Goal: Transaction & Acquisition: Purchase product/service

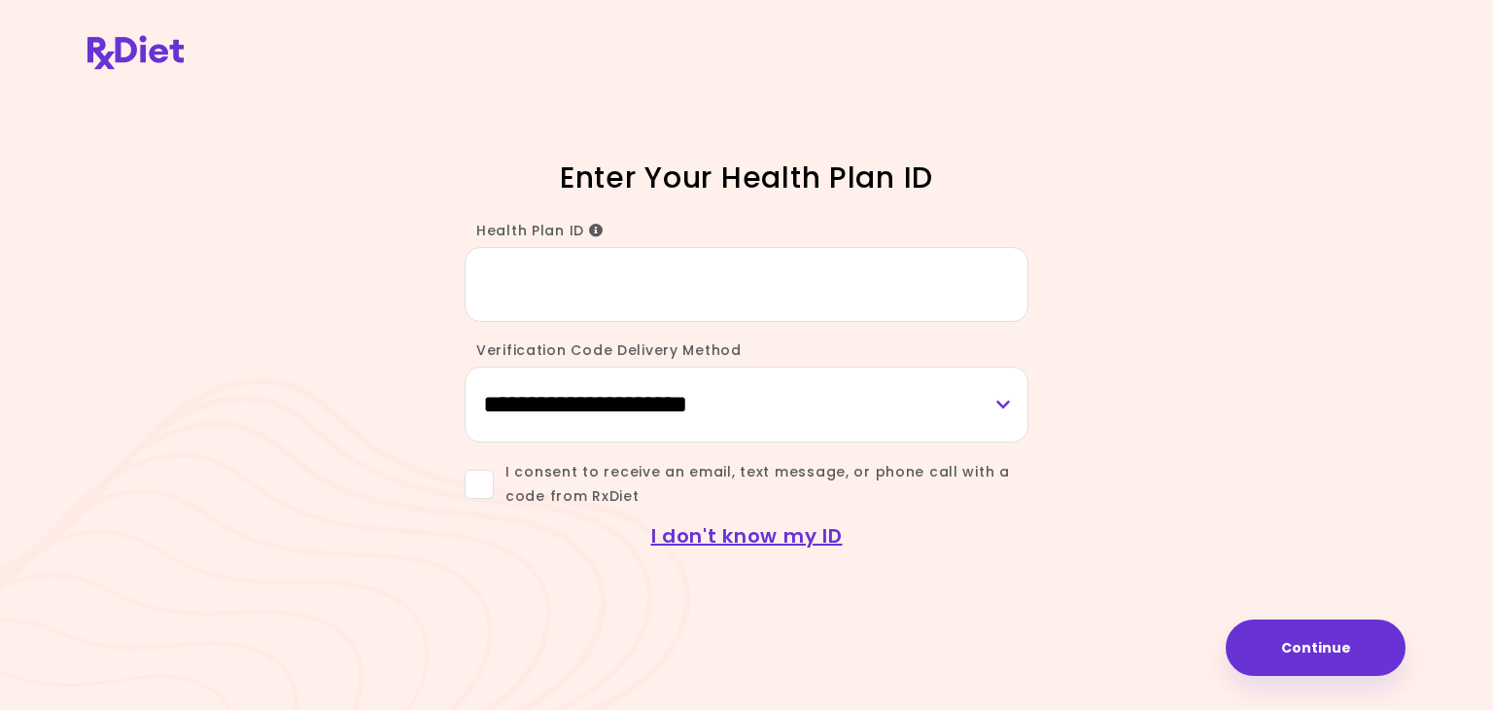
click at [637, 290] on input "Health Plan ID" at bounding box center [747, 284] width 564 height 75
type input "*********"
click at [610, 407] on select "**********" at bounding box center [747, 404] width 564 height 75
select select "*****"
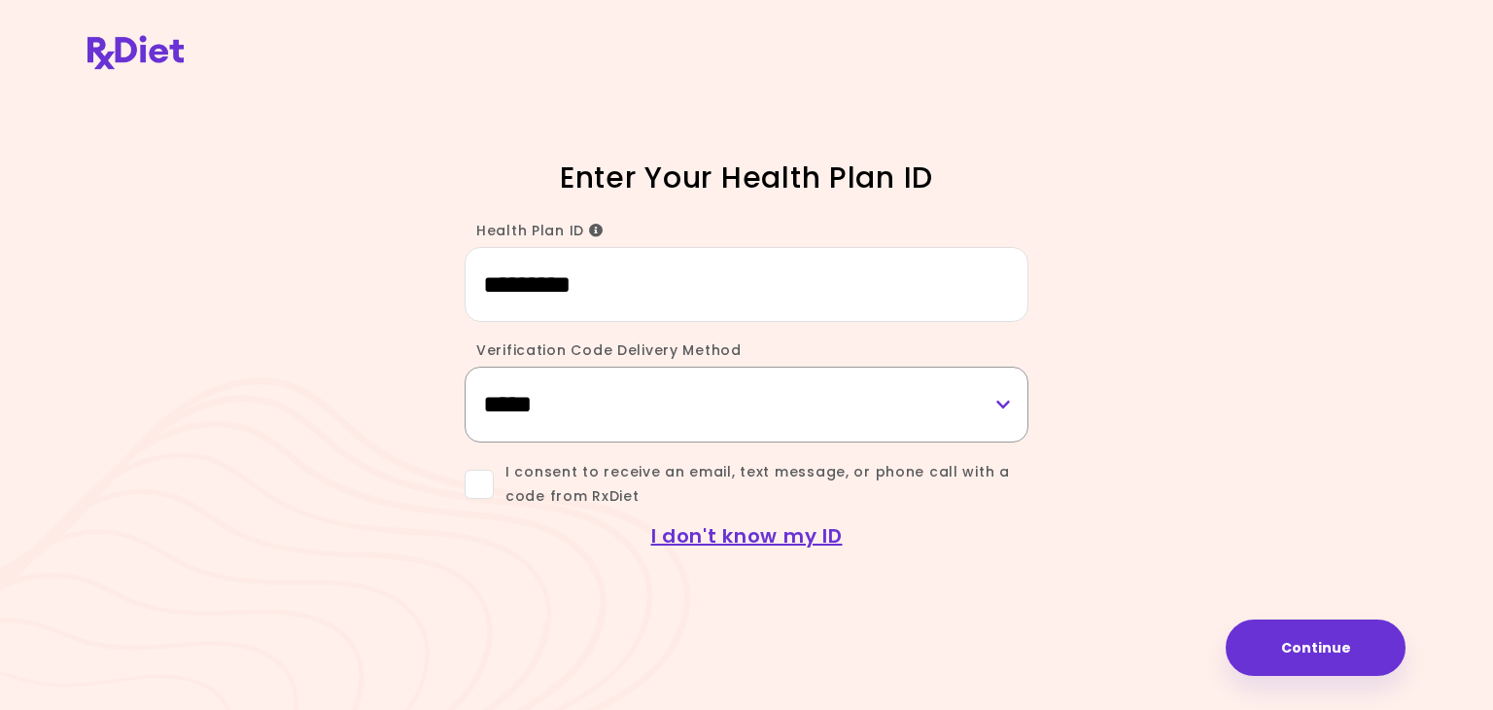
click at [465, 367] on select "**********" at bounding box center [747, 404] width 564 height 75
click at [598, 420] on select "**********" at bounding box center [747, 404] width 564 height 75
click at [465, 367] on select "**********" at bounding box center [747, 404] width 564 height 75
click at [486, 491] on span at bounding box center [479, 484] width 29 height 29
click at [1254, 646] on button "Continue" at bounding box center [1316, 647] width 180 height 56
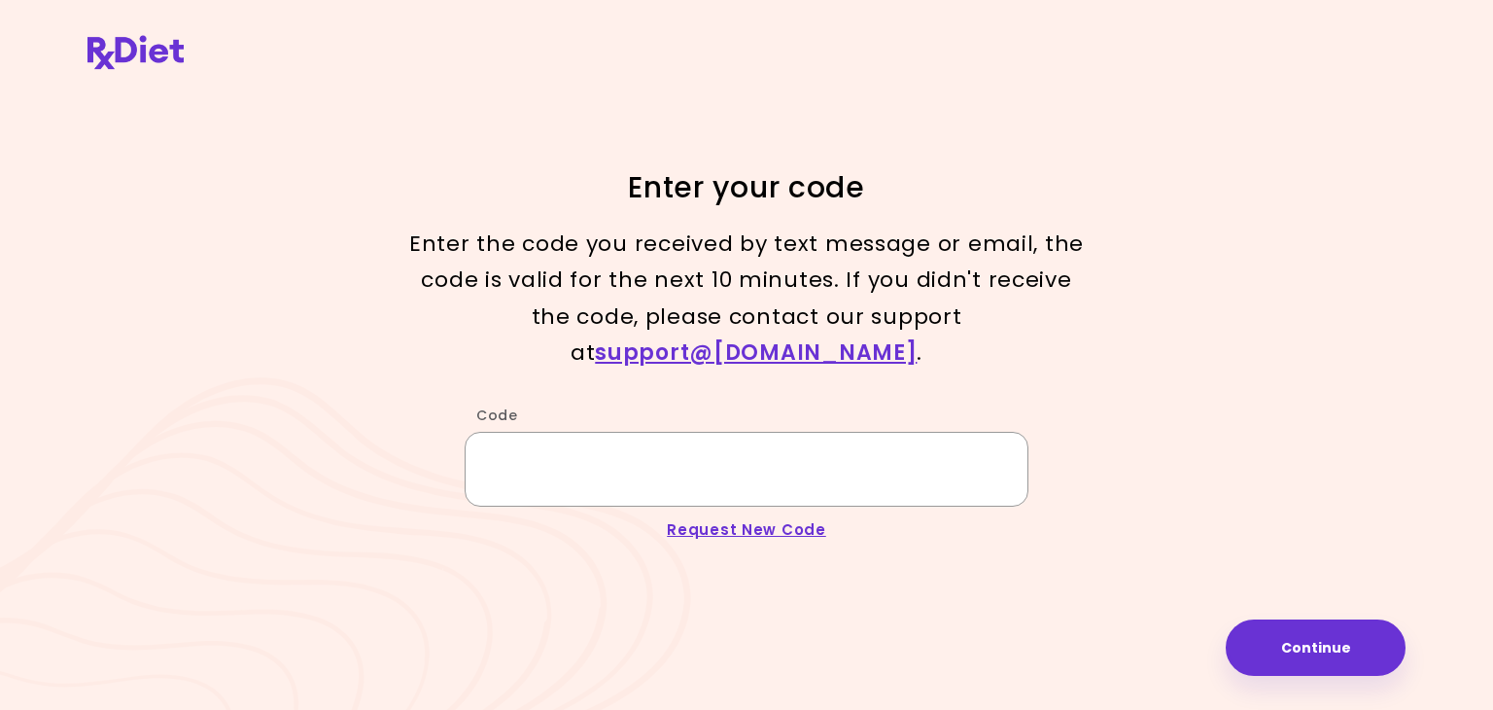
click at [719, 453] on input "Code" at bounding box center [747, 469] width 564 height 75
click at [718, 478] on input "Code" at bounding box center [747, 469] width 564 height 75
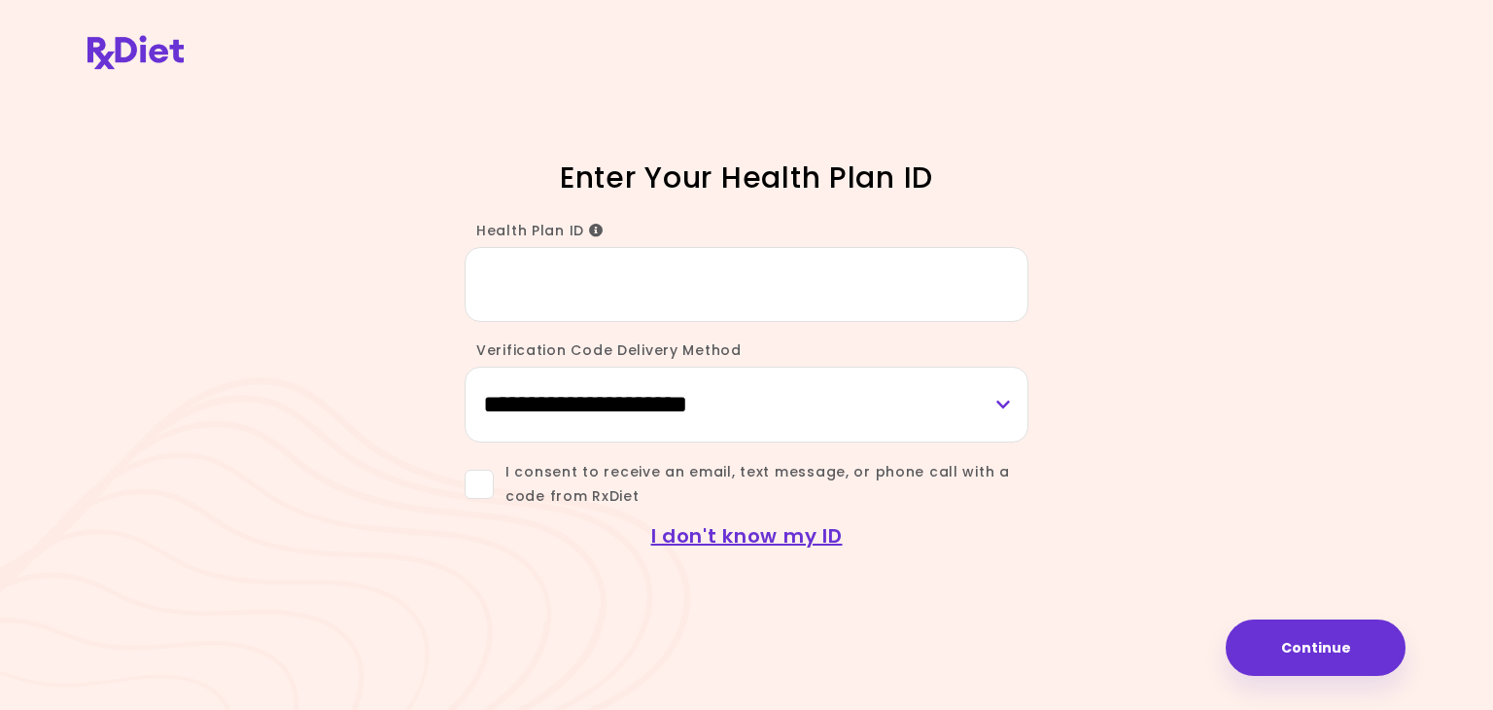
click at [721, 289] on input "Health Plan ID" at bounding box center [747, 284] width 564 height 75
type input "*********"
click at [717, 395] on select "**********" at bounding box center [747, 404] width 564 height 75
select select "***"
click at [465, 367] on select "**********" at bounding box center [747, 404] width 564 height 75
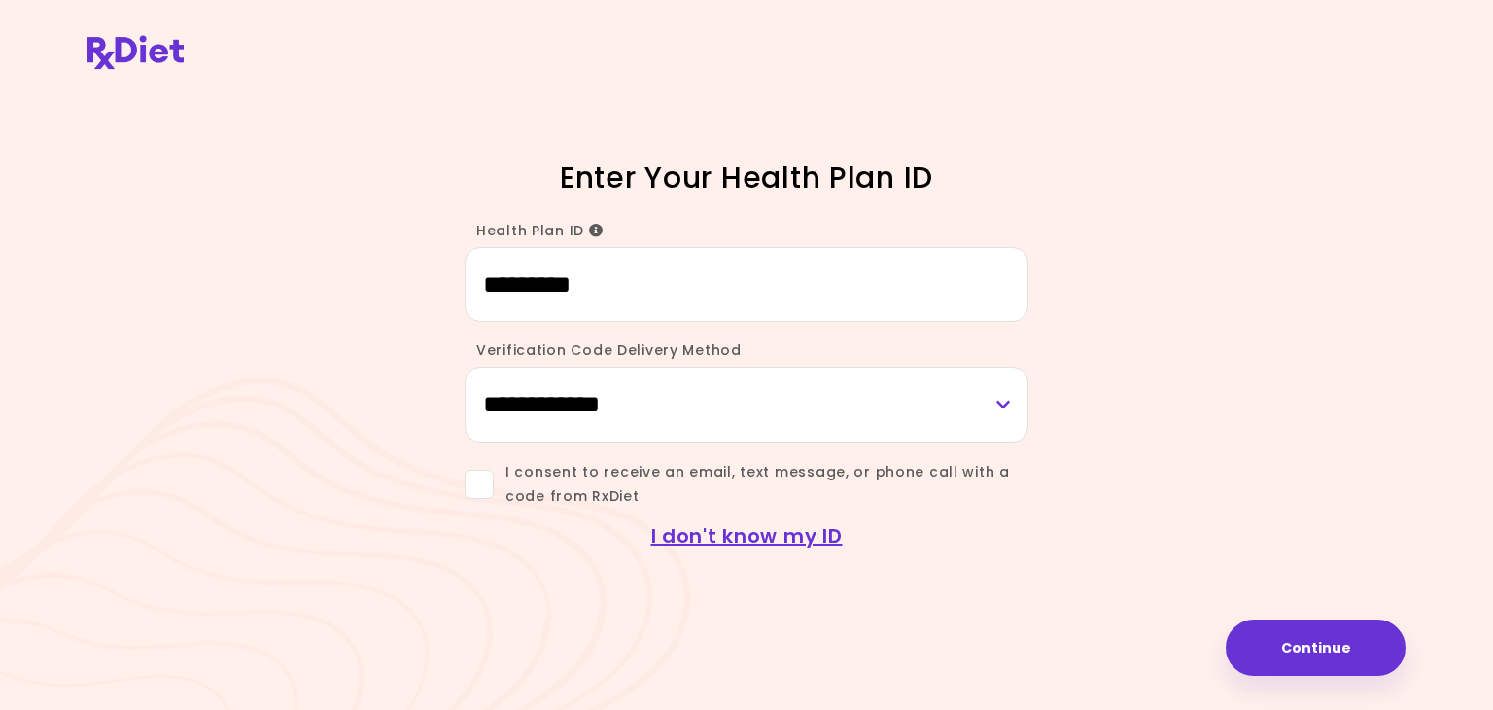
click at [480, 487] on span at bounding box center [479, 484] width 29 height 29
click at [1336, 638] on button "Continue" at bounding box center [1316, 647] width 180 height 56
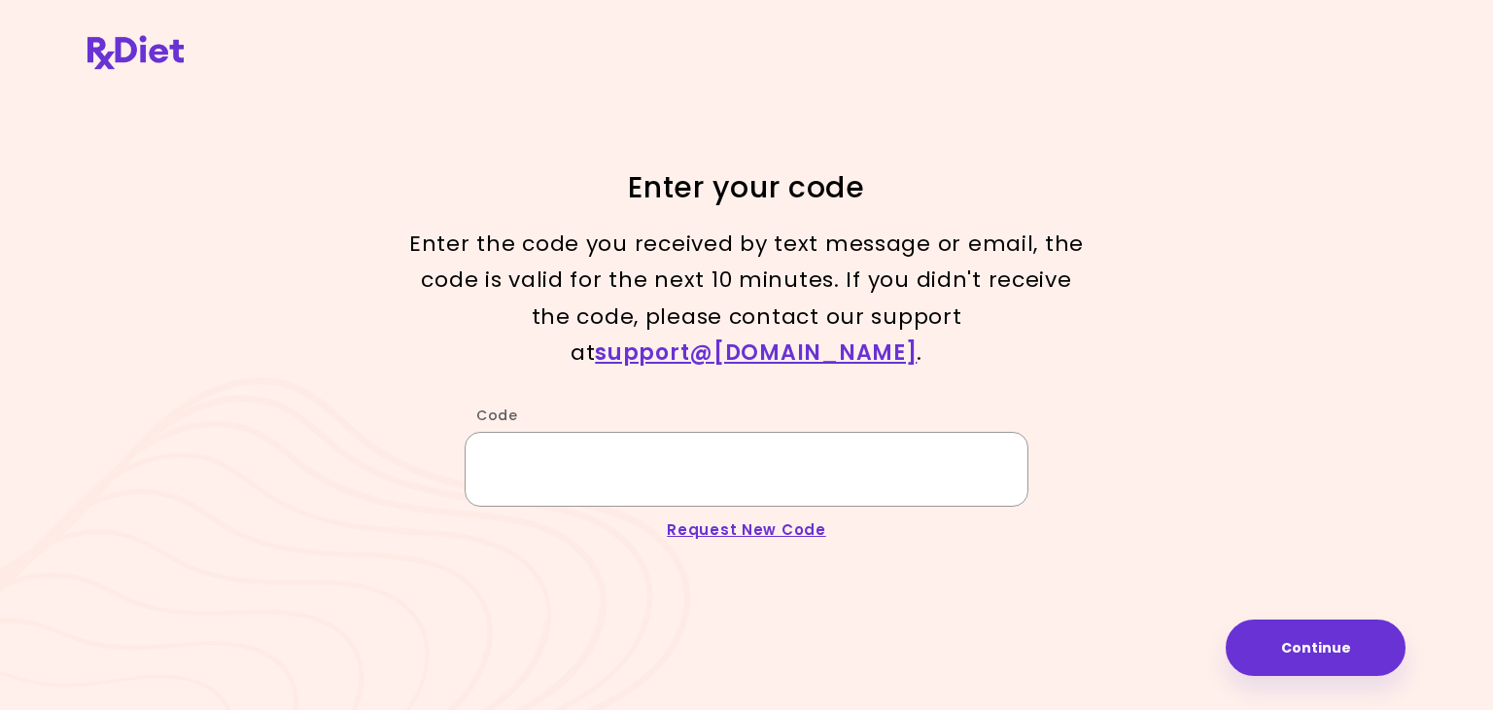
click at [774, 461] on input "Code" at bounding box center [747, 469] width 564 height 75
type input "******"
click at [1338, 639] on button "Continue" at bounding box center [1316, 647] width 180 height 56
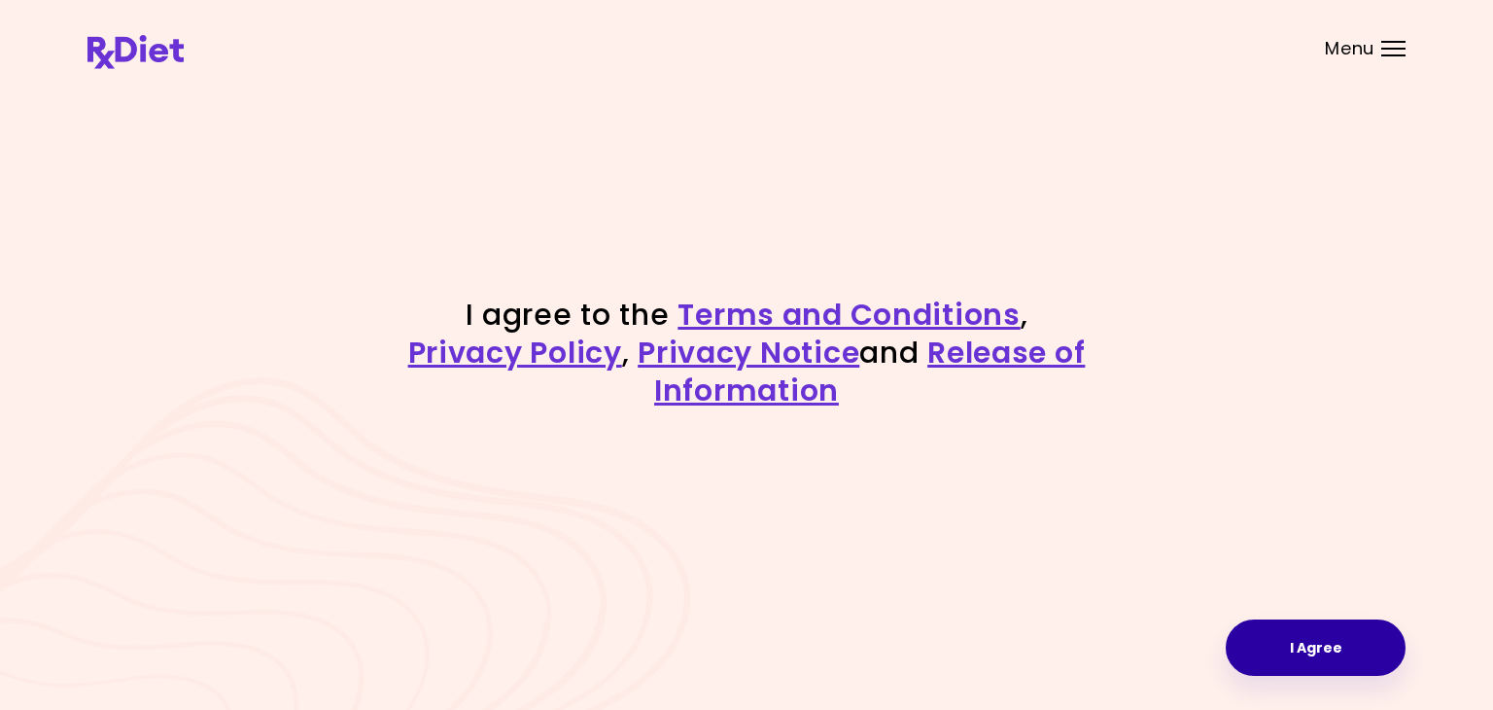
click at [1272, 646] on button "I Agree" at bounding box center [1316, 647] width 180 height 56
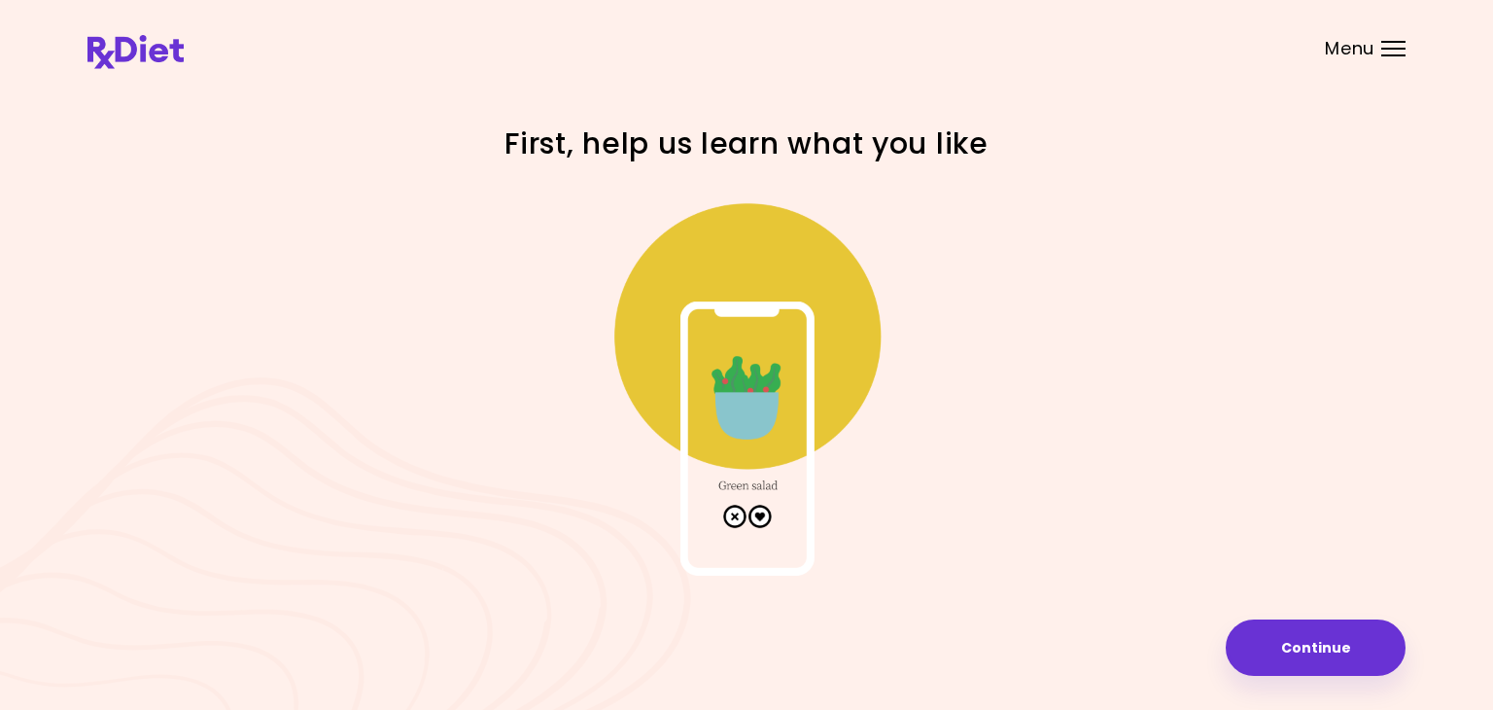
click at [1383, 54] on div at bounding box center [1393, 55] width 24 height 2
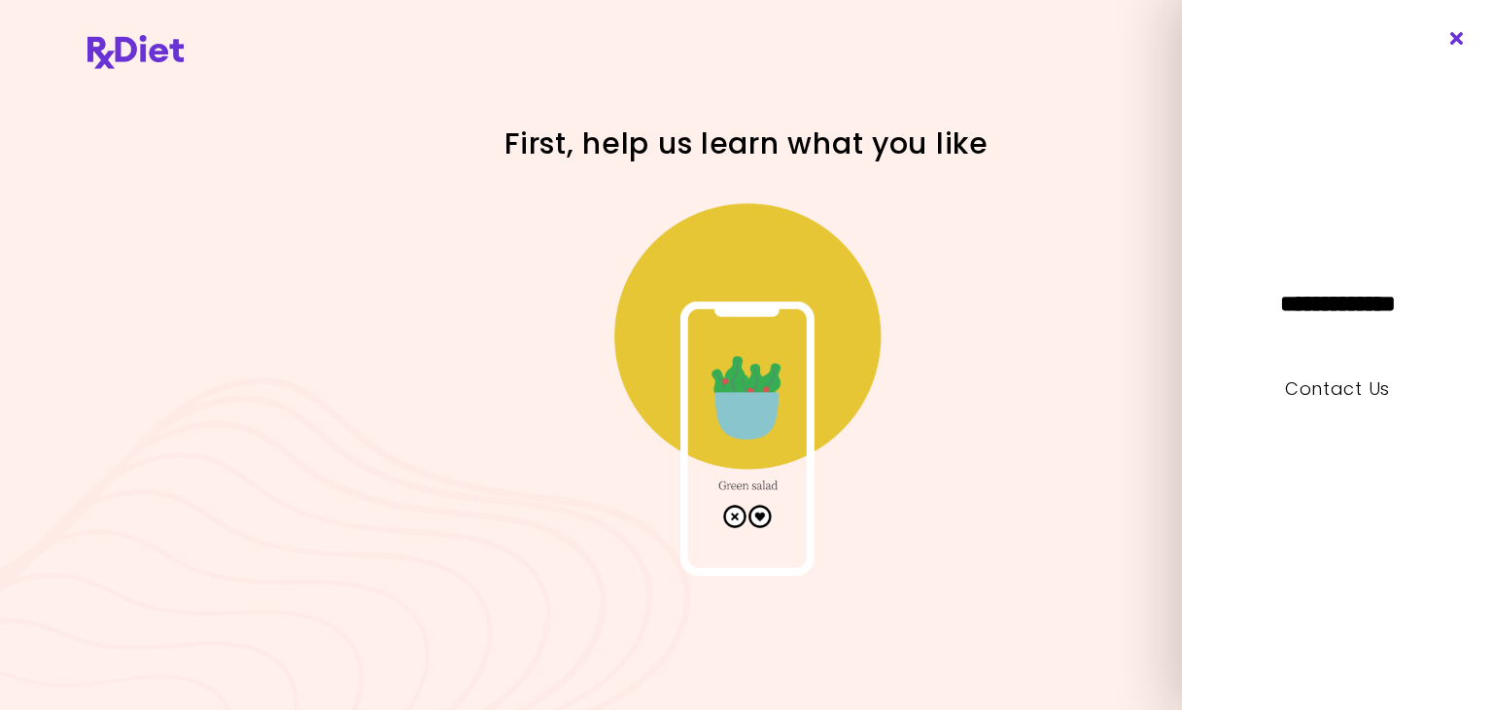
click at [1458, 40] on icon "Close" at bounding box center [1458, 39] width 18 height 14
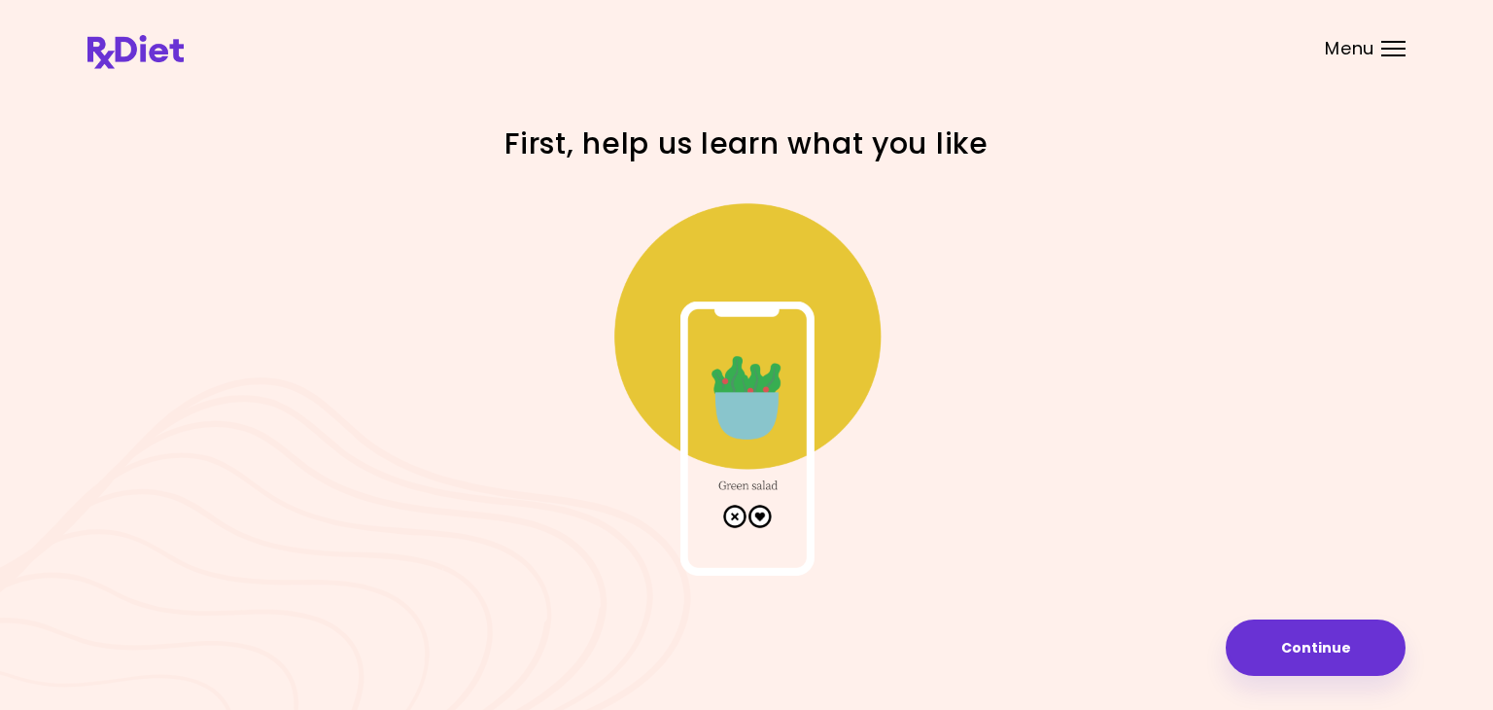
click at [734, 522] on img at bounding box center [746, 381] width 389 height 389
click at [731, 509] on img at bounding box center [746, 381] width 389 height 389
click at [729, 511] on img at bounding box center [746, 381] width 389 height 389
click at [730, 514] on img at bounding box center [746, 381] width 389 height 389
click at [1306, 650] on button "Continue" at bounding box center [1316, 647] width 180 height 56
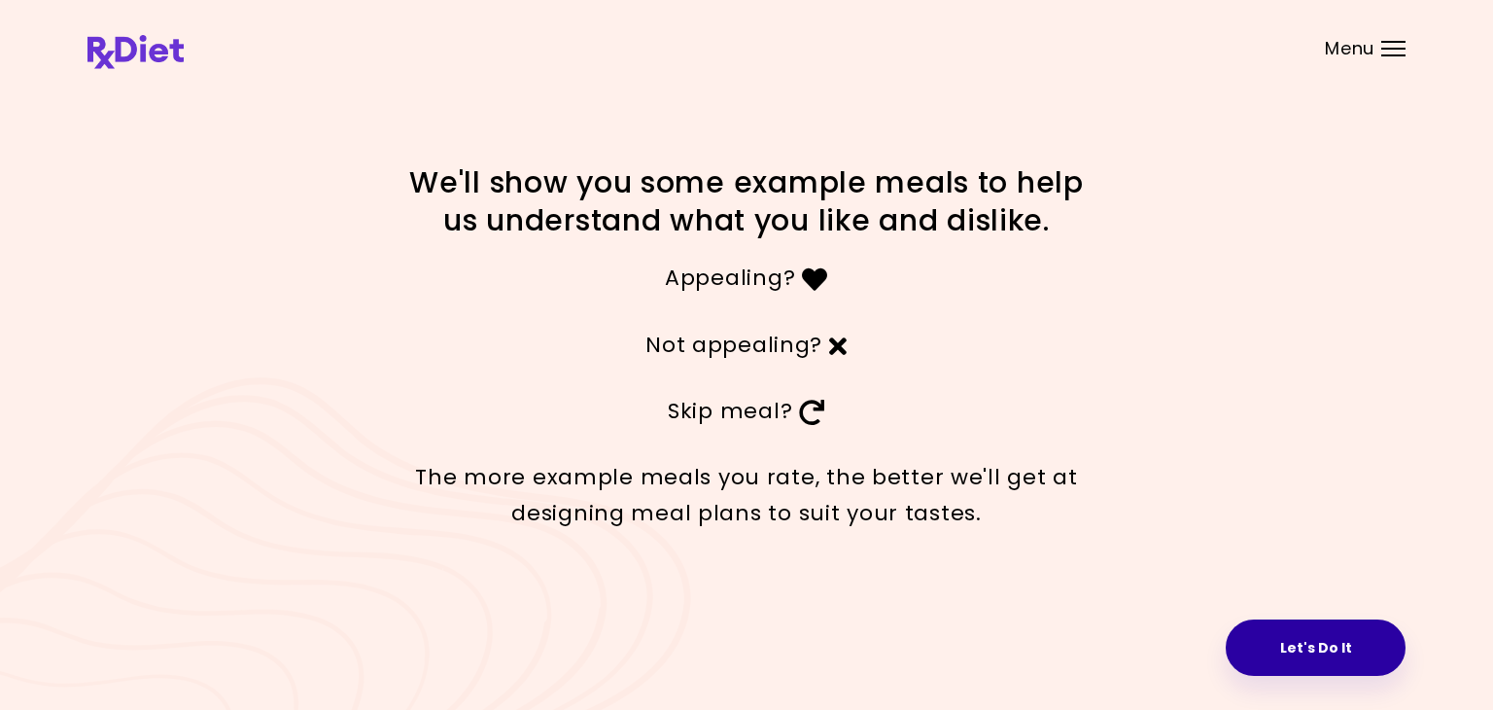
click at [1329, 648] on button "Let's Do It" at bounding box center [1316, 647] width 180 height 56
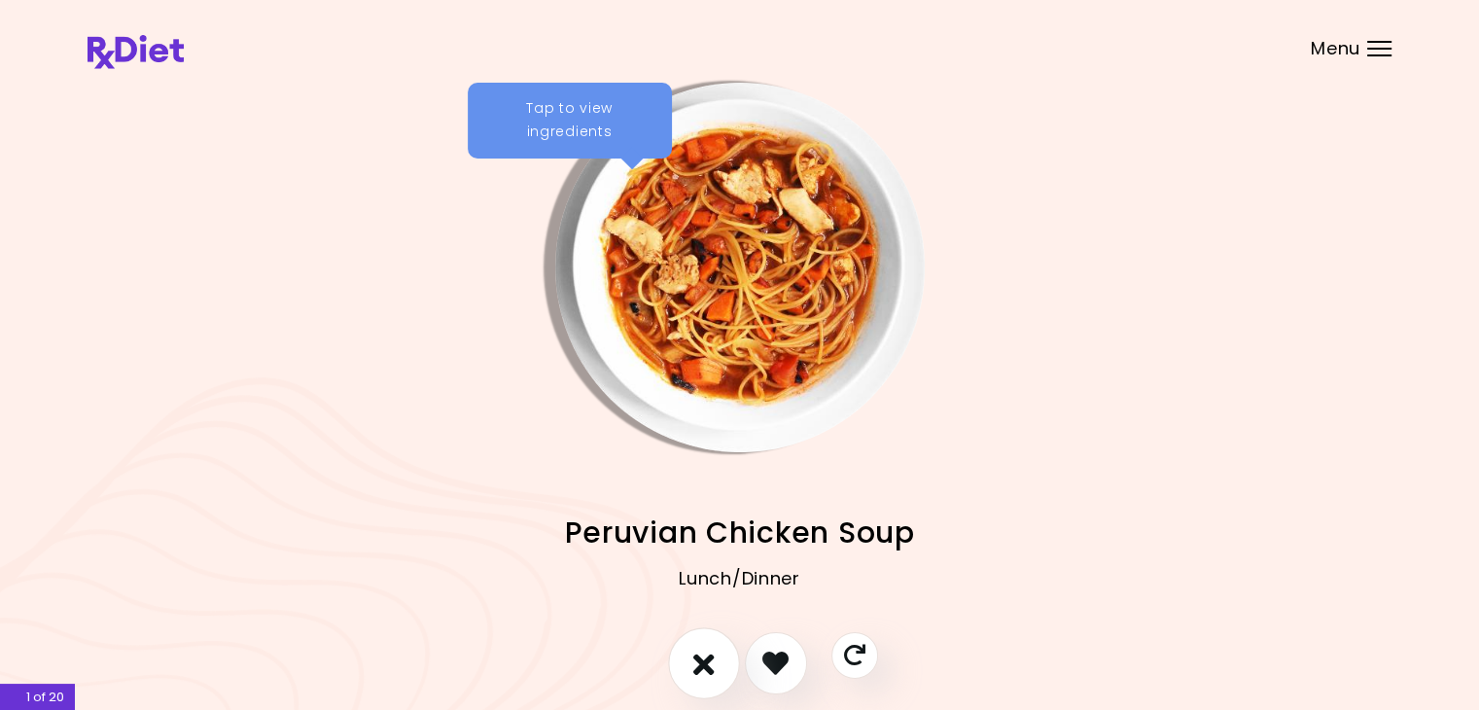
click at [704, 654] on icon "I don't like this recipe" at bounding box center [703, 662] width 21 height 30
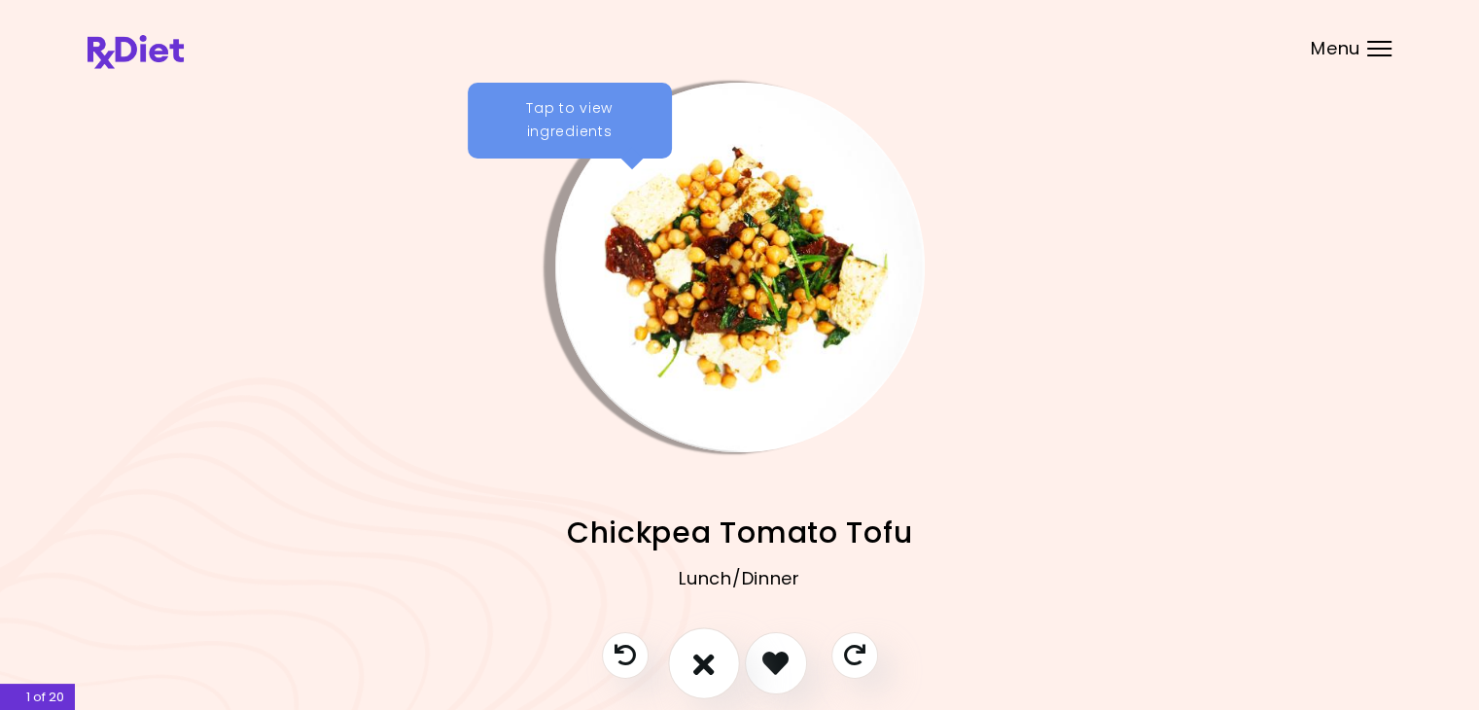
click at [698, 666] on icon "I don't like this recipe" at bounding box center [703, 662] width 21 height 30
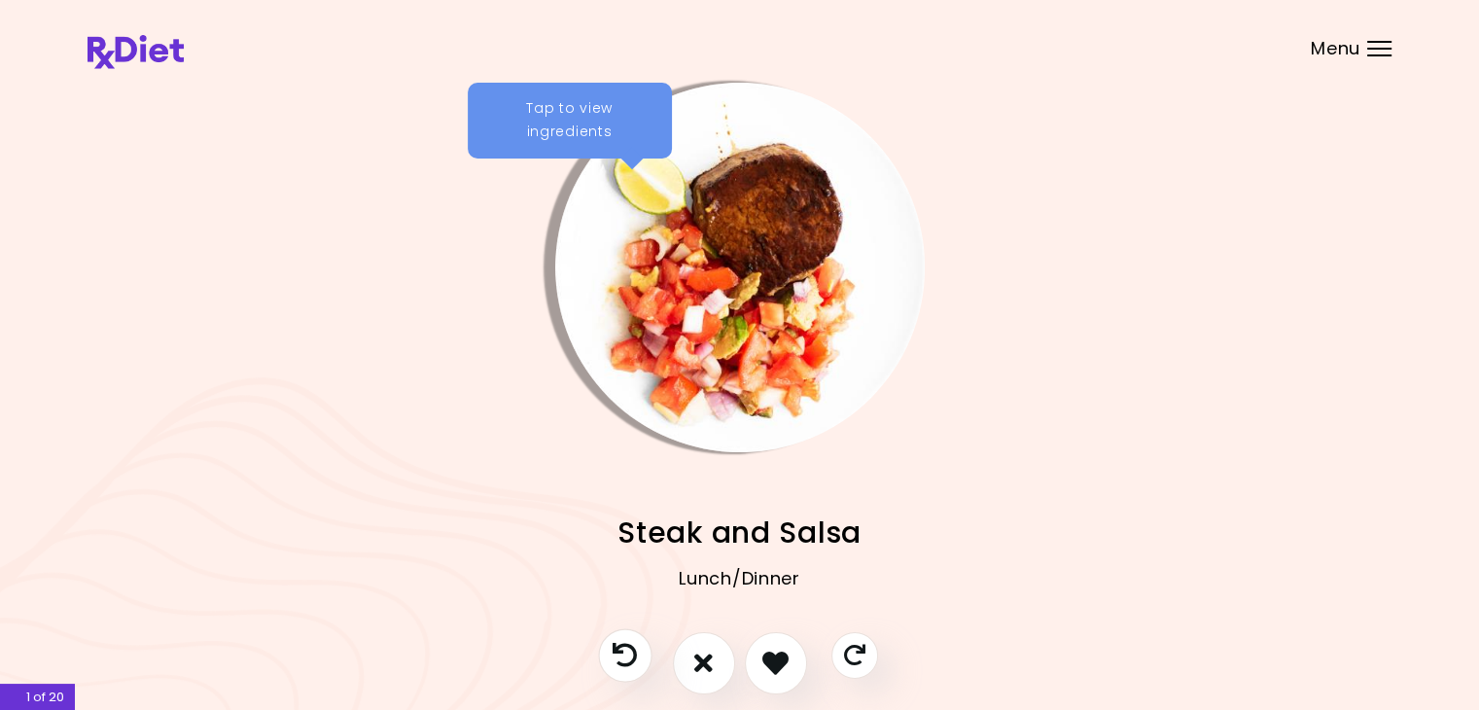
click at [621, 663] on icon "Previous recipe" at bounding box center [624, 655] width 24 height 24
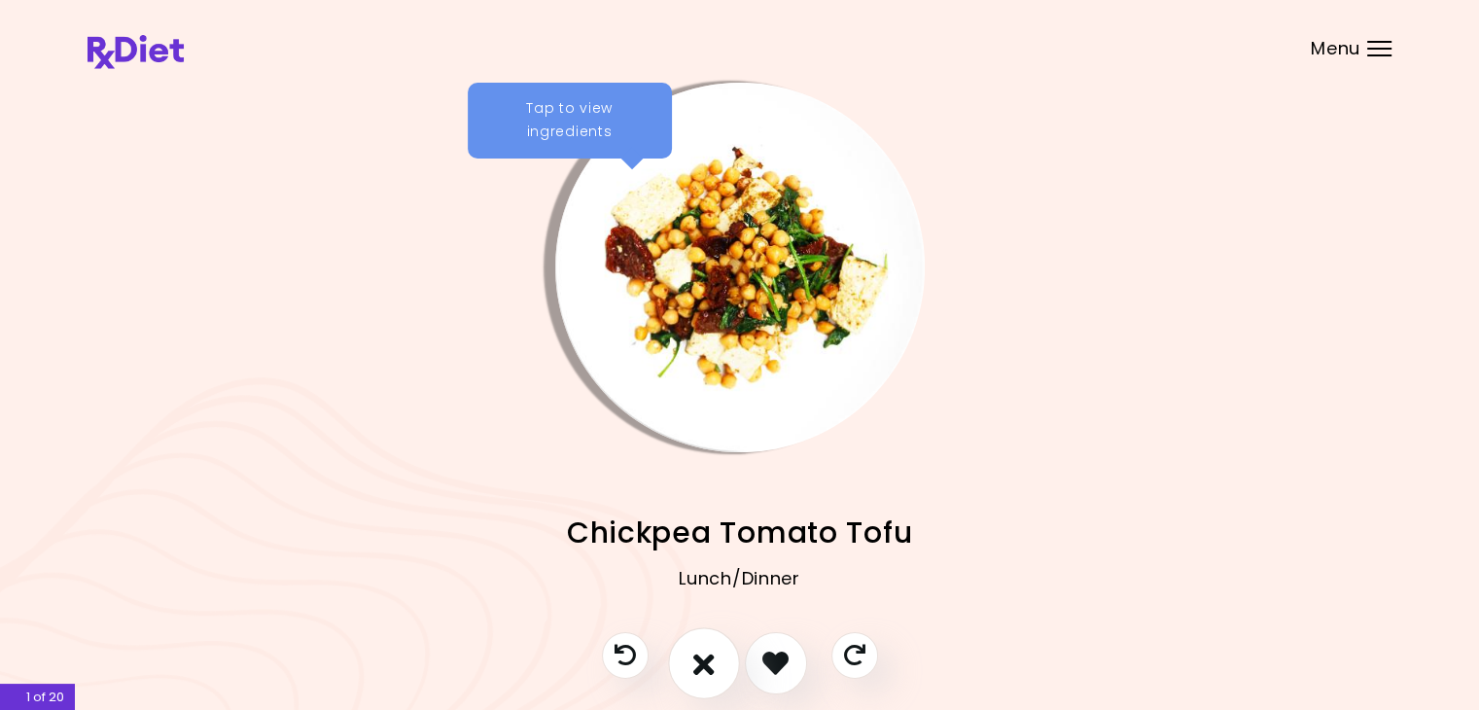
click at [690, 656] on button "I don't like this recipe" at bounding box center [704, 663] width 72 height 72
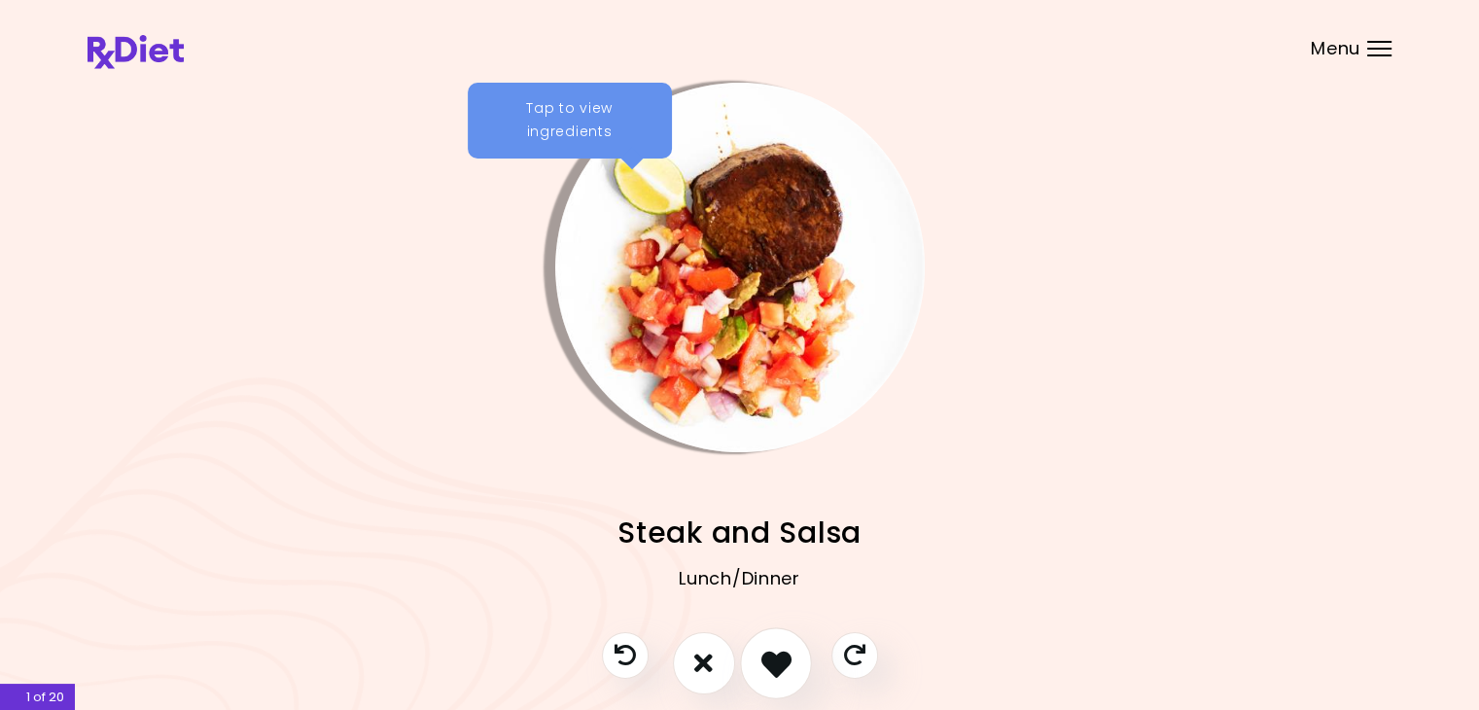
click at [773, 666] on icon "I like this recipe" at bounding box center [775, 662] width 30 height 30
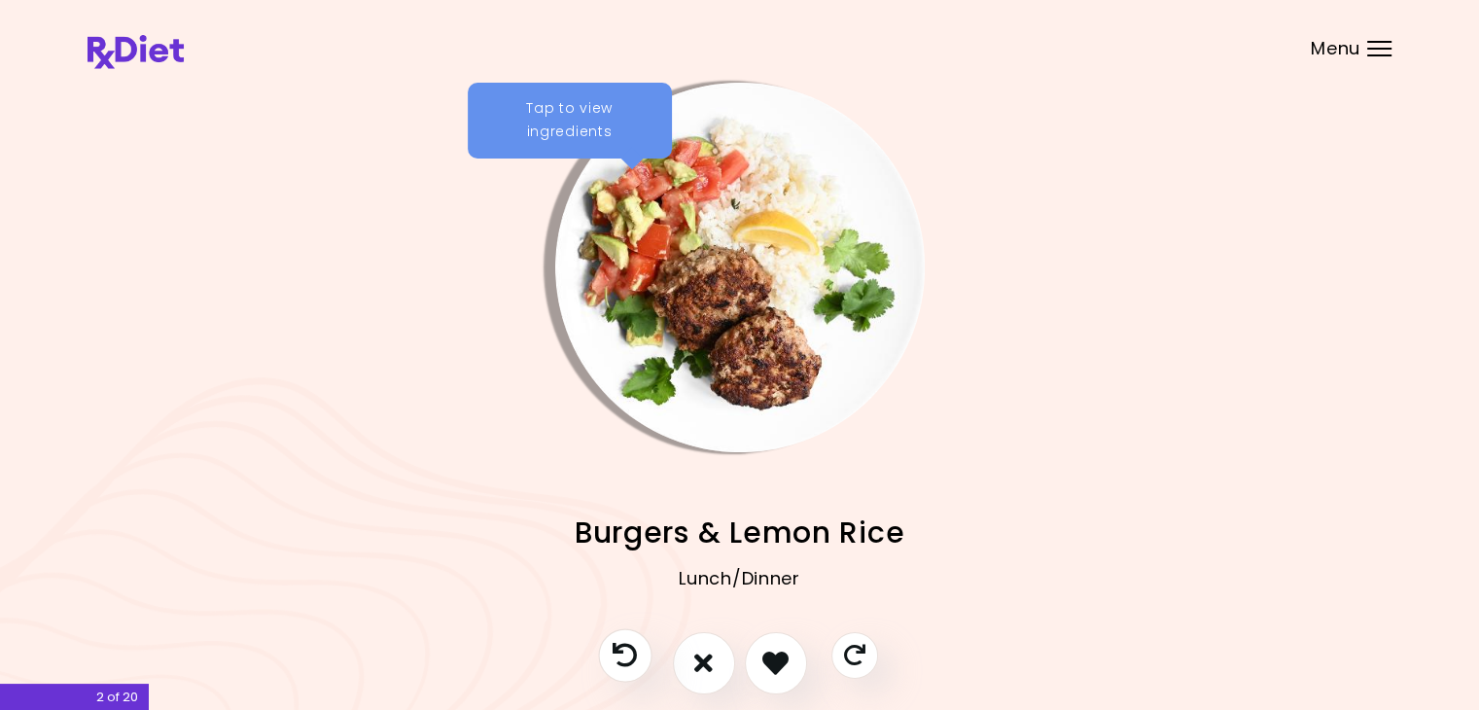
click at [636, 654] on icon "Previous recipe" at bounding box center [624, 655] width 24 height 24
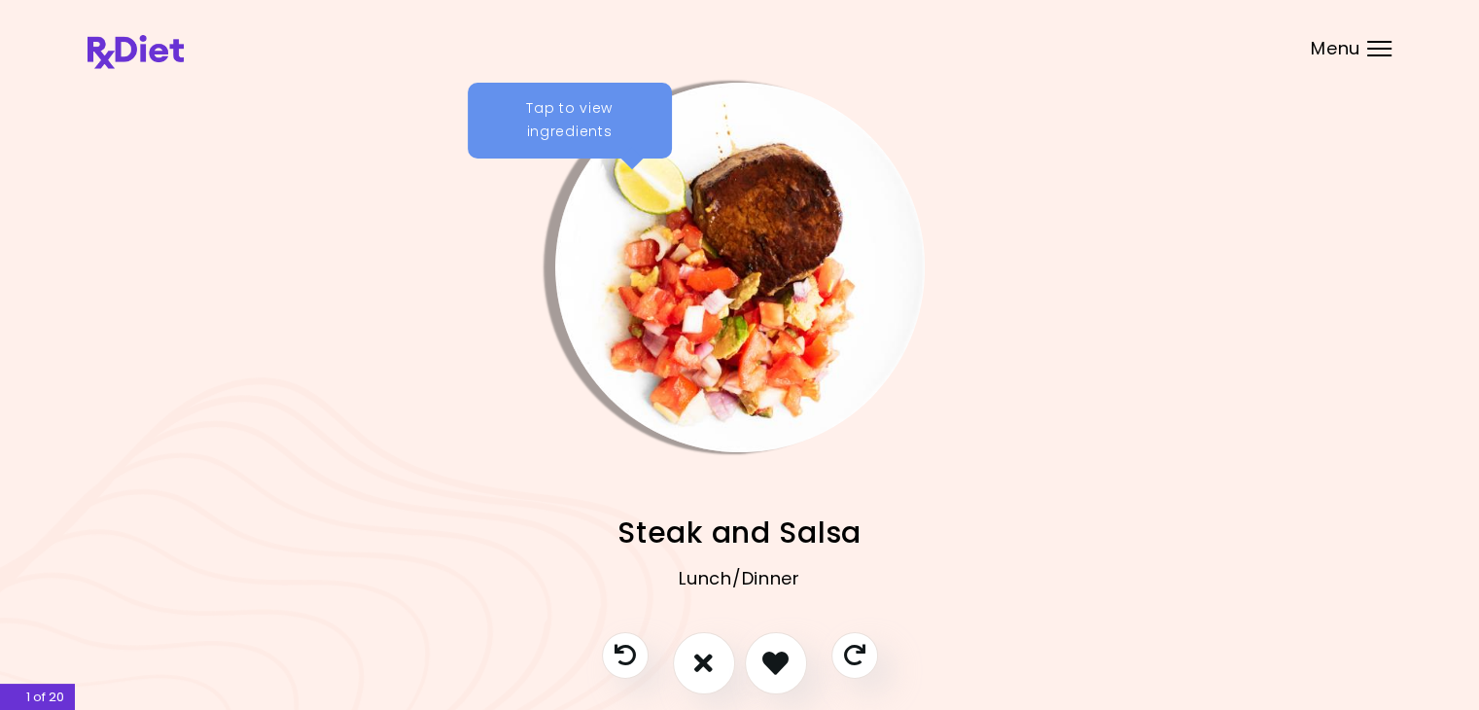
click at [705, 575] on div "Lunch/Dinner" at bounding box center [739, 593] width 1304 height 78
click at [790, 566] on div "Lunch/Dinner" at bounding box center [739, 593] width 1304 height 78
click at [776, 662] on icon "I like this recipe" at bounding box center [775, 662] width 30 height 30
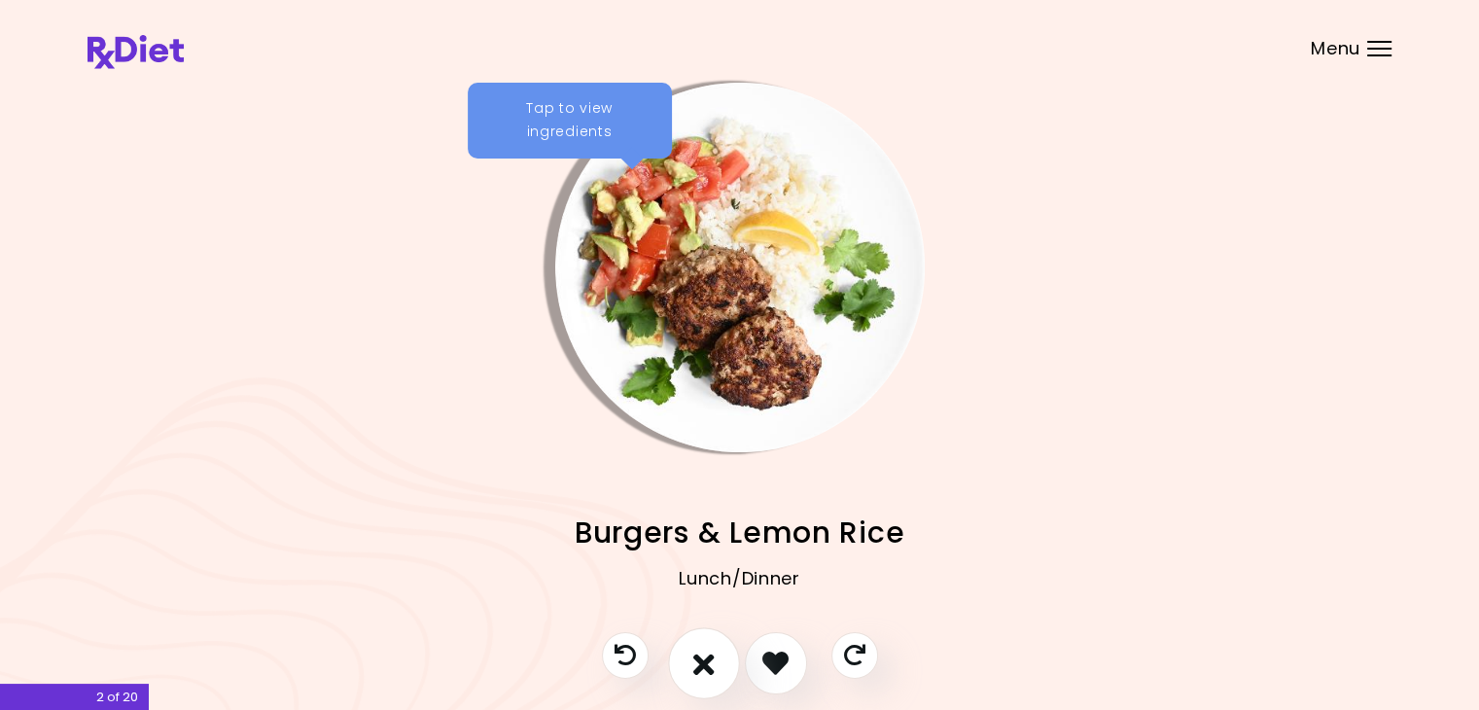
click at [693, 662] on icon "I don't like this recipe" at bounding box center [703, 662] width 21 height 30
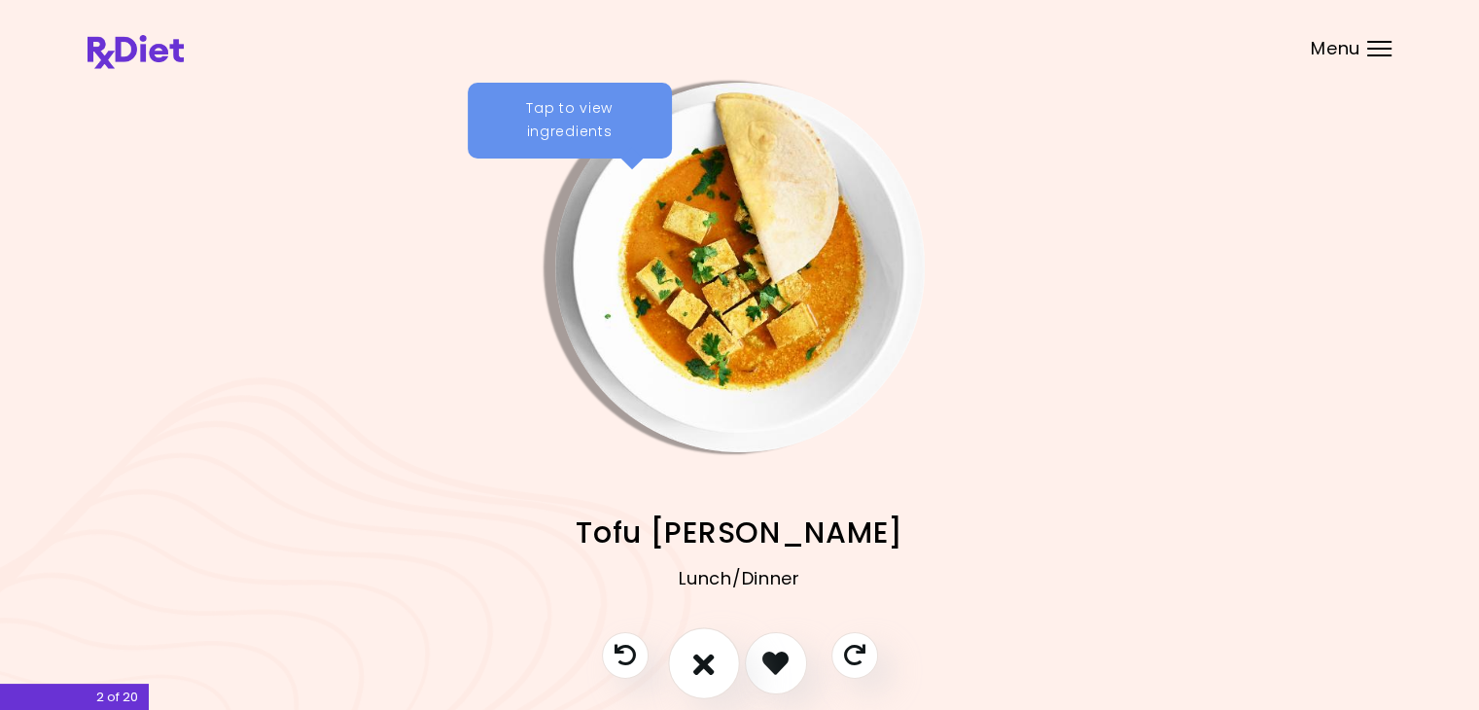
click at [706, 659] on icon "I don't like this recipe" at bounding box center [703, 662] width 21 height 30
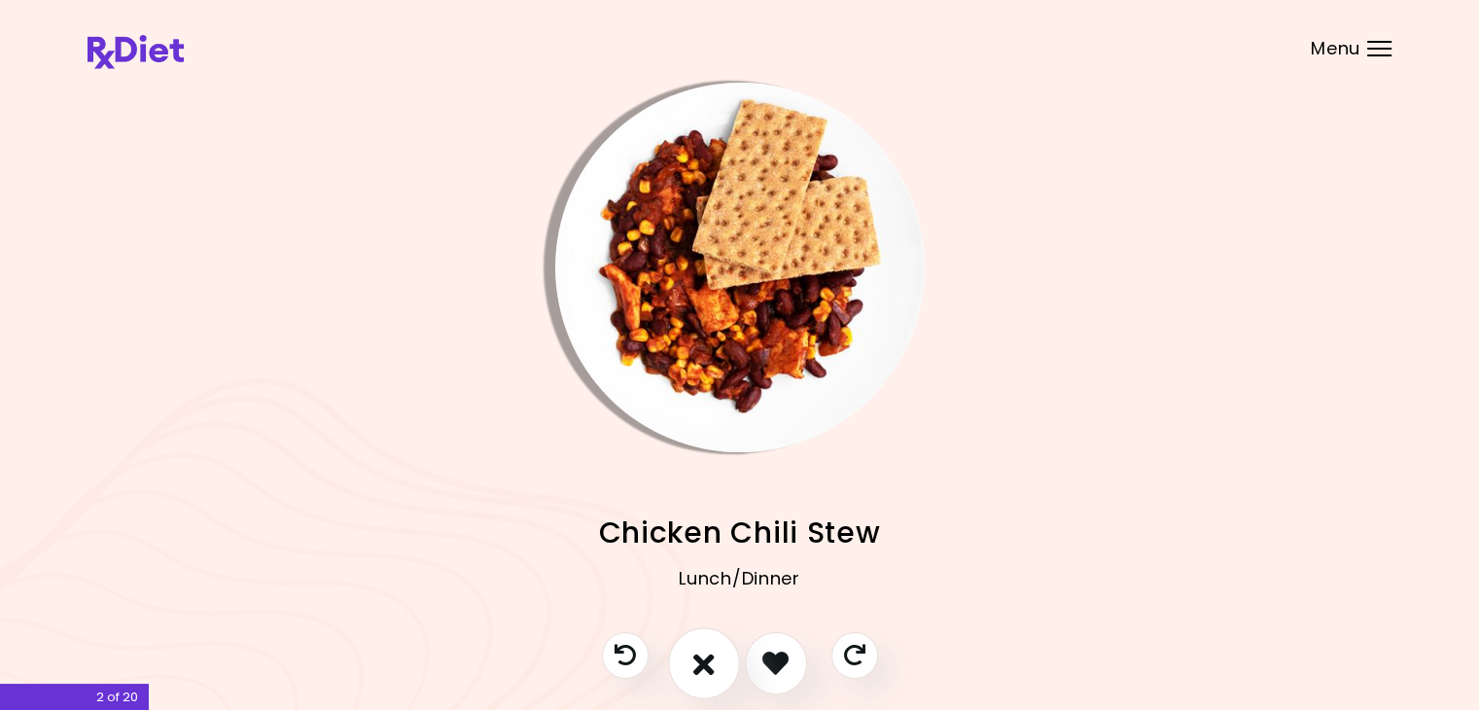
click at [706, 659] on icon "I don't like this recipe" at bounding box center [703, 662] width 21 height 30
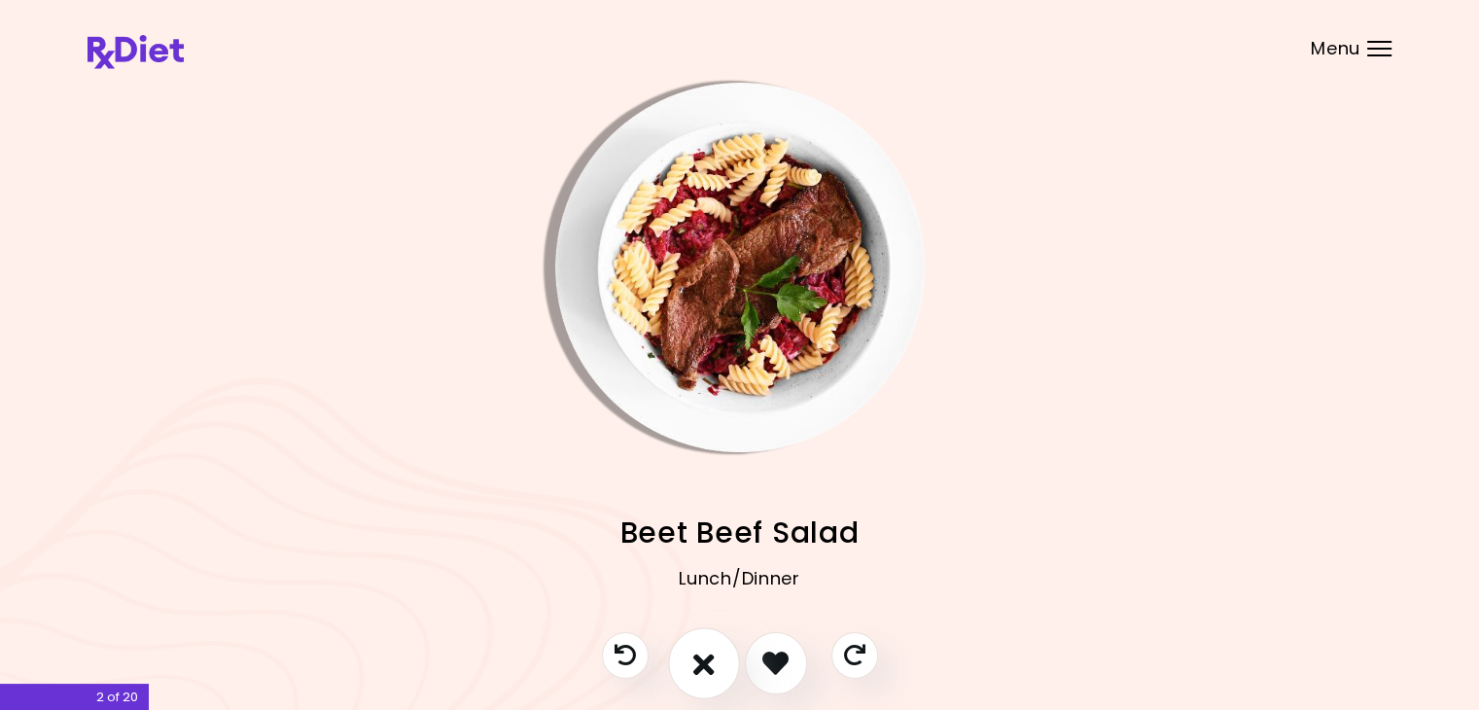
click at [704, 668] on icon "I don't like this recipe" at bounding box center [703, 662] width 21 height 30
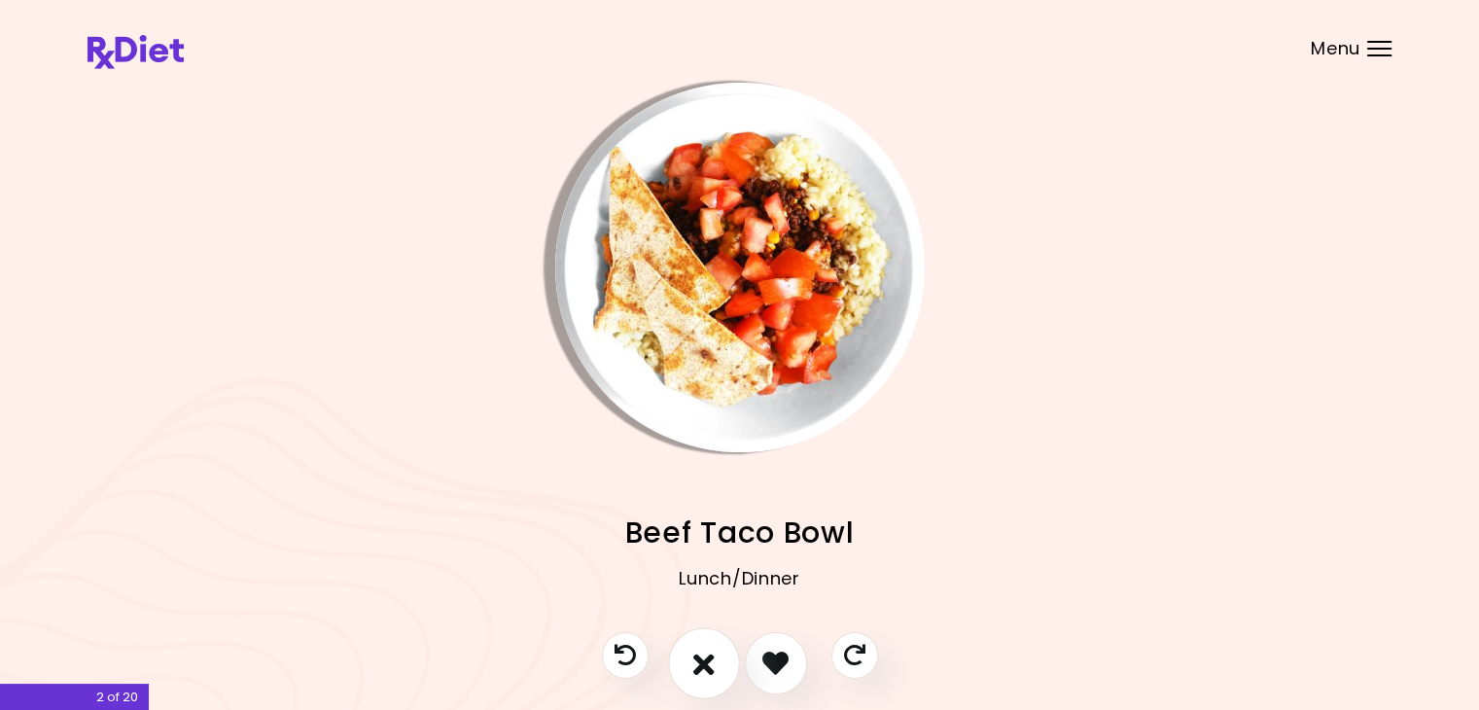
drag, startPoint x: 708, startPoint y: 667, endPoint x: 706, endPoint y: 656, distance: 10.9
click at [706, 656] on icon "I don't like this recipe" at bounding box center [703, 662] width 21 height 30
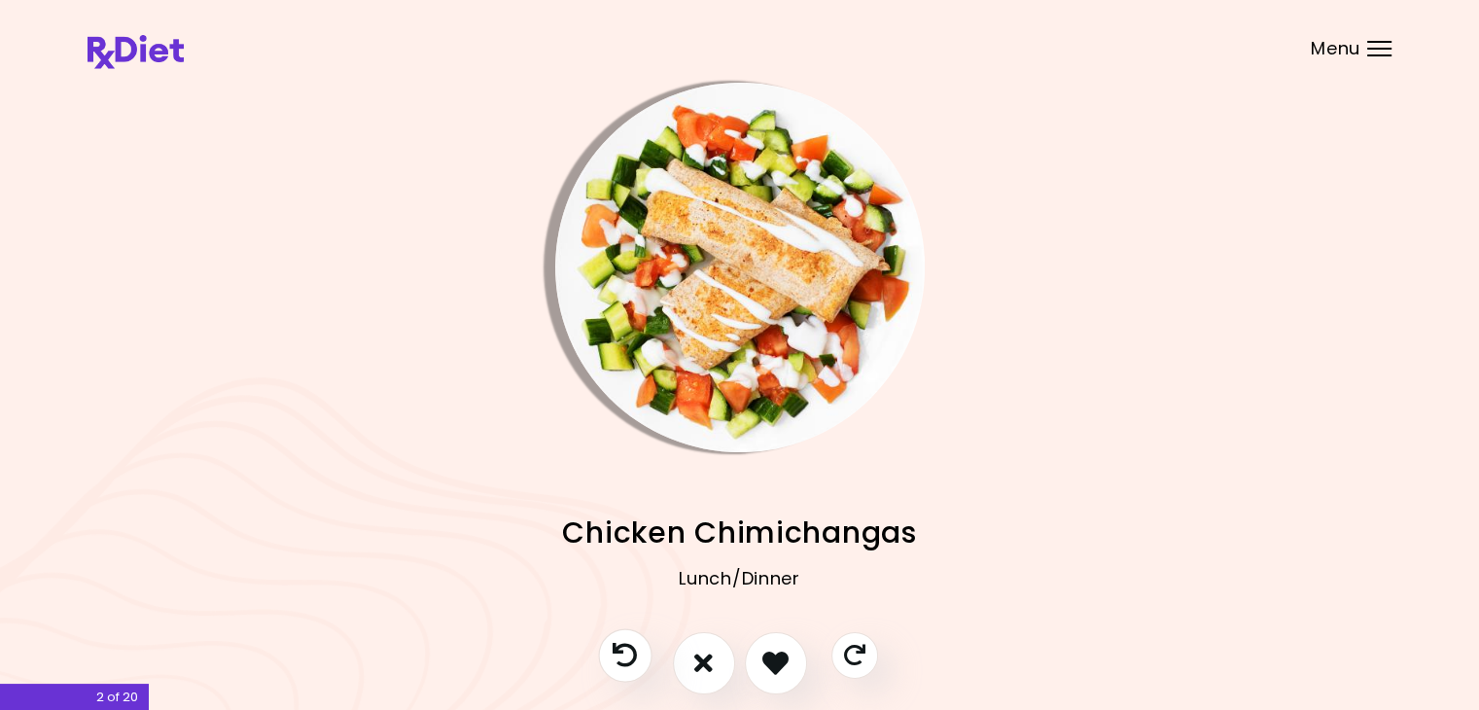
click at [620, 654] on icon "Previous recipe" at bounding box center [624, 655] width 24 height 24
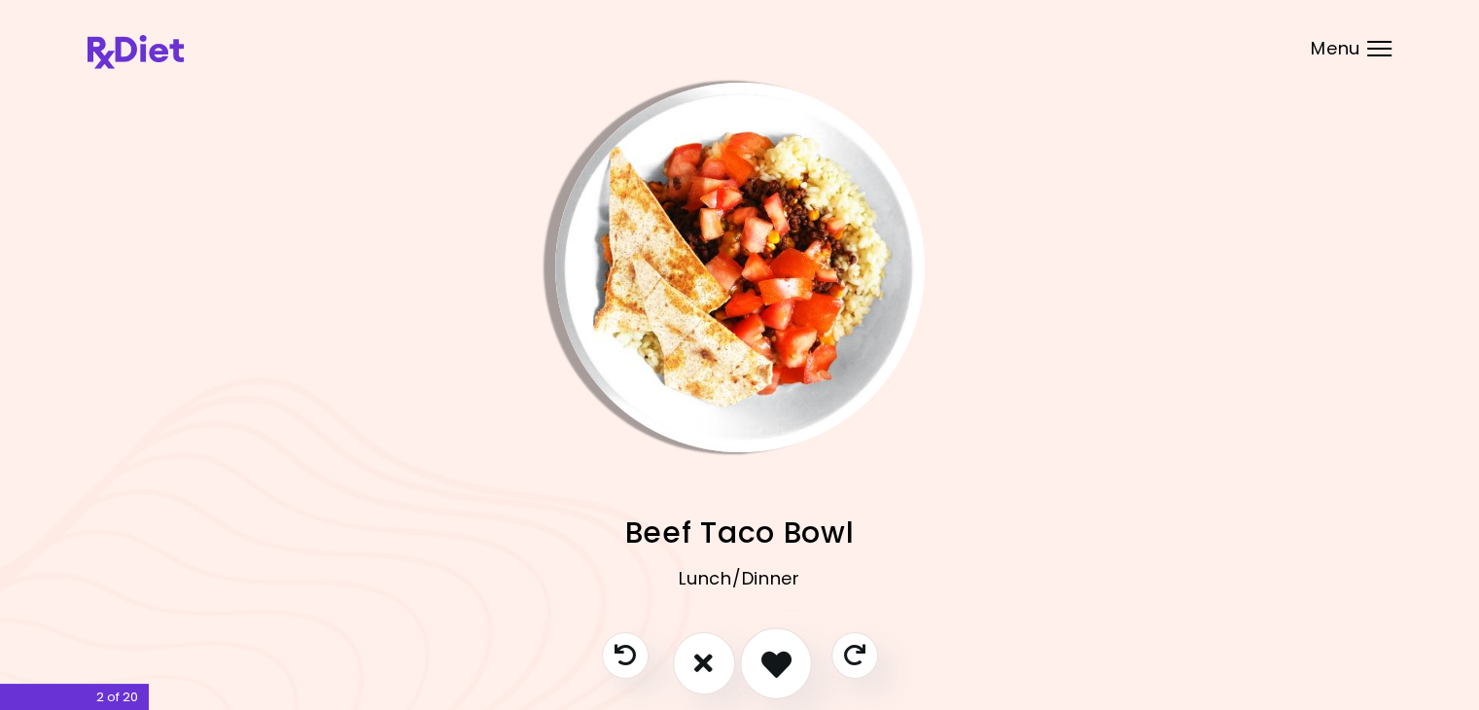
click at [765, 658] on icon "I like this recipe" at bounding box center [775, 662] width 30 height 30
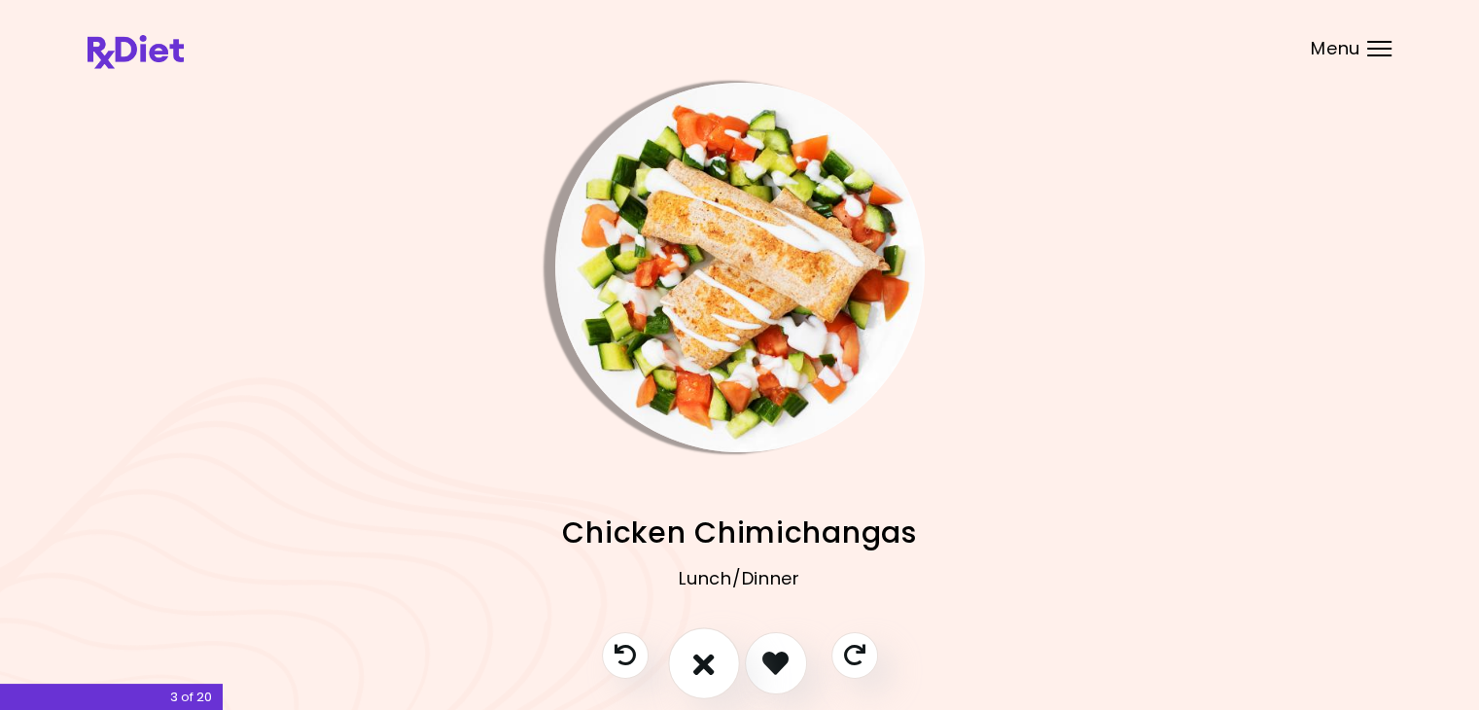
click at [704, 658] on icon "I don't like this recipe" at bounding box center [703, 662] width 21 height 30
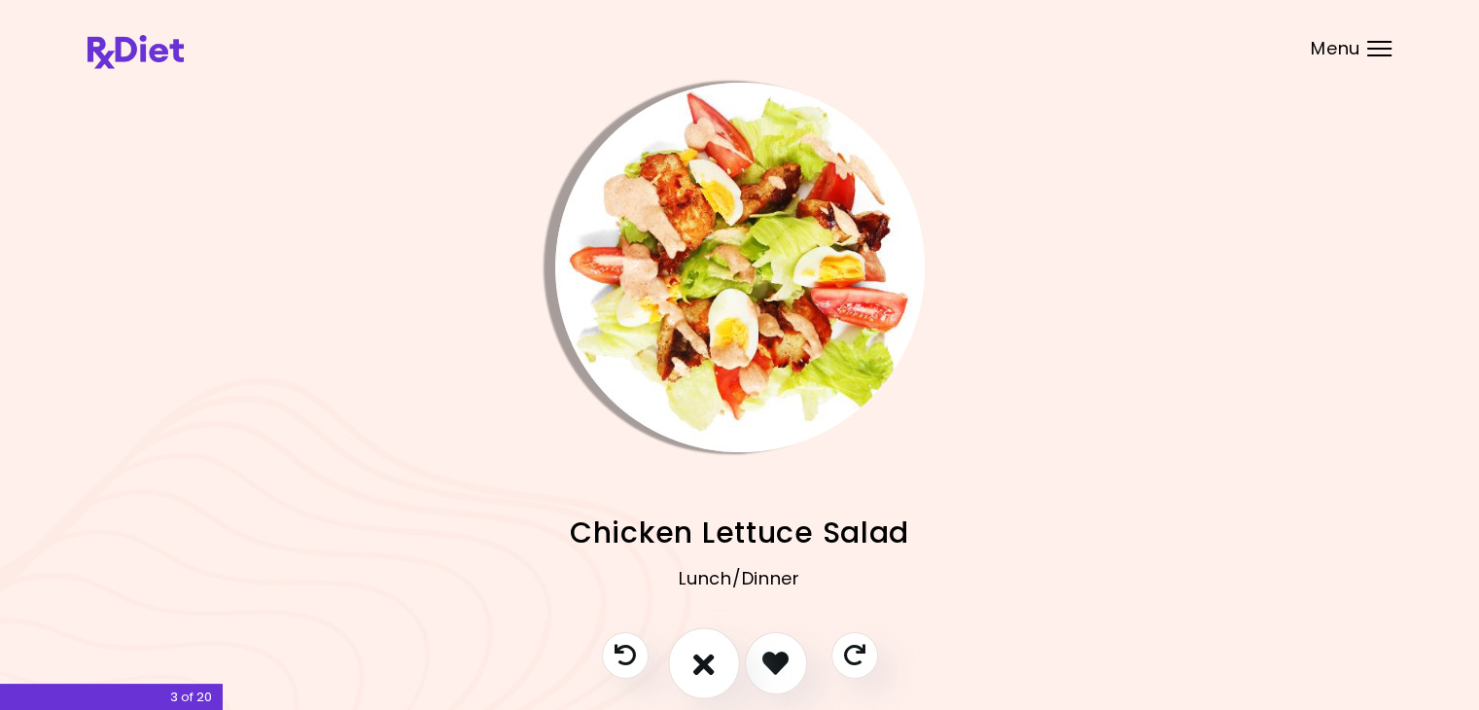
click at [708, 659] on icon "I don't like this recipe" at bounding box center [703, 662] width 21 height 30
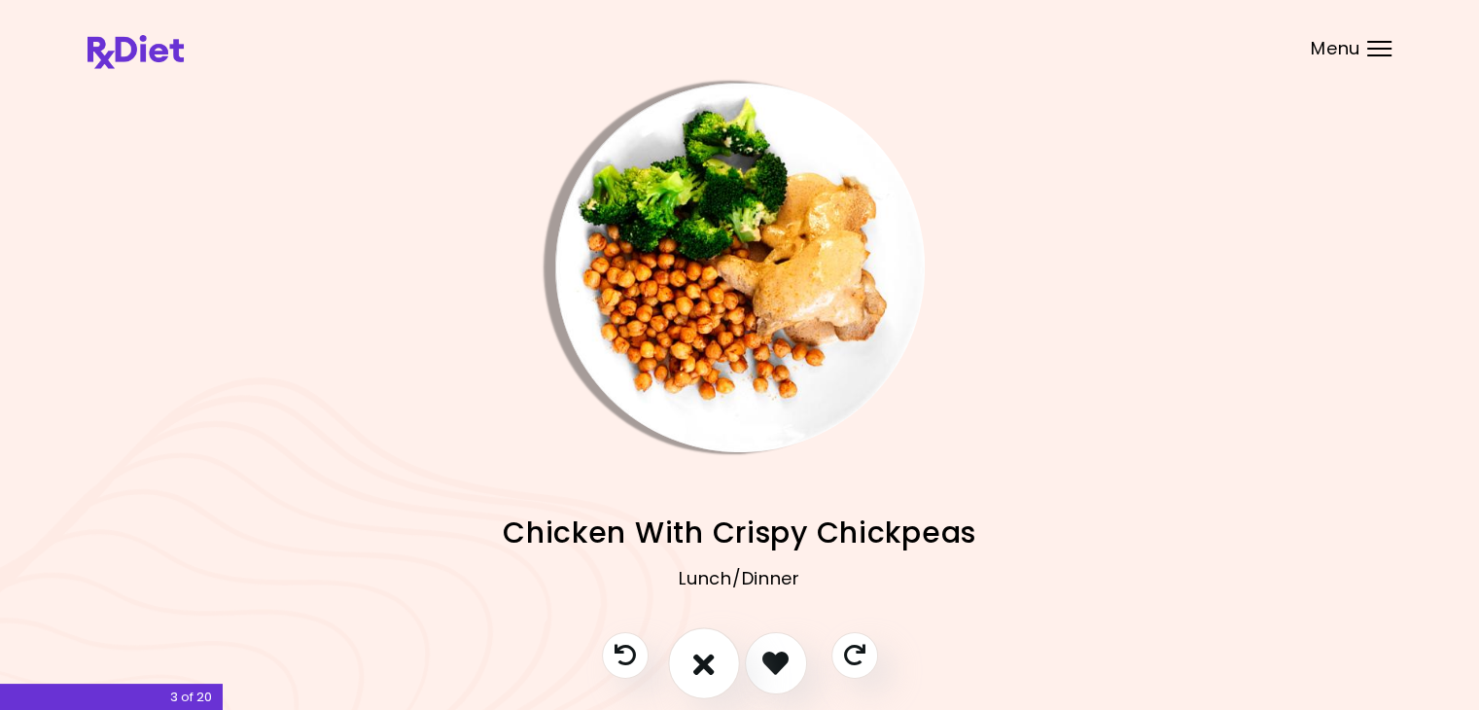
click at [708, 659] on icon "I don't like this recipe" at bounding box center [703, 662] width 21 height 30
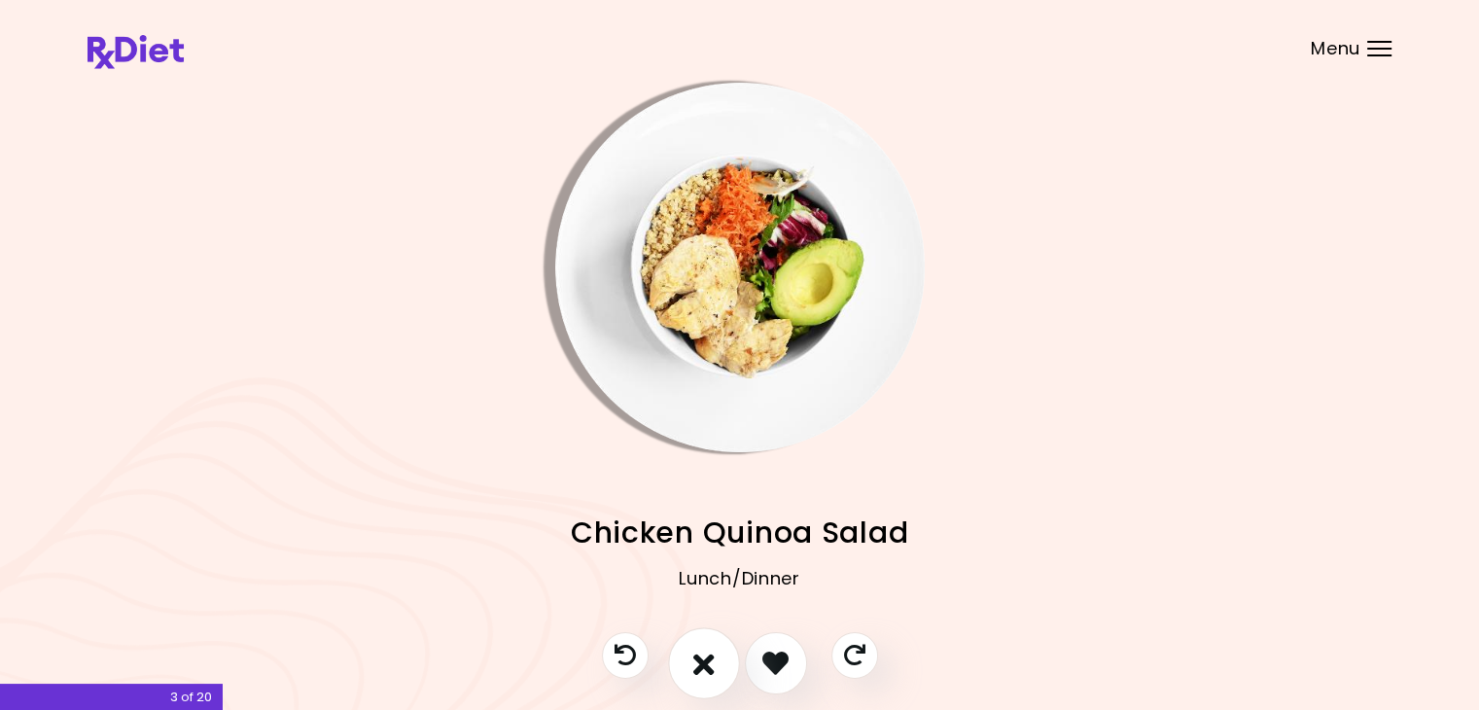
click at [707, 666] on icon "I don't like this recipe" at bounding box center [703, 662] width 21 height 30
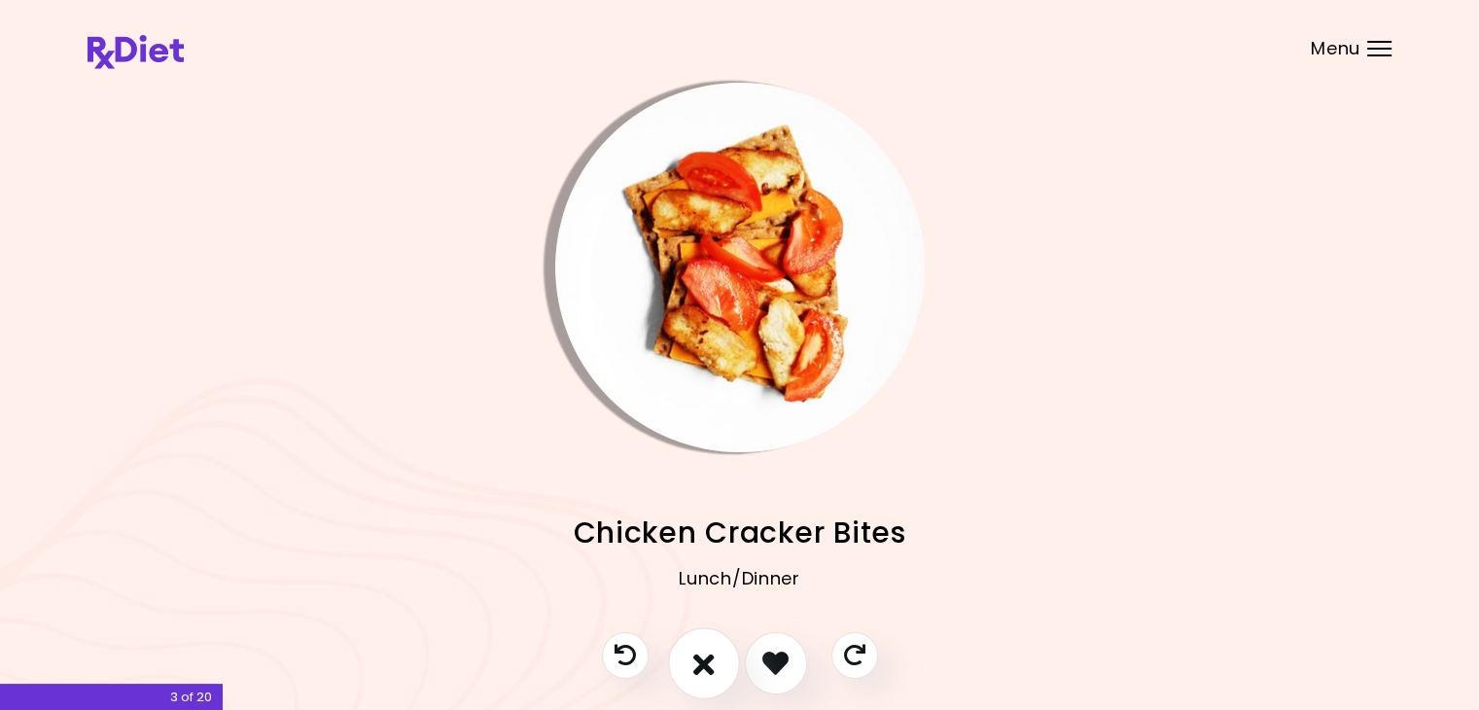
click at [706, 662] on icon "I don't like this recipe" at bounding box center [703, 662] width 21 height 30
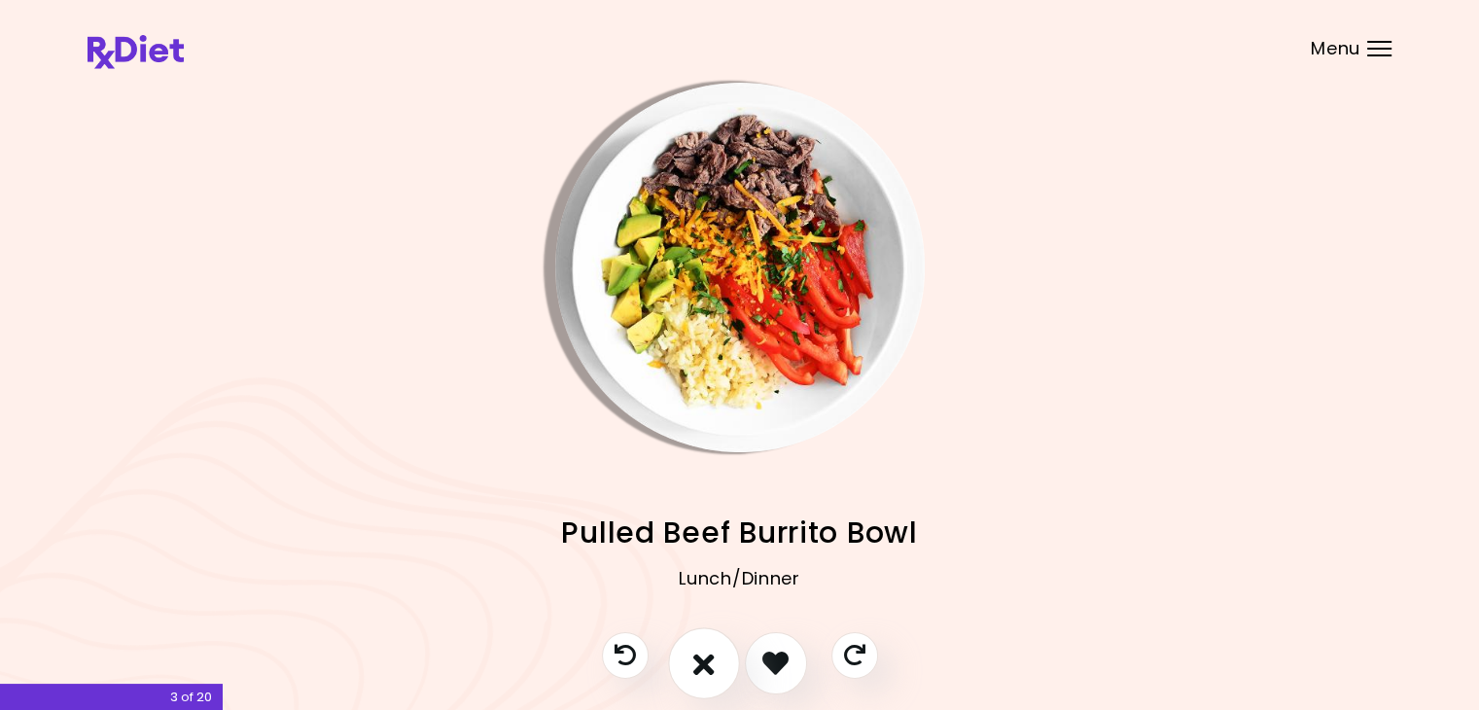
click at [708, 666] on icon "I don't like this recipe" at bounding box center [703, 662] width 21 height 30
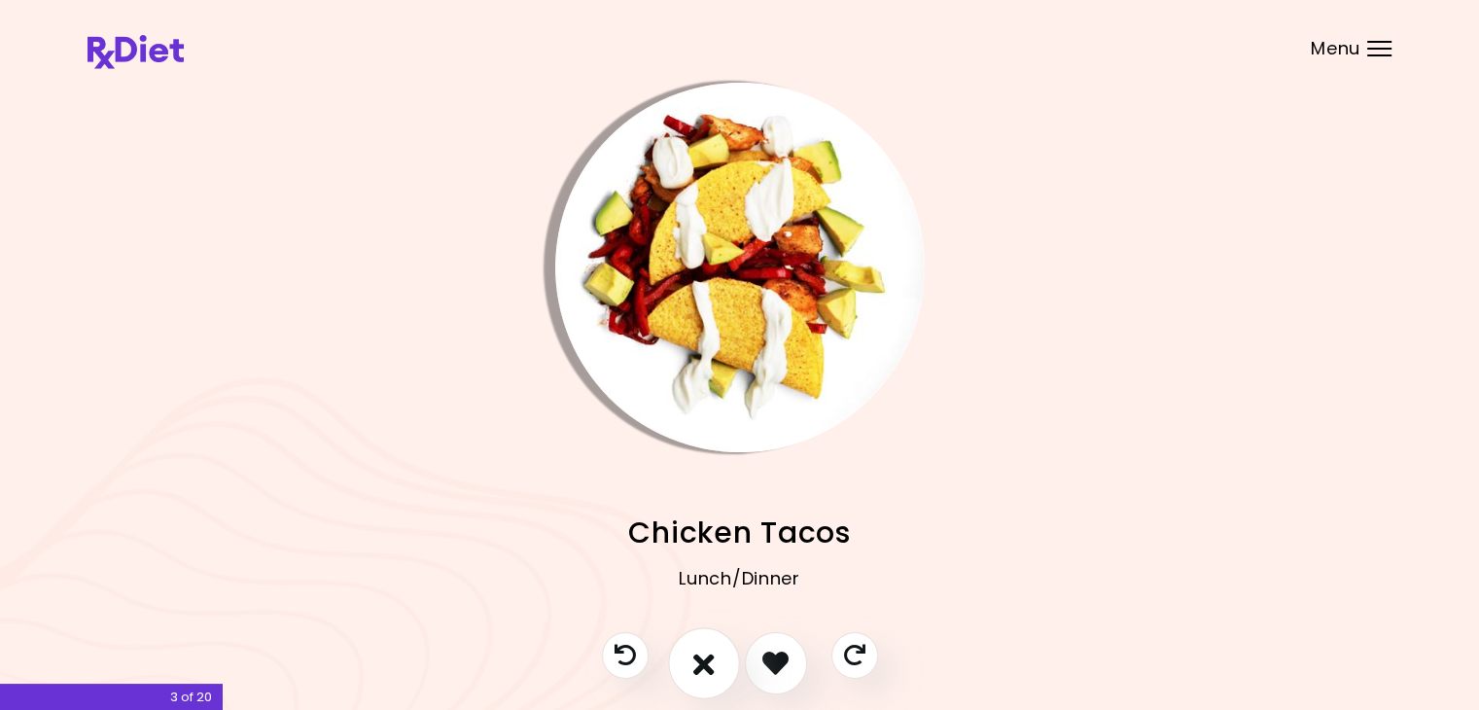
click at [702, 658] on icon "I don't like this recipe" at bounding box center [703, 662] width 21 height 30
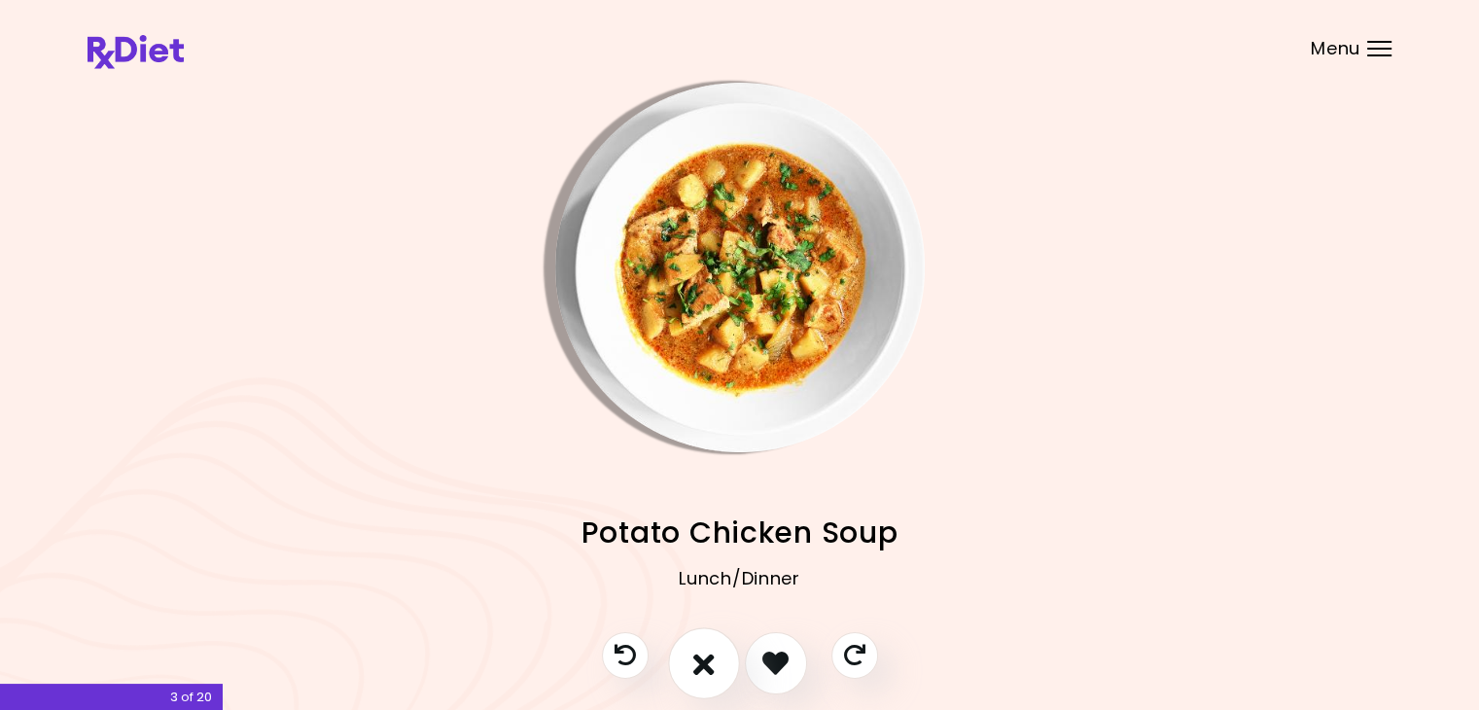
click at [702, 658] on icon "I don't like this recipe" at bounding box center [703, 662] width 21 height 30
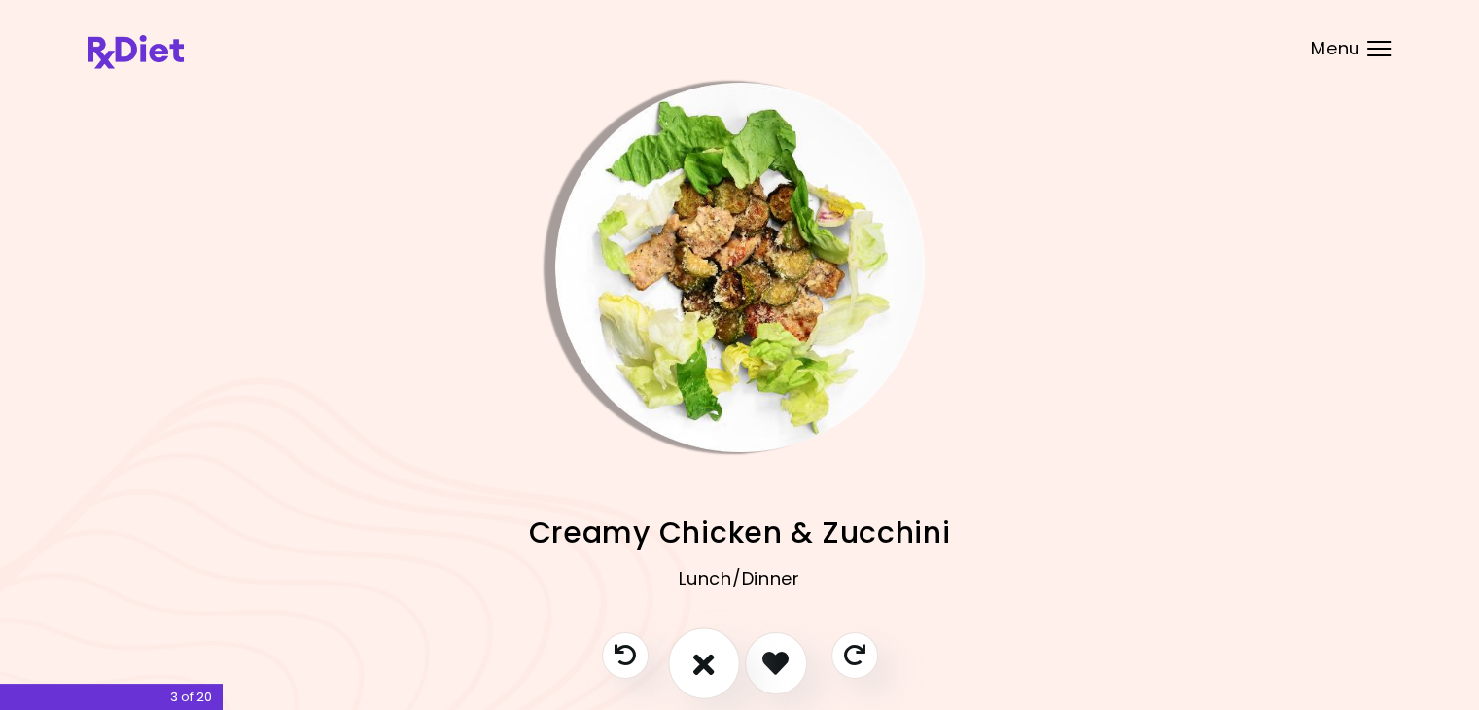
click at [702, 658] on icon "I don't like this recipe" at bounding box center [703, 662] width 21 height 30
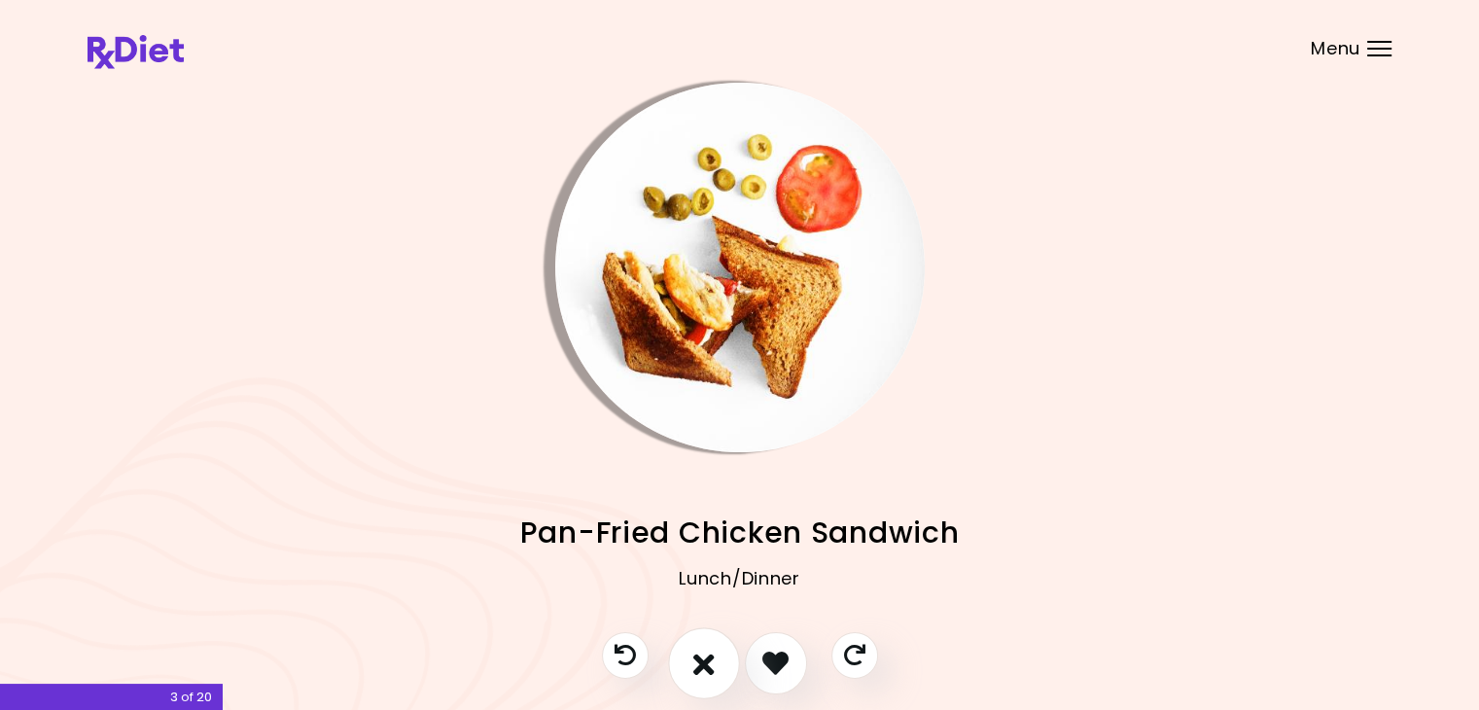
click at [708, 662] on icon "I don't like this recipe" at bounding box center [703, 662] width 21 height 30
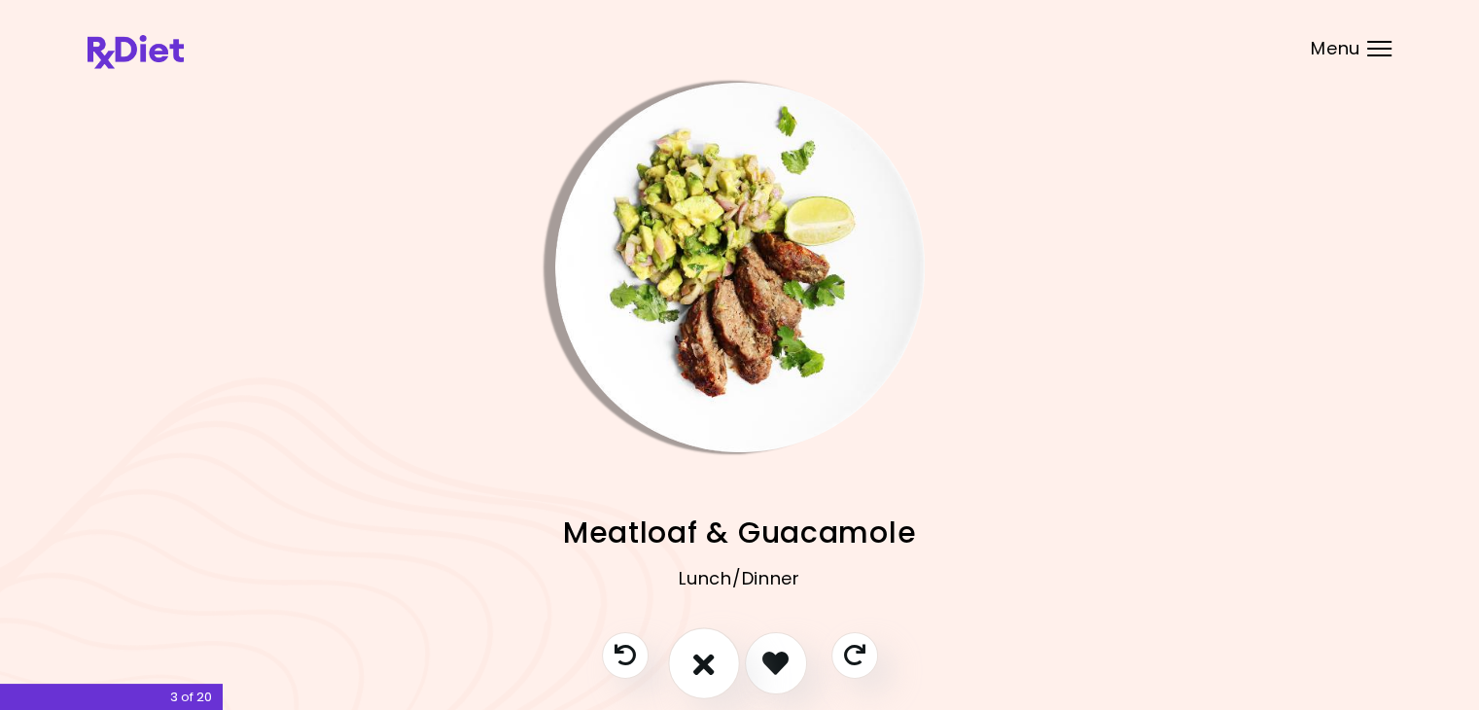
click at [708, 662] on icon "I don't like this recipe" at bounding box center [703, 662] width 21 height 30
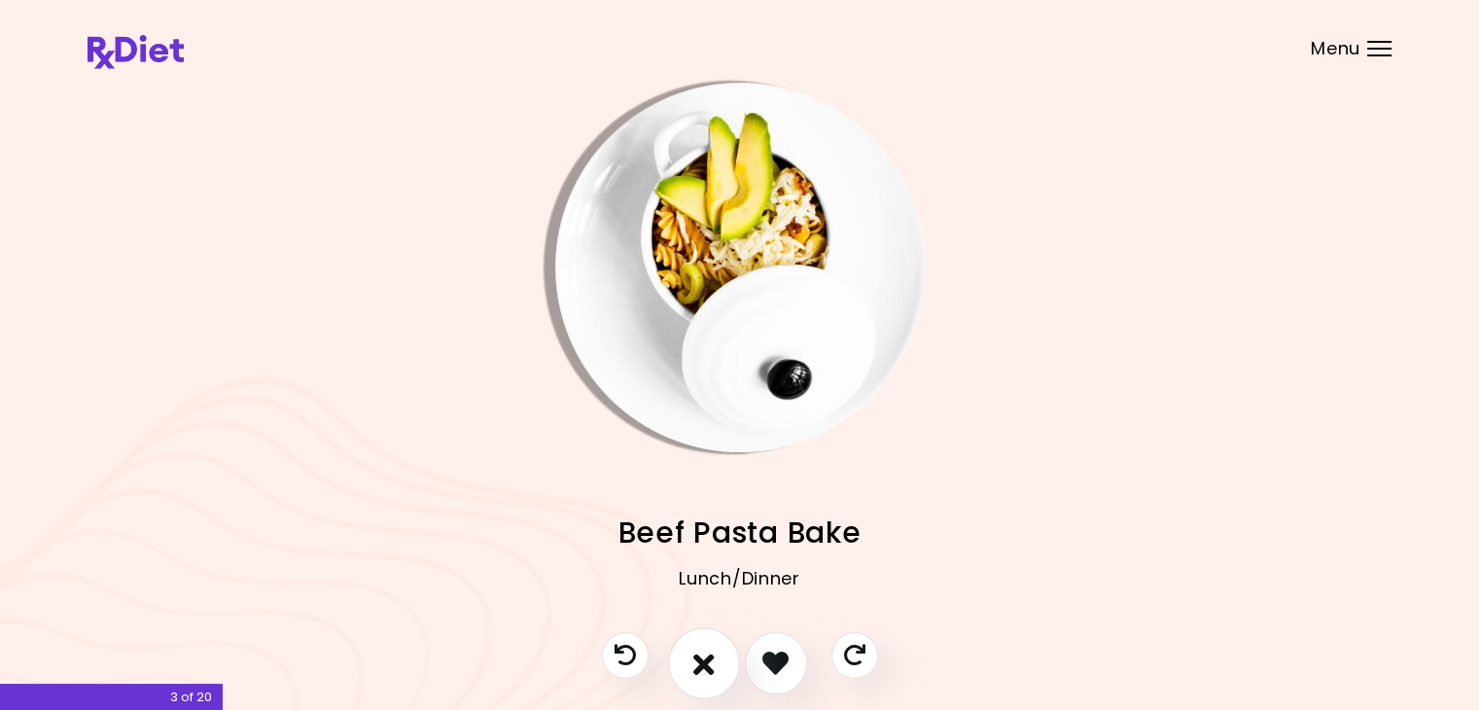
click at [712, 660] on icon "I don't like this recipe" at bounding box center [703, 662] width 21 height 30
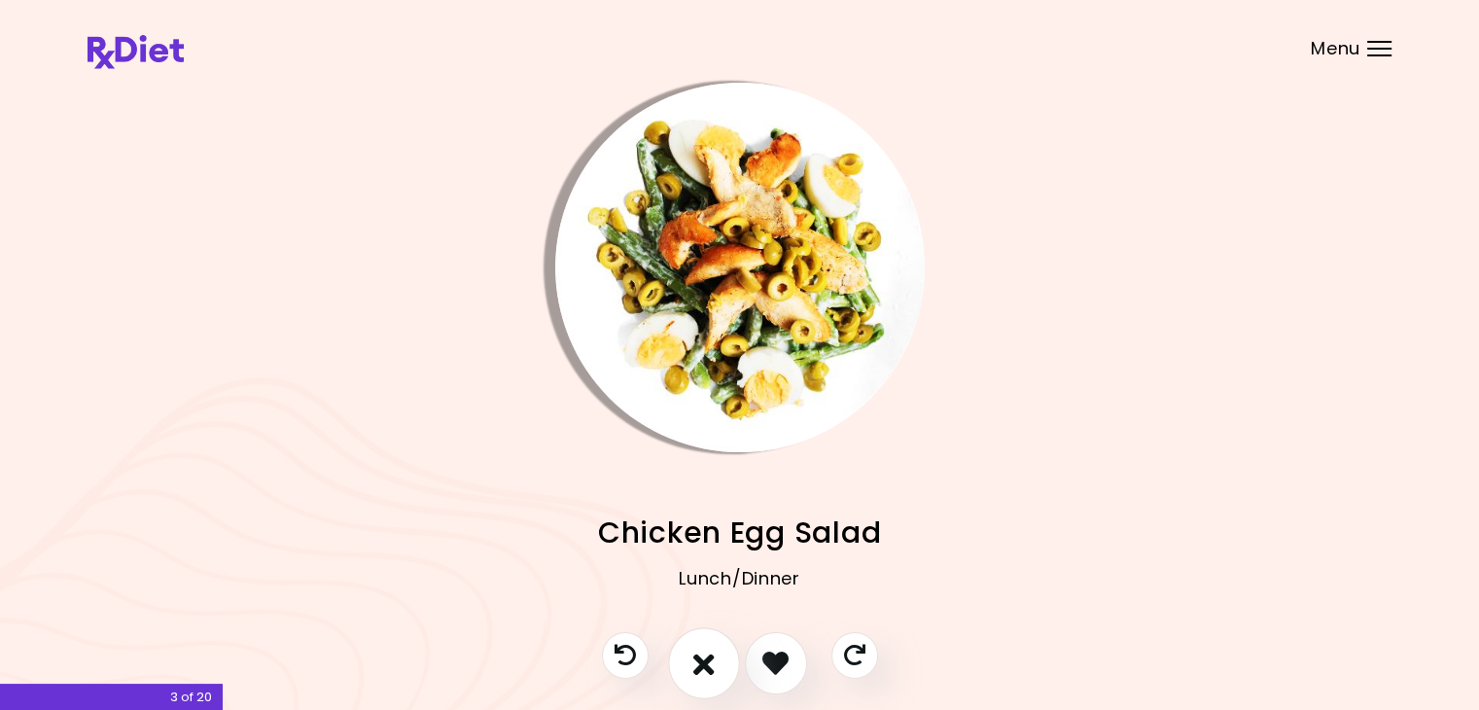
click at [712, 664] on icon "I don't like this recipe" at bounding box center [703, 662] width 21 height 30
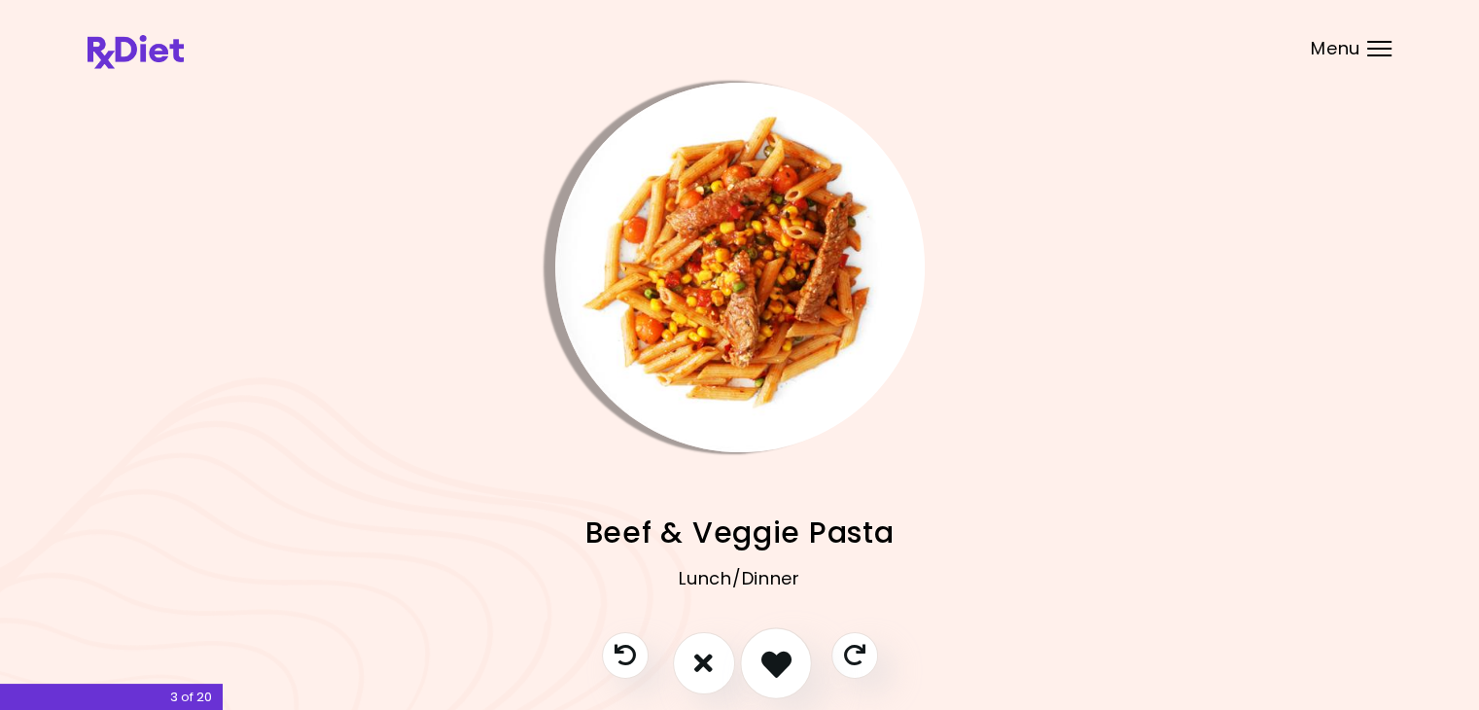
click at [764, 654] on icon "I like this recipe" at bounding box center [775, 662] width 30 height 30
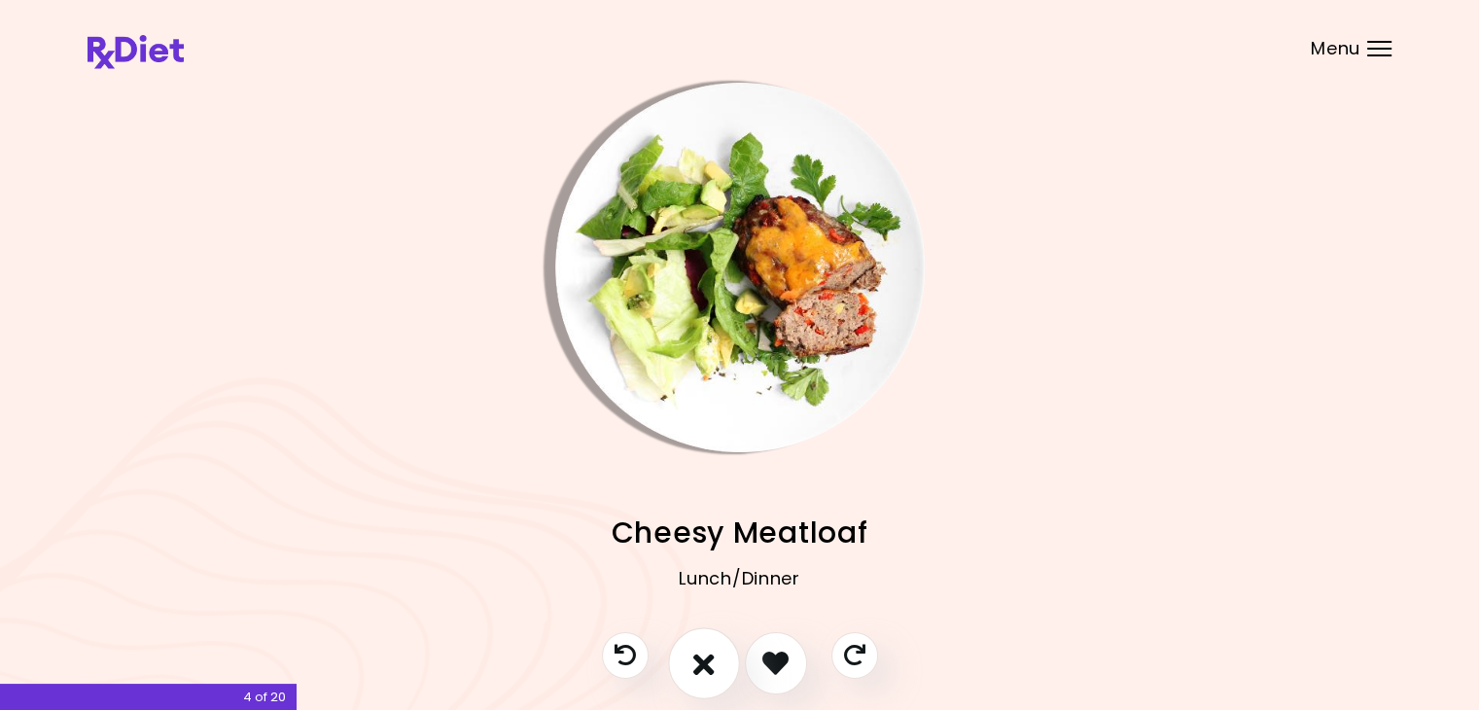
click at [712, 662] on icon "I don't like this recipe" at bounding box center [703, 662] width 21 height 30
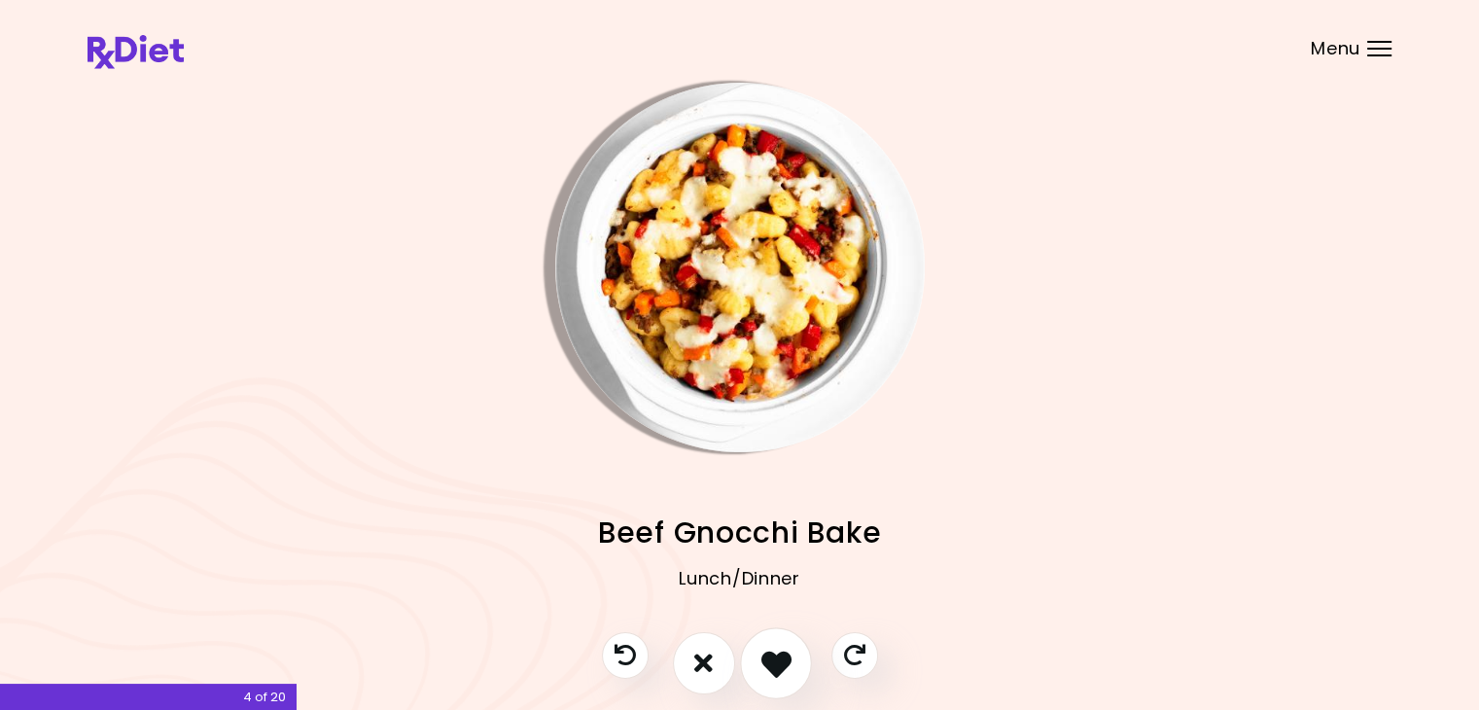
click at [762, 655] on icon "I like this recipe" at bounding box center [775, 662] width 30 height 30
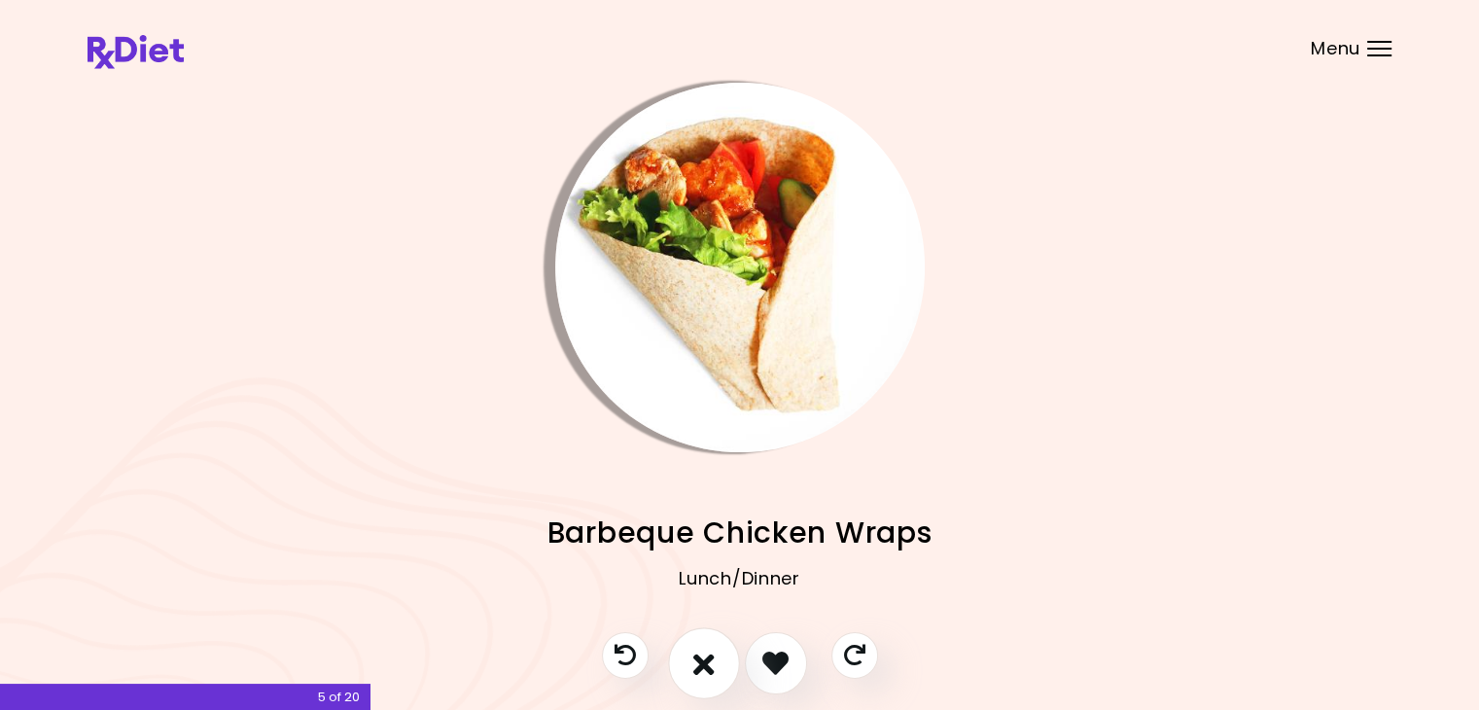
click at [701, 660] on icon "I don't like this recipe" at bounding box center [703, 662] width 21 height 30
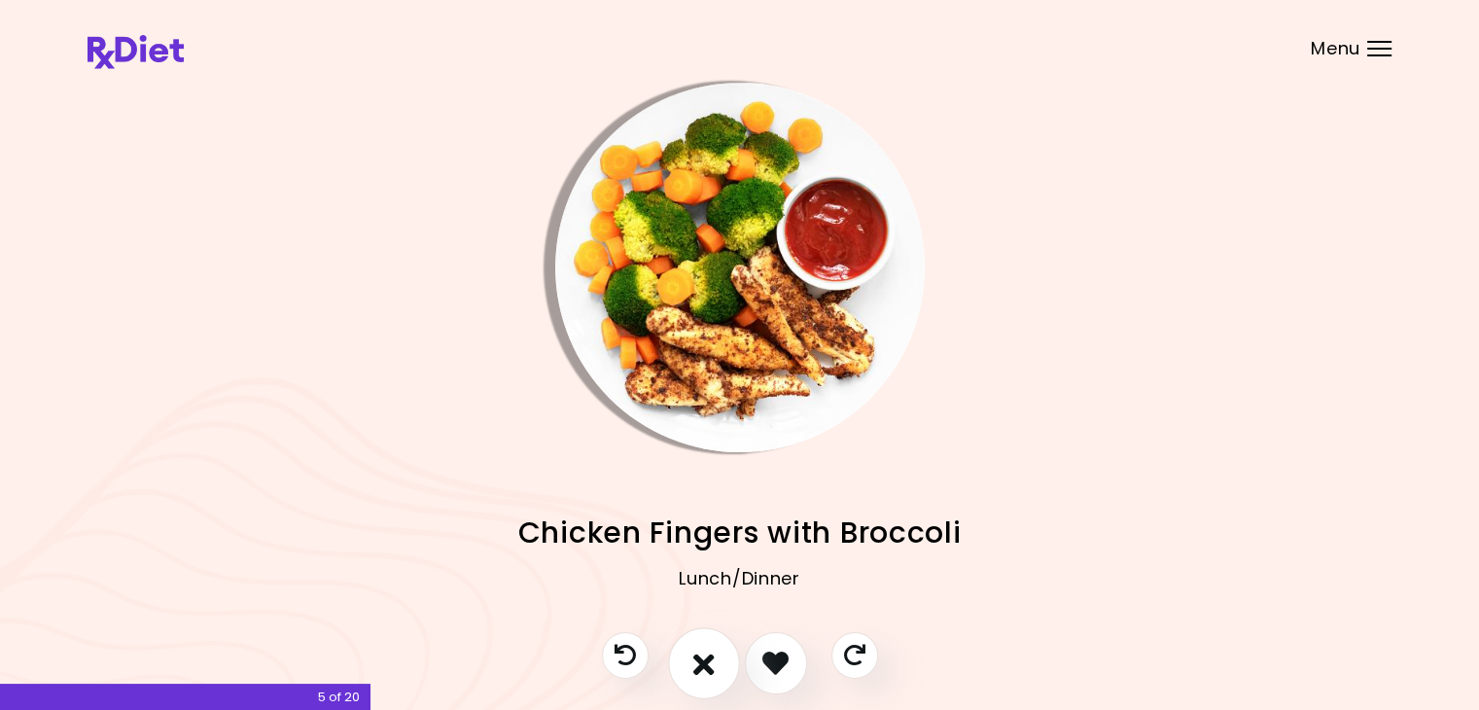
click at [701, 660] on icon "I don't like this recipe" at bounding box center [703, 662] width 21 height 30
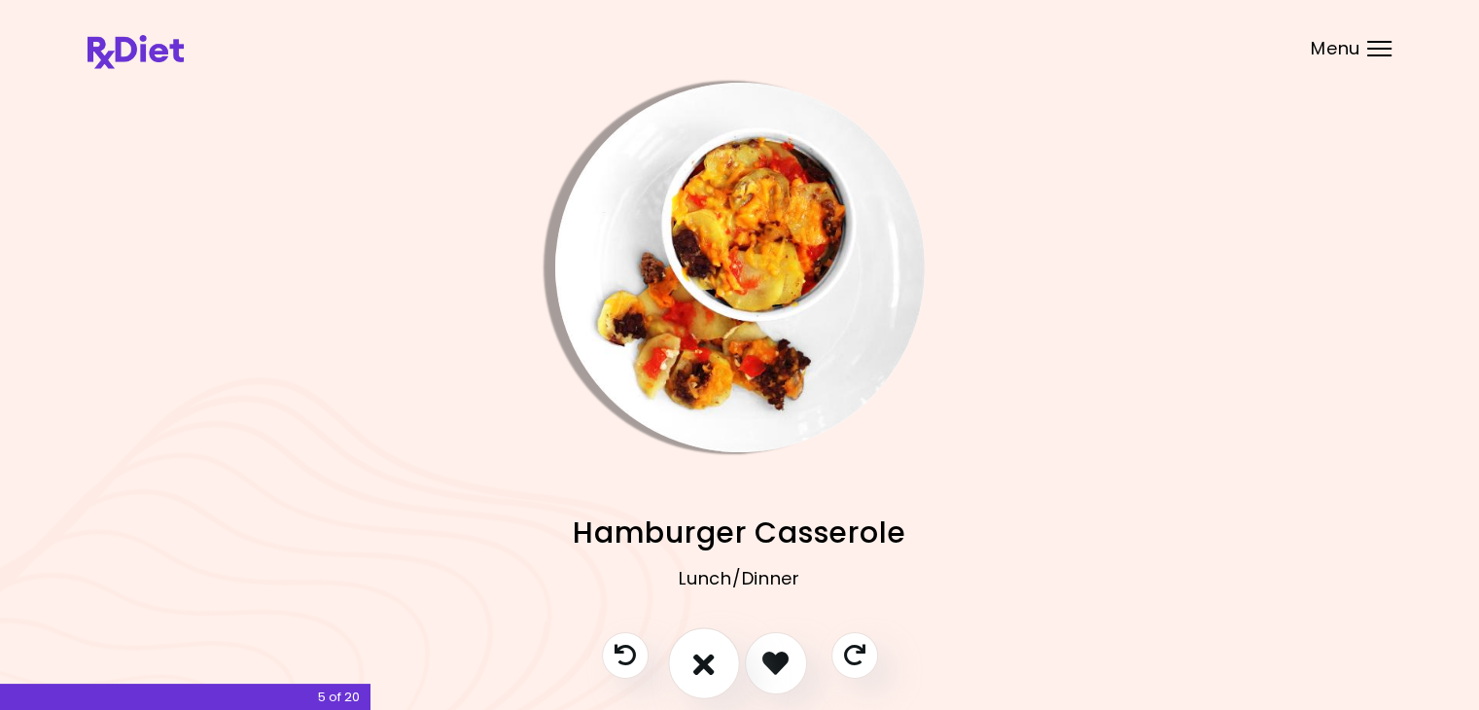
click at [701, 660] on icon "I don't like this recipe" at bounding box center [703, 662] width 21 height 30
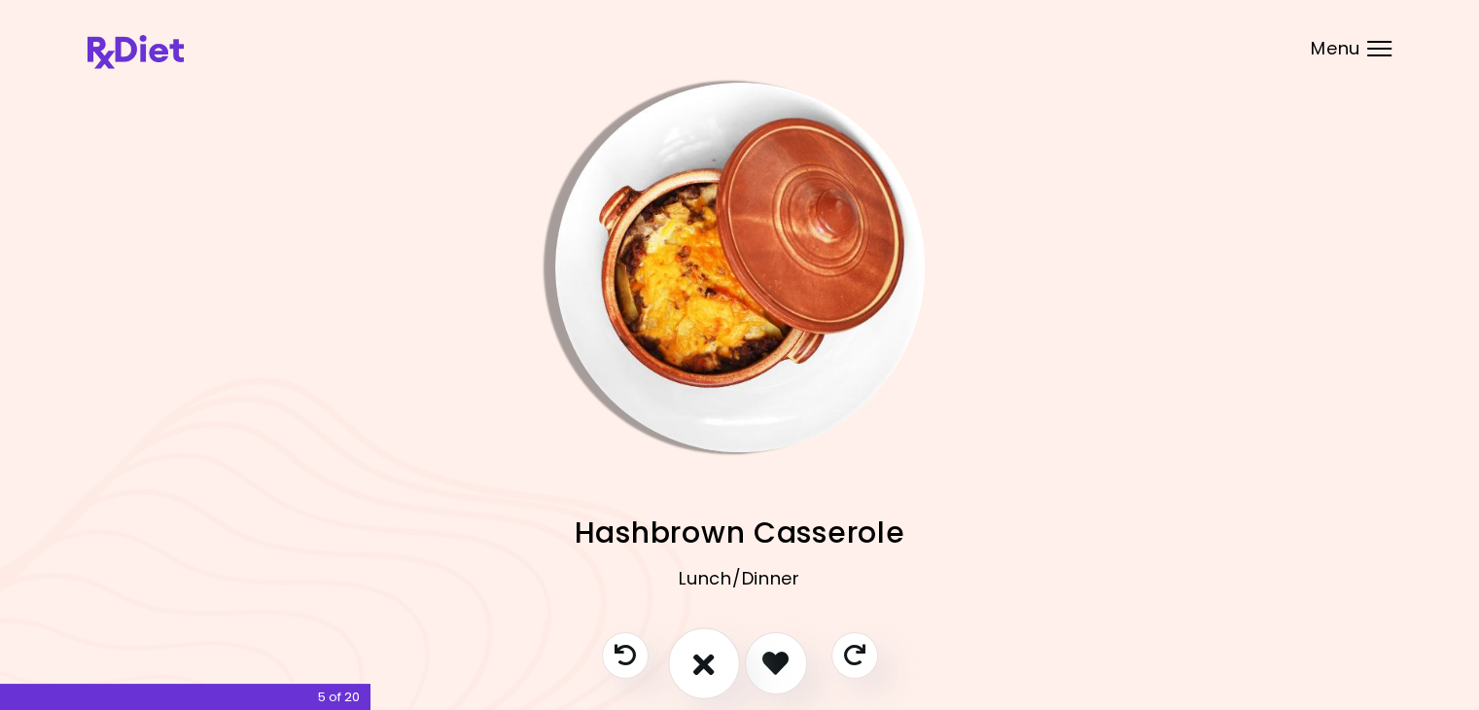
click at [701, 660] on icon "I don't like this recipe" at bounding box center [703, 662] width 21 height 30
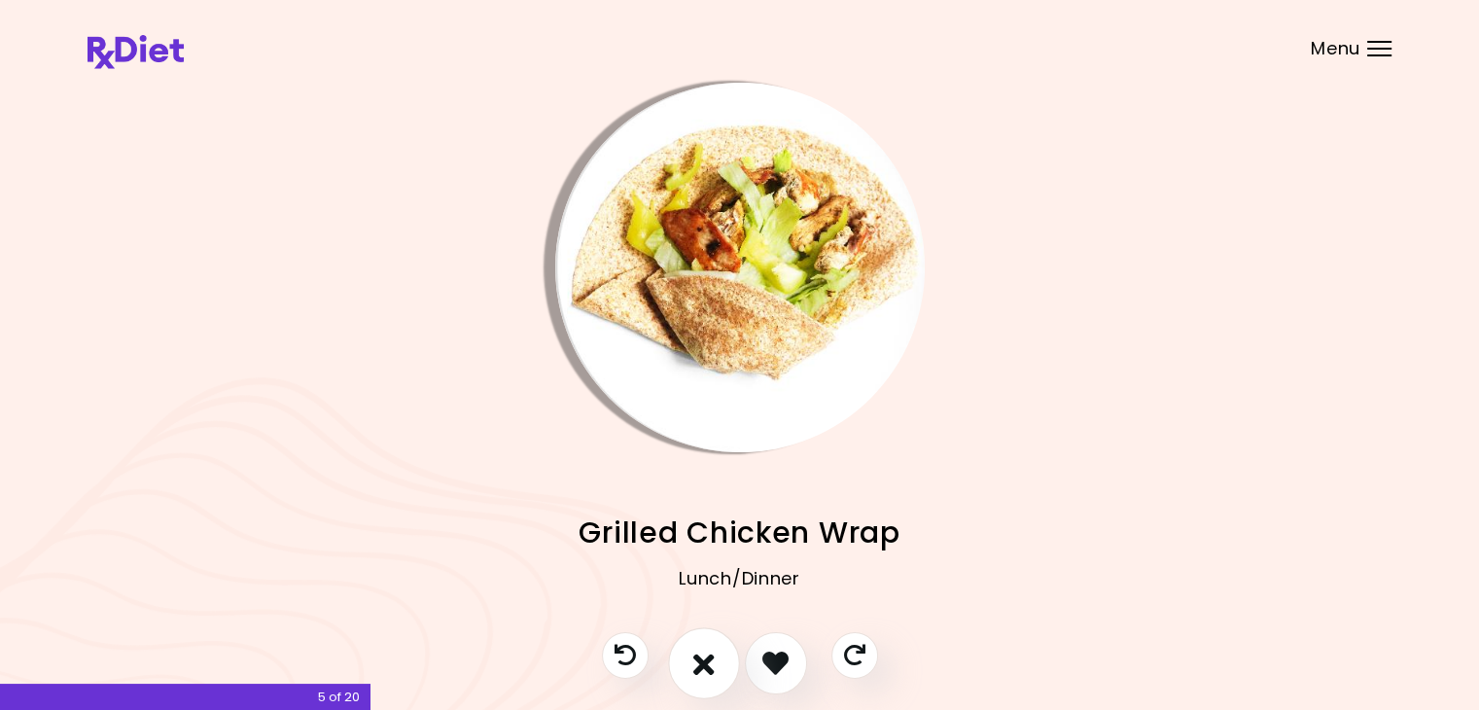
click at [703, 659] on icon "I don't like this recipe" at bounding box center [703, 662] width 21 height 30
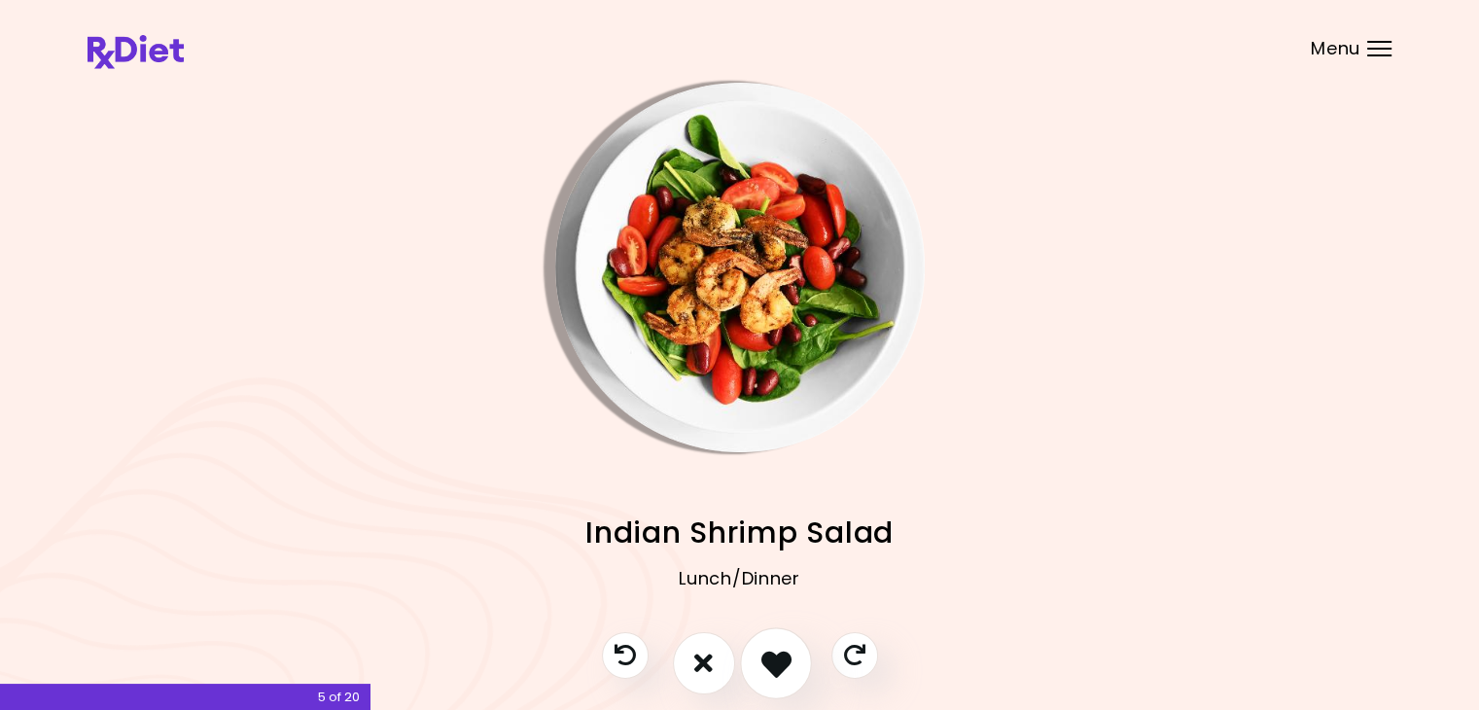
click at [762, 654] on icon "I like this recipe" at bounding box center [775, 662] width 30 height 30
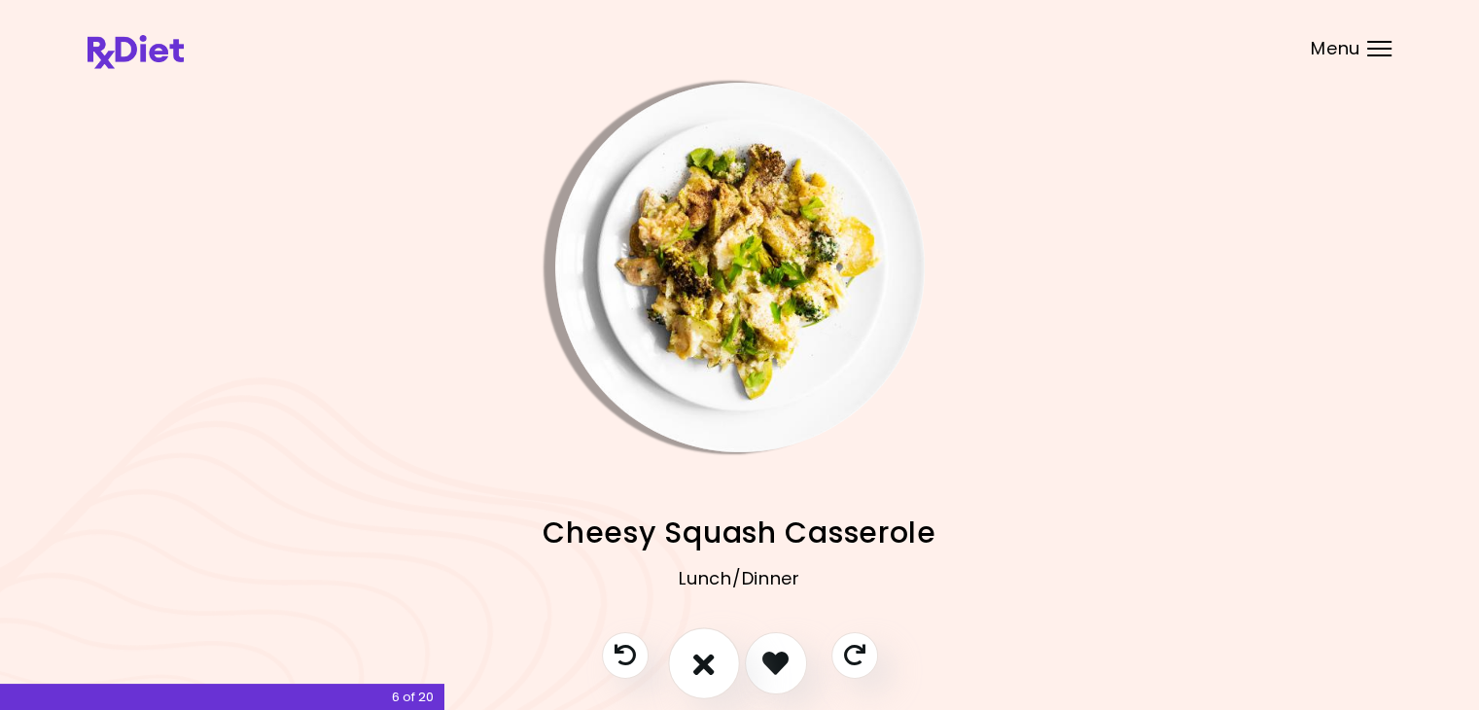
click at [716, 664] on button "I don't like this recipe" at bounding box center [704, 663] width 72 height 72
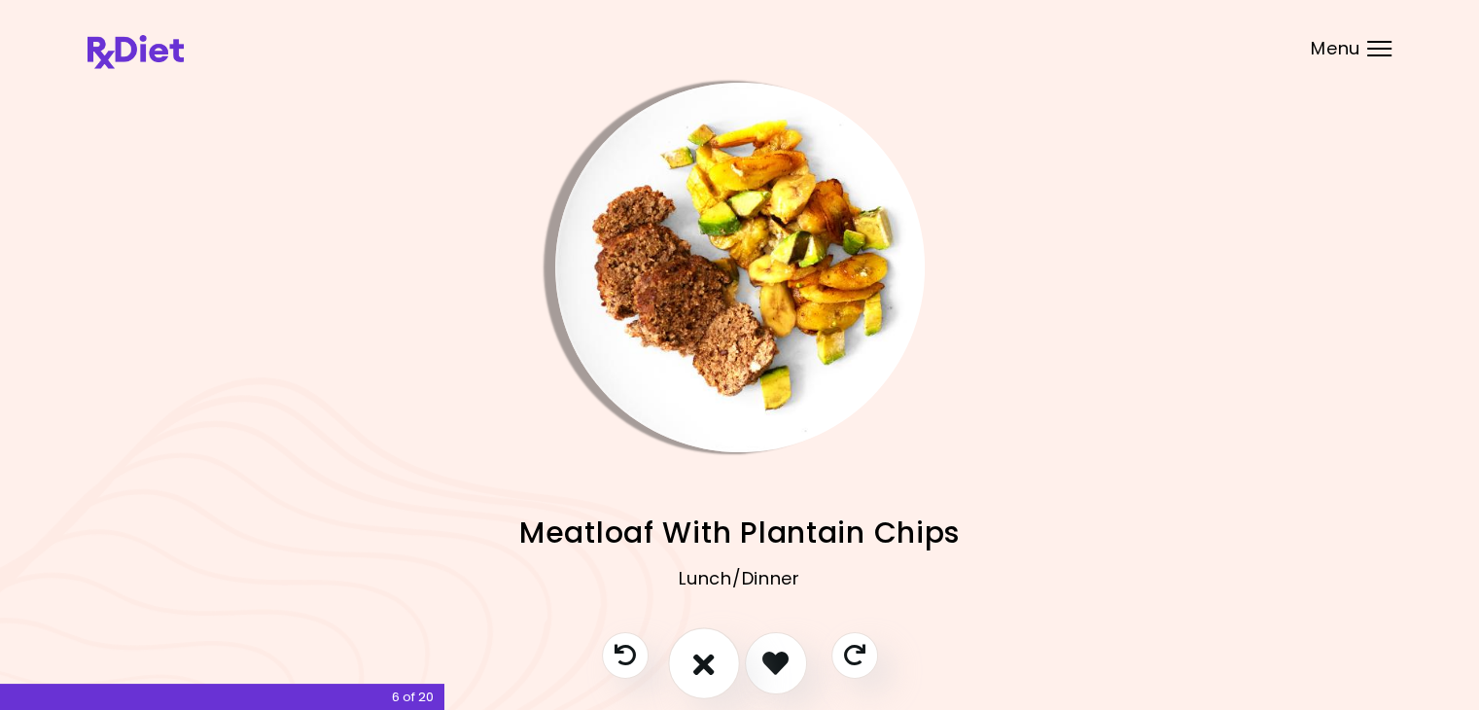
click at [705, 662] on icon "I don't like this recipe" at bounding box center [703, 662] width 21 height 30
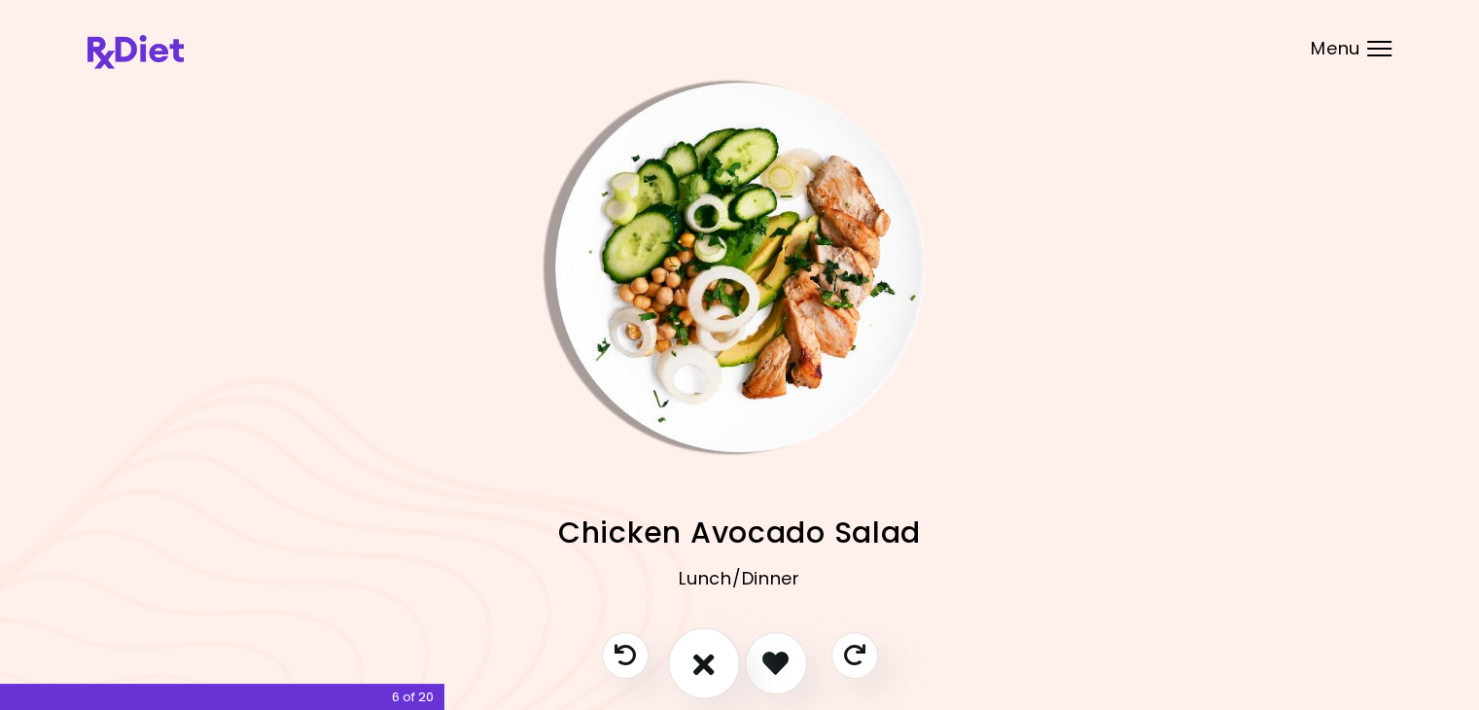
click at [705, 659] on icon "I don't like this recipe" at bounding box center [703, 662] width 21 height 30
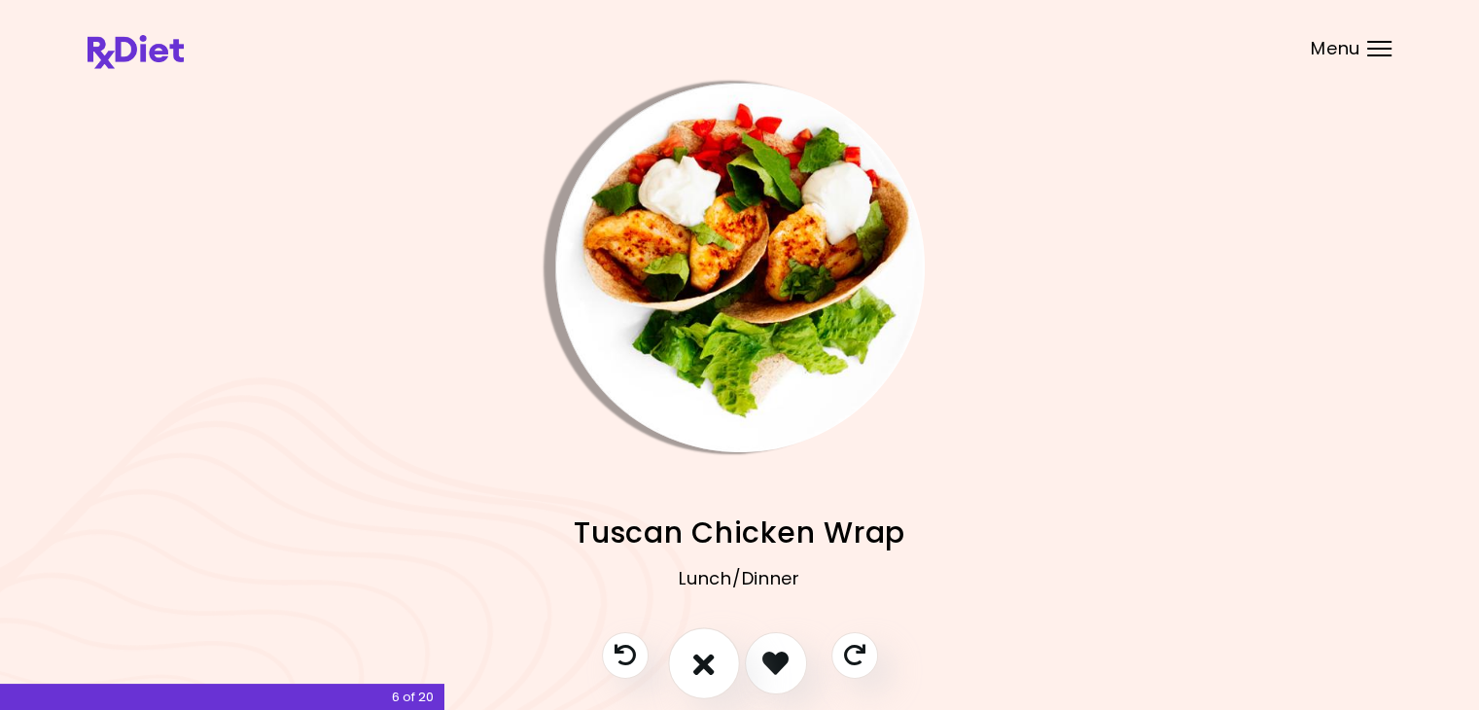
click at [712, 656] on icon "I don't like this recipe" at bounding box center [703, 662] width 21 height 30
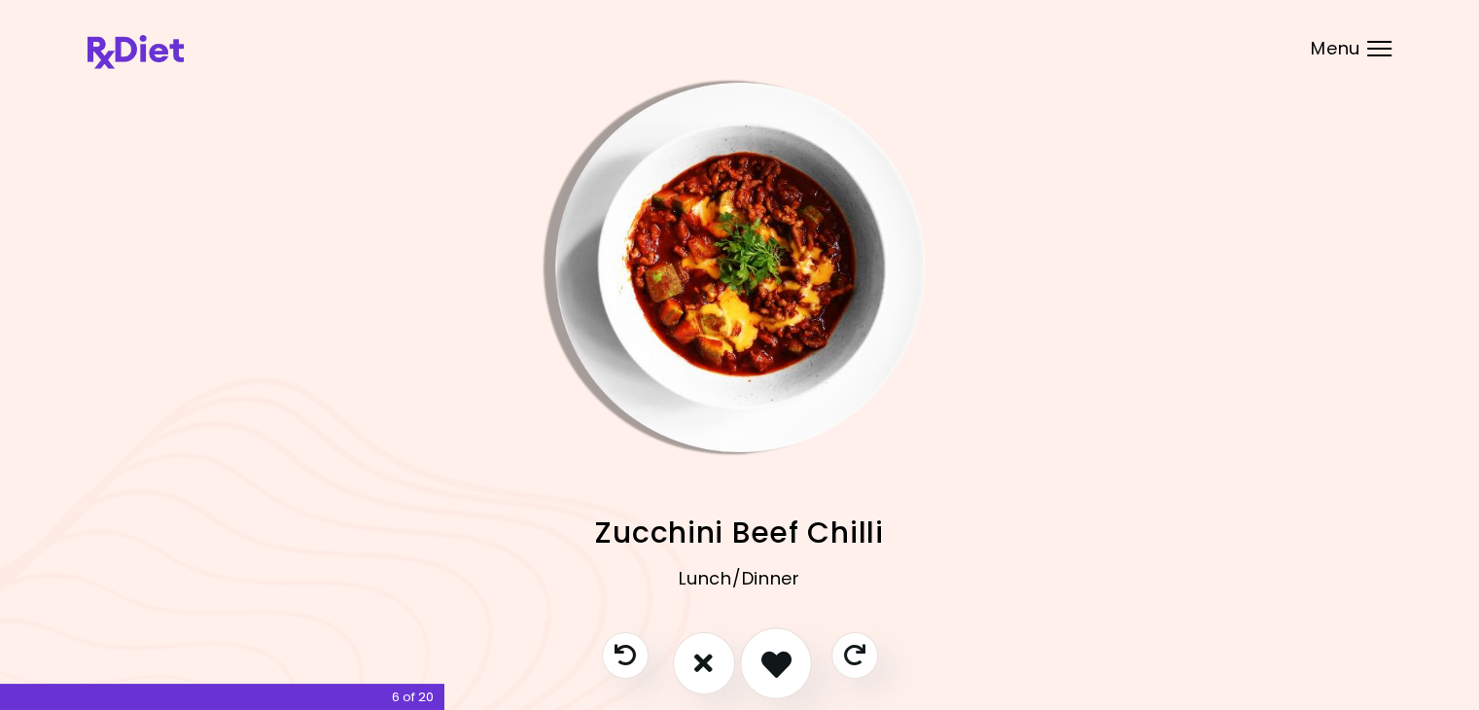
click at [761, 659] on icon "I like this recipe" at bounding box center [775, 662] width 30 height 30
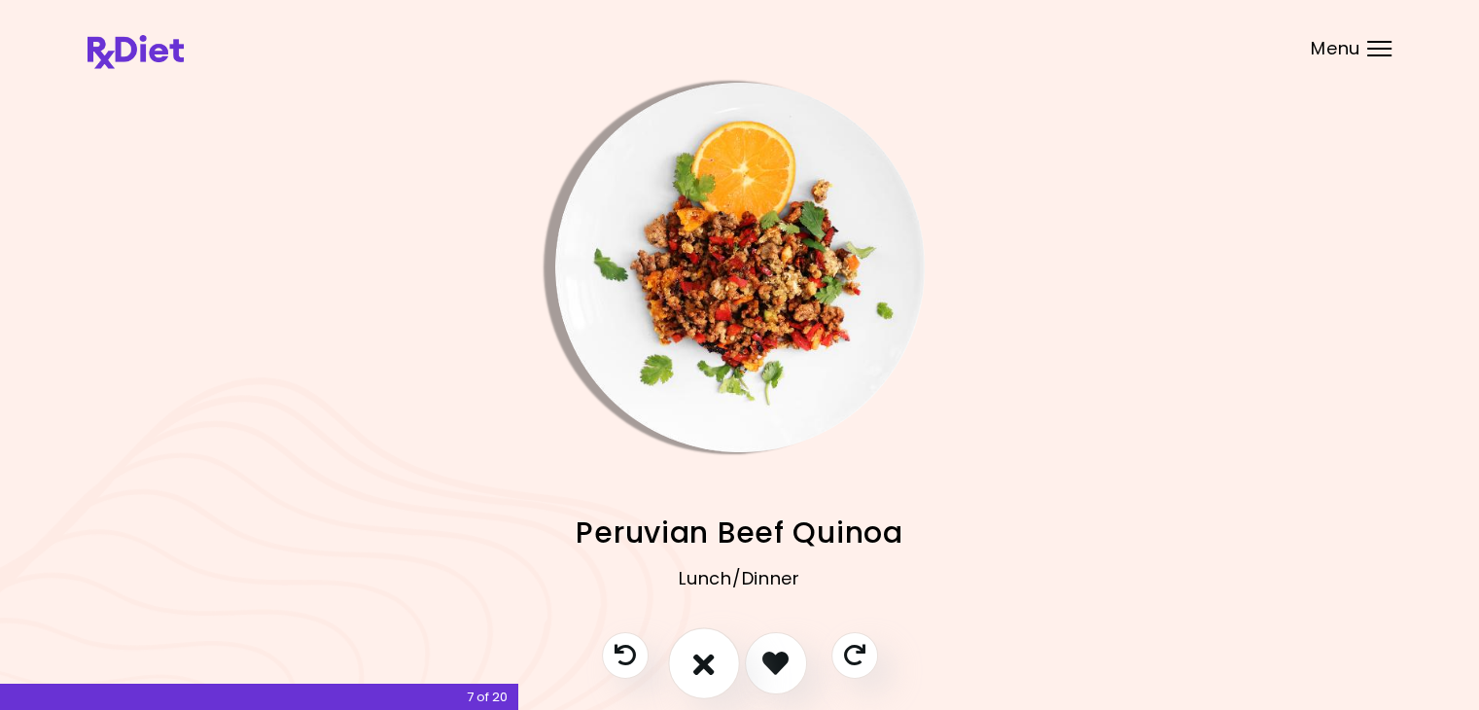
click at [699, 665] on icon "I don't like this recipe" at bounding box center [703, 662] width 21 height 30
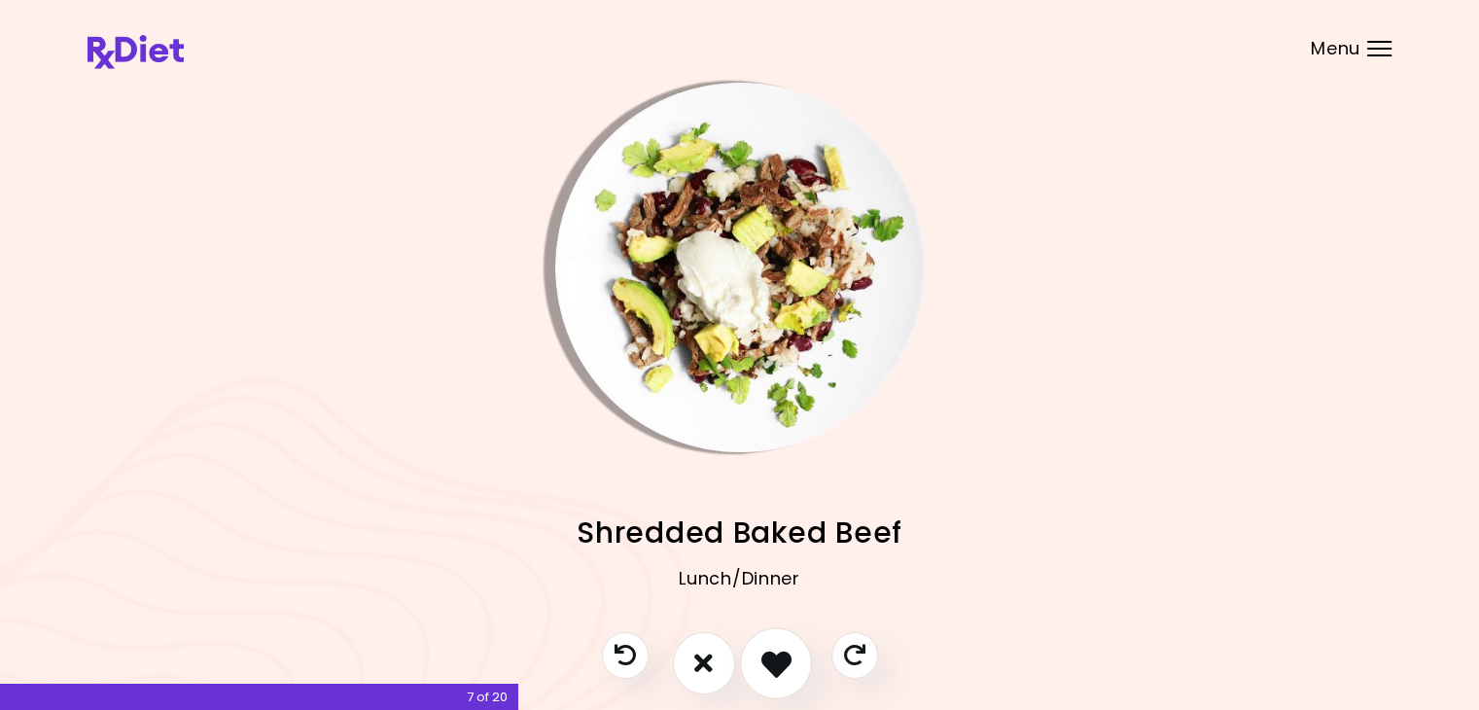
click at [774, 661] on icon "I like this recipe" at bounding box center [775, 662] width 30 height 30
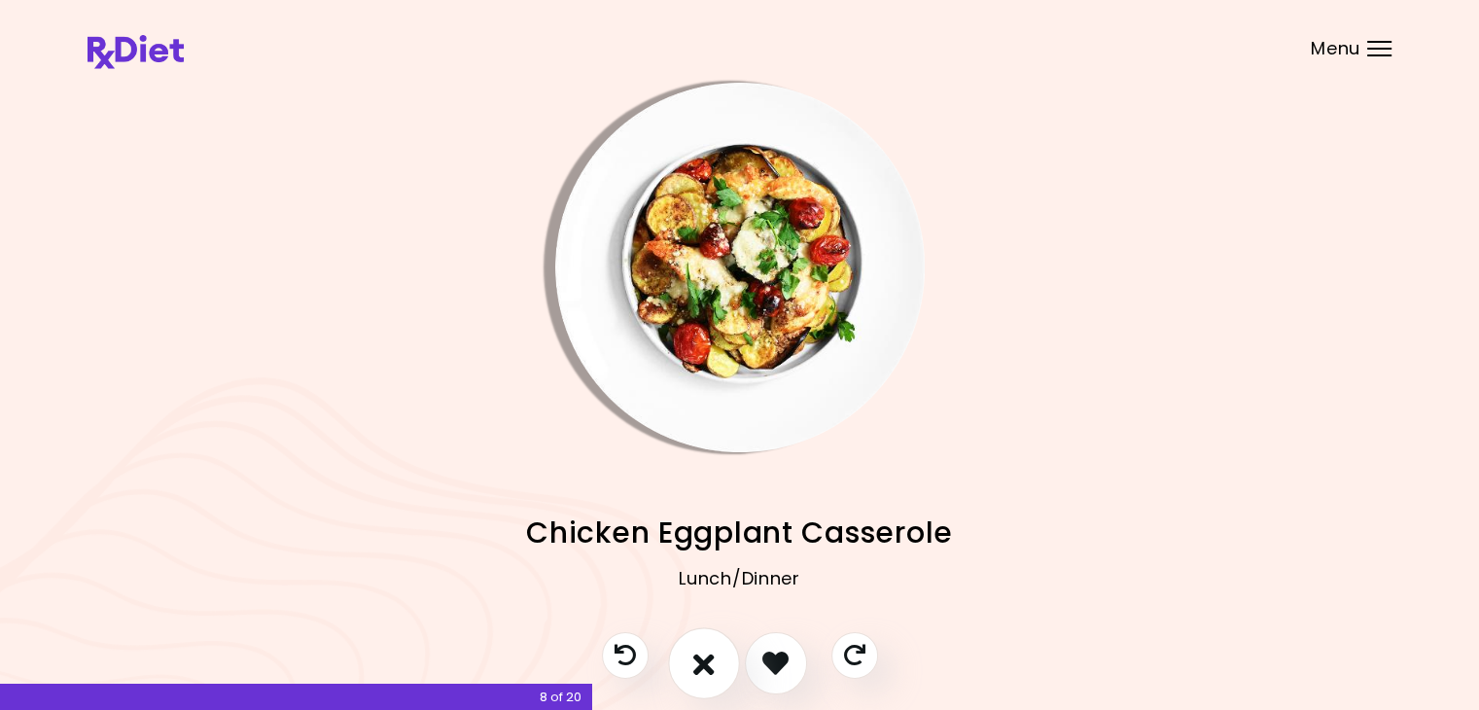
click at [704, 661] on icon "I don't like this recipe" at bounding box center [703, 662] width 21 height 30
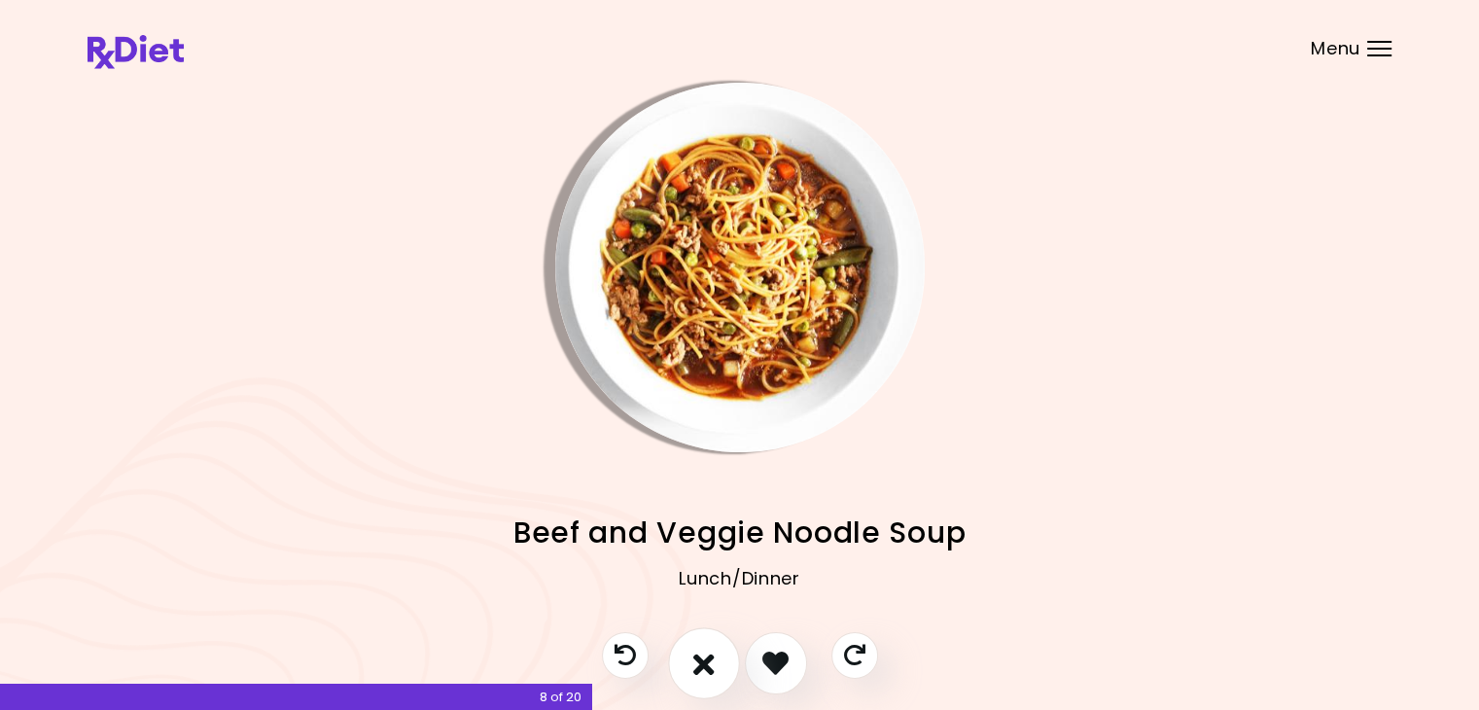
click at [704, 661] on icon "I don't like this recipe" at bounding box center [703, 662] width 21 height 30
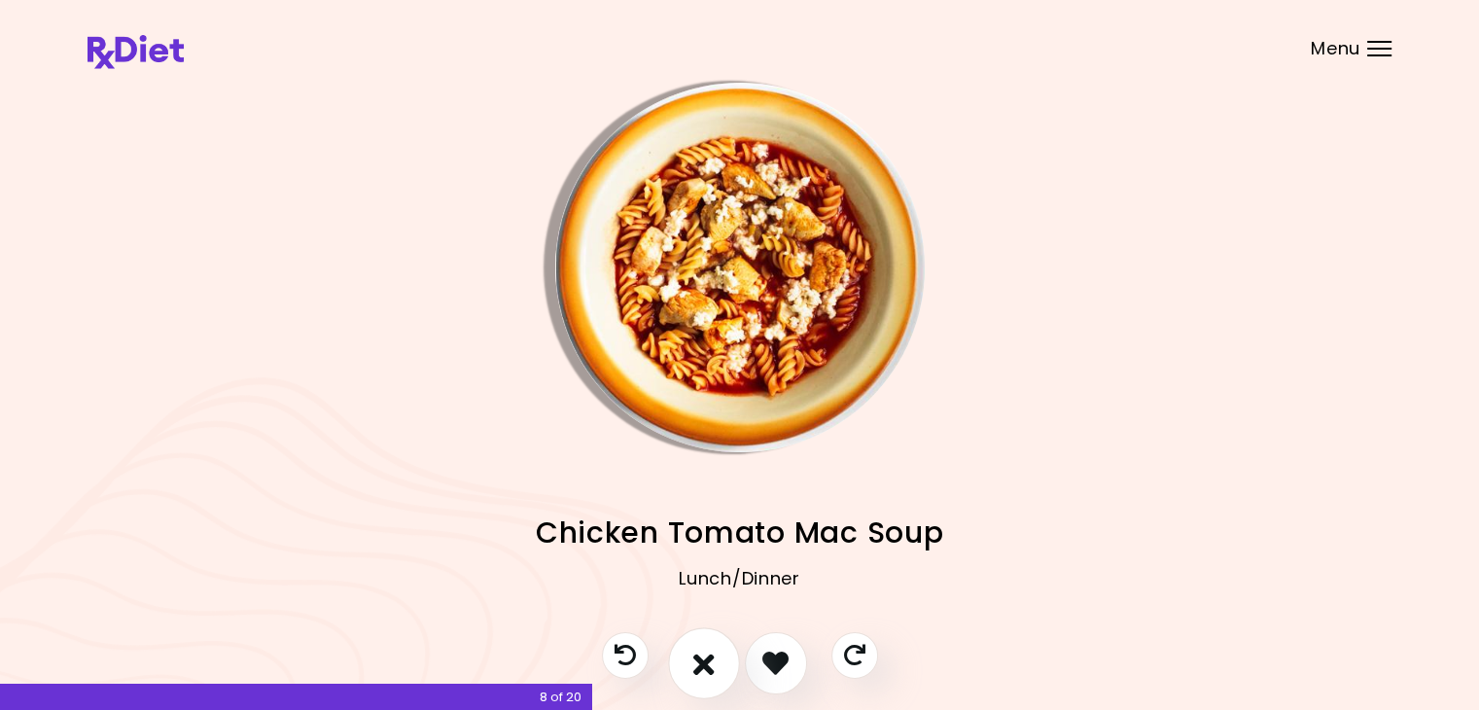
click at [704, 661] on icon "I don't like this recipe" at bounding box center [703, 662] width 21 height 30
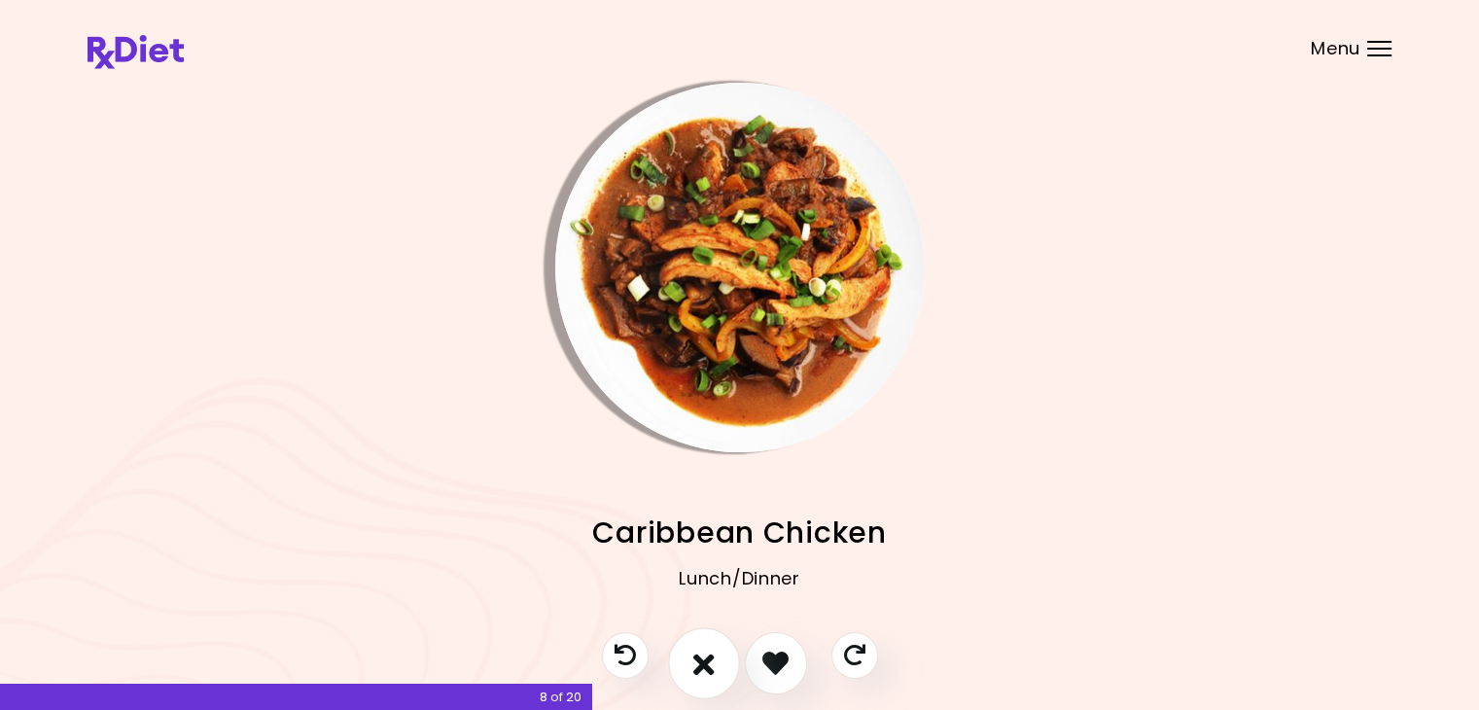
click at [702, 663] on icon "I don't like this recipe" at bounding box center [703, 662] width 21 height 30
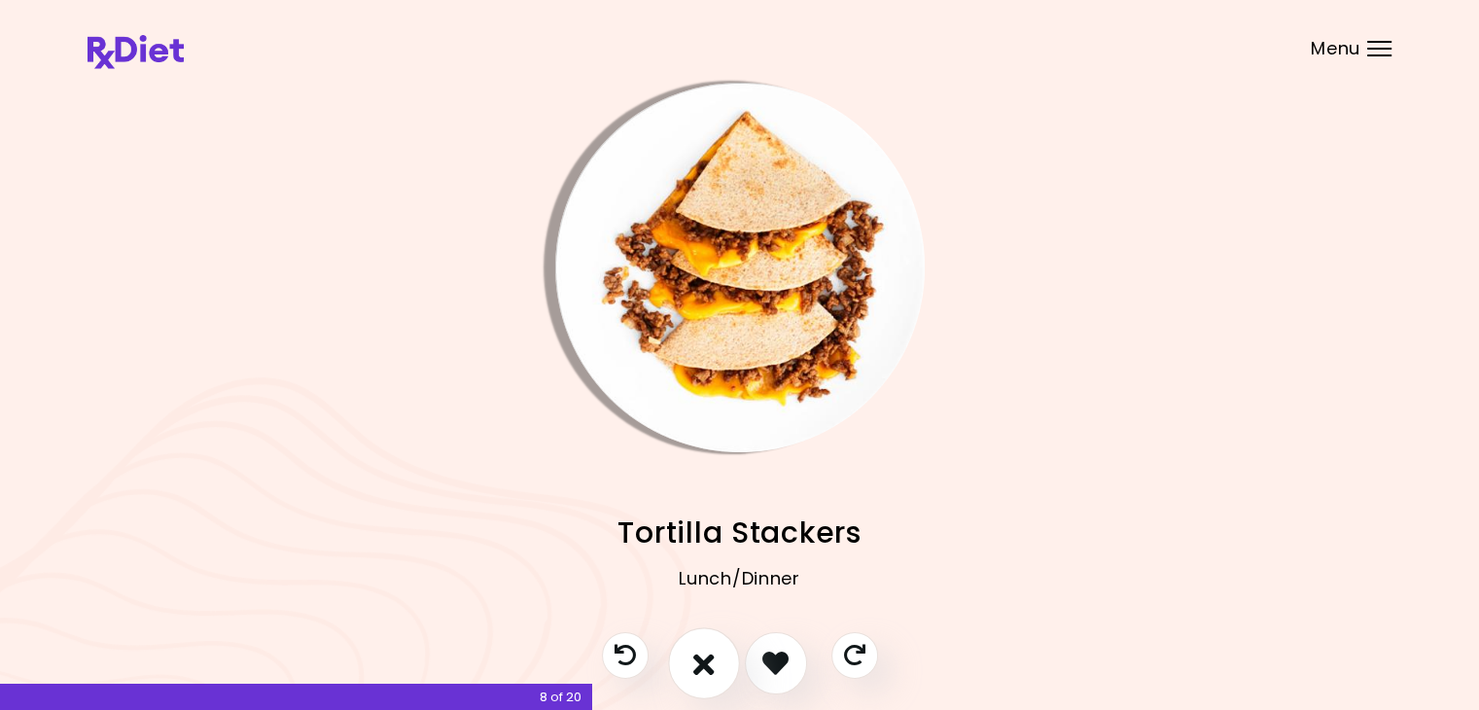
click at [702, 663] on icon "I don't like this recipe" at bounding box center [703, 662] width 21 height 30
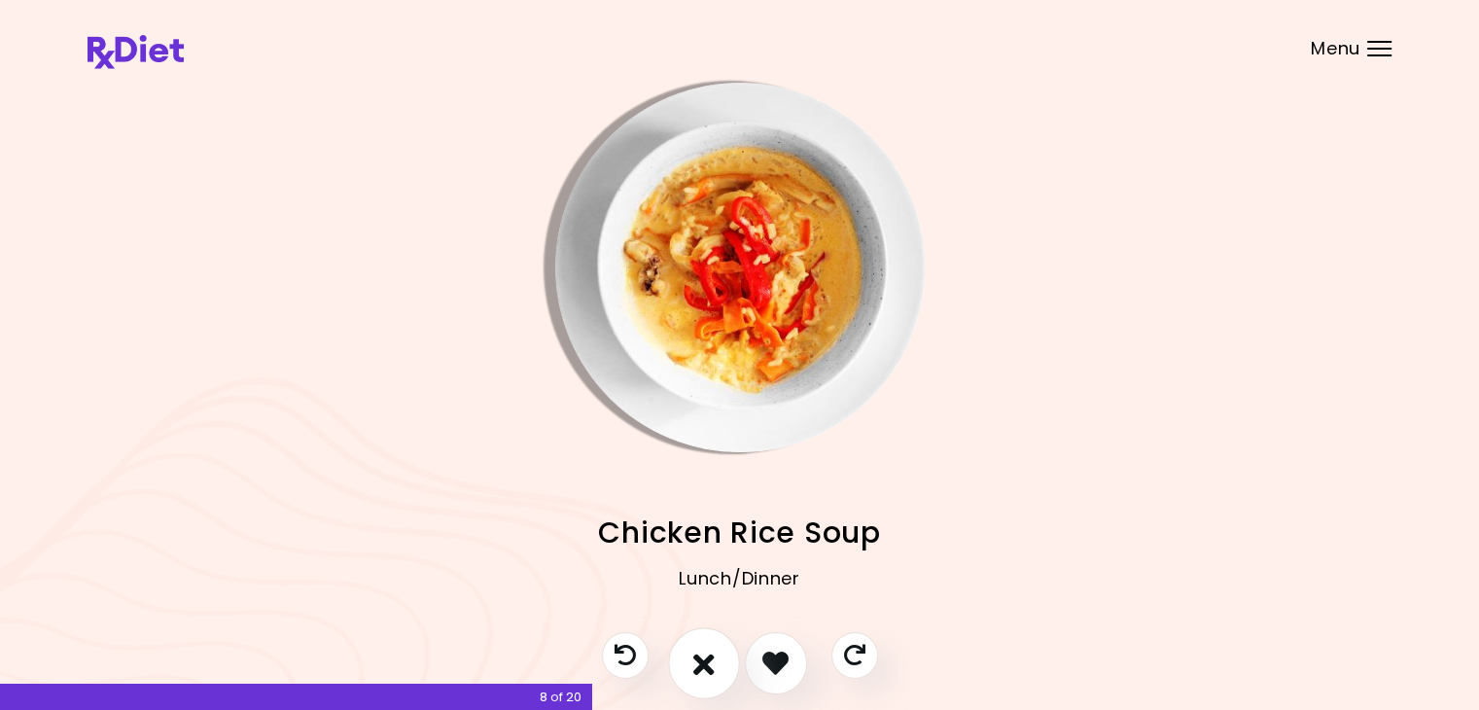
click at [702, 663] on icon "I don't like this recipe" at bounding box center [703, 662] width 21 height 30
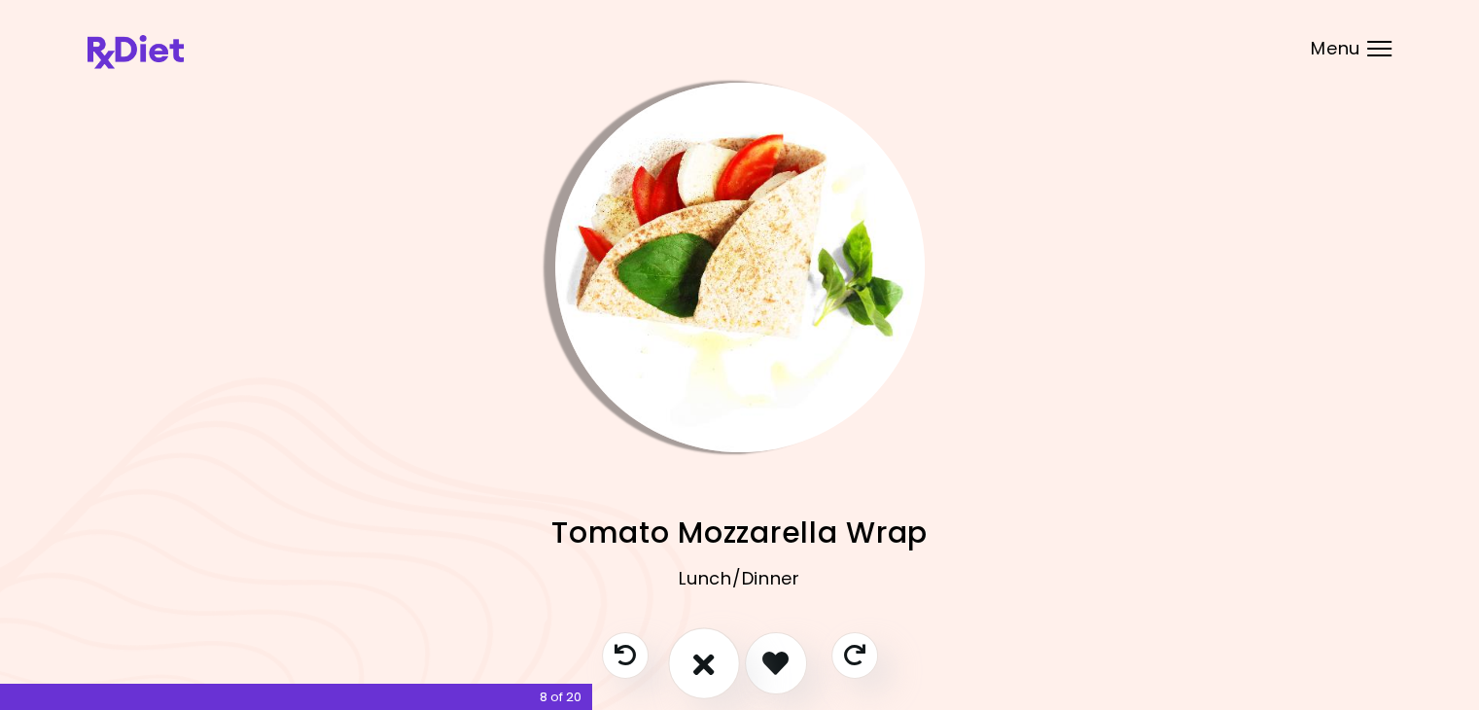
click at [702, 663] on icon "I don't like this recipe" at bounding box center [703, 662] width 21 height 30
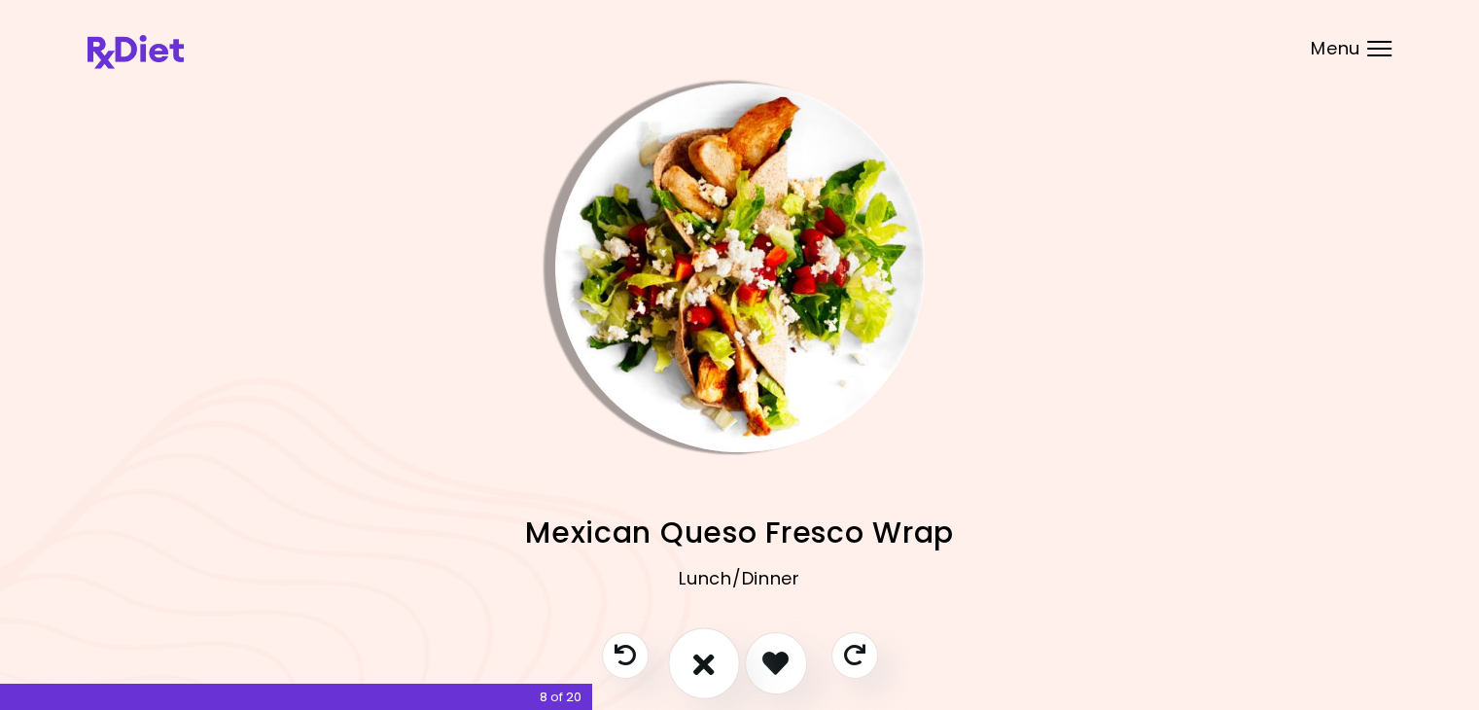
click at [702, 662] on icon "I don't like this recipe" at bounding box center [703, 662] width 21 height 30
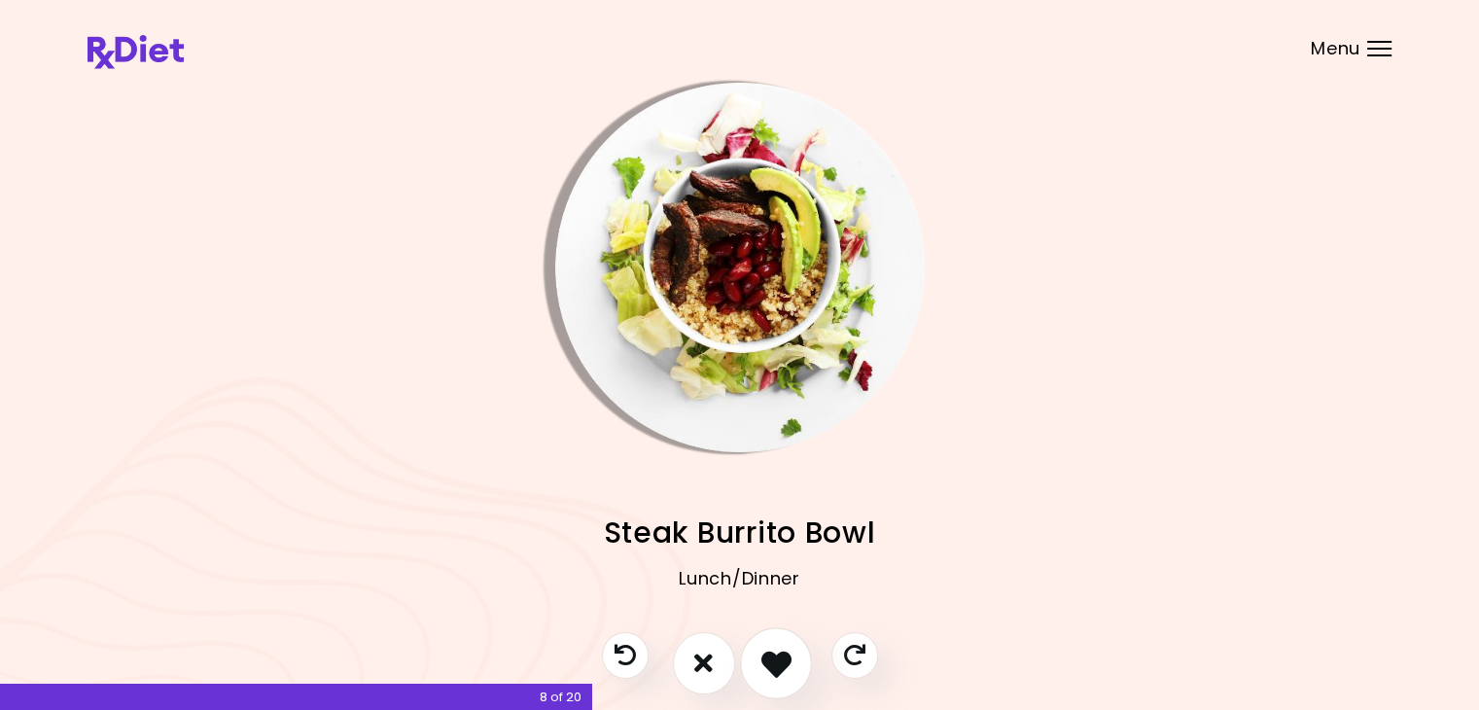
click at [764, 658] on icon "I like this recipe" at bounding box center [775, 662] width 30 height 30
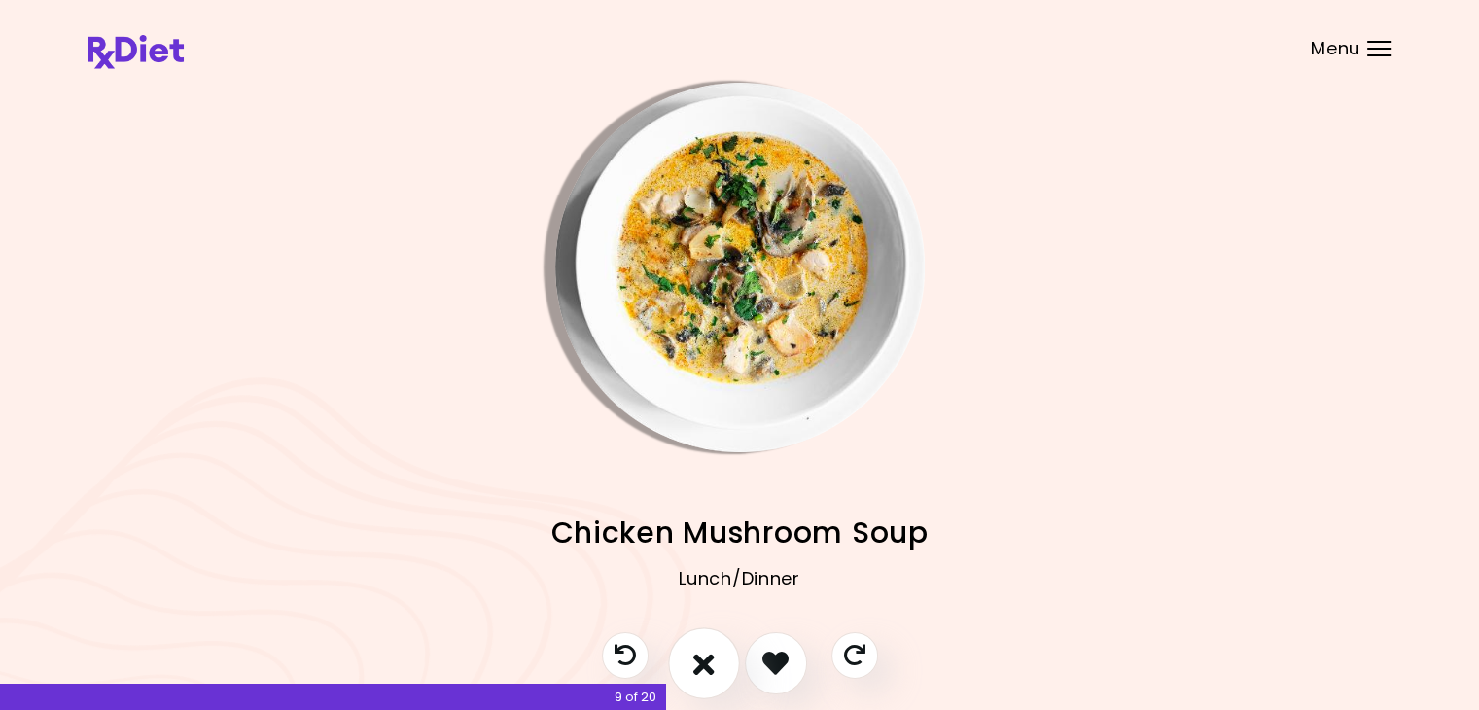
click at [698, 662] on icon "I don't like this recipe" at bounding box center [703, 662] width 21 height 30
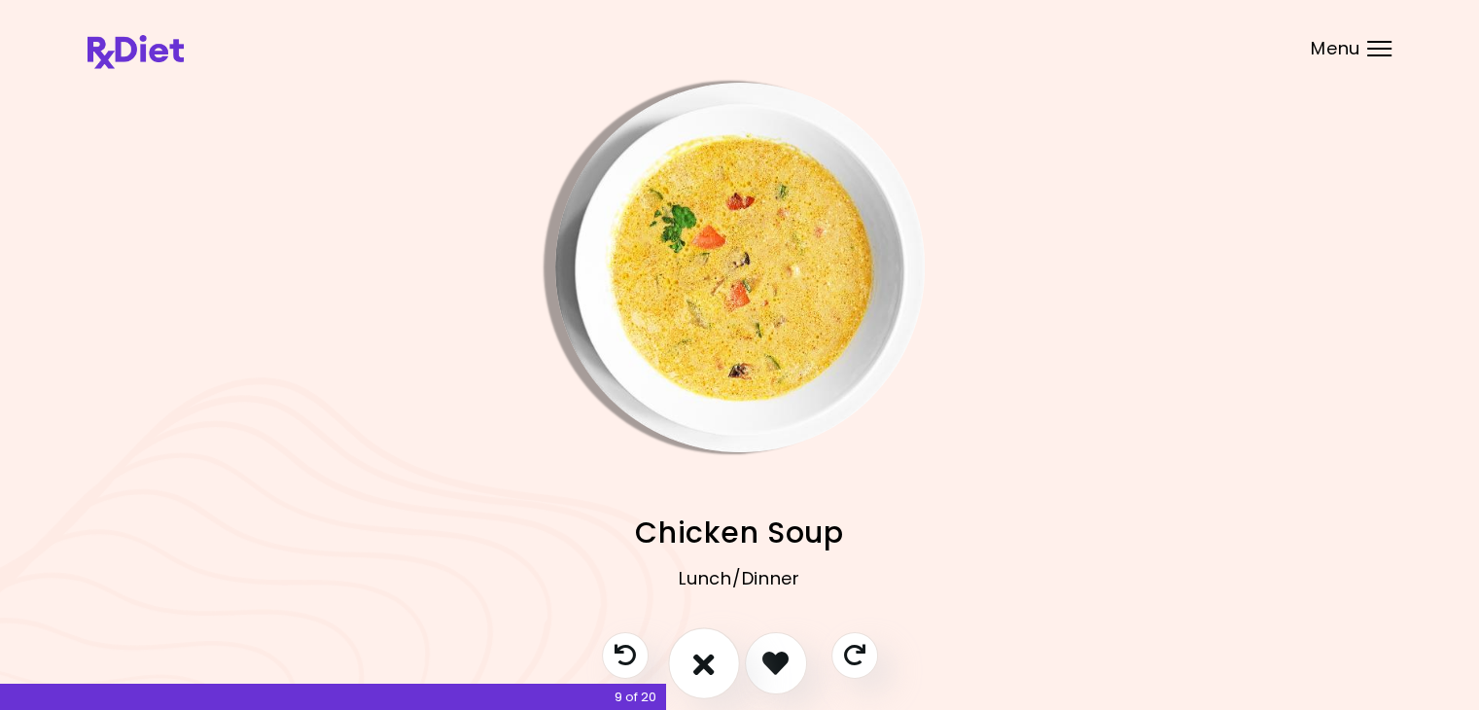
click at [704, 659] on icon "I don't like this recipe" at bounding box center [703, 662] width 21 height 30
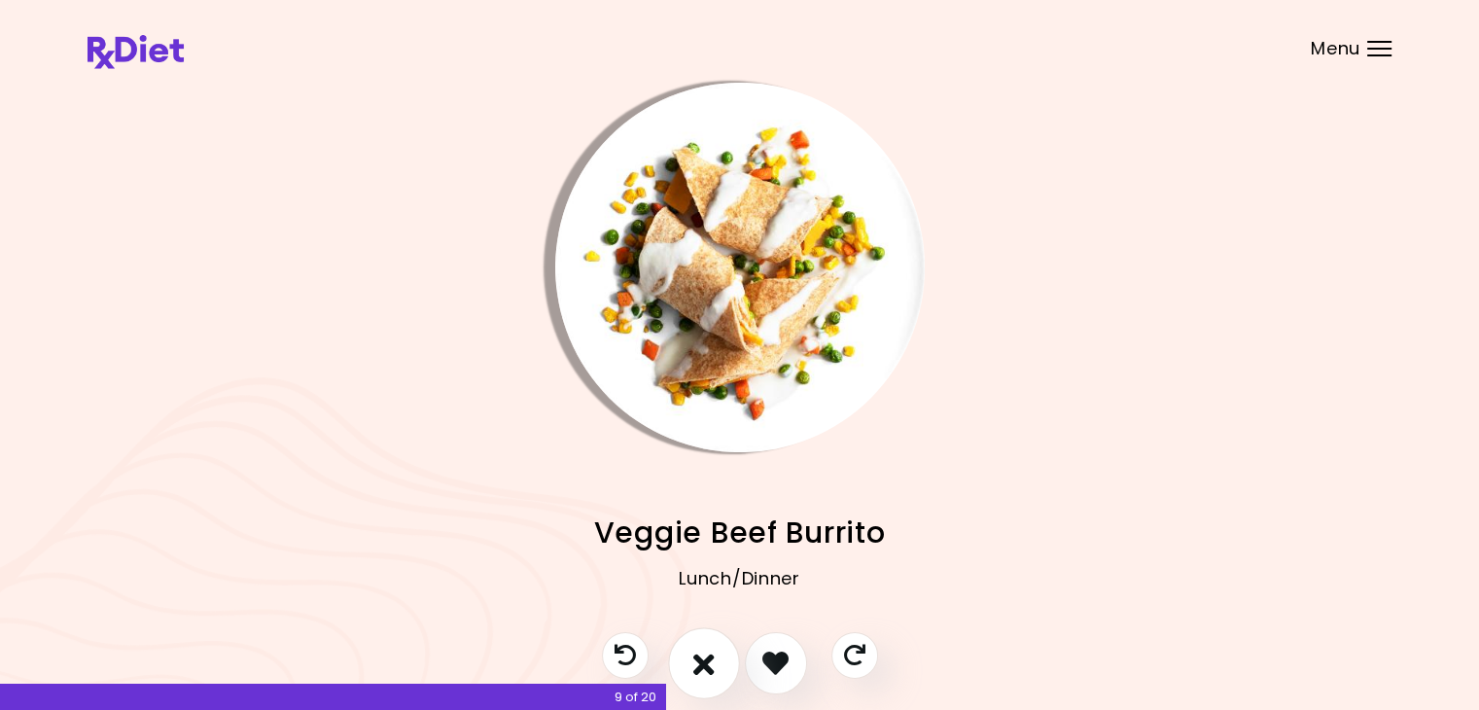
click at [702, 660] on icon "I don't like this recipe" at bounding box center [703, 662] width 21 height 30
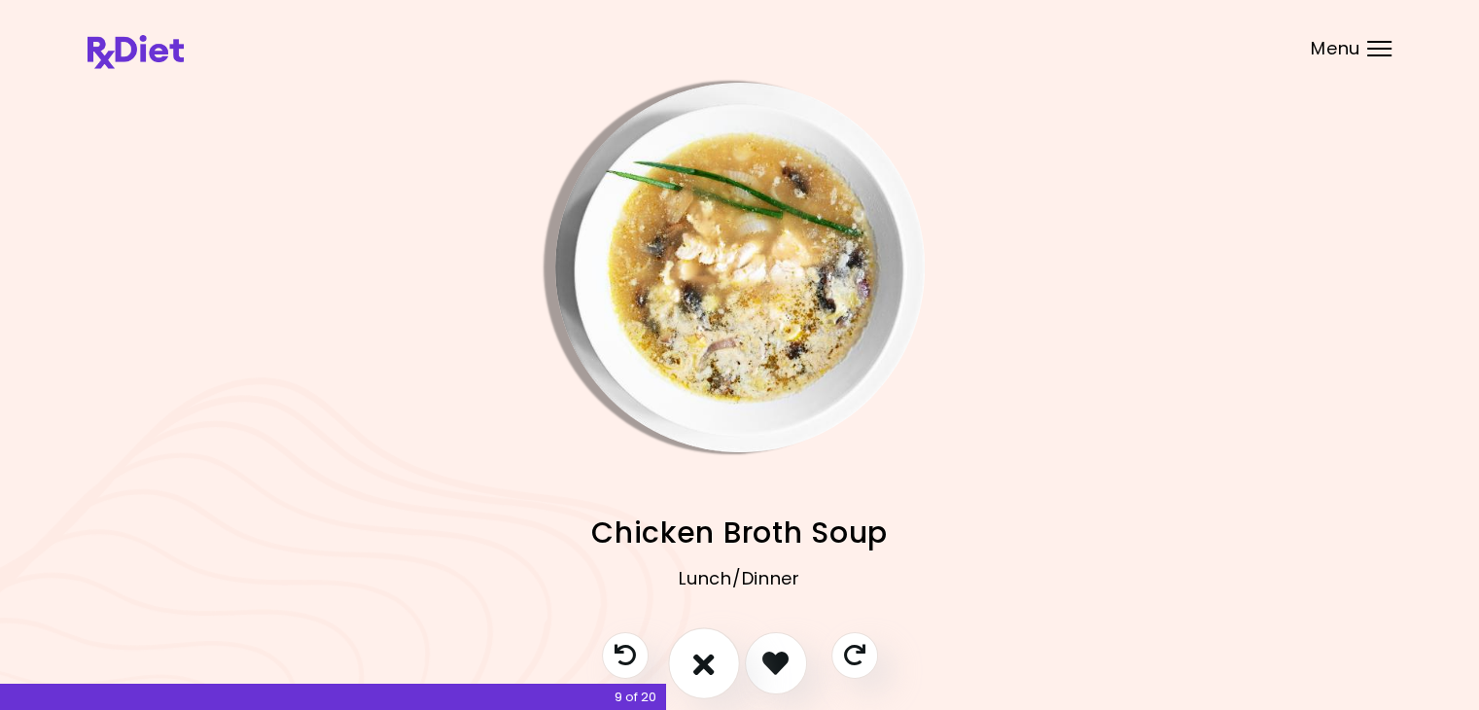
click at [702, 660] on icon "I don't like this recipe" at bounding box center [703, 662] width 21 height 30
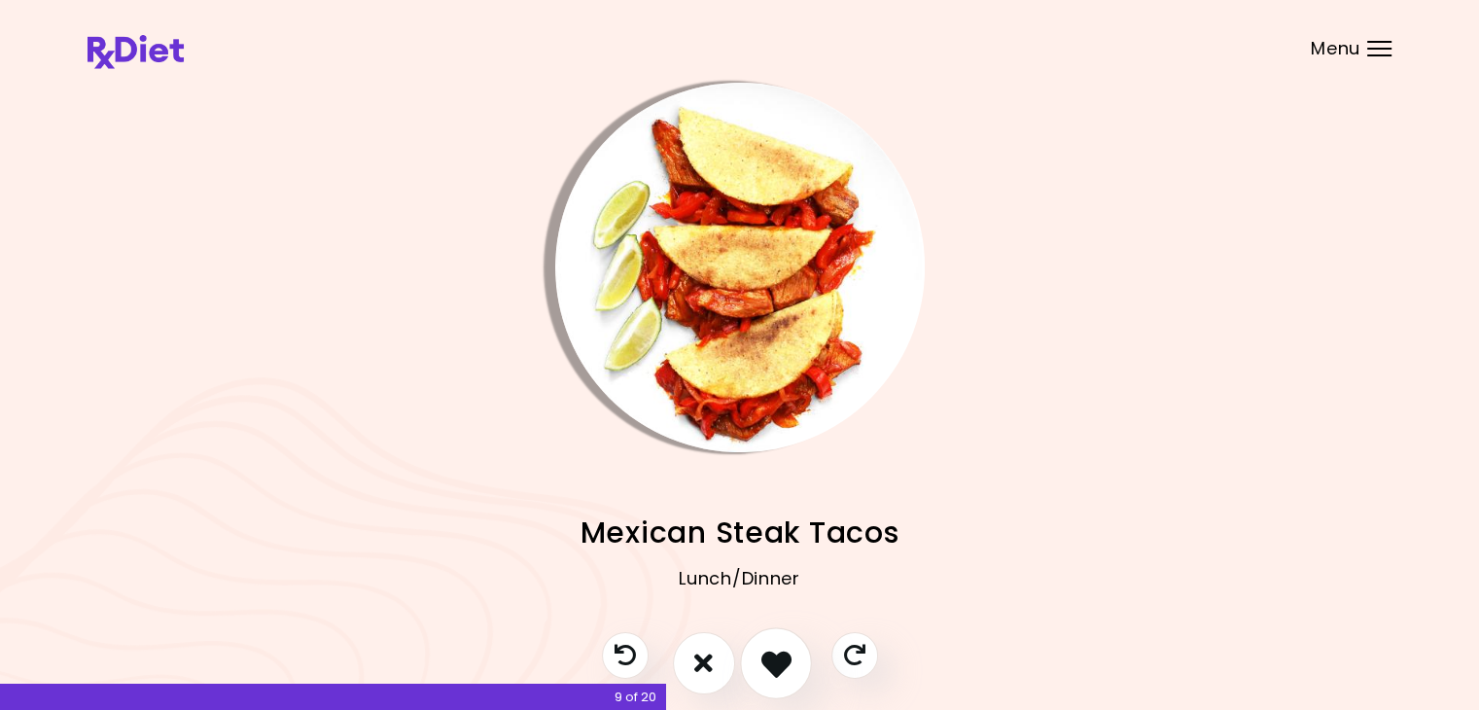
click at [766, 658] on icon "I like this recipe" at bounding box center [775, 662] width 30 height 30
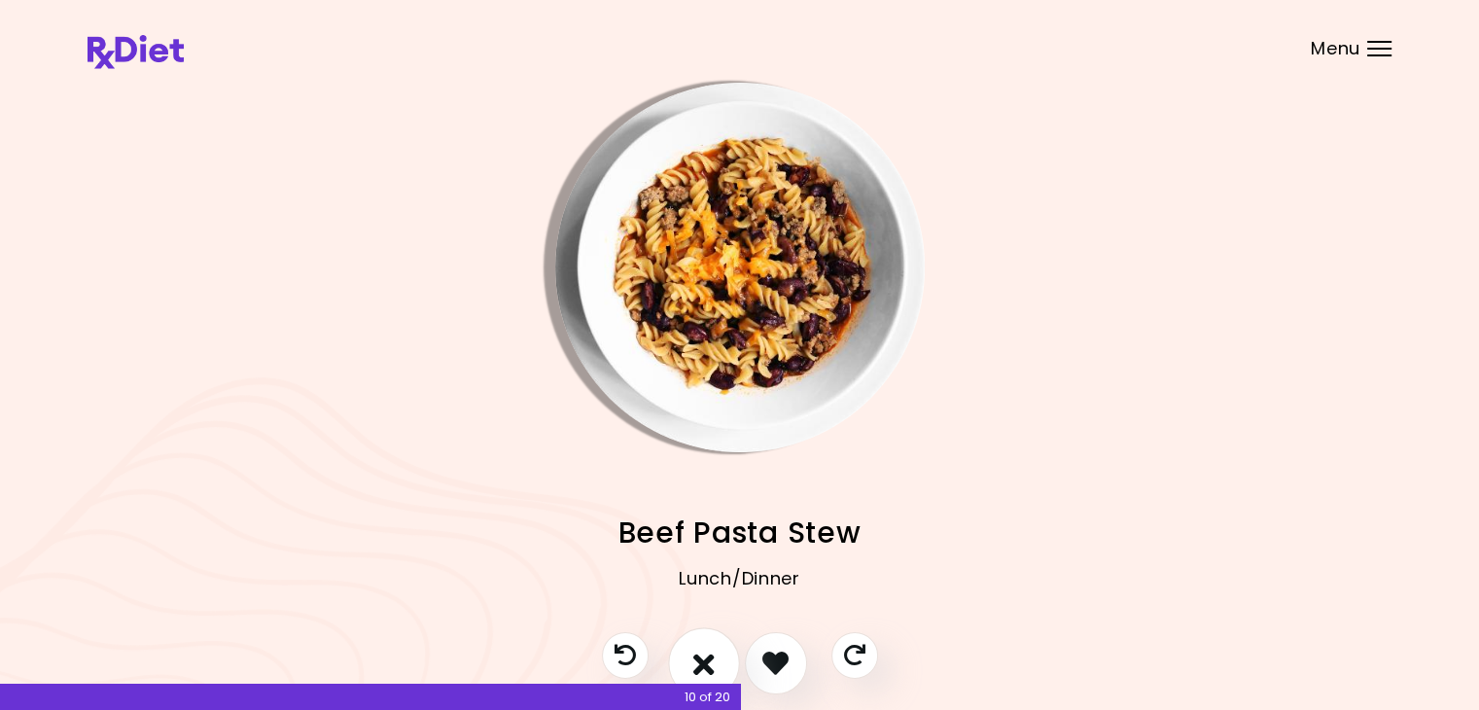
click at [707, 658] on icon "I don't like this recipe" at bounding box center [703, 662] width 21 height 30
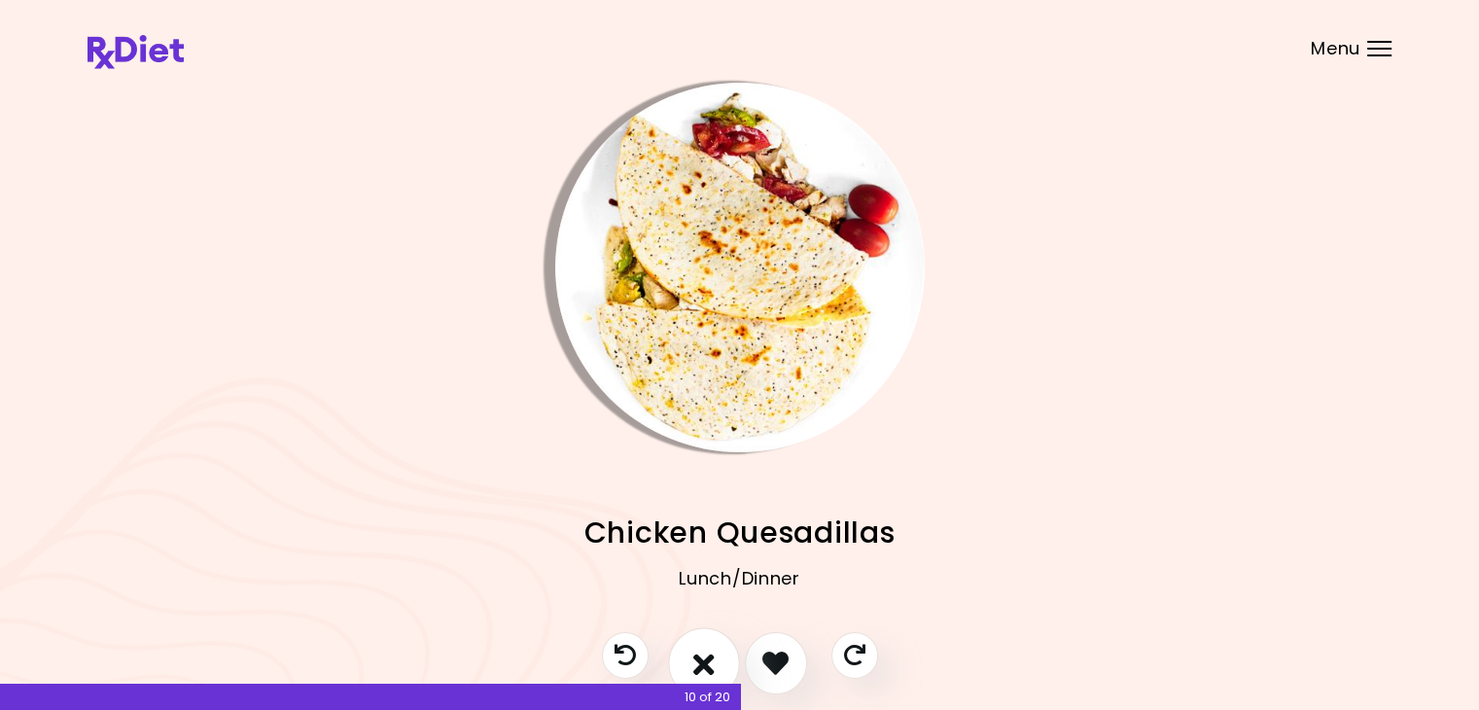
click at [707, 656] on icon "I don't like this recipe" at bounding box center [703, 662] width 21 height 30
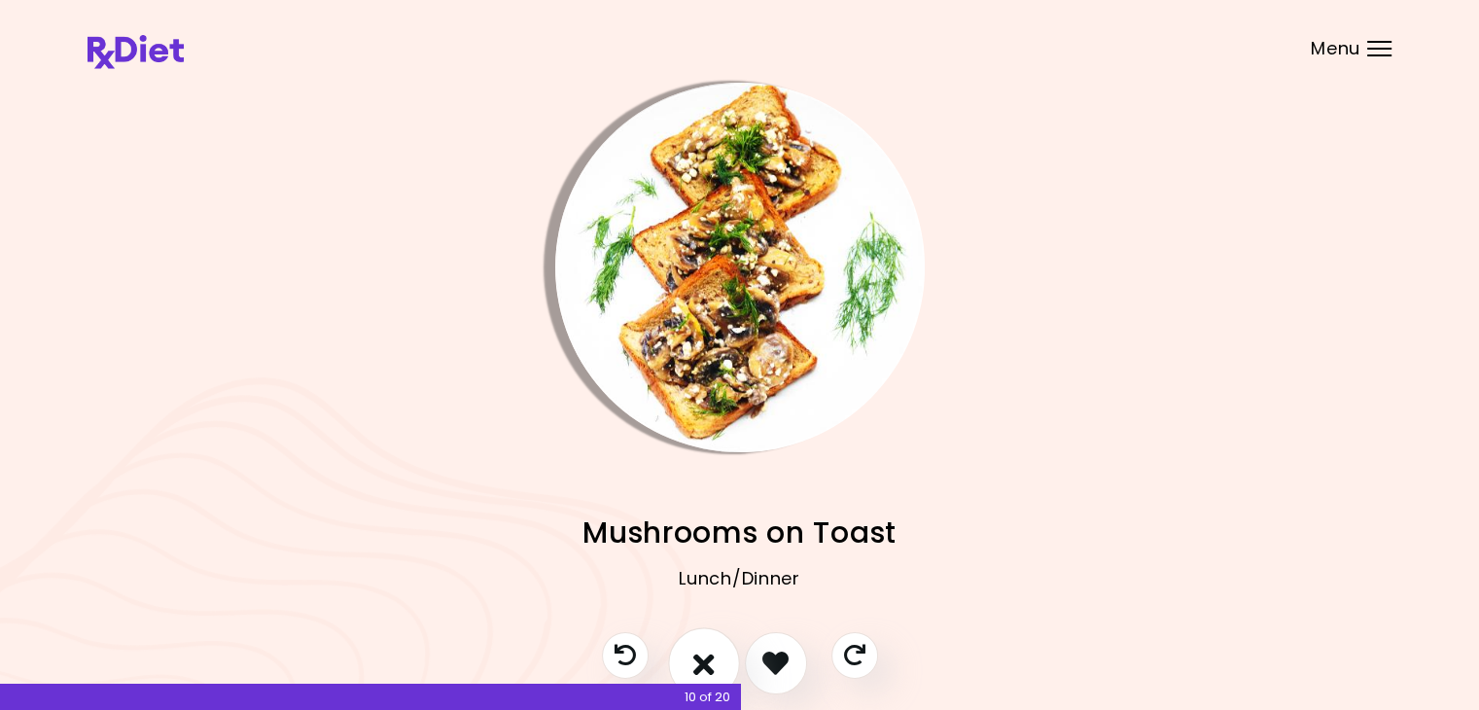
click at [707, 656] on icon "I don't like this recipe" at bounding box center [703, 662] width 21 height 30
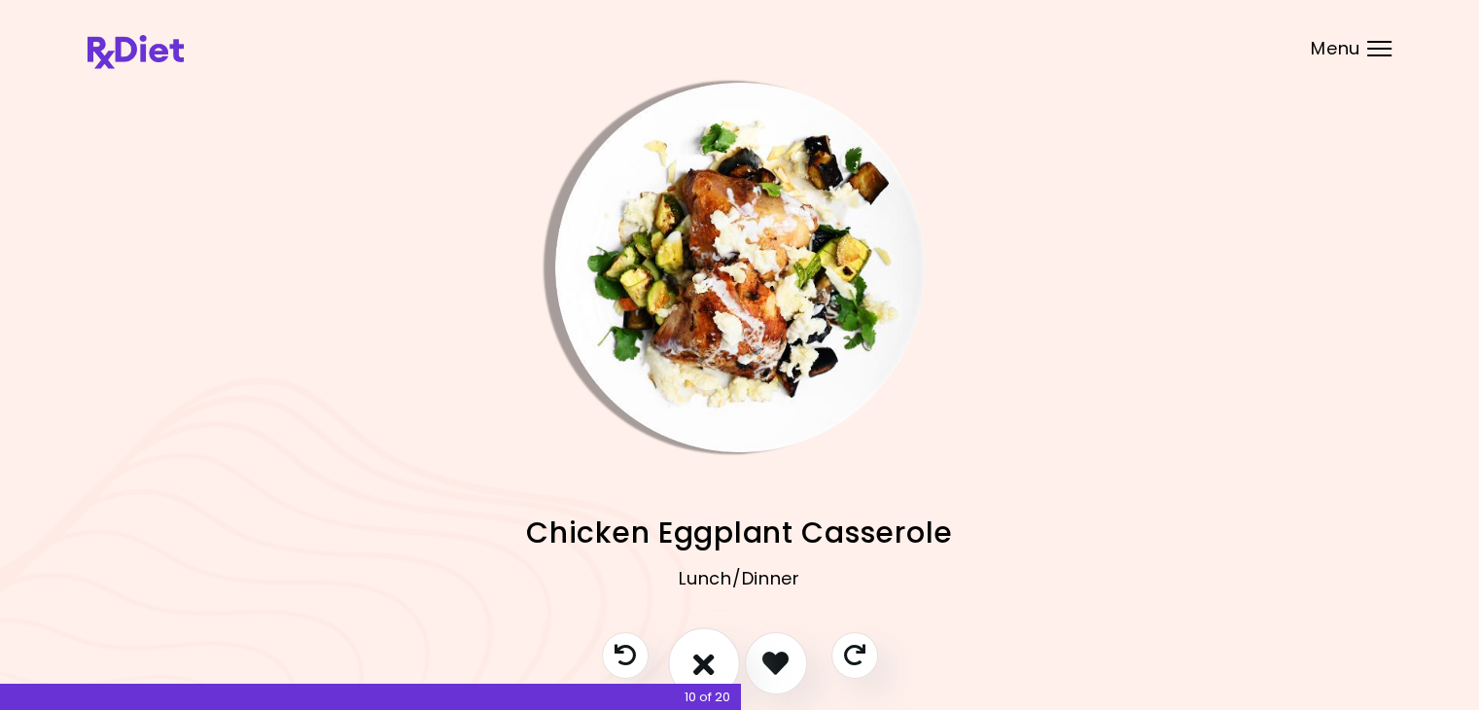
click at [707, 656] on icon "I don't like this recipe" at bounding box center [703, 662] width 21 height 30
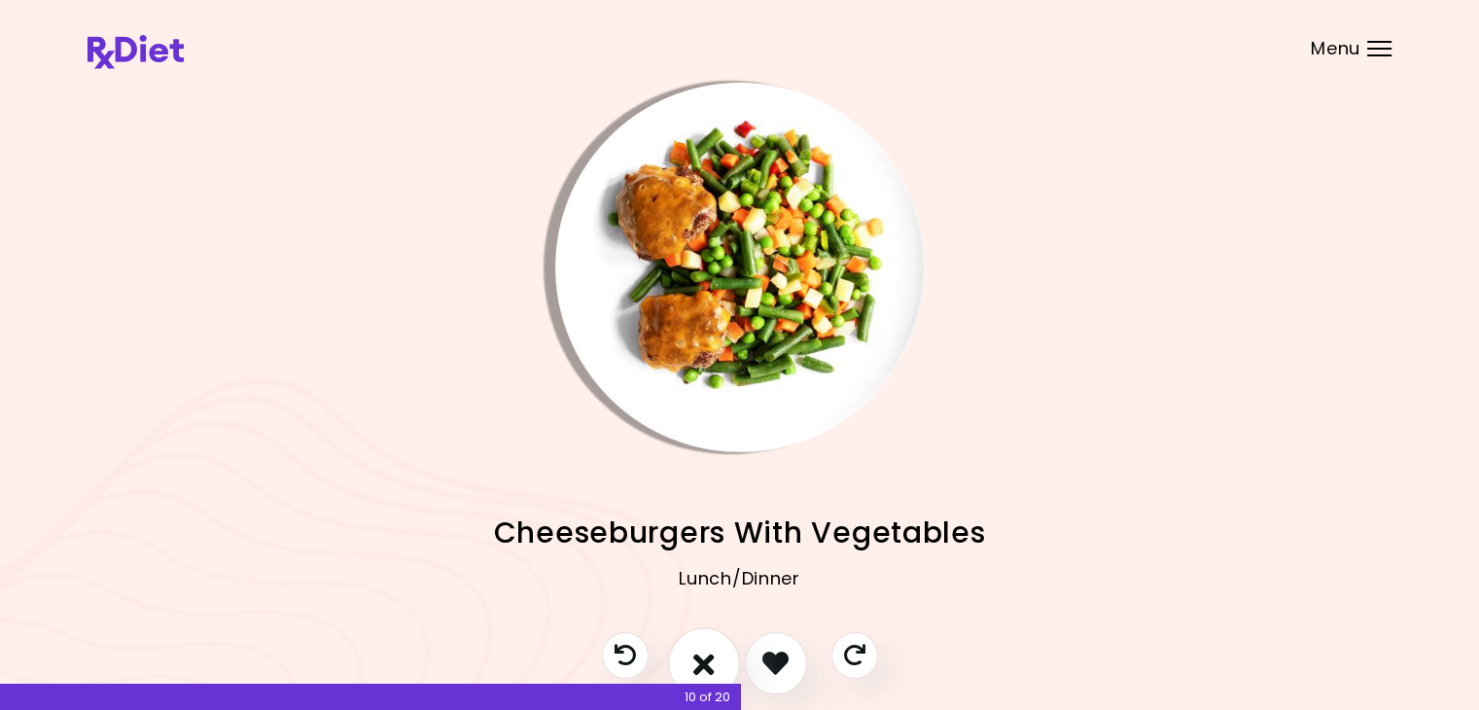
click at [707, 656] on icon "I don't like this recipe" at bounding box center [703, 662] width 21 height 30
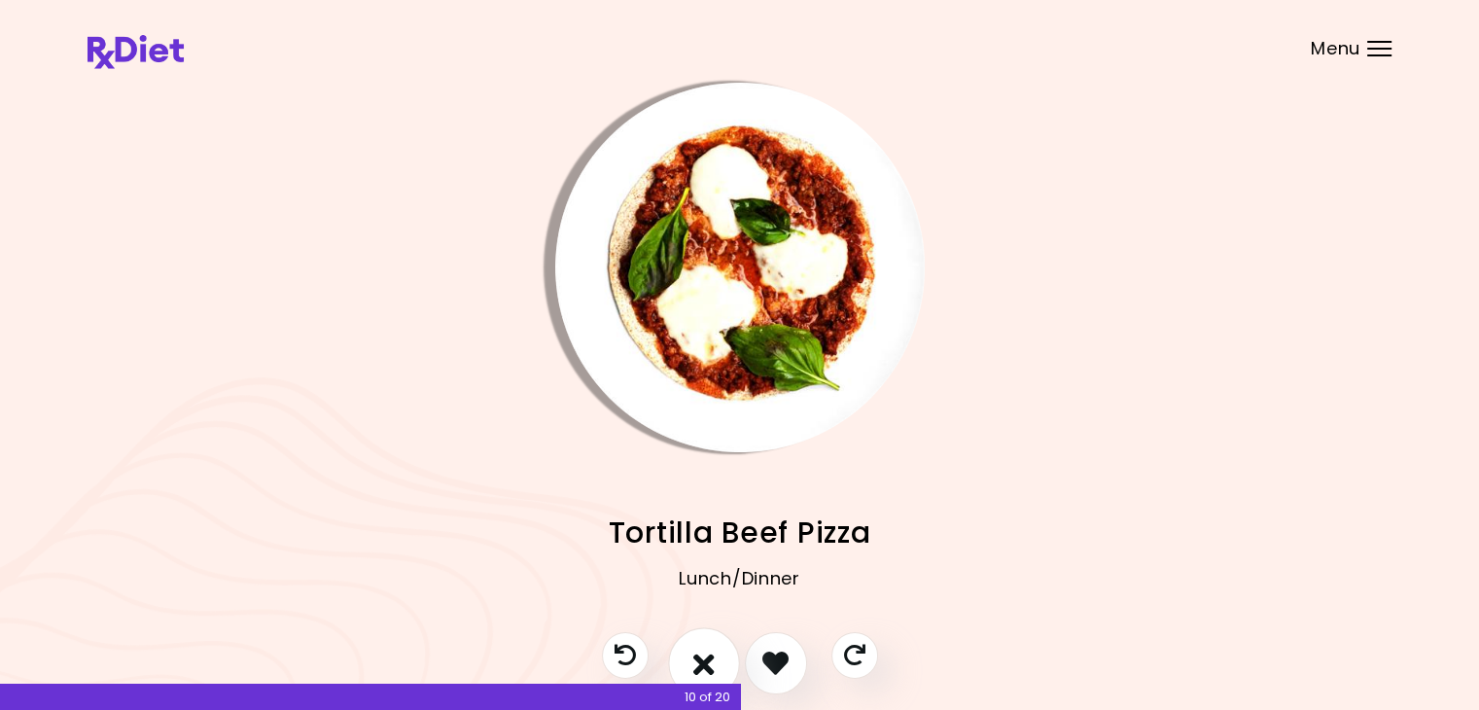
click at [707, 656] on icon "I don't like this recipe" at bounding box center [703, 662] width 21 height 30
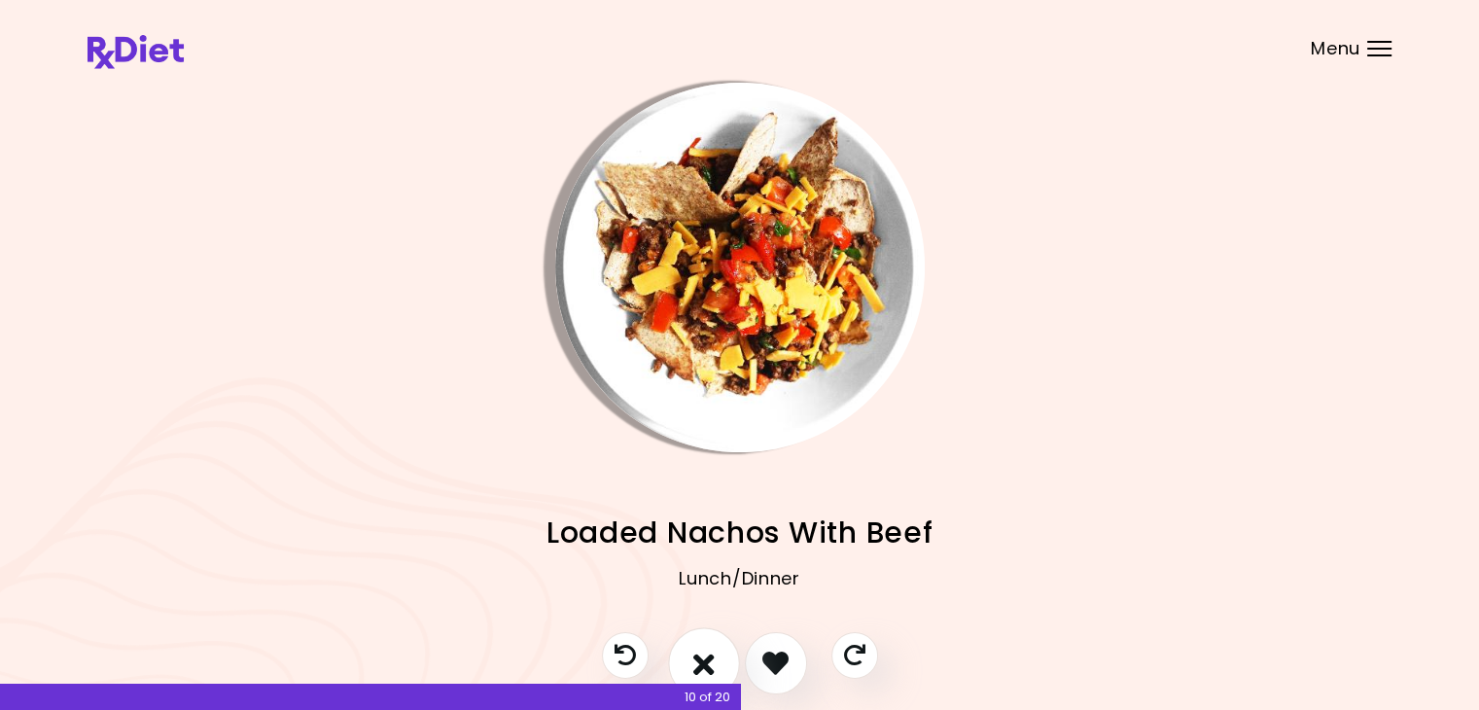
click at [707, 656] on icon "I don't like this recipe" at bounding box center [703, 662] width 21 height 30
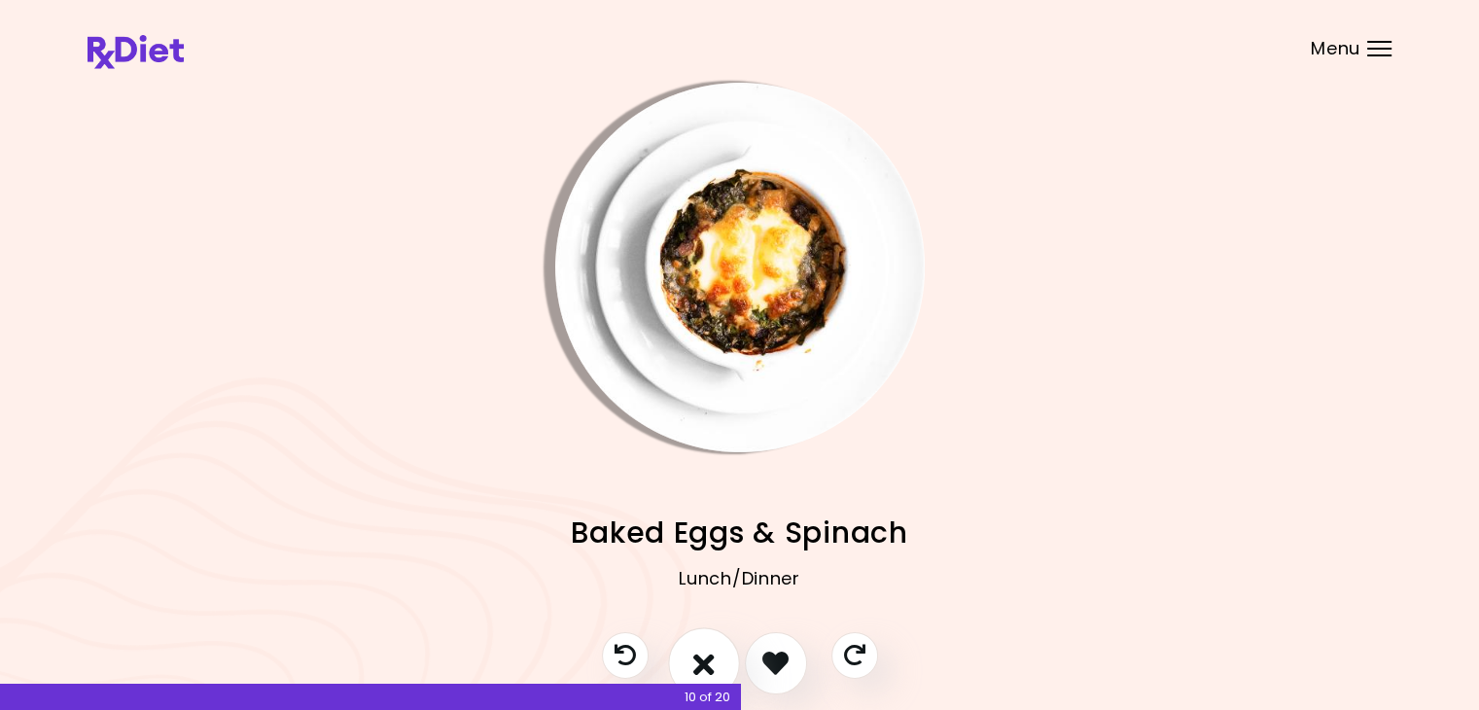
click at [706, 656] on icon "I don't like this recipe" at bounding box center [703, 662] width 21 height 30
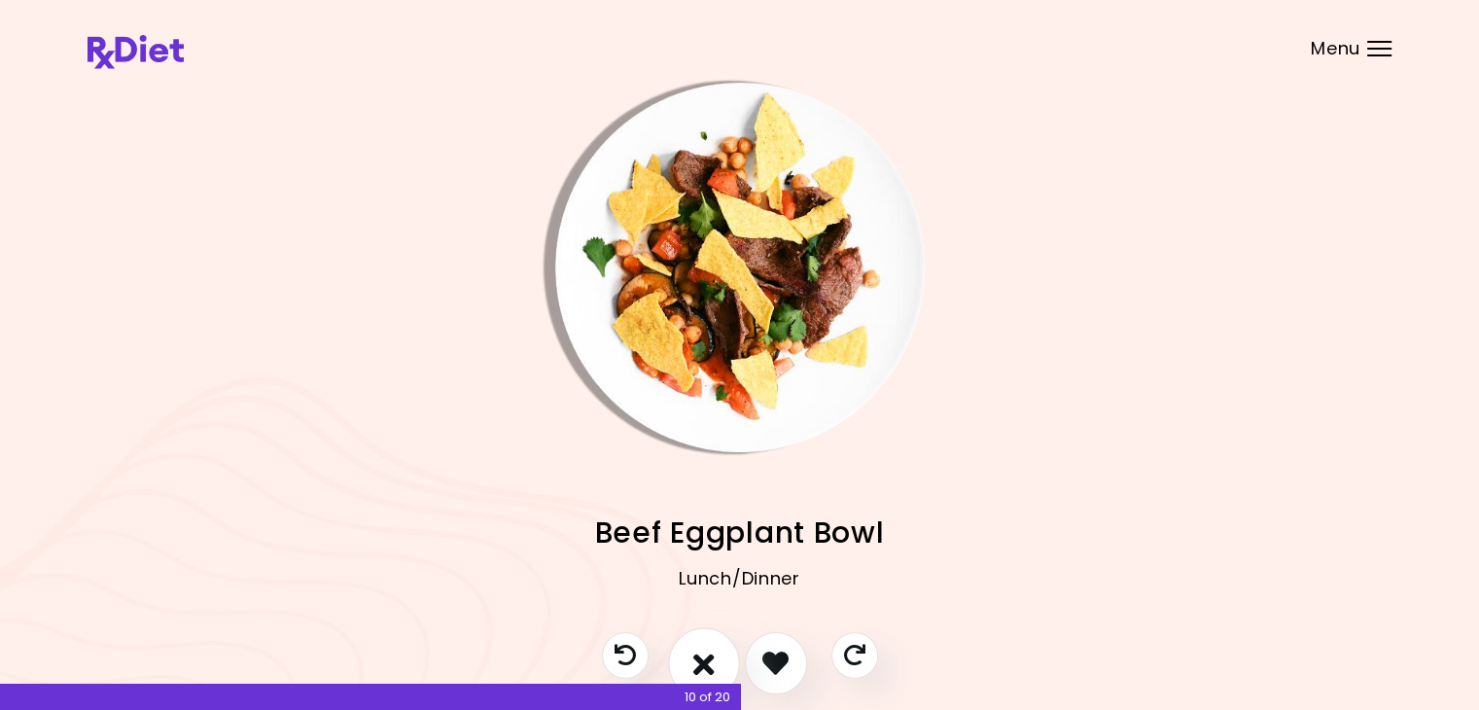
click at [706, 655] on icon "I don't like this recipe" at bounding box center [703, 662] width 21 height 30
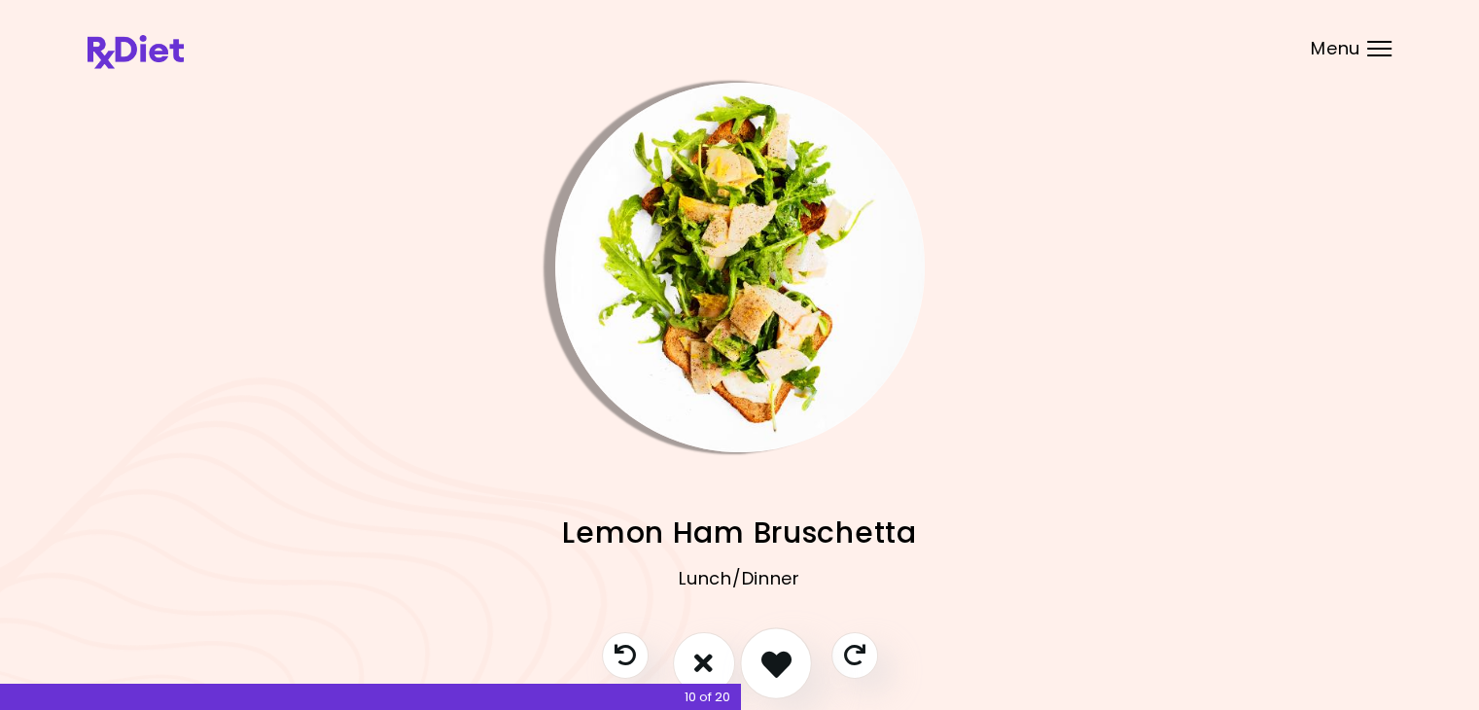
click at [767, 662] on icon "I like this recipe" at bounding box center [775, 662] width 30 height 30
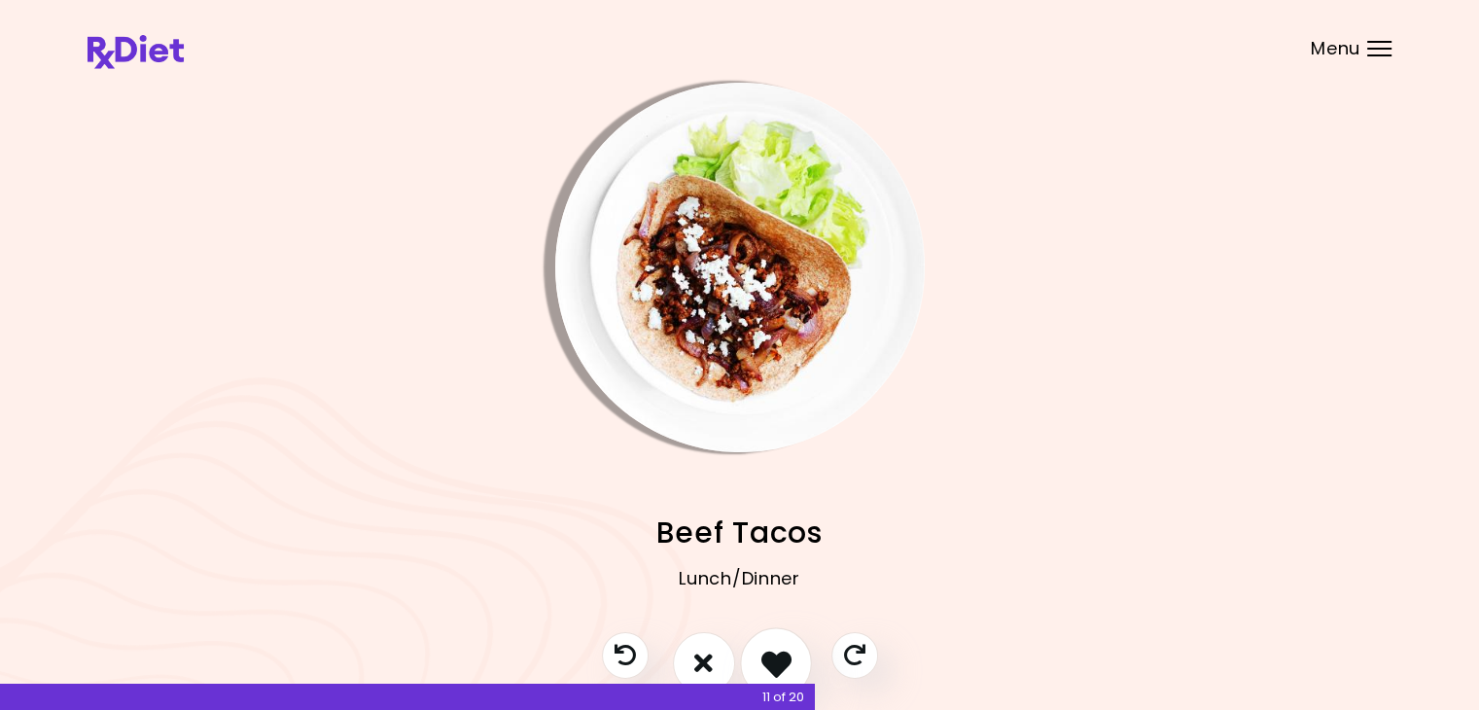
drag, startPoint x: 716, startPoint y: 663, endPoint x: 758, endPoint y: 663, distance: 42.8
click at [758, 663] on div at bounding box center [739, 673] width 315 height 82
click at [758, 663] on button "I like this recipe" at bounding box center [776, 663] width 72 height 72
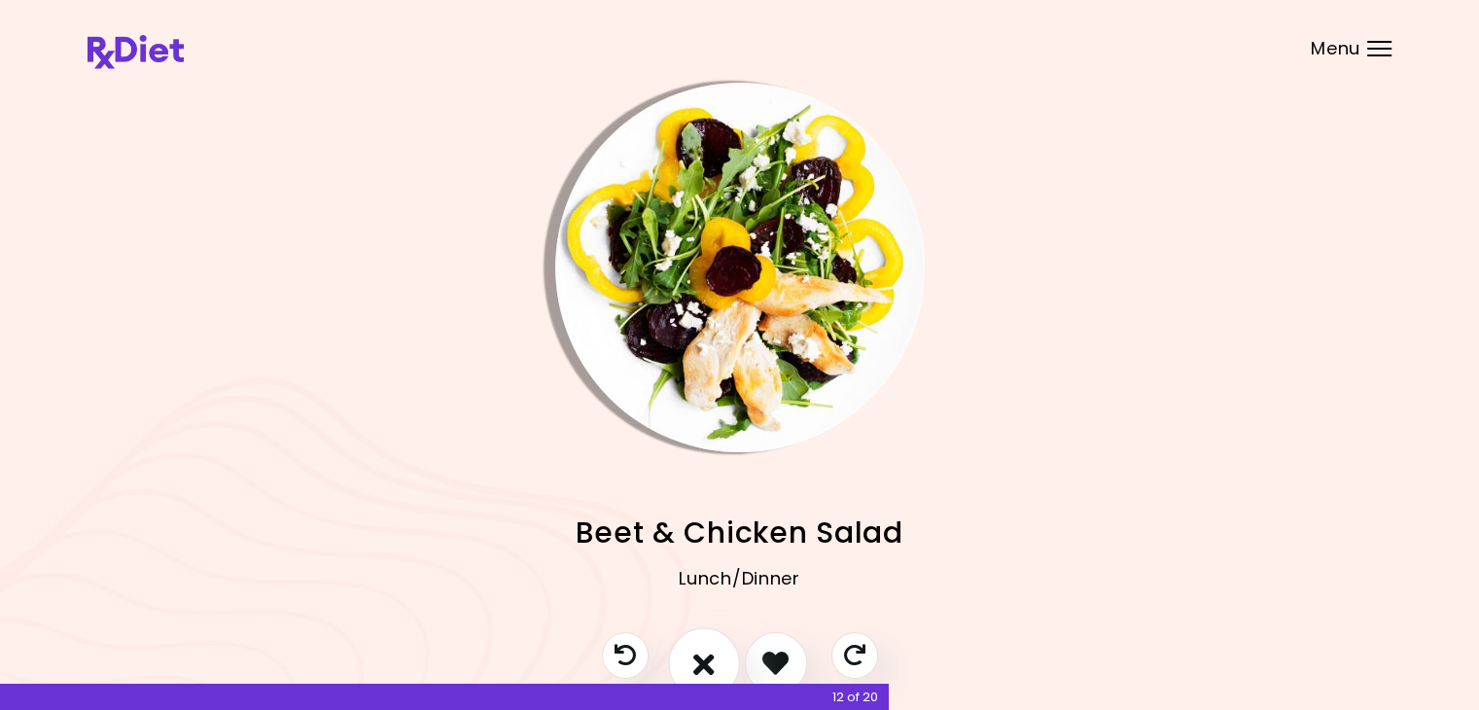
click at [711, 663] on icon "I don't like this recipe" at bounding box center [703, 662] width 21 height 30
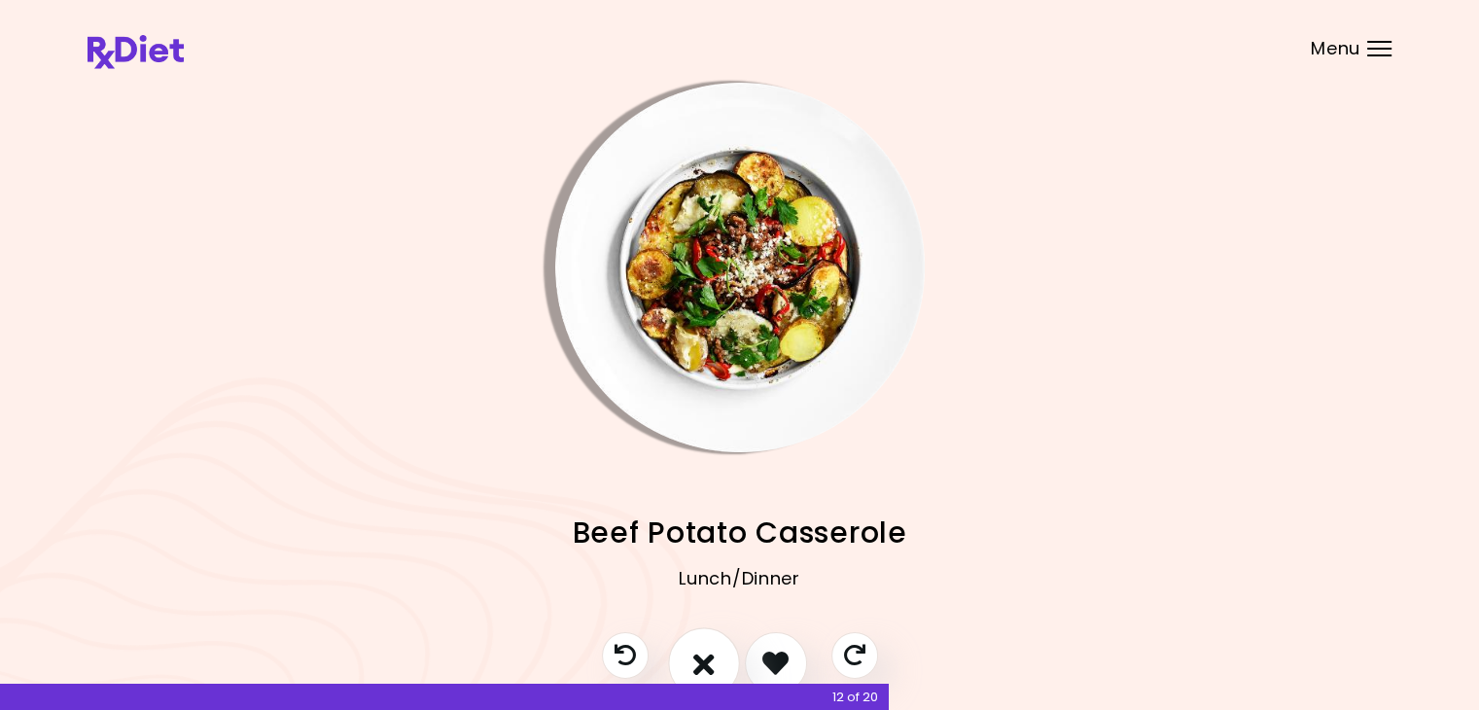
click at [704, 662] on icon "I don't like this recipe" at bounding box center [703, 662] width 21 height 30
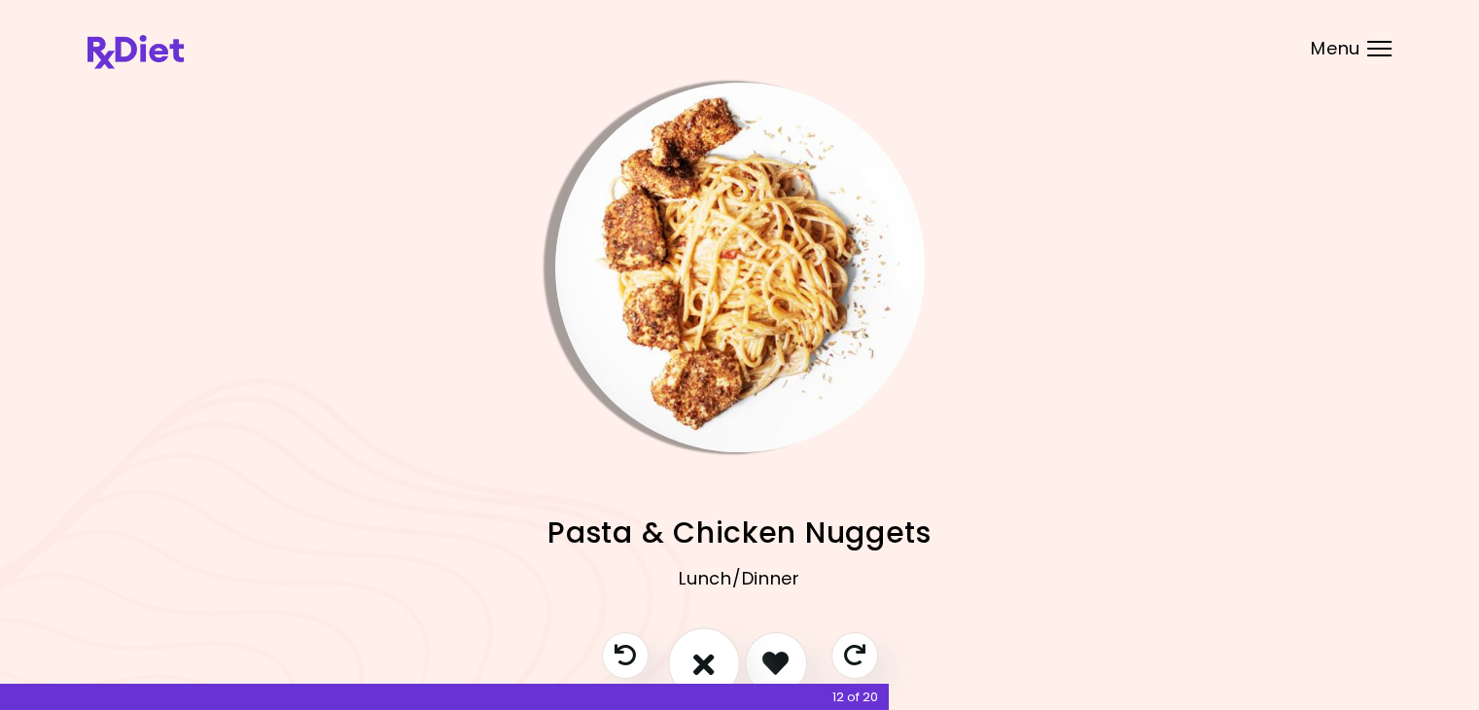
click at [704, 658] on icon "I don't like this recipe" at bounding box center [703, 662] width 21 height 30
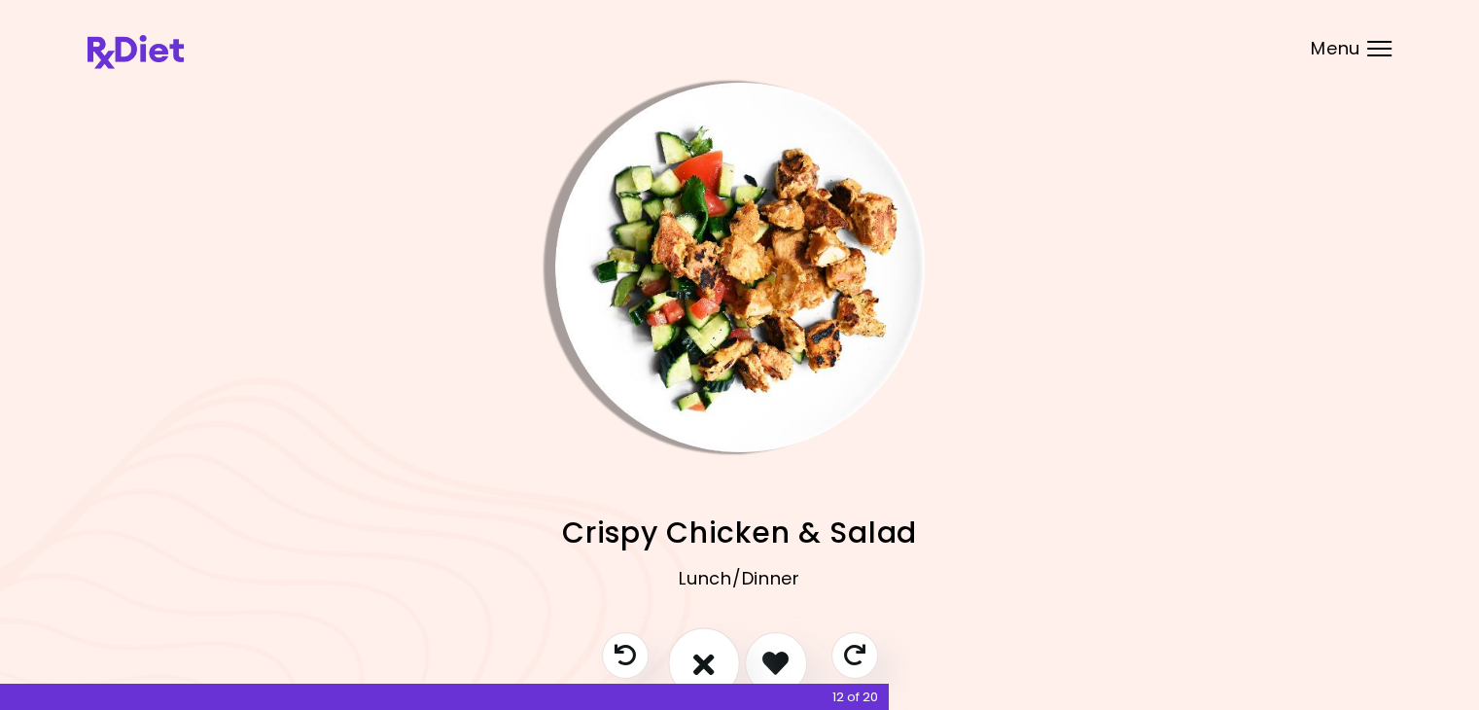
click at [704, 657] on icon "I don't like this recipe" at bounding box center [703, 662] width 21 height 30
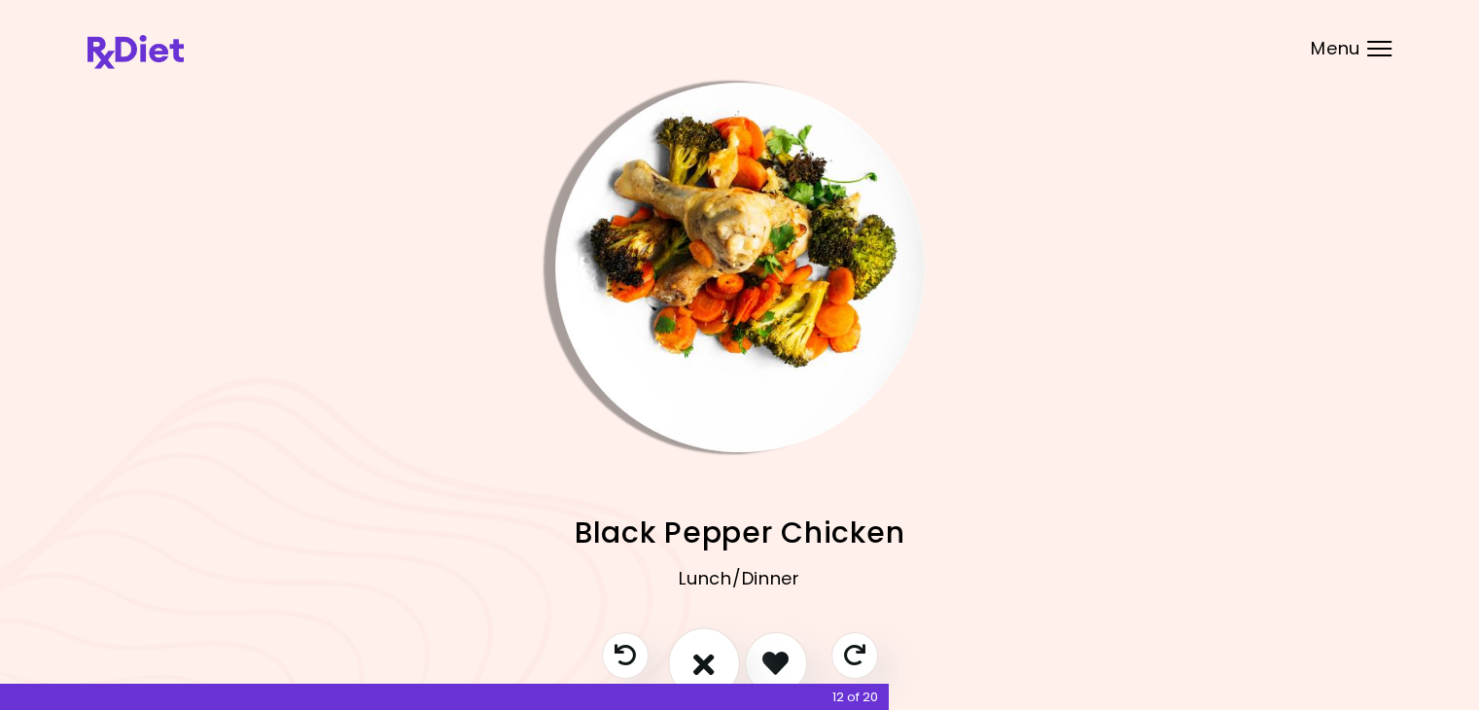
click at [704, 657] on icon "I don't like this recipe" at bounding box center [703, 662] width 21 height 30
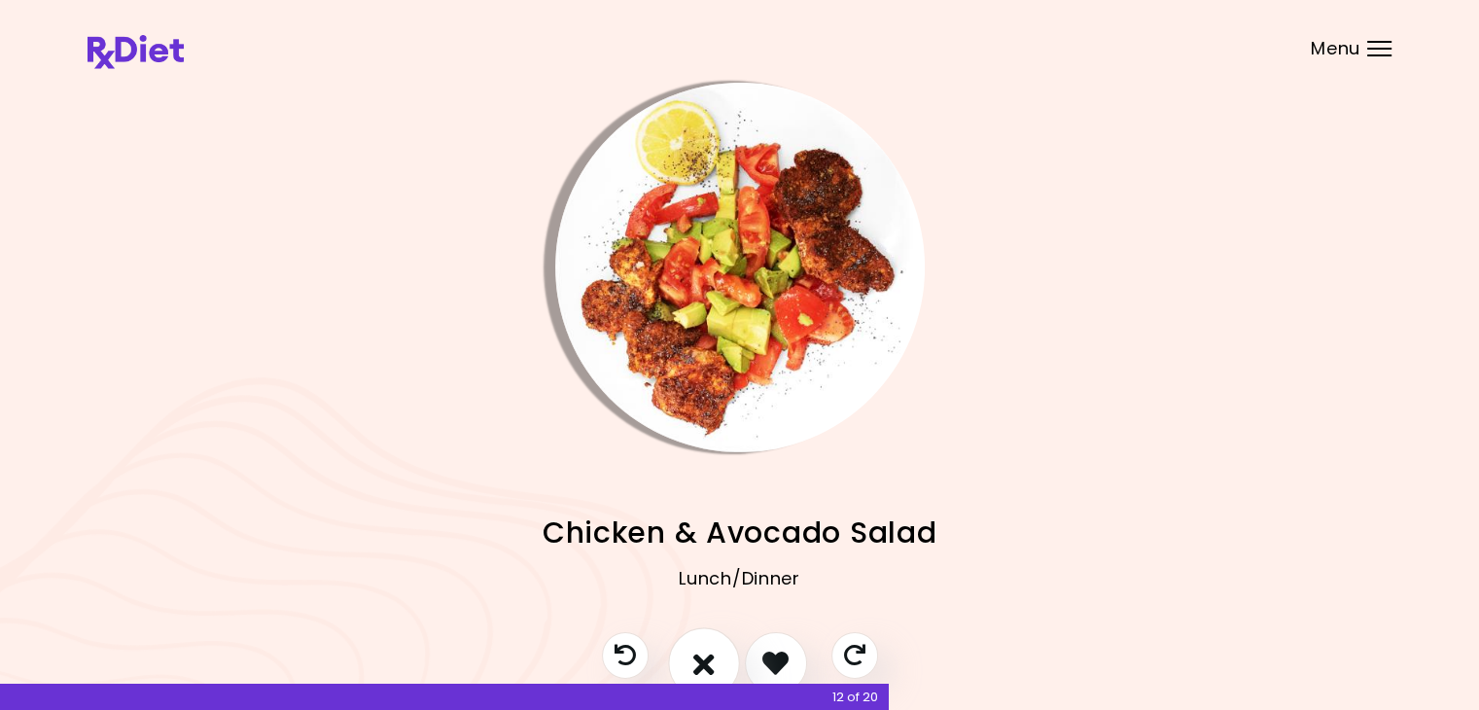
click at [704, 657] on icon "I don't like this recipe" at bounding box center [703, 662] width 21 height 30
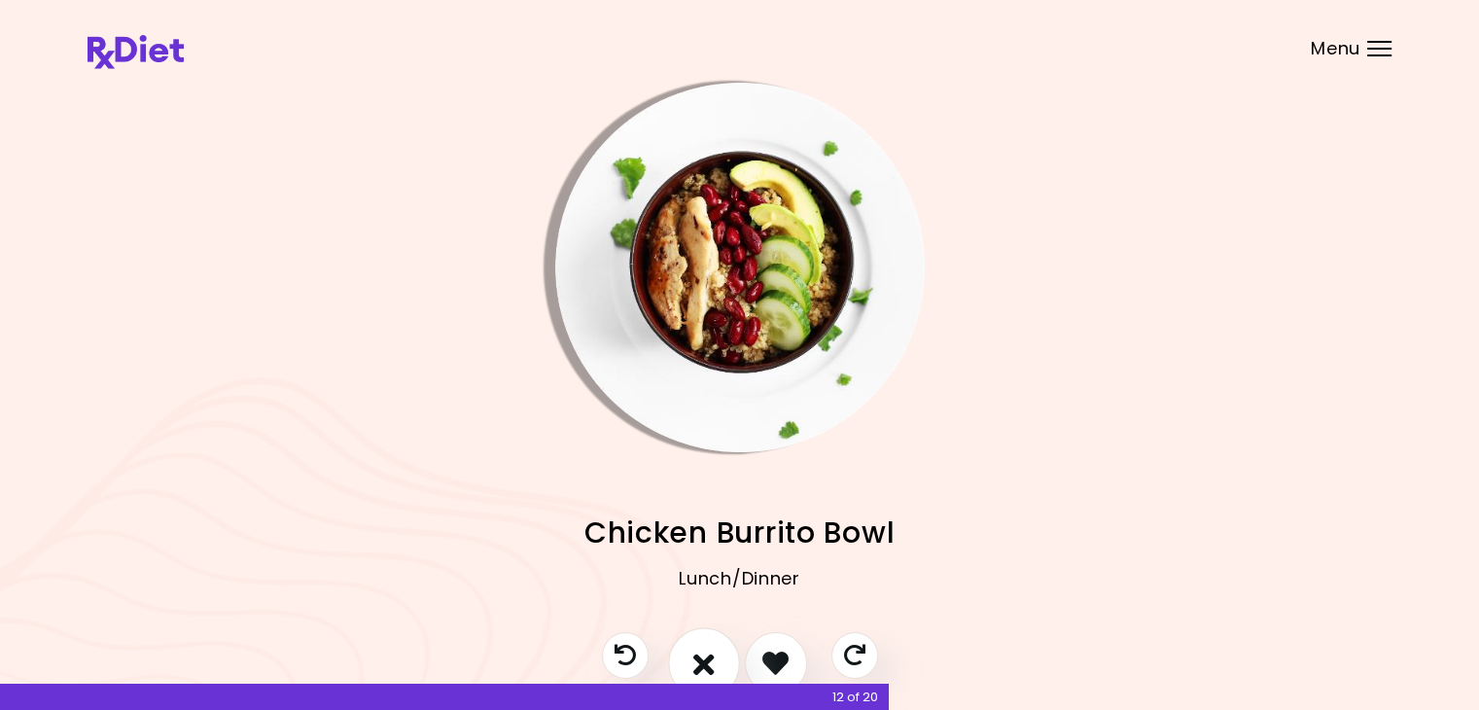
click at [704, 657] on icon "I don't like this recipe" at bounding box center [703, 662] width 21 height 30
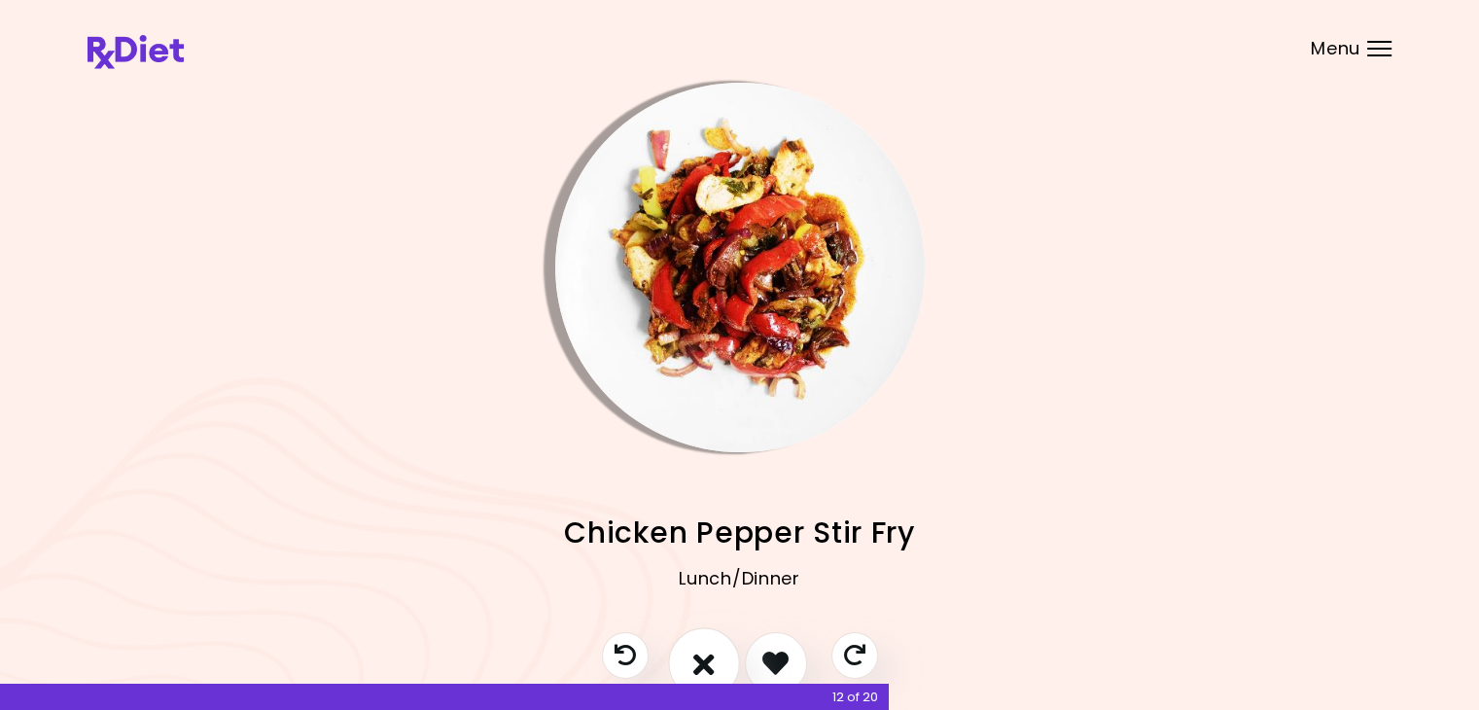
click at [704, 657] on icon "I don't like this recipe" at bounding box center [703, 662] width 21 height 30
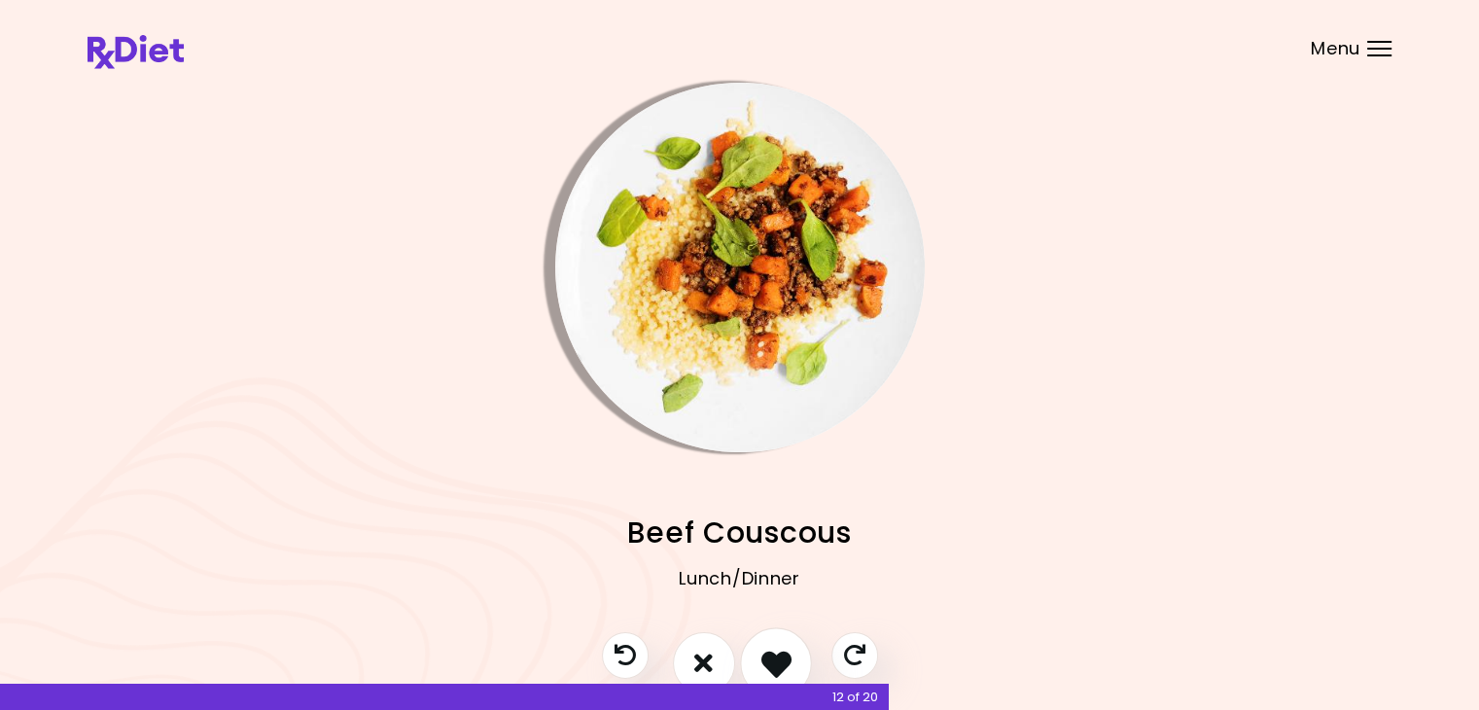
click at [754, 654] on button "I like this recipe" at bounding box center [776, 663] width 72 height 72
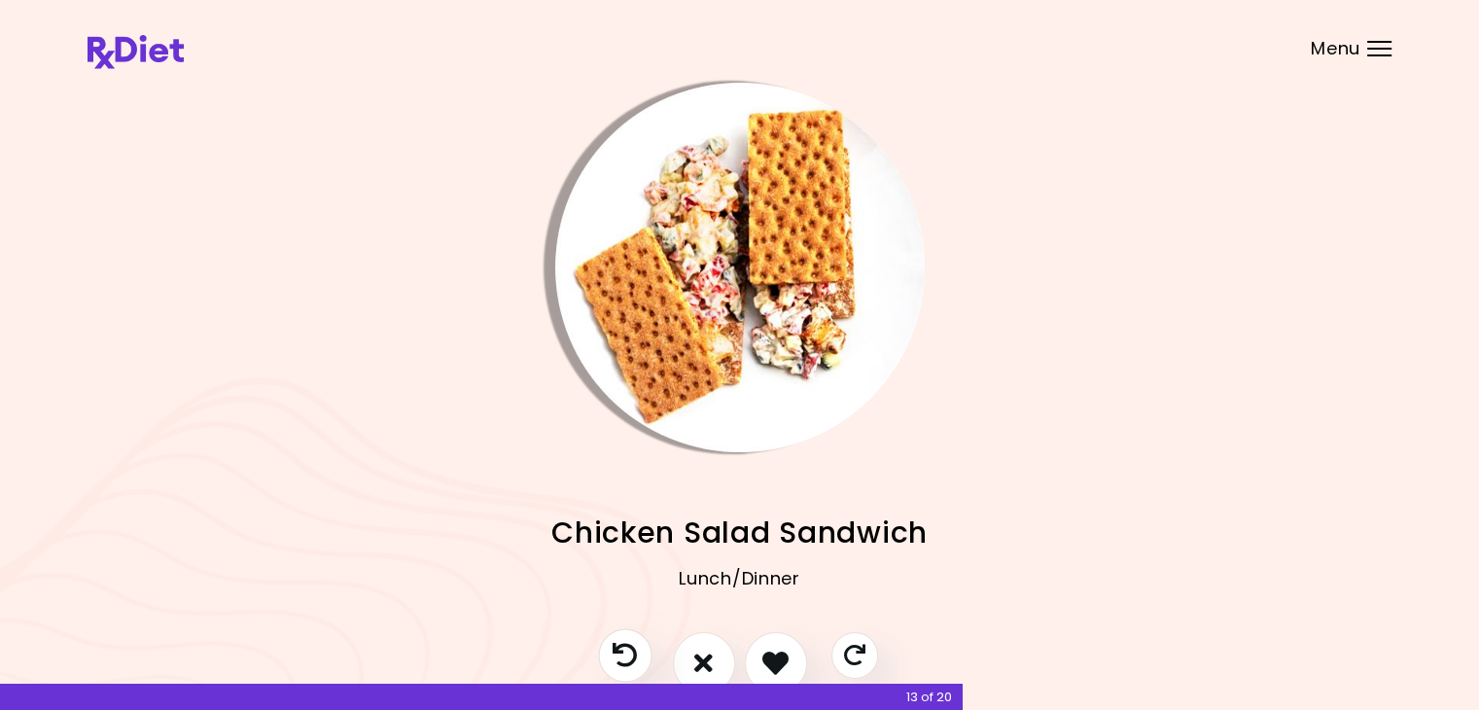
click at [634, 656] on icon "Previous recipe" at bounding box center [624, 655] width 24 height 24
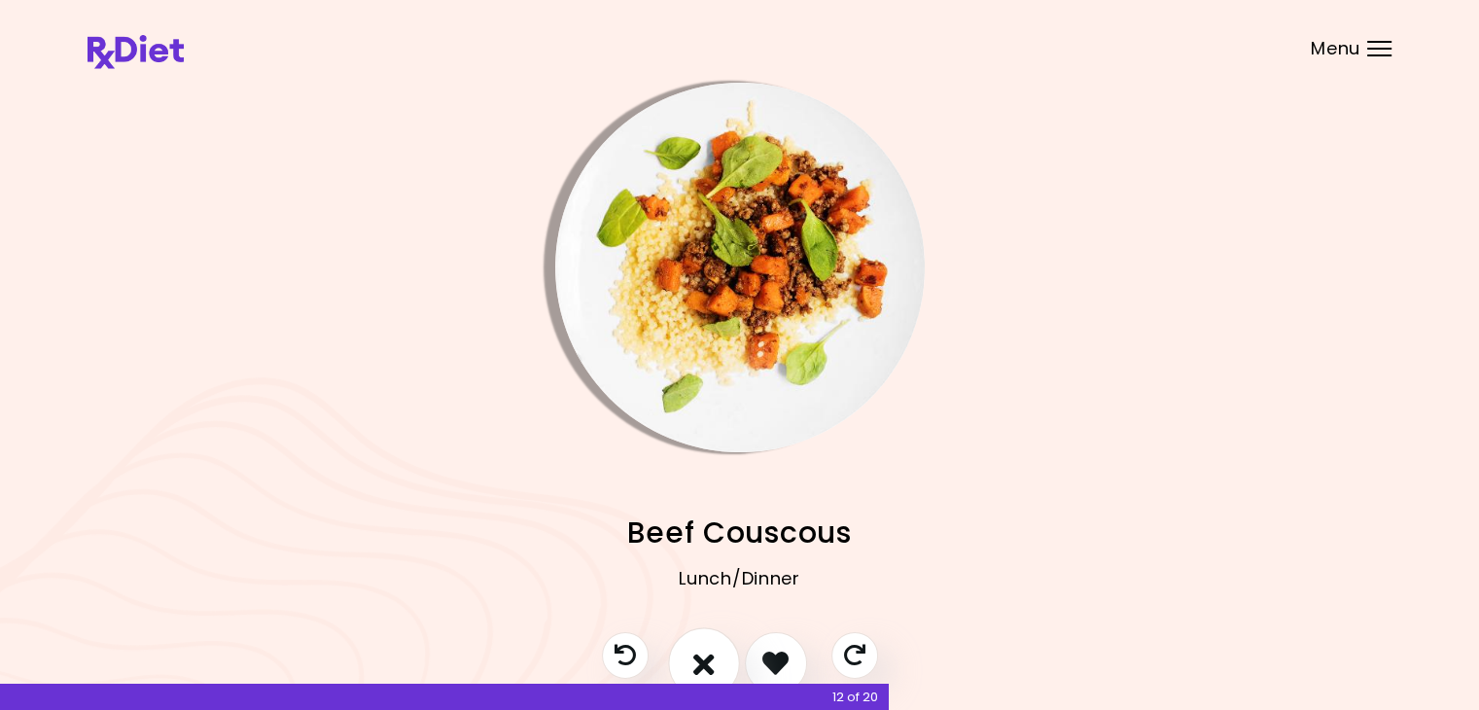
click at [713, 655] on icon "I don't like this recipe" at bounding box center [703, 662] width 21 height 30
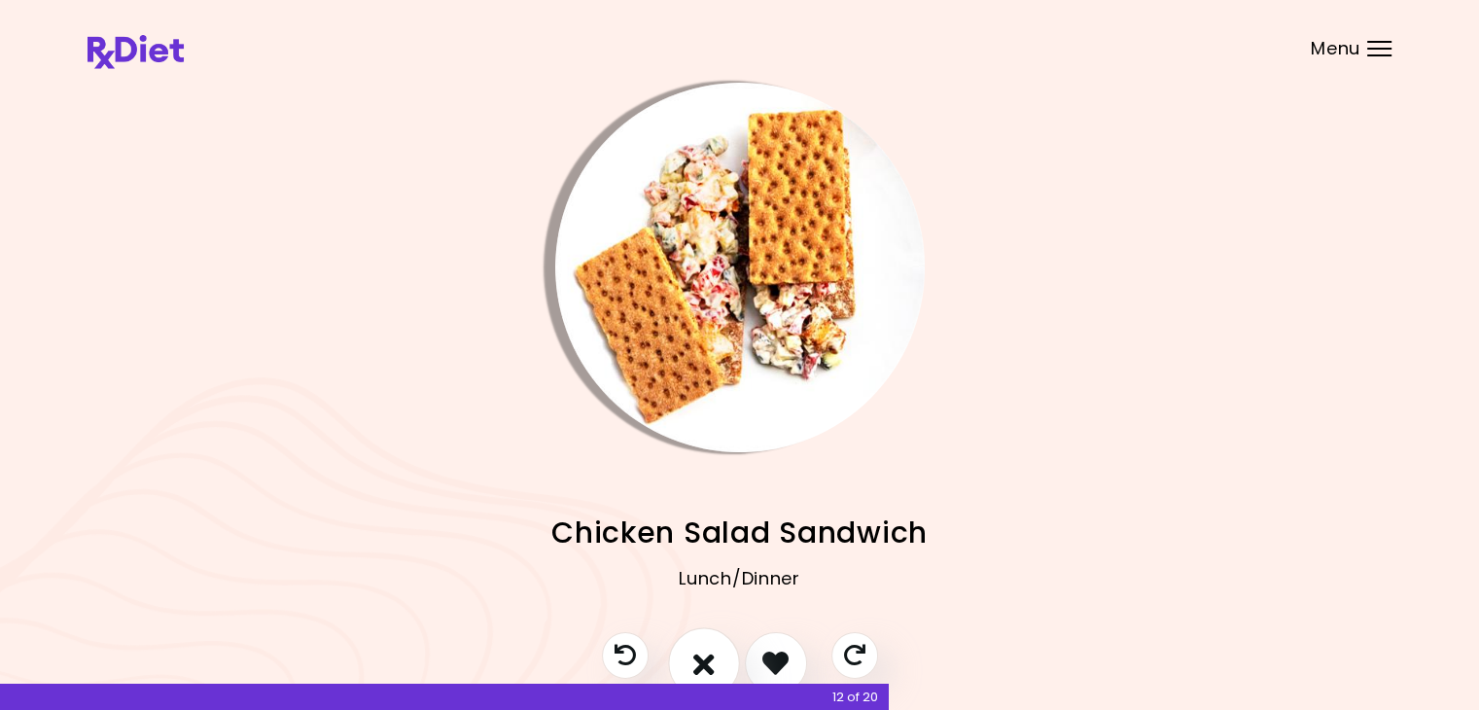
click at [706, 657] on icon "I don't like this recipe" at bounding box center [703, 662] width 21 height 30
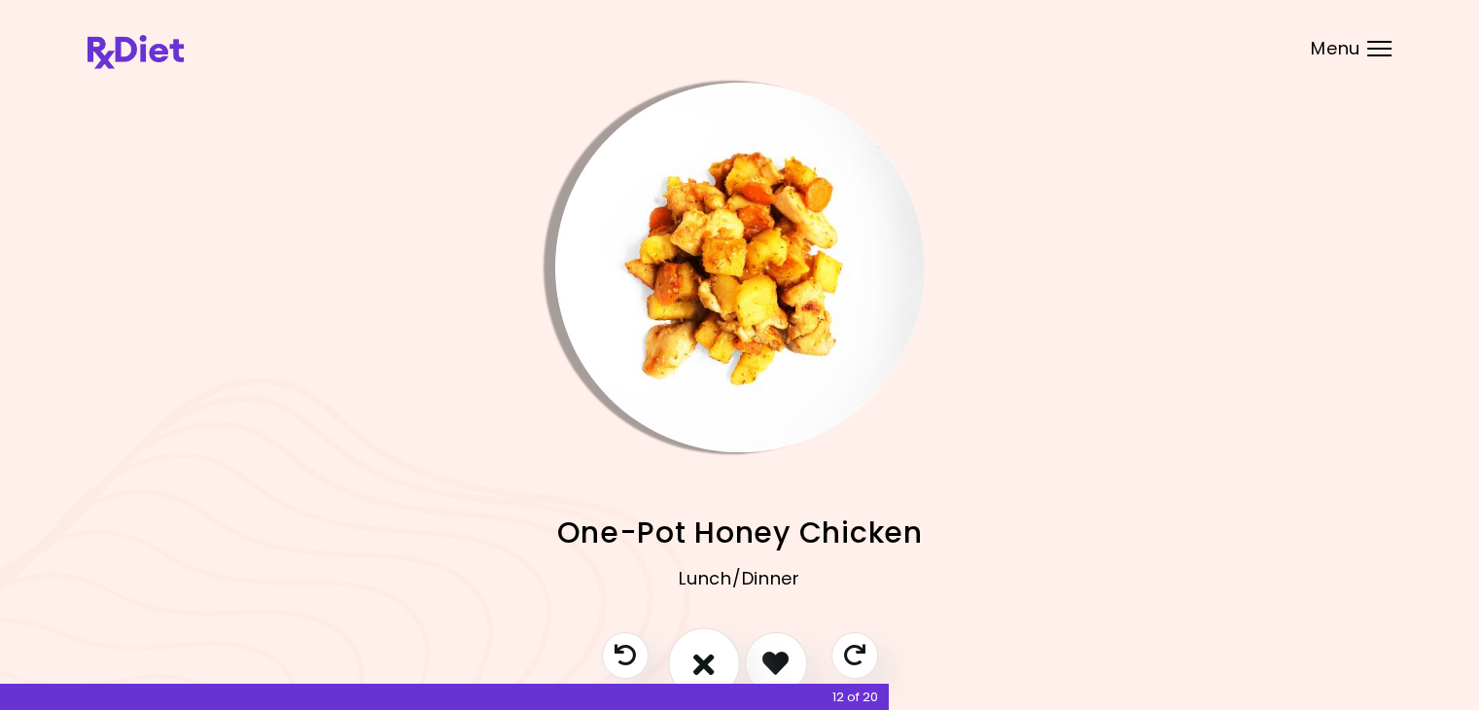
click at [698, 661] on icon "I don't like this recipe" at bounding box center [703, 662] width 21 height 30
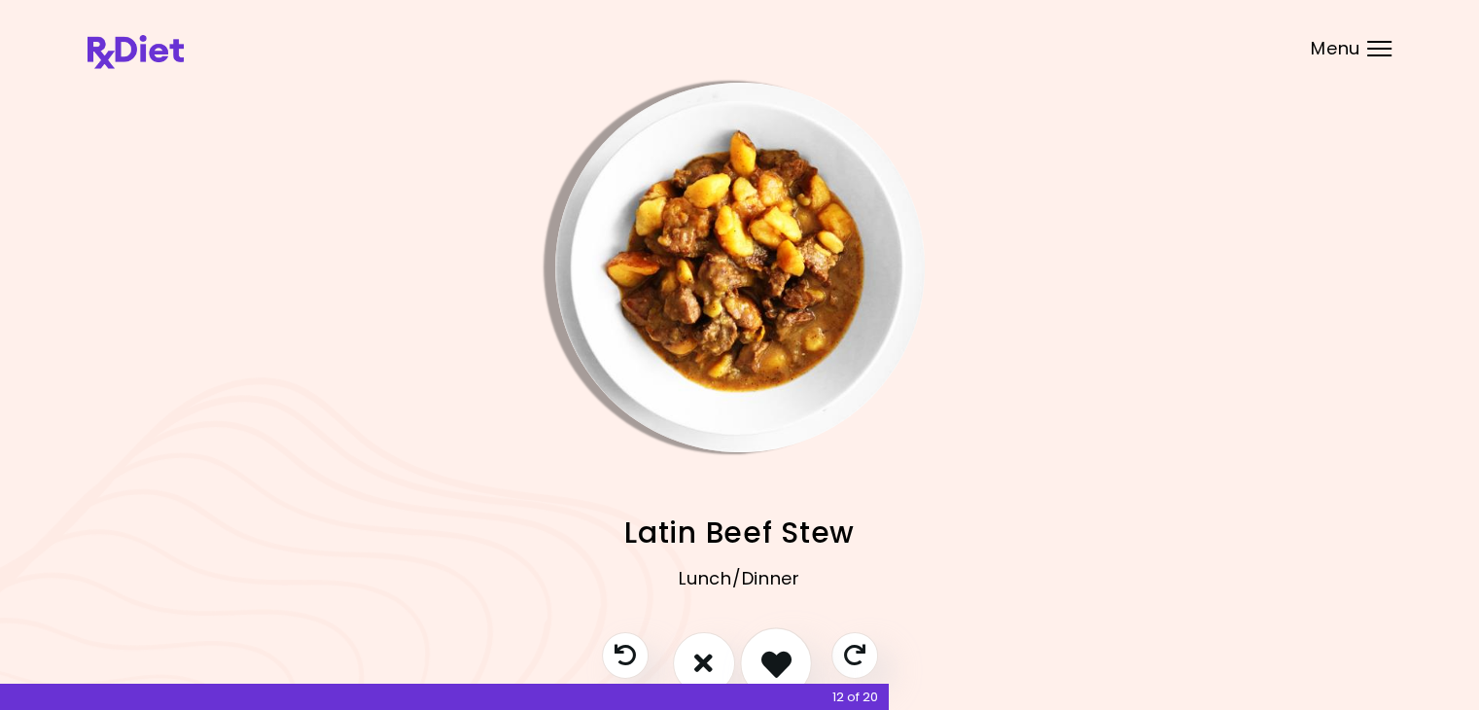
click at [766, 651] on icon "I like this recipe" at bounding box center [775, 662] width 30 height 30
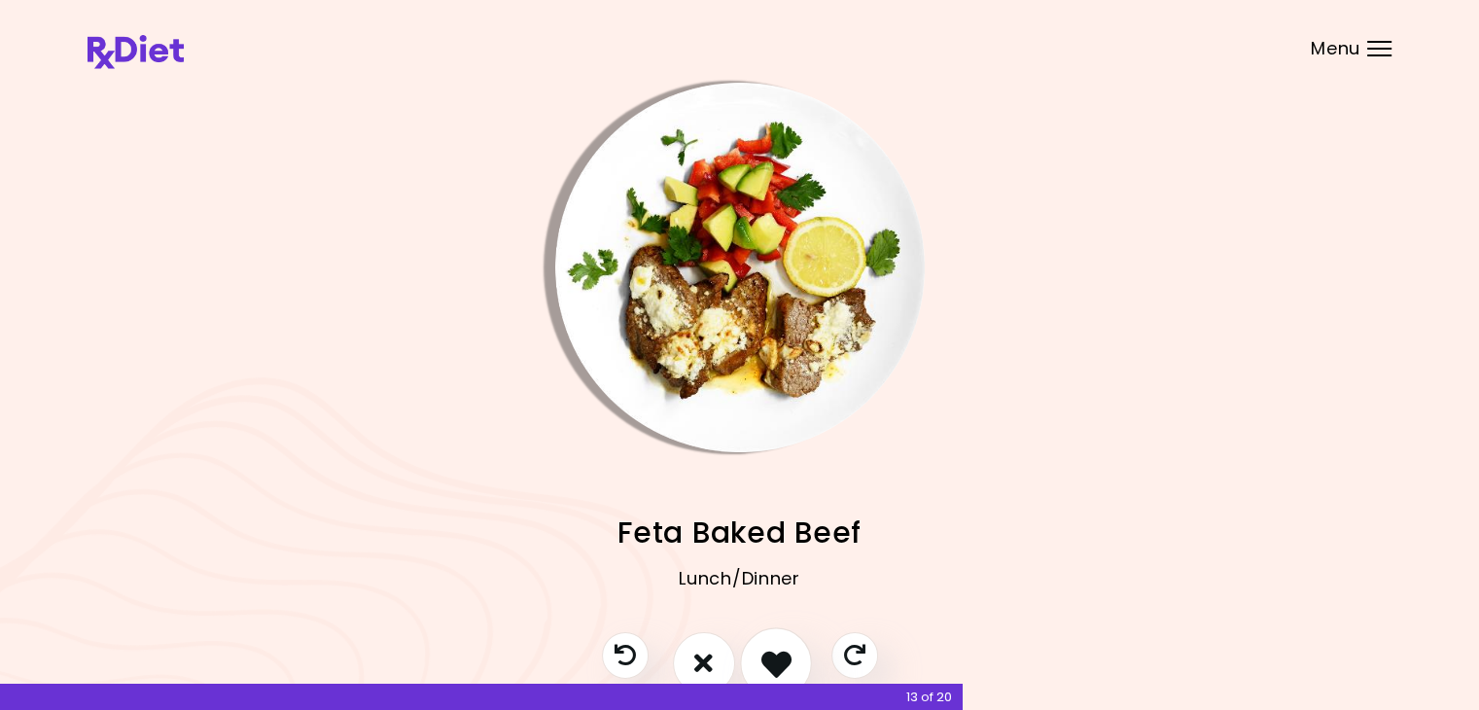
click at [791, 654] on button "I like this recipe" at bounding box center [776, 663] width 72 height 72
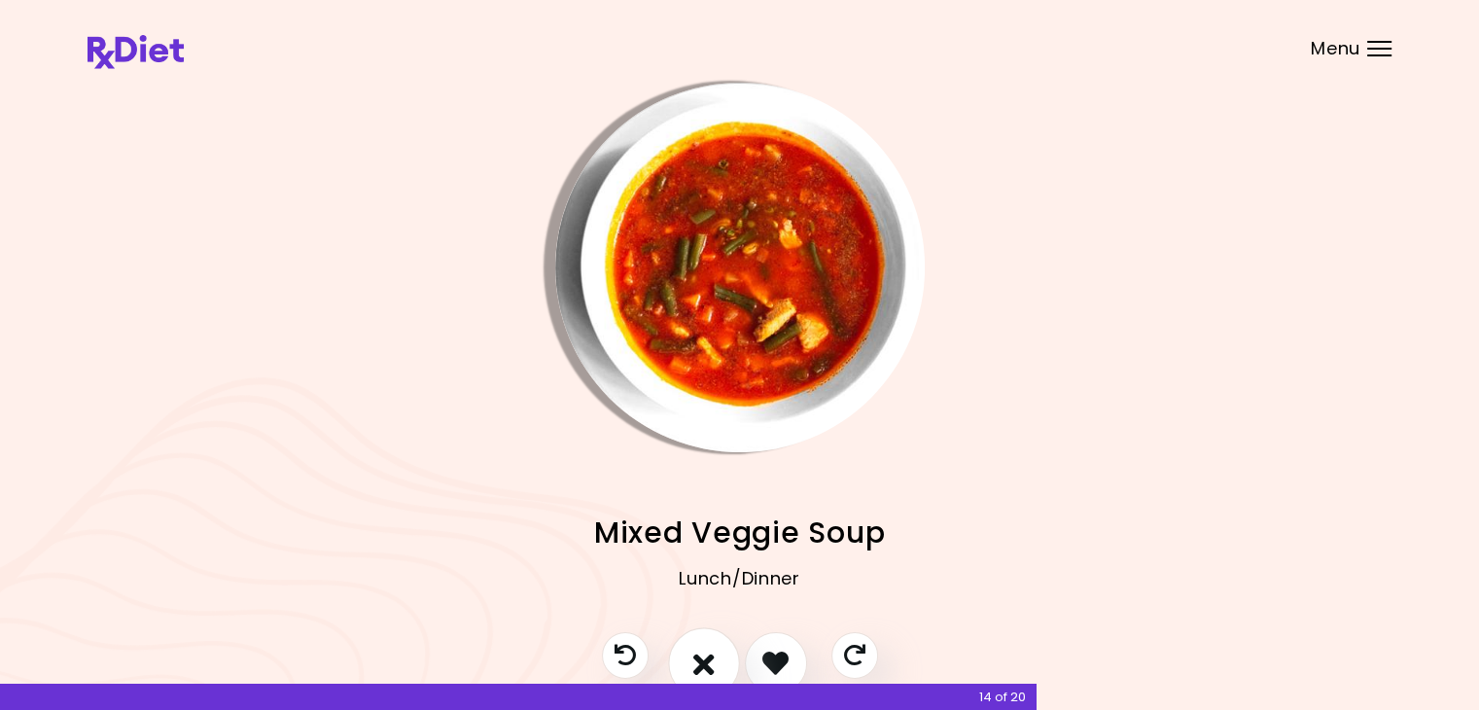
click at [711, 654] on icon "I don't like this recipe" at bounding box center [703, 662] width 21 height 30
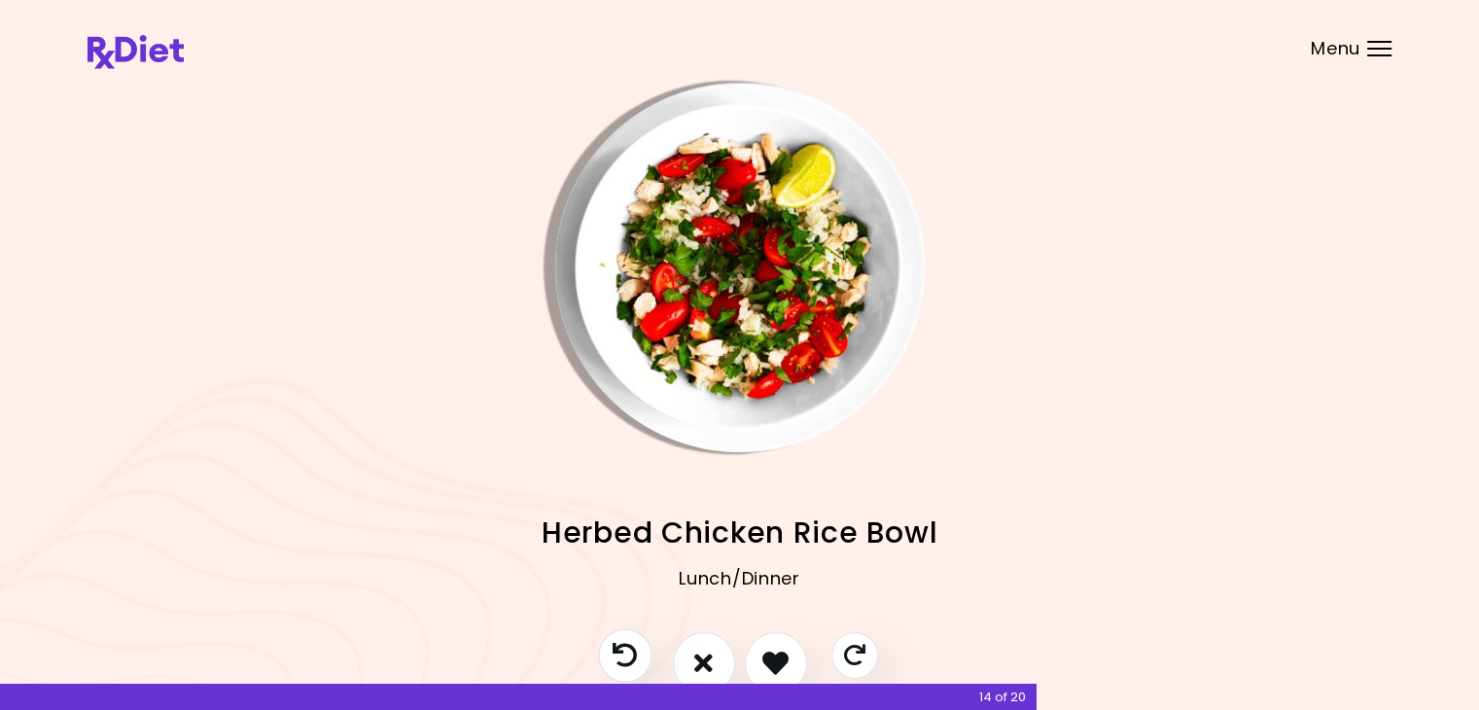
click at [631, 657] on icon "Previous recipe" at bounding box center [624, 655] width 24 height 24
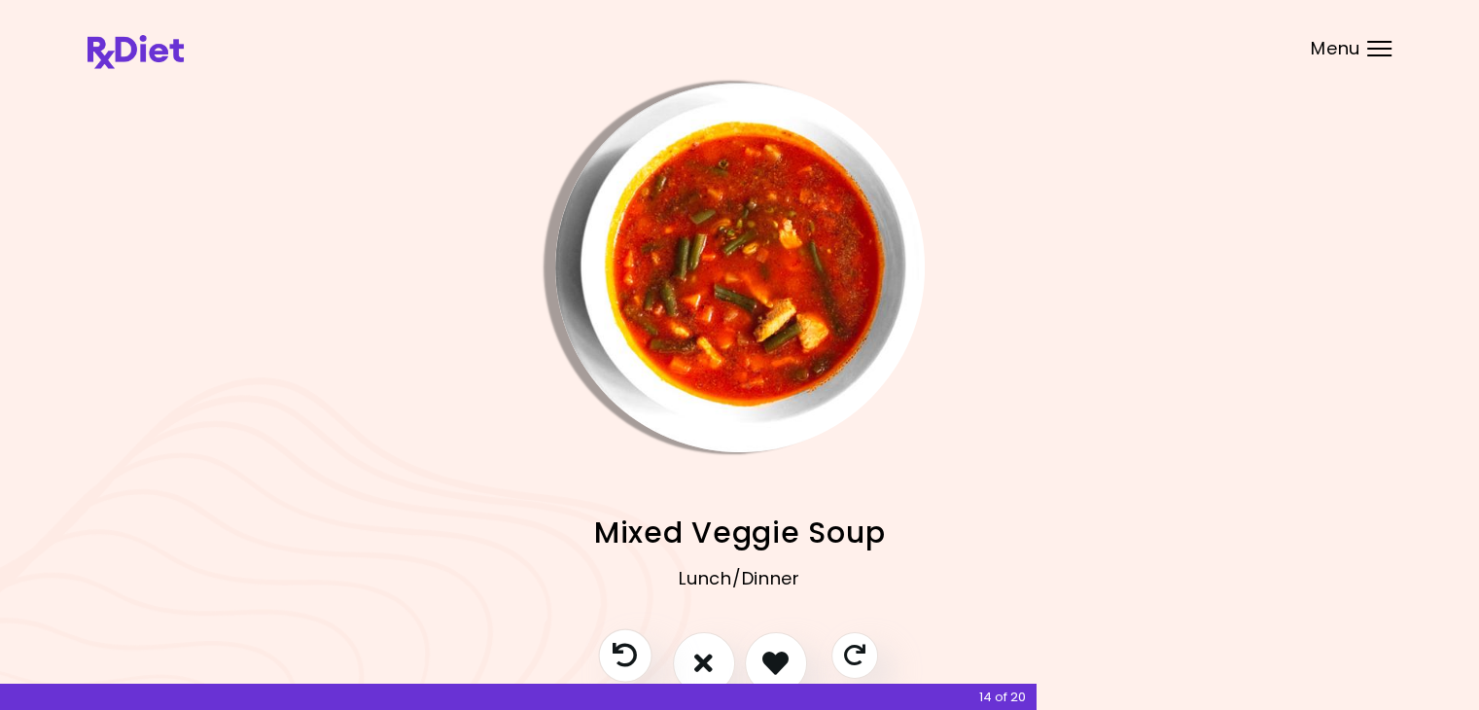
click at [631, 657] on icon "Previous recipe" at bounding box center [624, 655] width 24 height 24
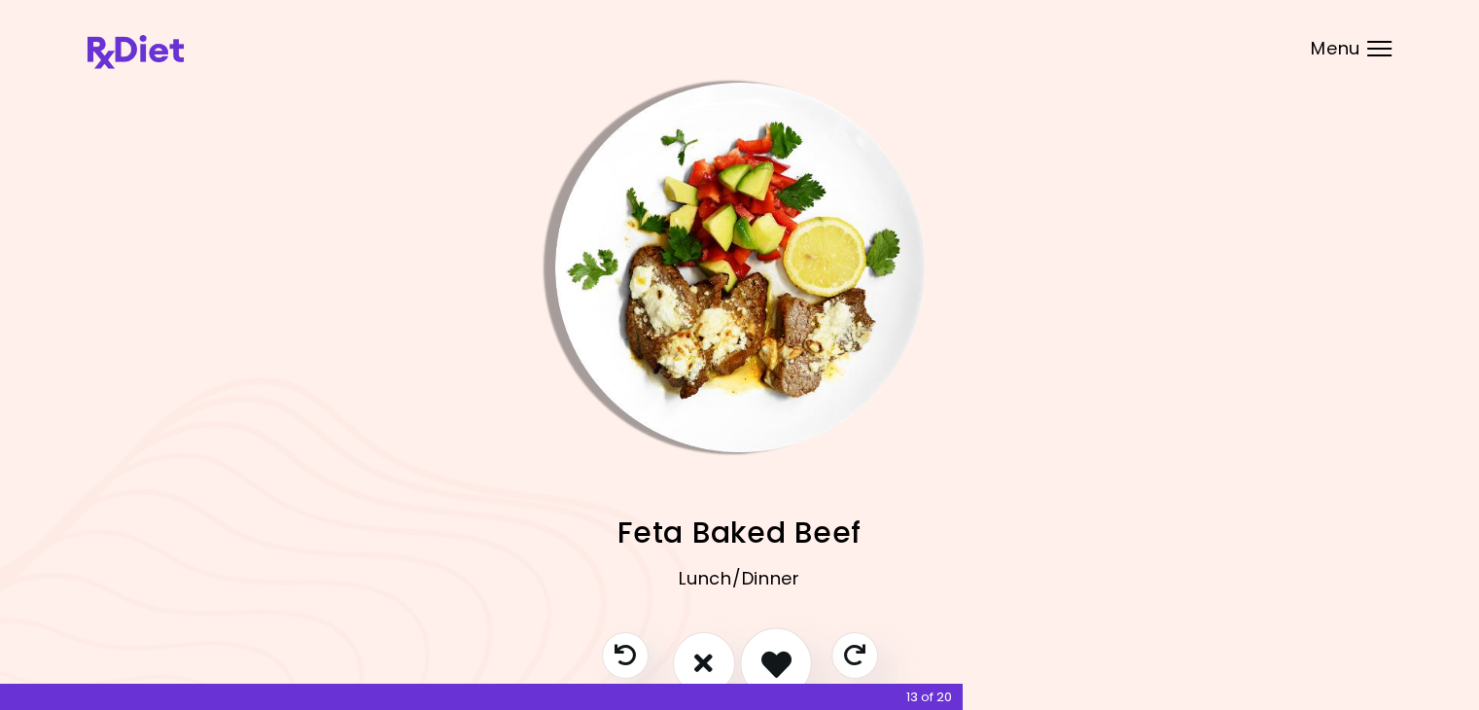
click at [772, 658] on icon "I like this recipe" at bounding box center [775, 662] width 30 height 30
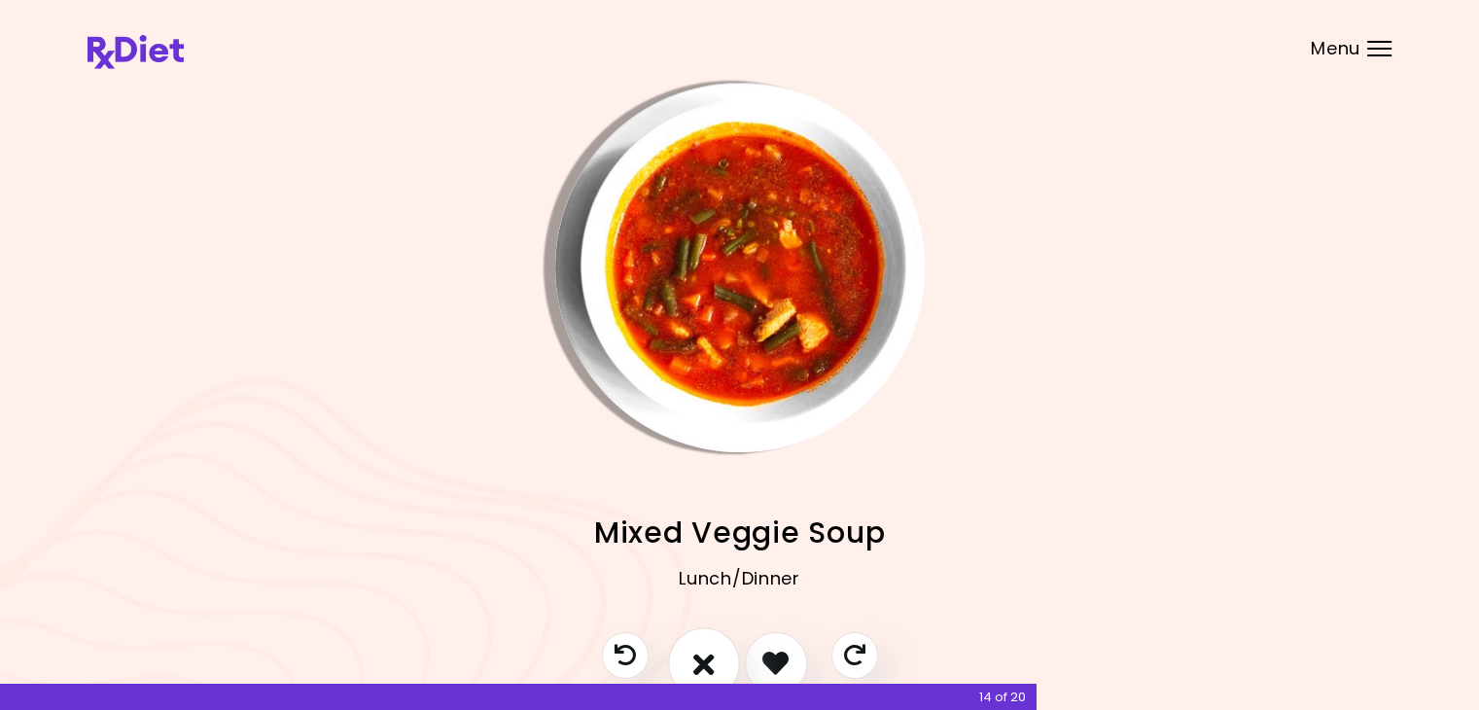
drag, startPoint x: 772, startPoint y: 658, endPoint x: 729, endPoint y: 669, distance: 44.1
click at [733, 670] on div at bounding box center [739, 673] width 315 height 82
click at [710, 662] on icon "I don't like this recipe" at bounding box center [703, 662] width 21 height 30
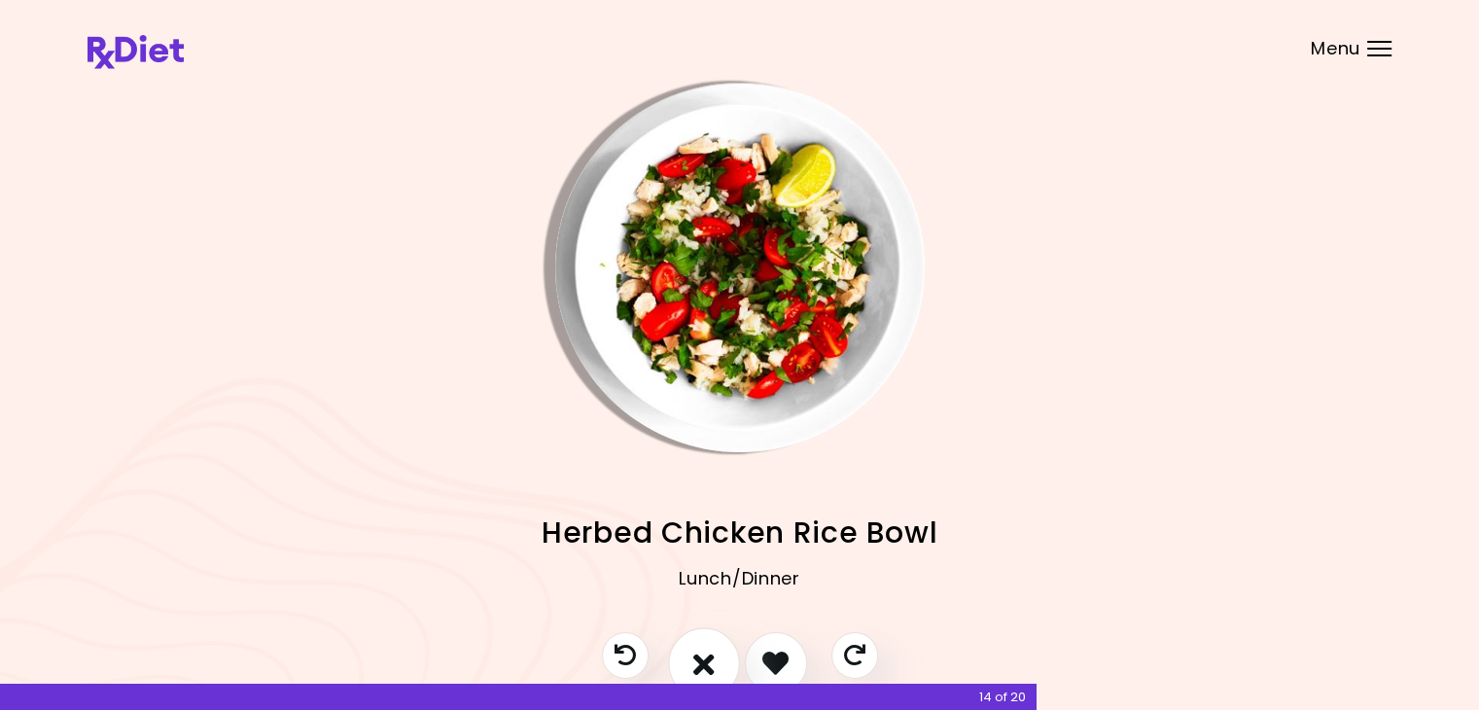
click at [708, 661] on icon "I don't like this recipe" at bounding box center [703, 662] width 21 height 30
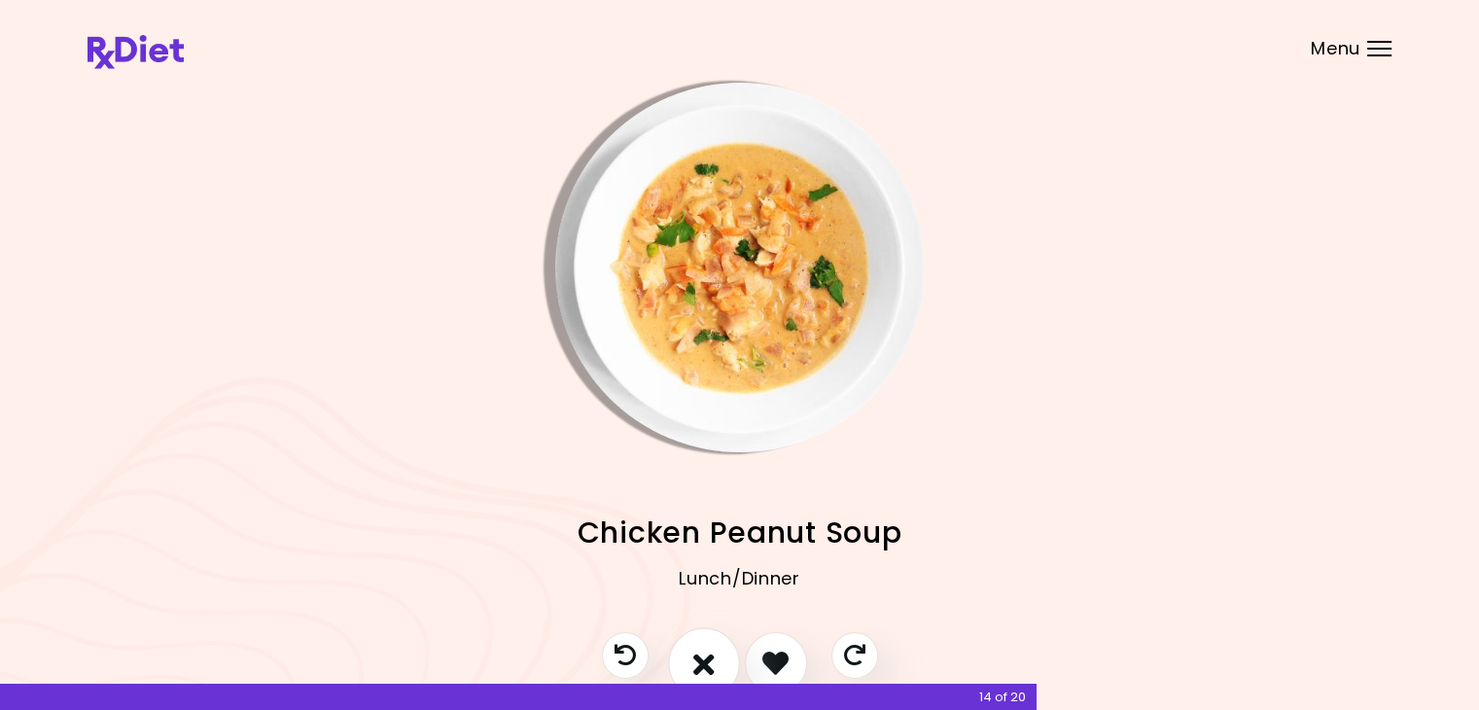
click at [708, 661] on icon "I don't like this recipe" at bounding box center [703, 662] width 21 height 30
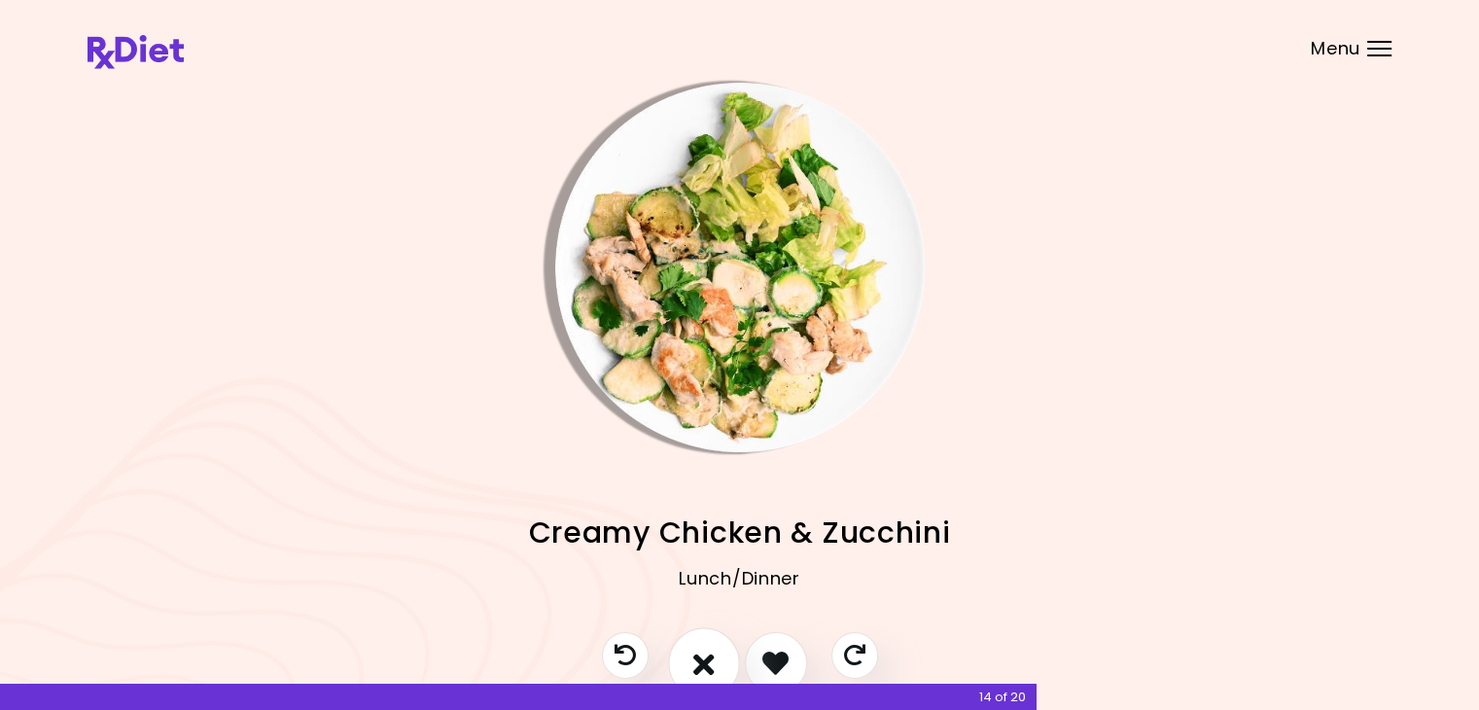
click at [708, 660] on icon "I don't like this recipe" at bounding box center [703, 662] width 21 height 30
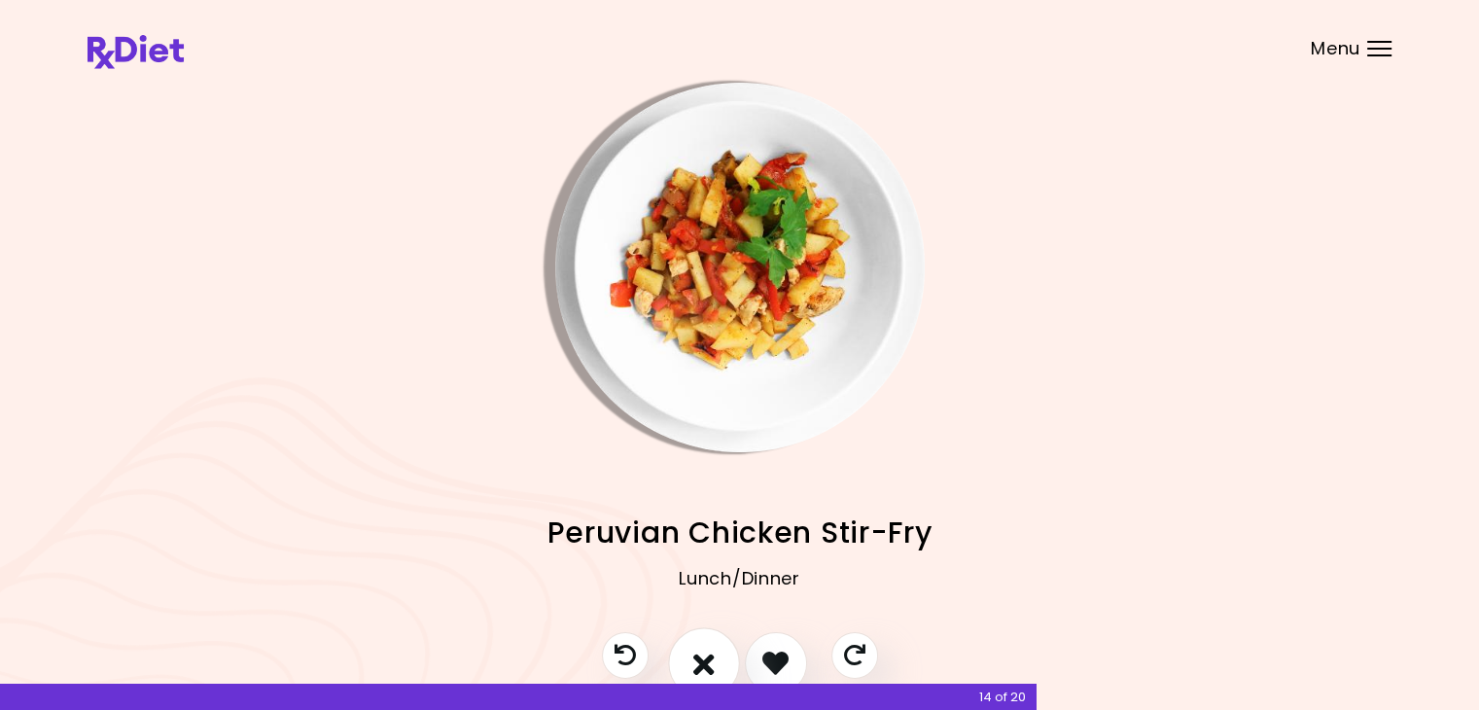
click at [708, 660] on icon "I don't like this recipe" at bounding box center [703, 662] width 21 height 30
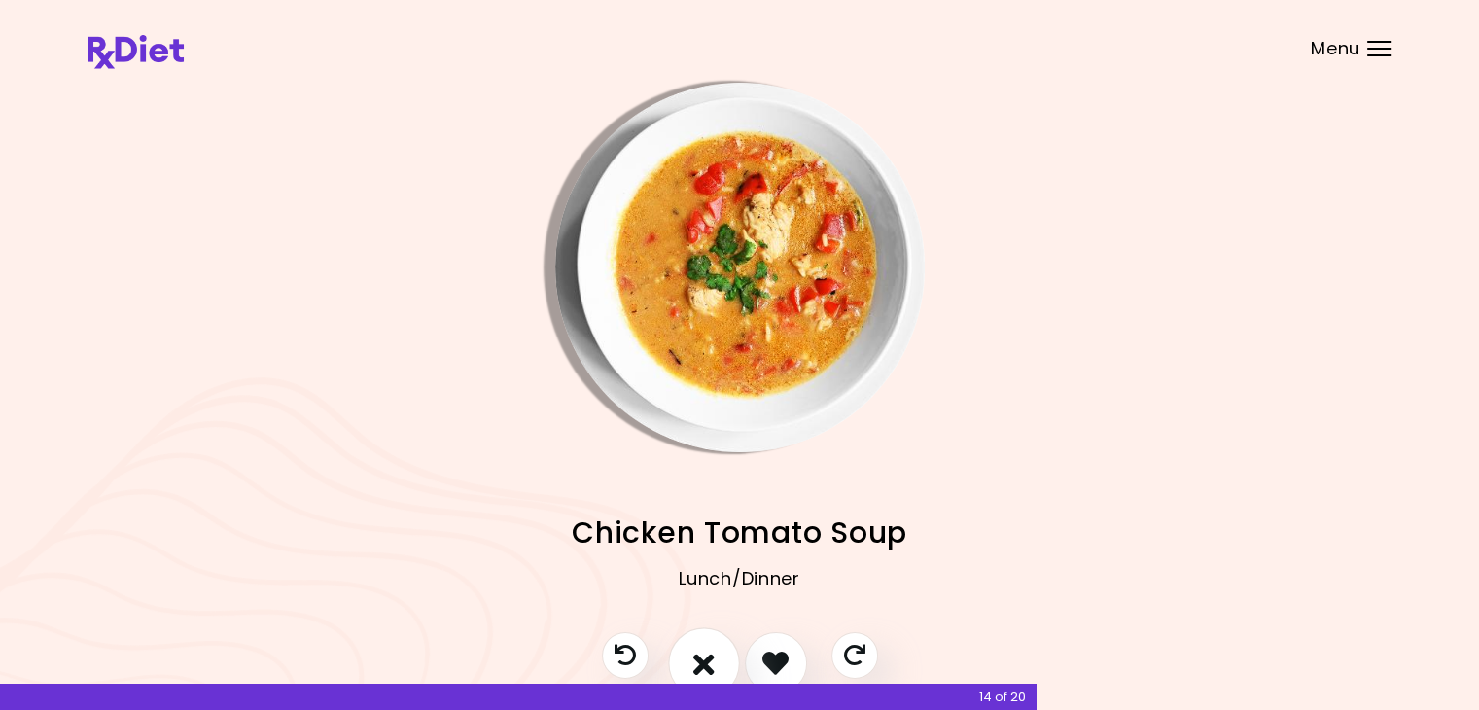
click at [708, 660] on icon "I don't like this recipe" at bounding box center [703, 662] width 21 height 30
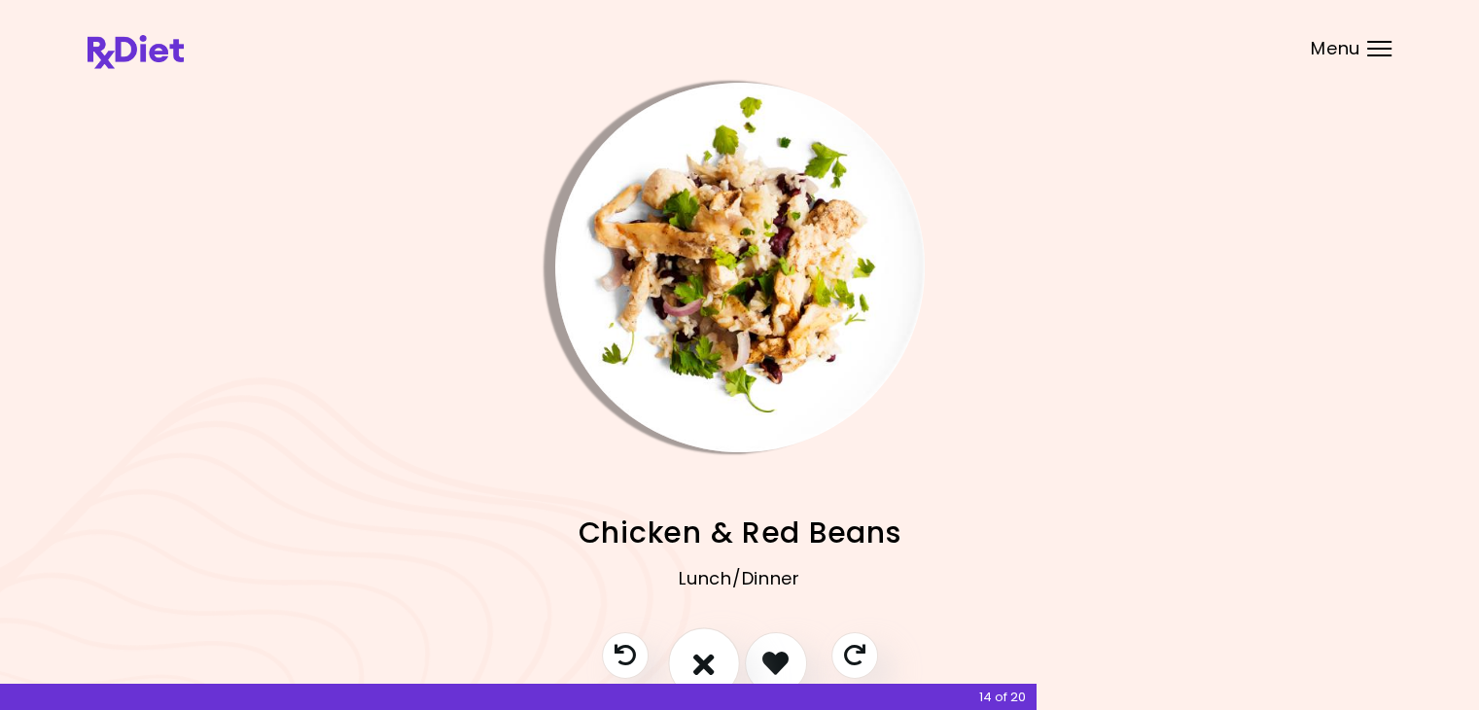
click at [708, 660] on icon "I don't like this recipe" at bounding box center [703, 662] width 21 height 30
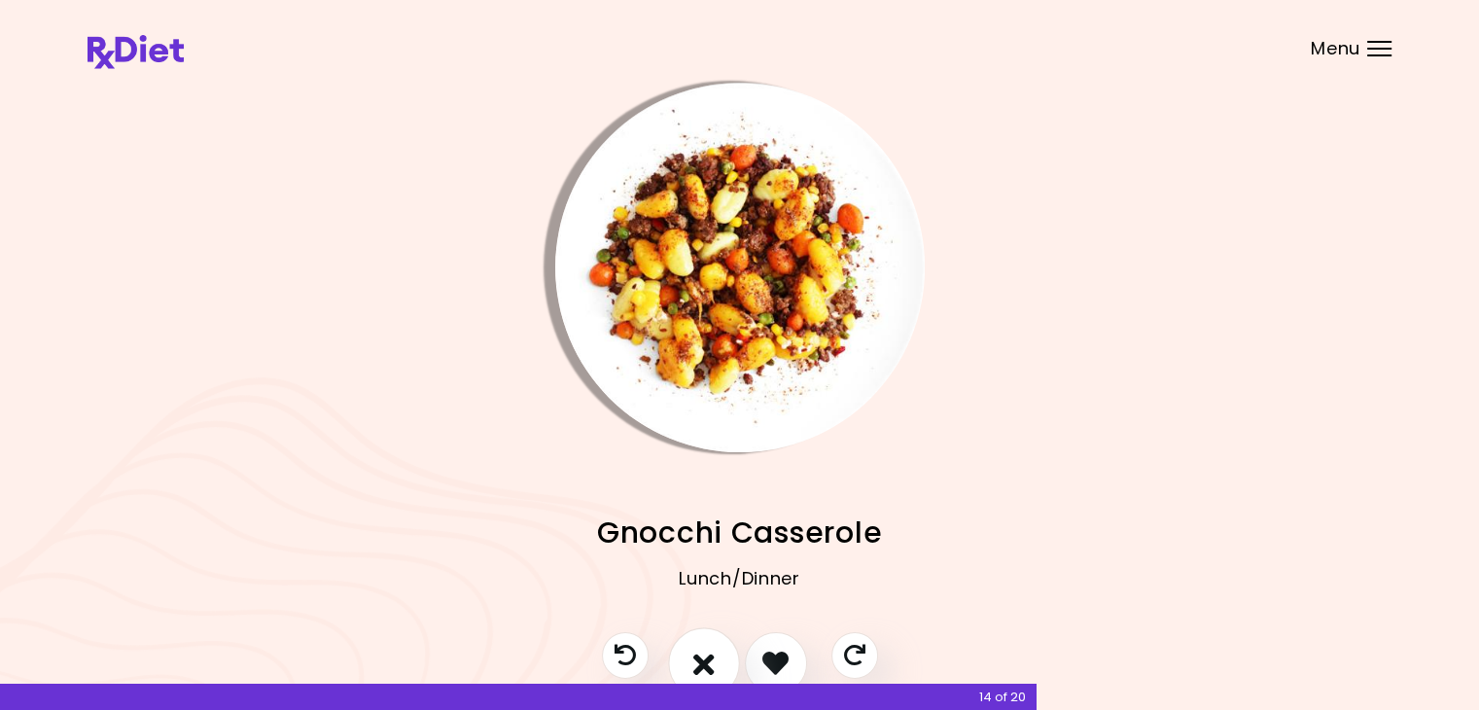
click at [708, 660] on icon "I don't like this recipe" at bounding box center [703, 662] width 21 height 30
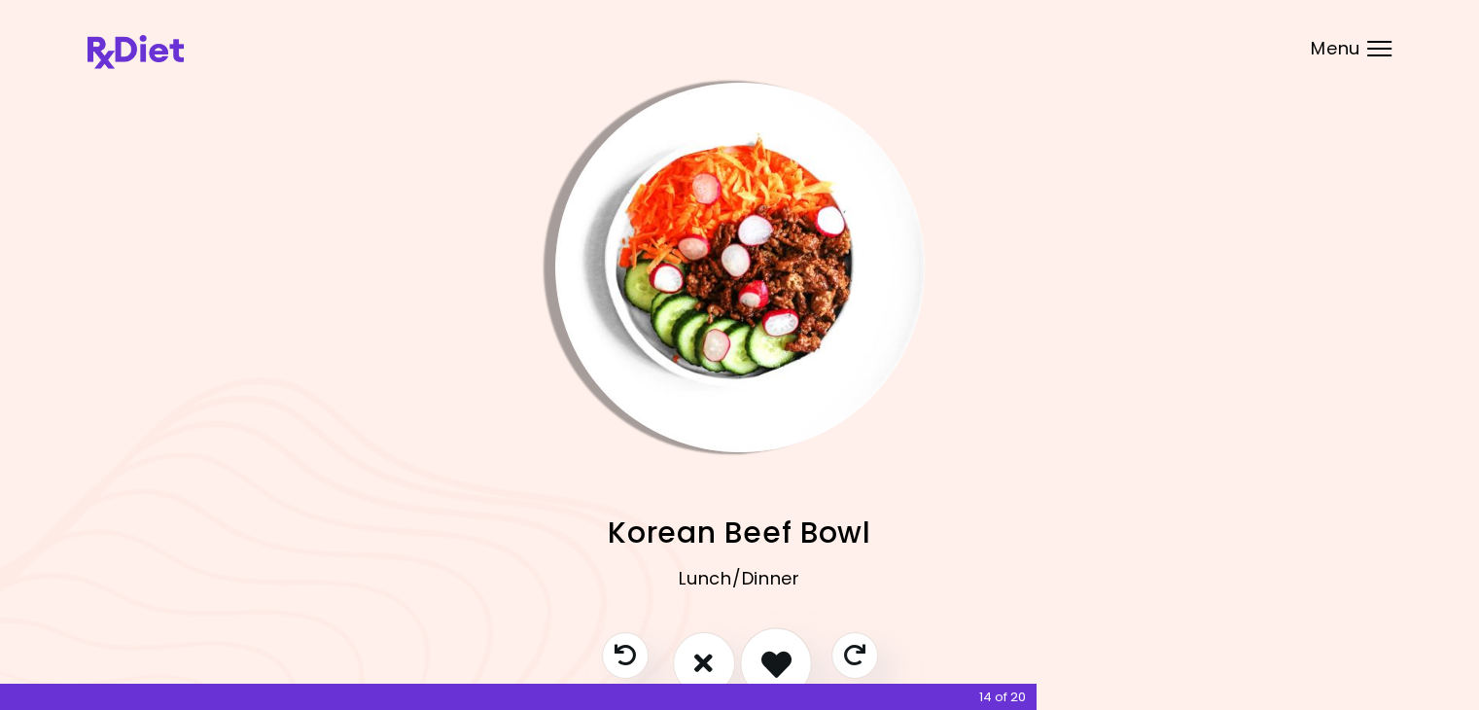
click at [756, 651] on button "I like this recipe" at bounding box center [776, 663] width 72 height 72
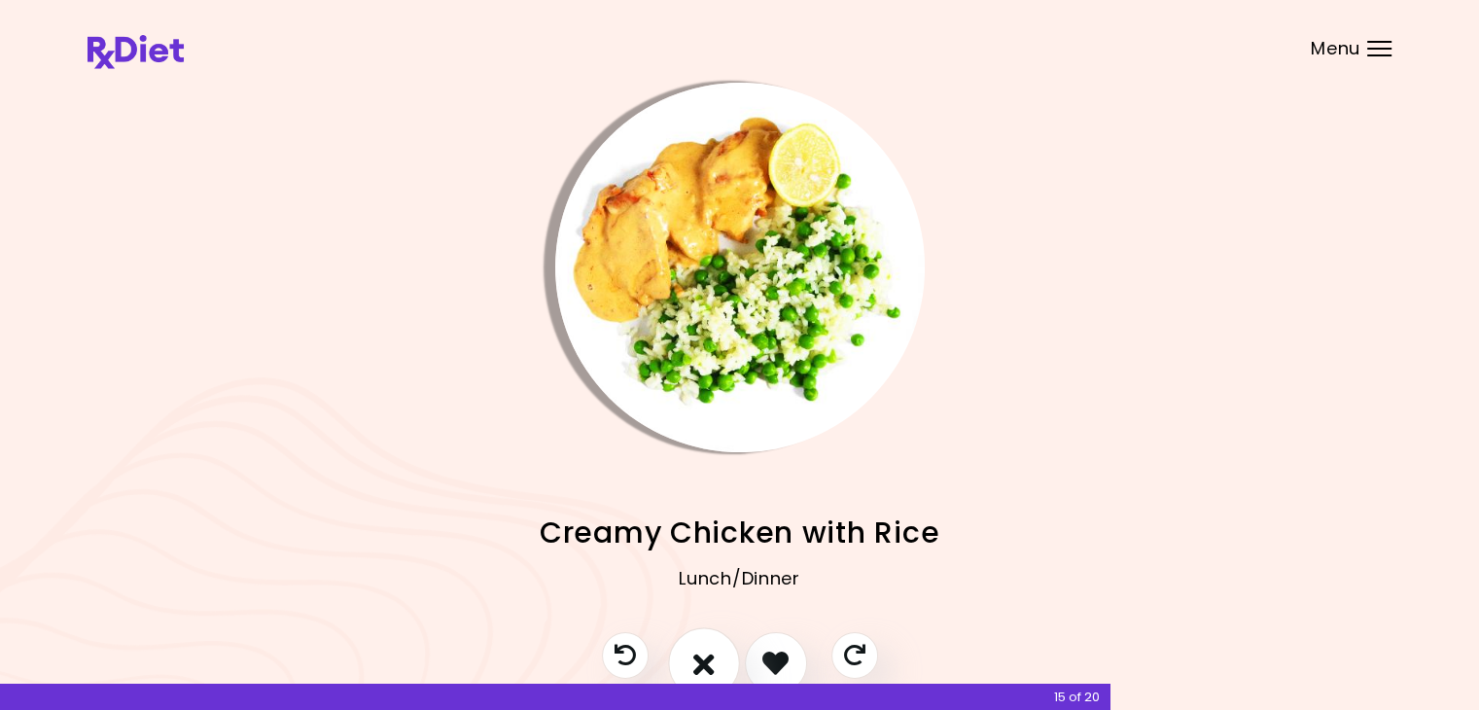
click at [704, 663] on icon "I don't like this recipe" at bounding box center [703, 662] width 21 height 30
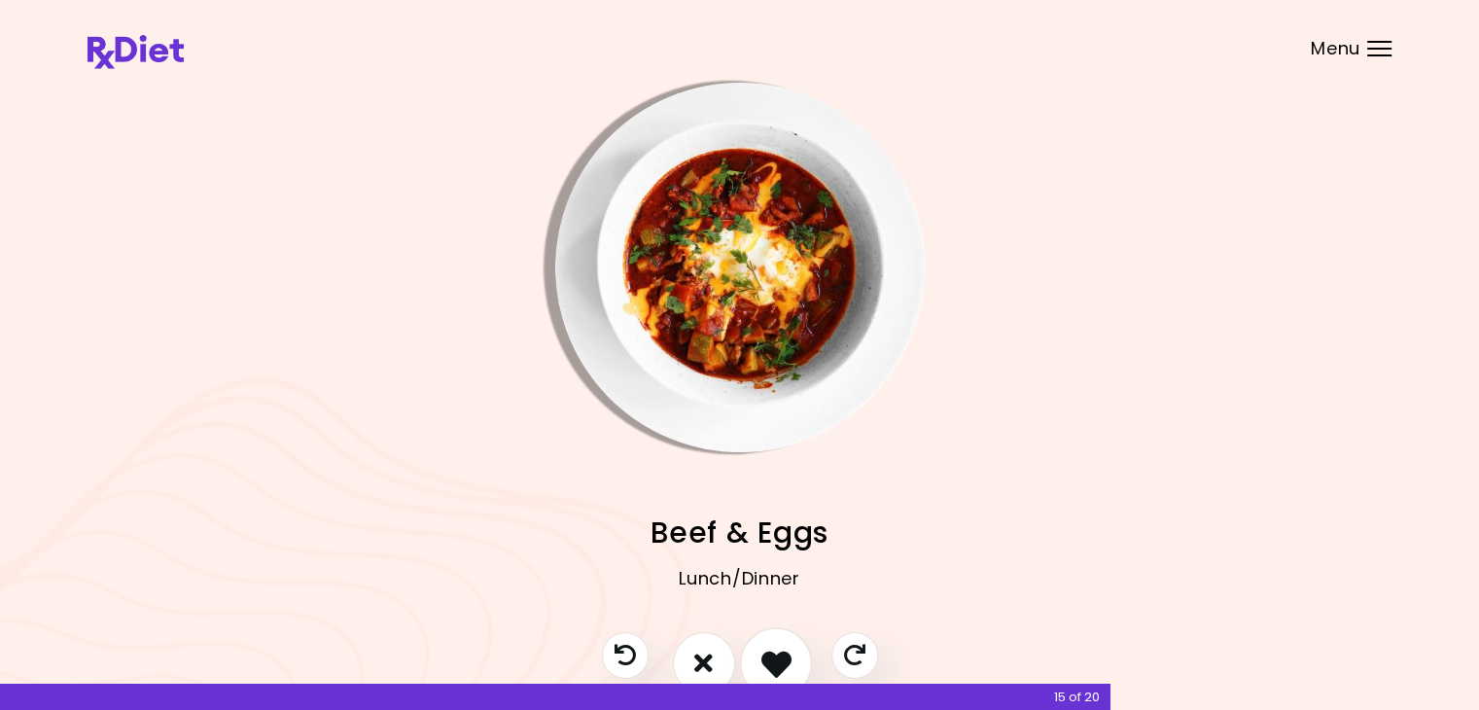
click at [761, 653] on icon "I like this recipe" at bounding box center [775, 662] width 30 height 30
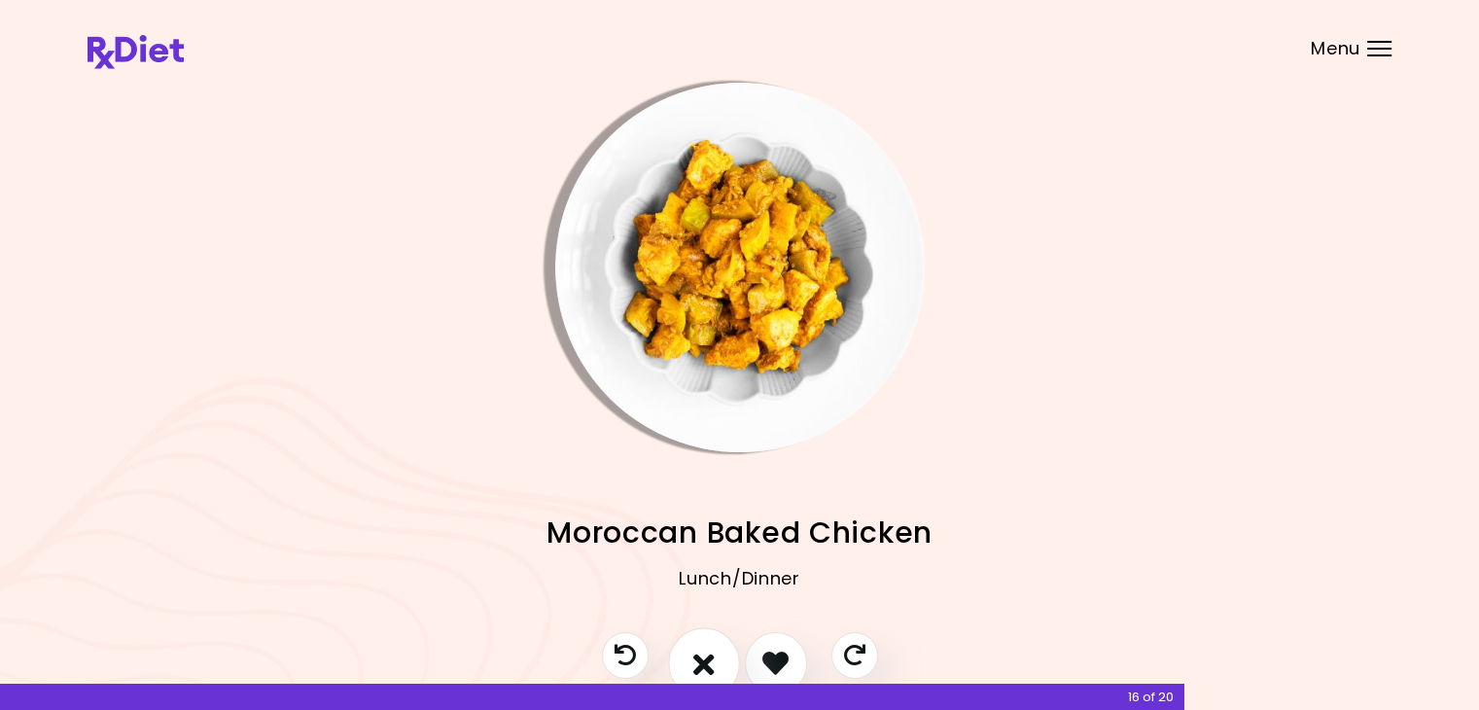
click at [708, 658] on icon "I don't like this recipe" at bounding box center [703, 662] width 21 height 30
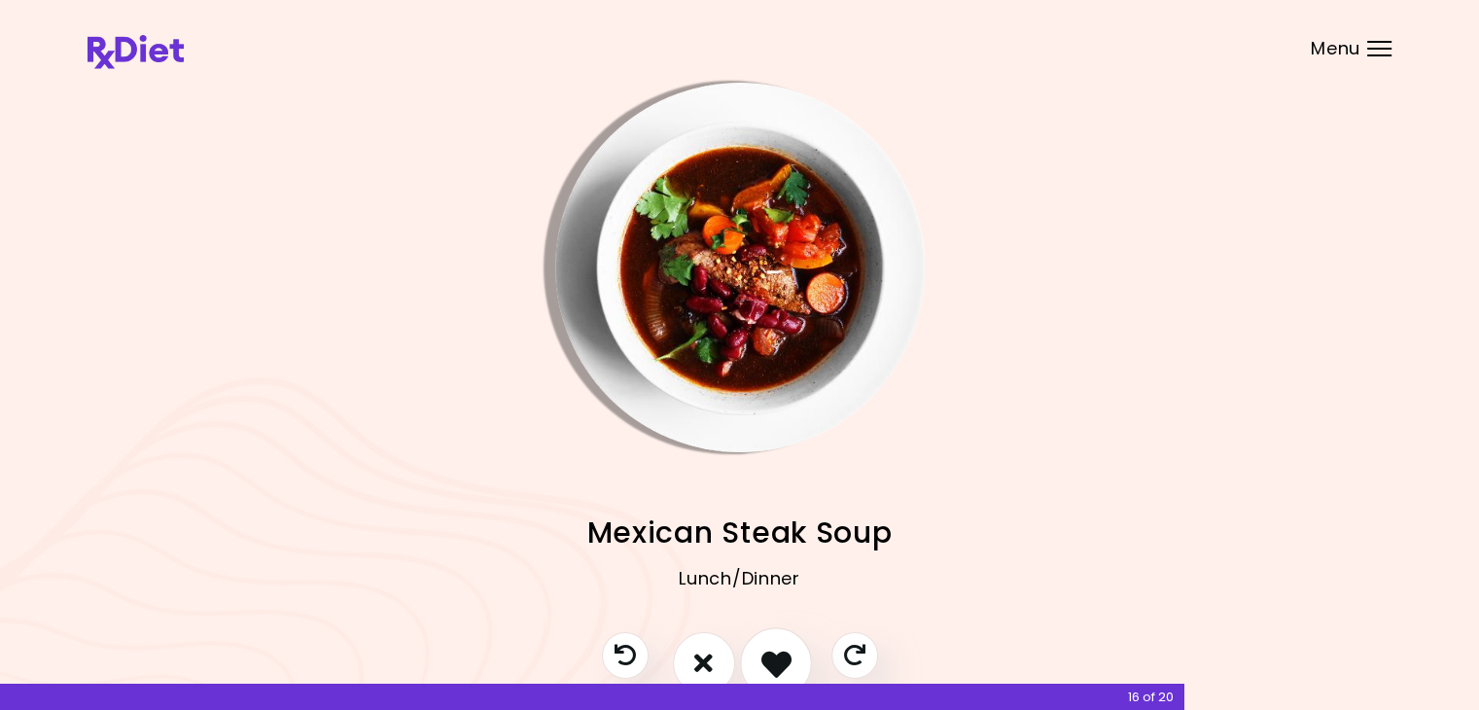
click at [757, 652] on button "I like this recipe" at bounding box center [776, 663] width 72 height 72
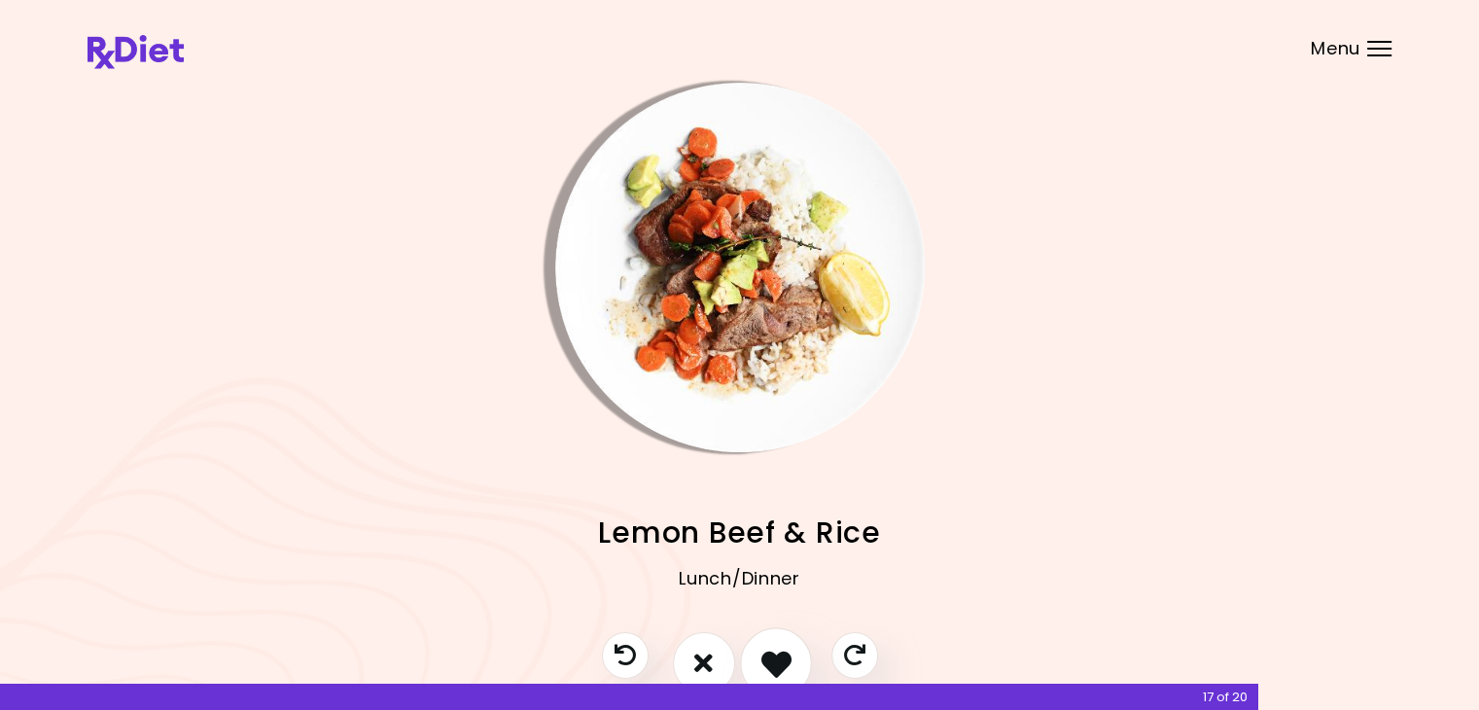
click at [771, 643] on button "I like this recipe" at bounding box center [776, 663] width 72 height 72
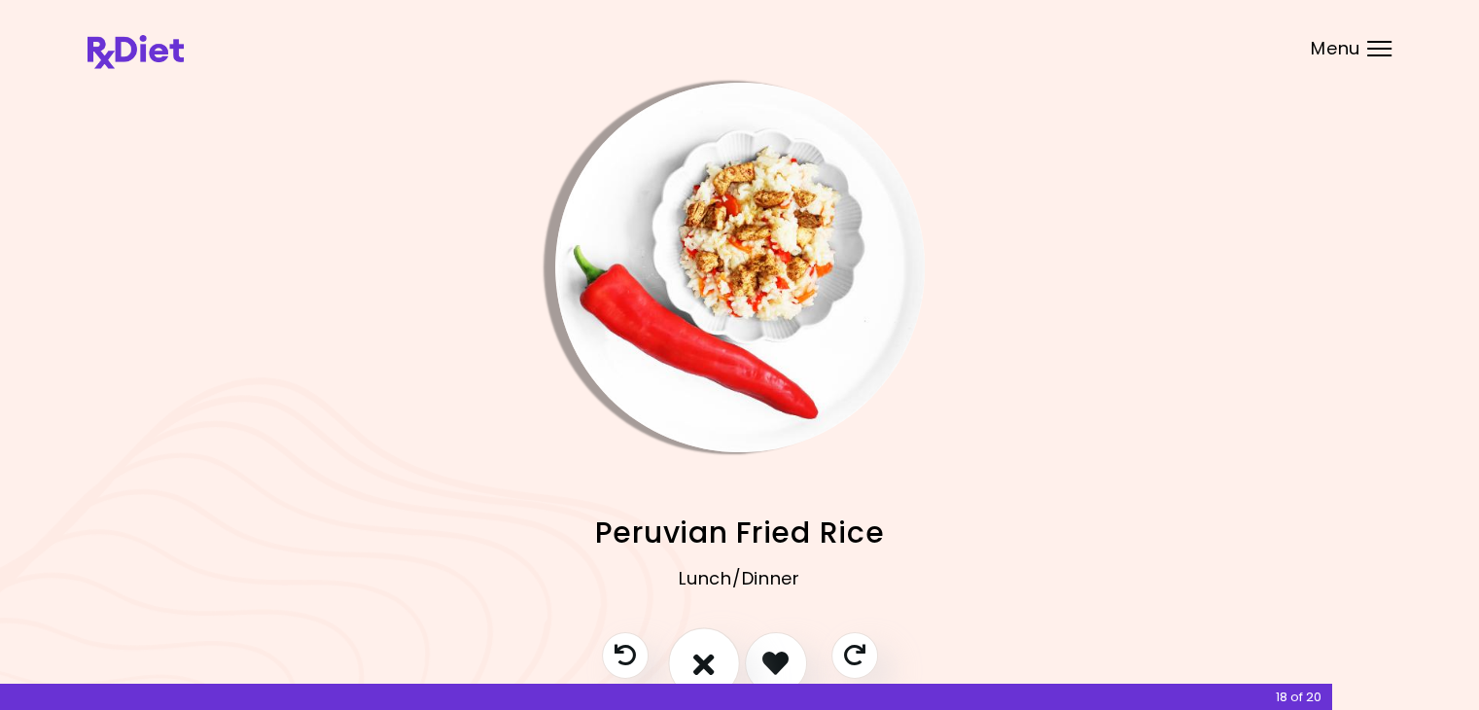
click at [712, 662] on icon "I don't like this recipe" at bounding box center [703, 662] width 21 height 30
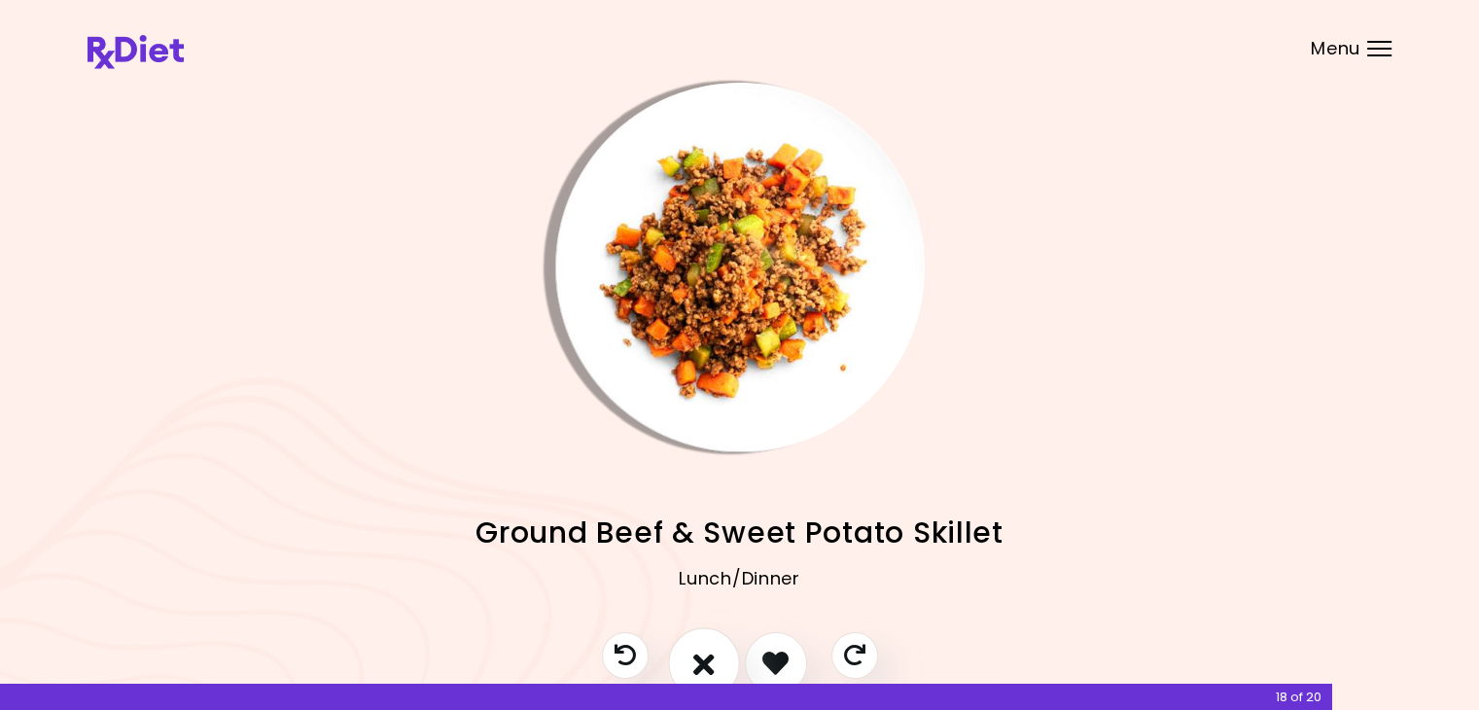
click at [712, 662] on icon "I don't like this recipe" at bounding box center [703, 662] width 21 height 30
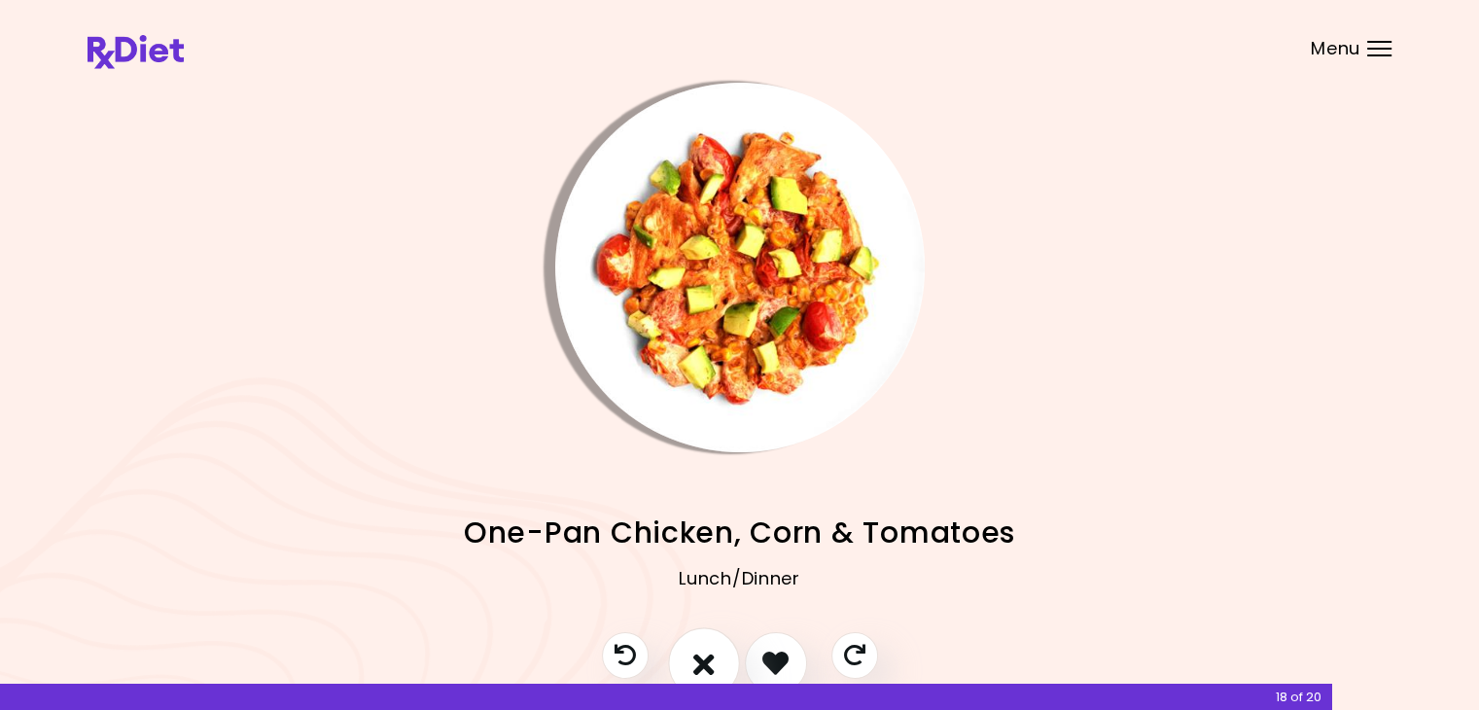
click at [712, 662] on icon "I don't like this recipe" at bounding box center [703, 662] width 21 height 30
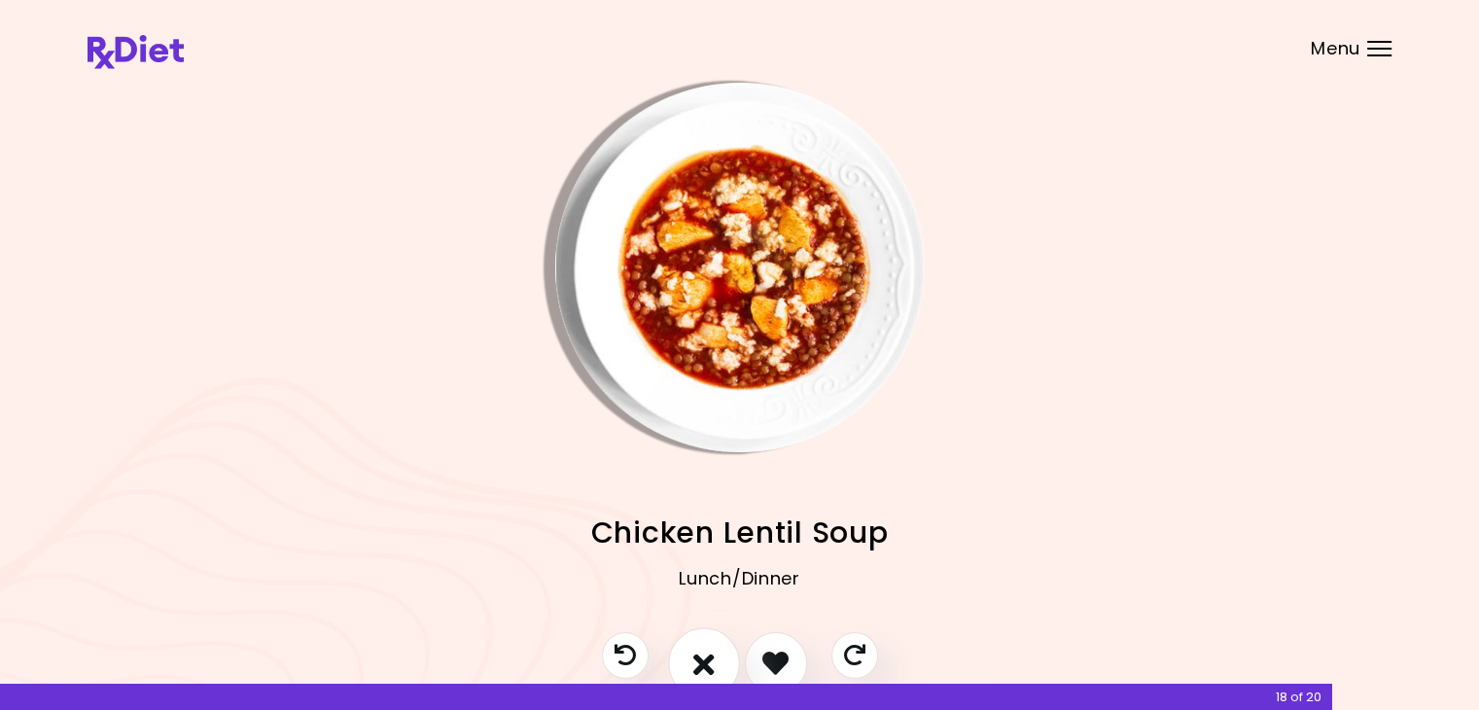
click at [712, 662] on icon "I don't like this recipe" at bounding box center [703, 662] width 21 height 30
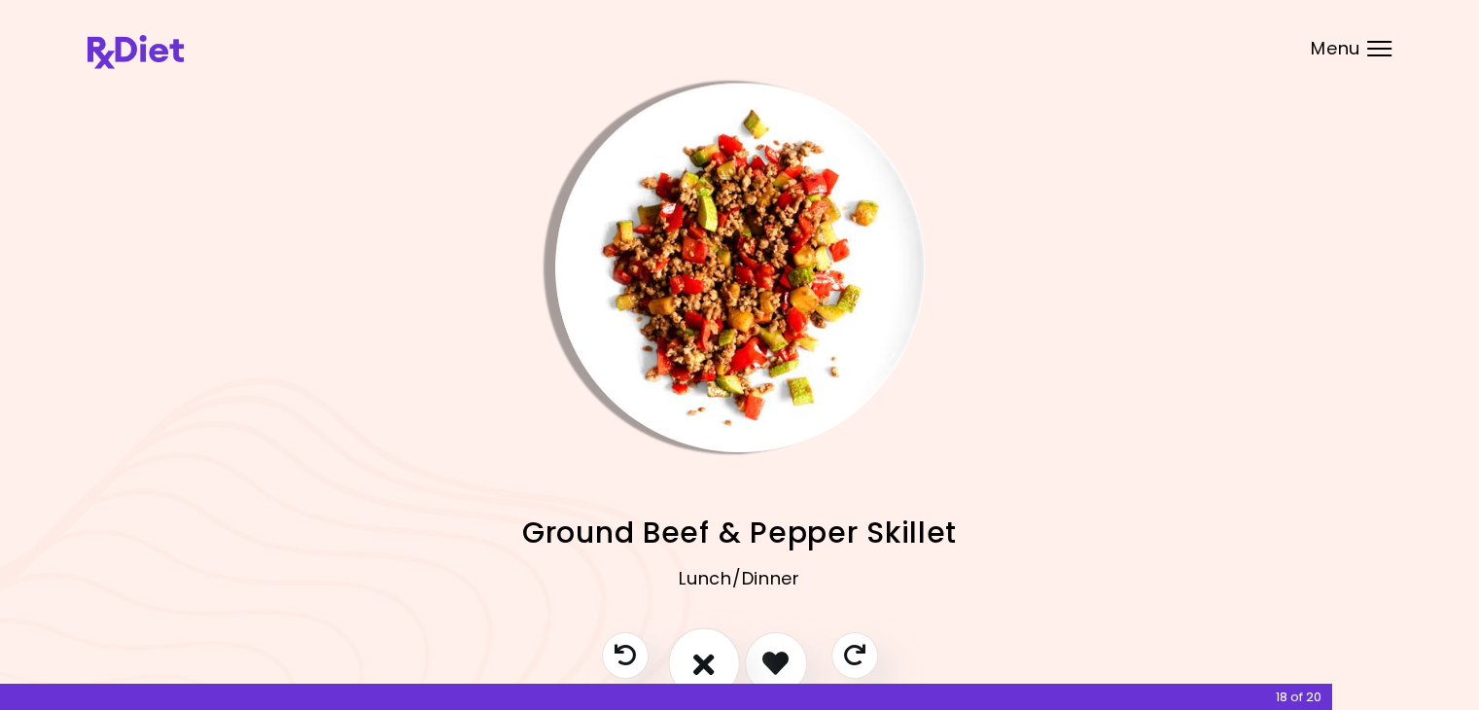
click at [712, 662] on icon "I don't like this recipe" at bounding box center [703, 662] width 21 height 30
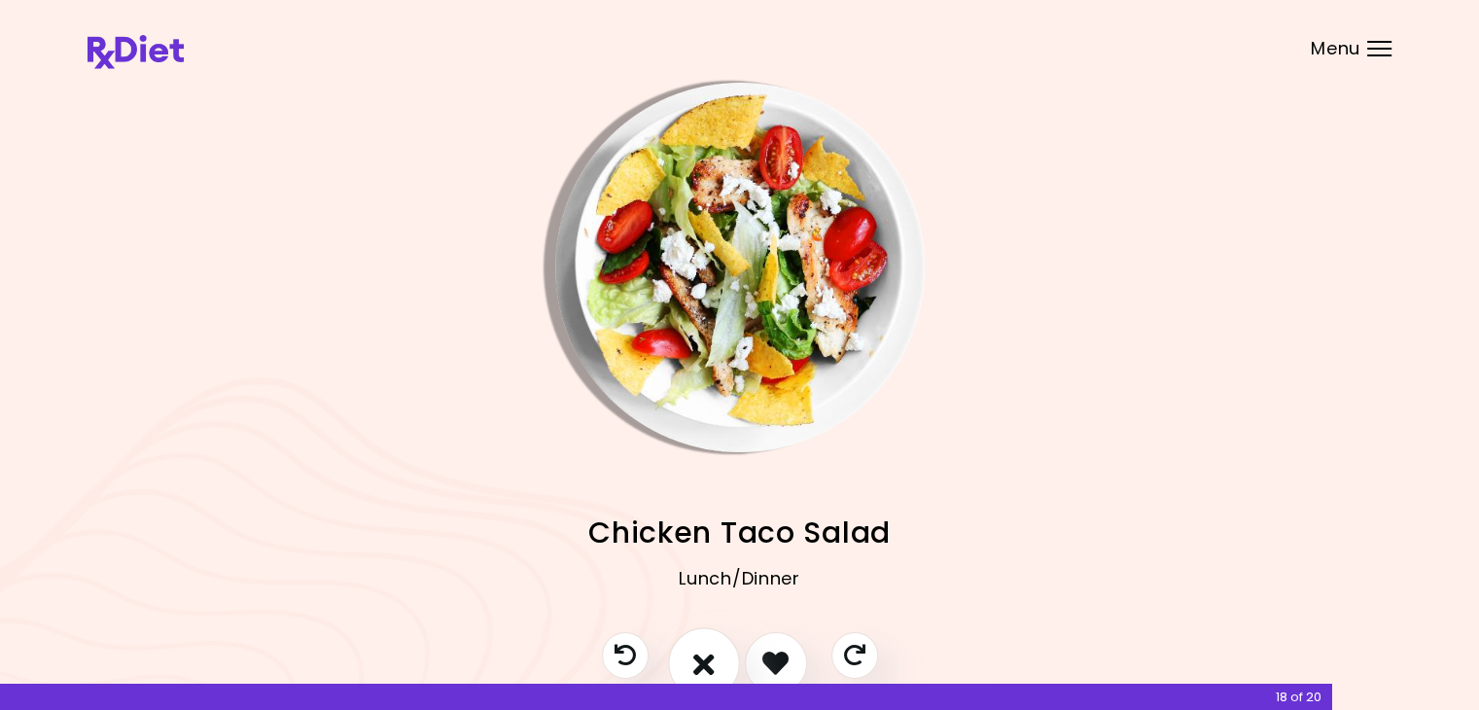
click at [712, 662] on icon "I don't like this recipe" at bounding box center [703, 662] width 21 height 30
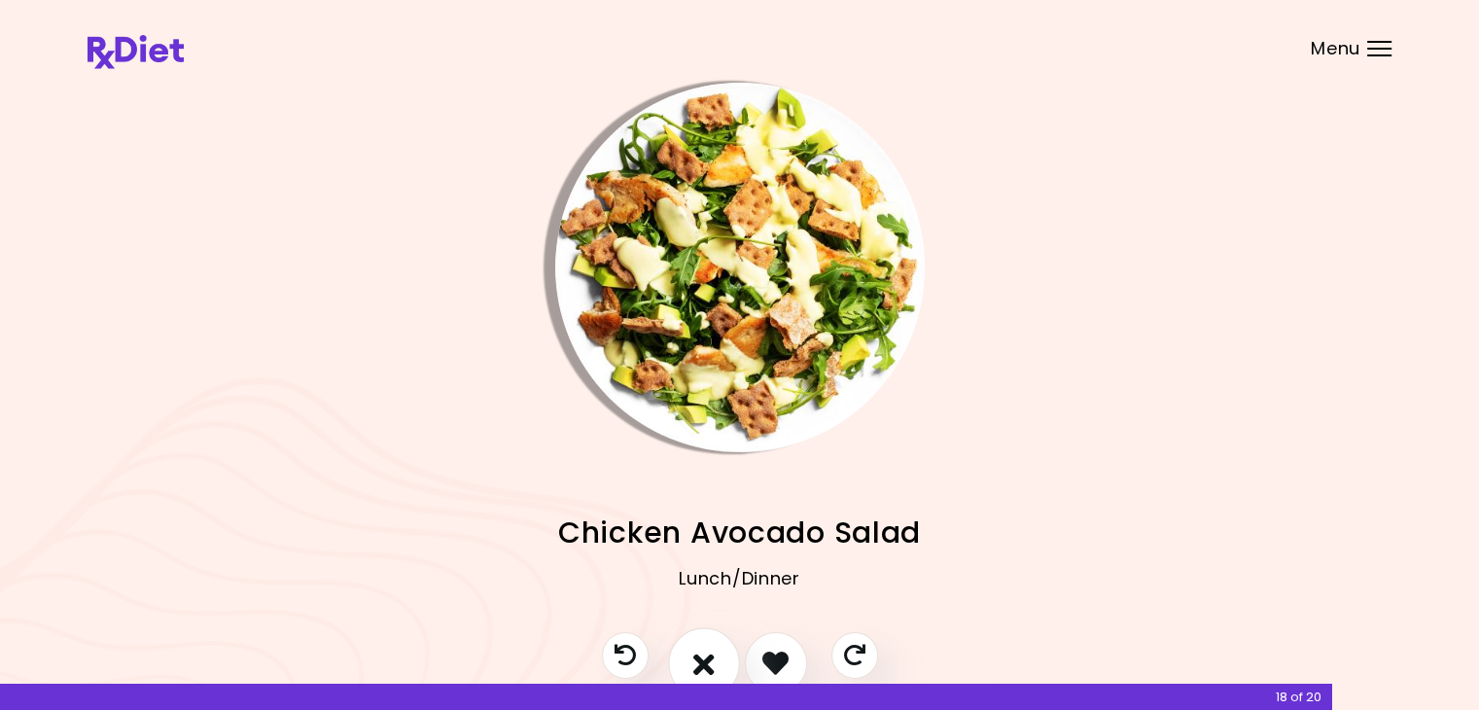
click at [712, 662] on icon "I don't like this recipe" at bounding box center [703, 662] width 21 height 30
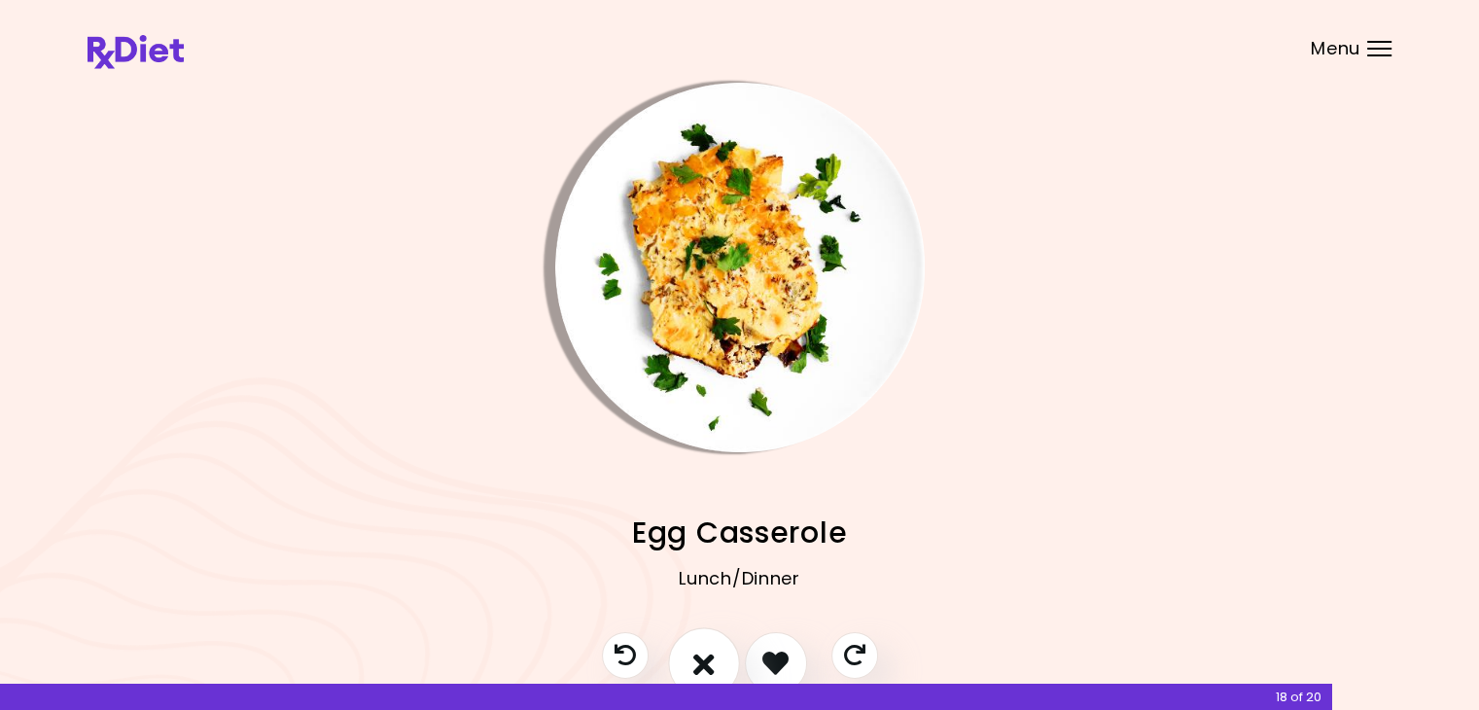
click at [711, 662] on icon "I don't like this recipe" at bounding box center [703, 662] width 21 height 30
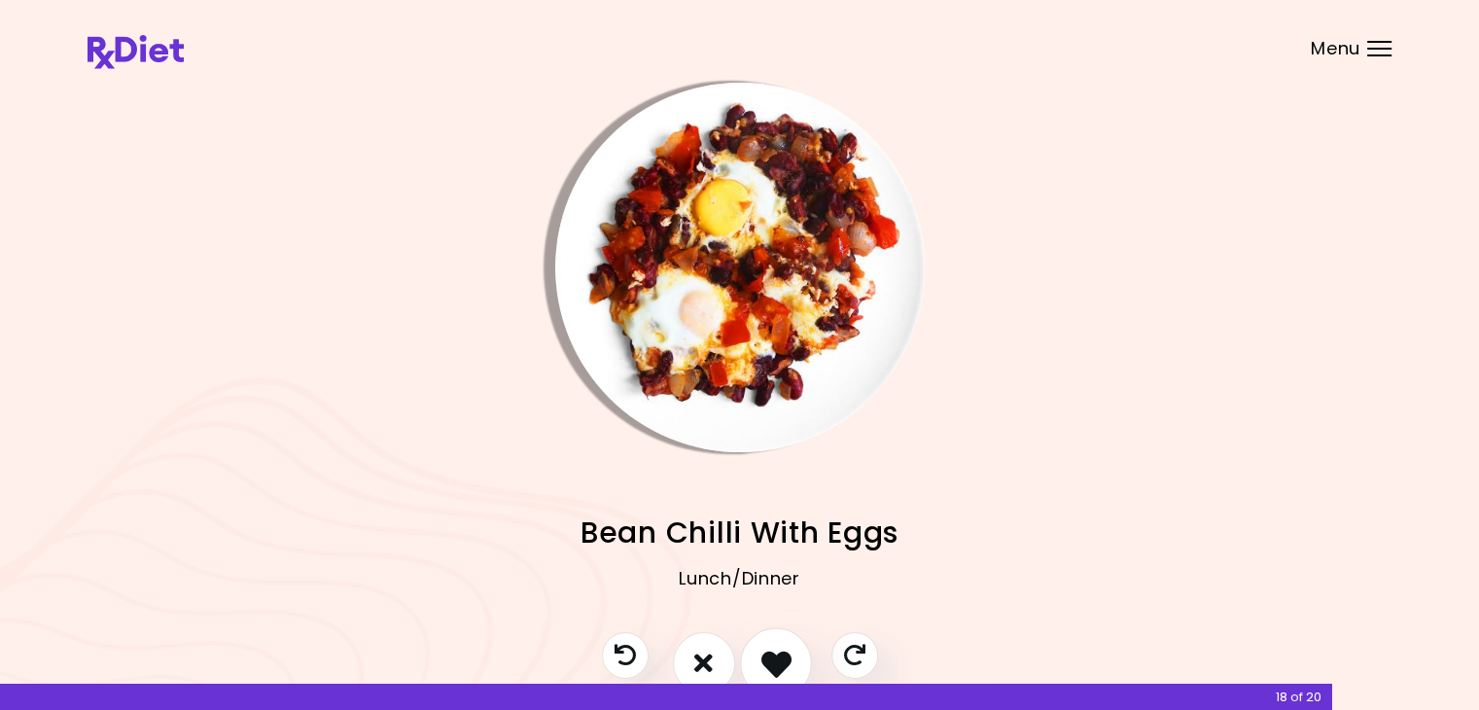
click at [751, 652] on button "I like this recipe" at bounding box center [776, 663] width 72 height 72
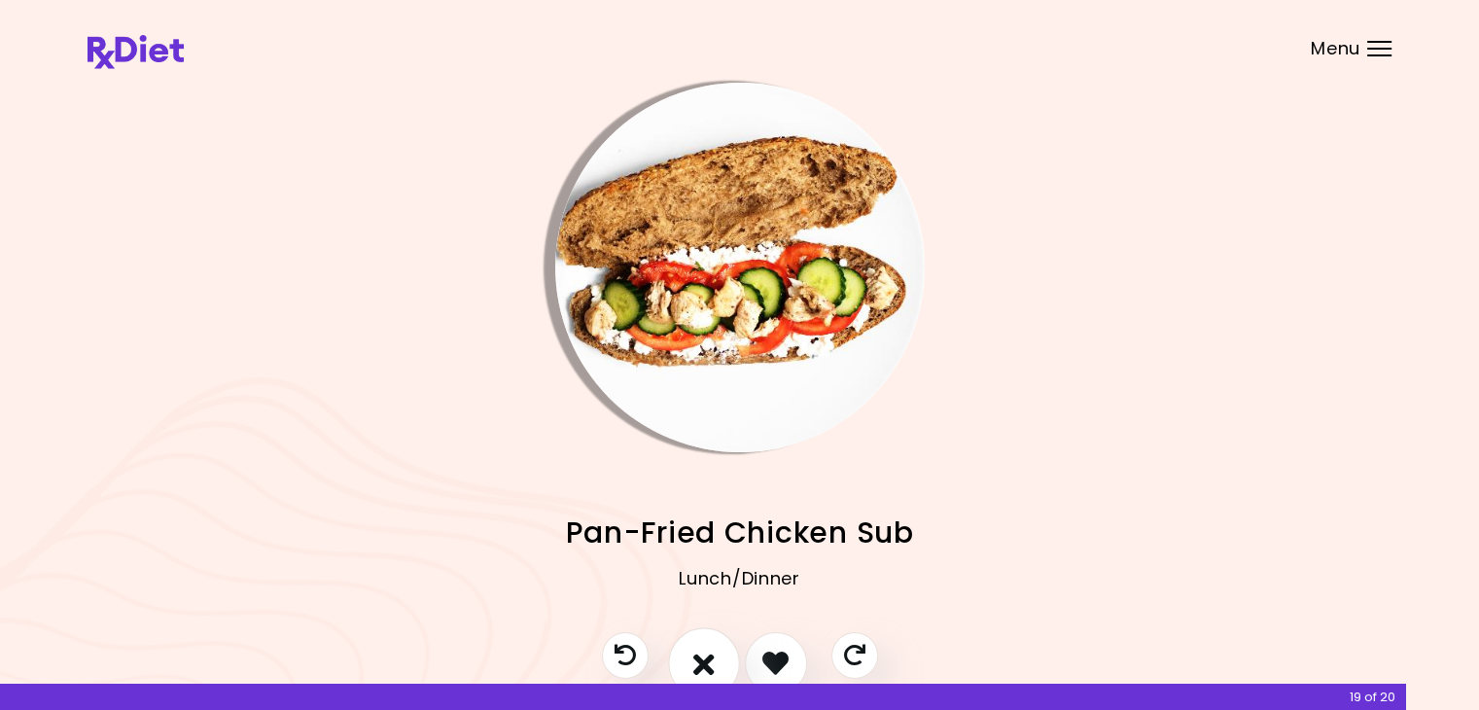
click at [698, 658] on icon "I don't like this recipe" at bounding box center [703, 662] width 21 height 30
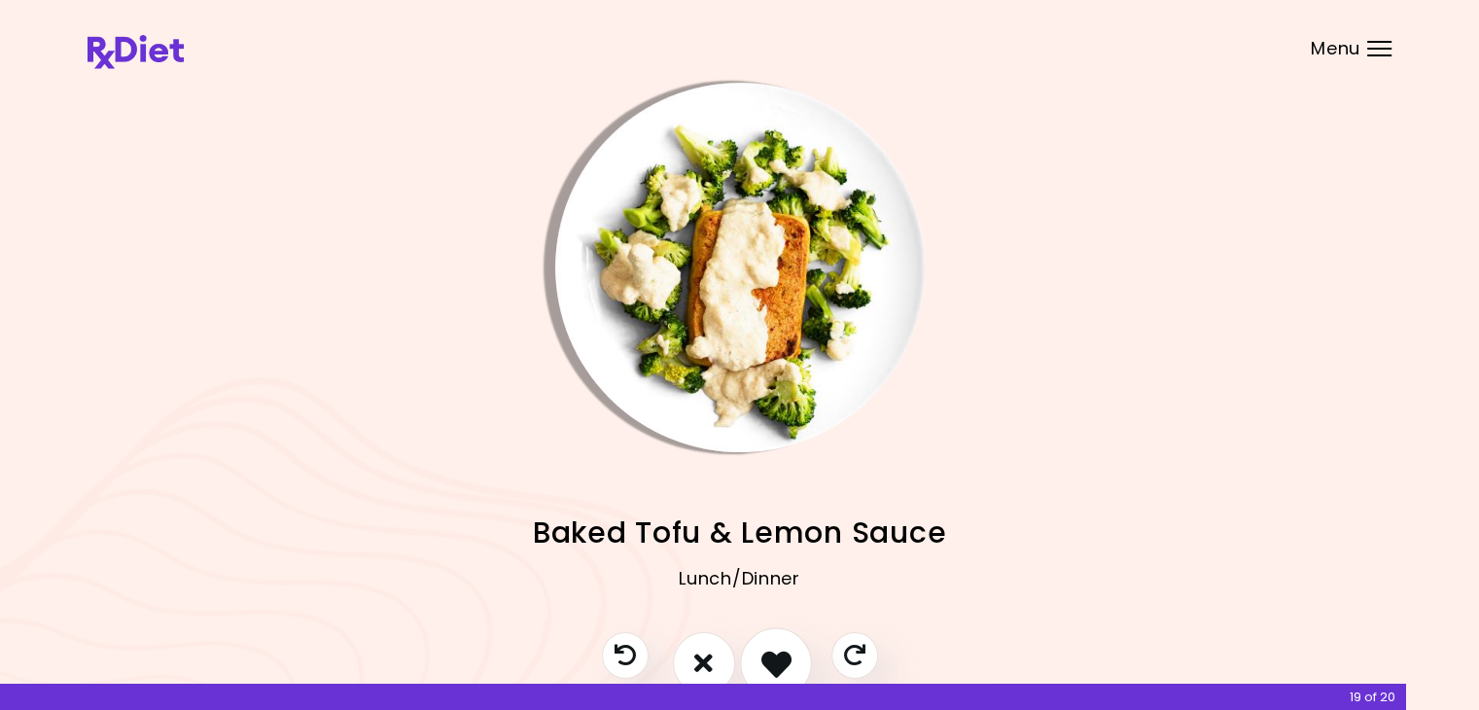
click at [766, 650] on icon "I like this recipe" at bounding box center [775, 662] width 30 height 30
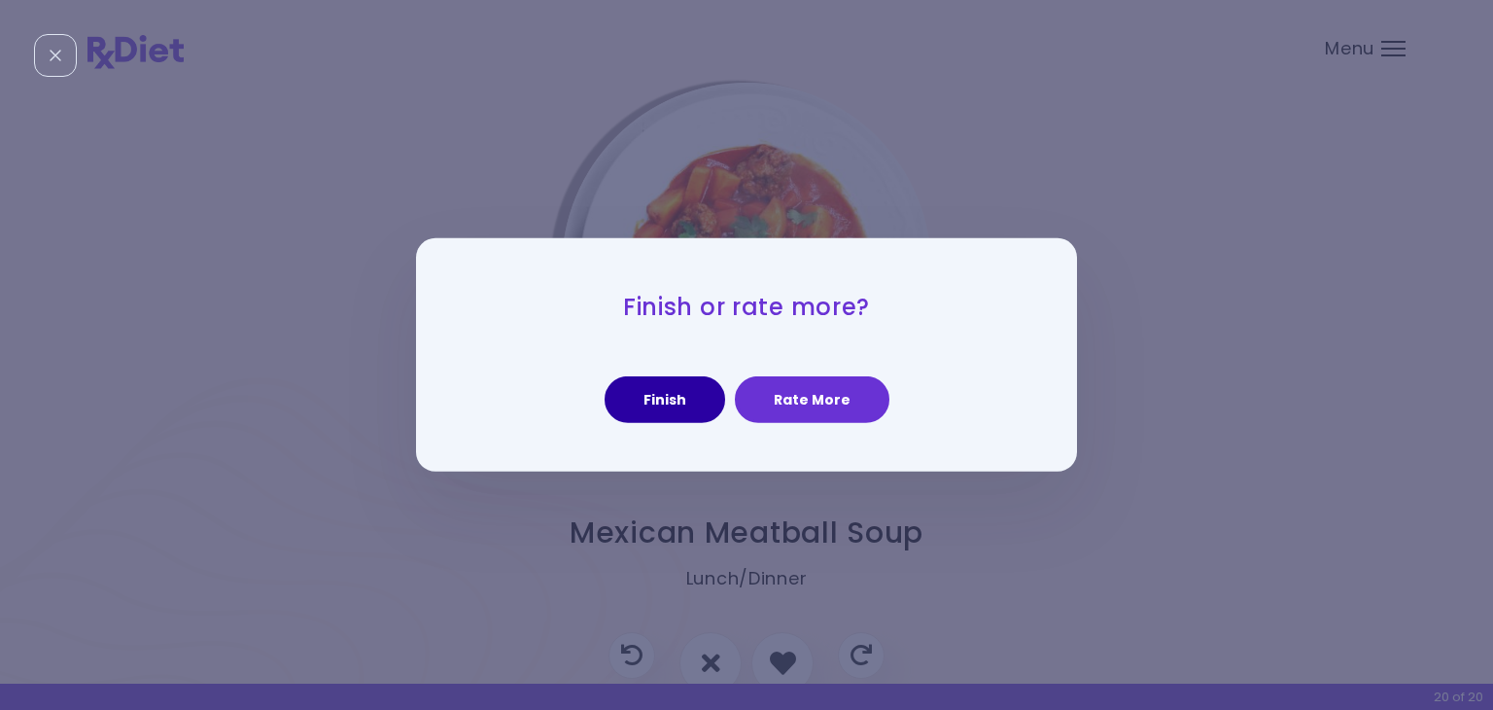
click at [669, 394] on button "Finish" at bounding box center [665, 399] width 121 height 47
select select "*"
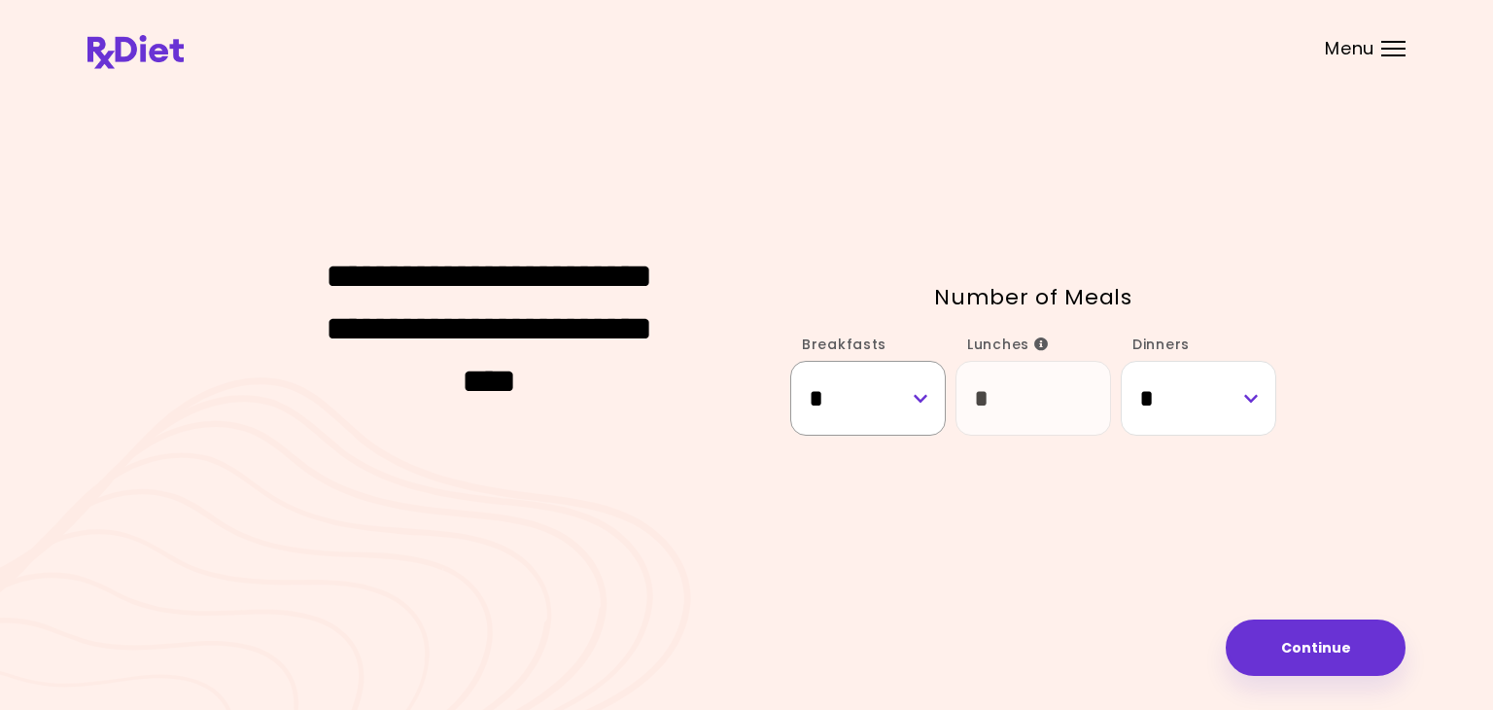
click at [920, 394] on select "* * *" at bounding box center [868, 398] width 156 height 75
select select "*"
click at [790, 361] on select "* * *" at bounding box center [868, 398] width 156 height 75
select select "*"
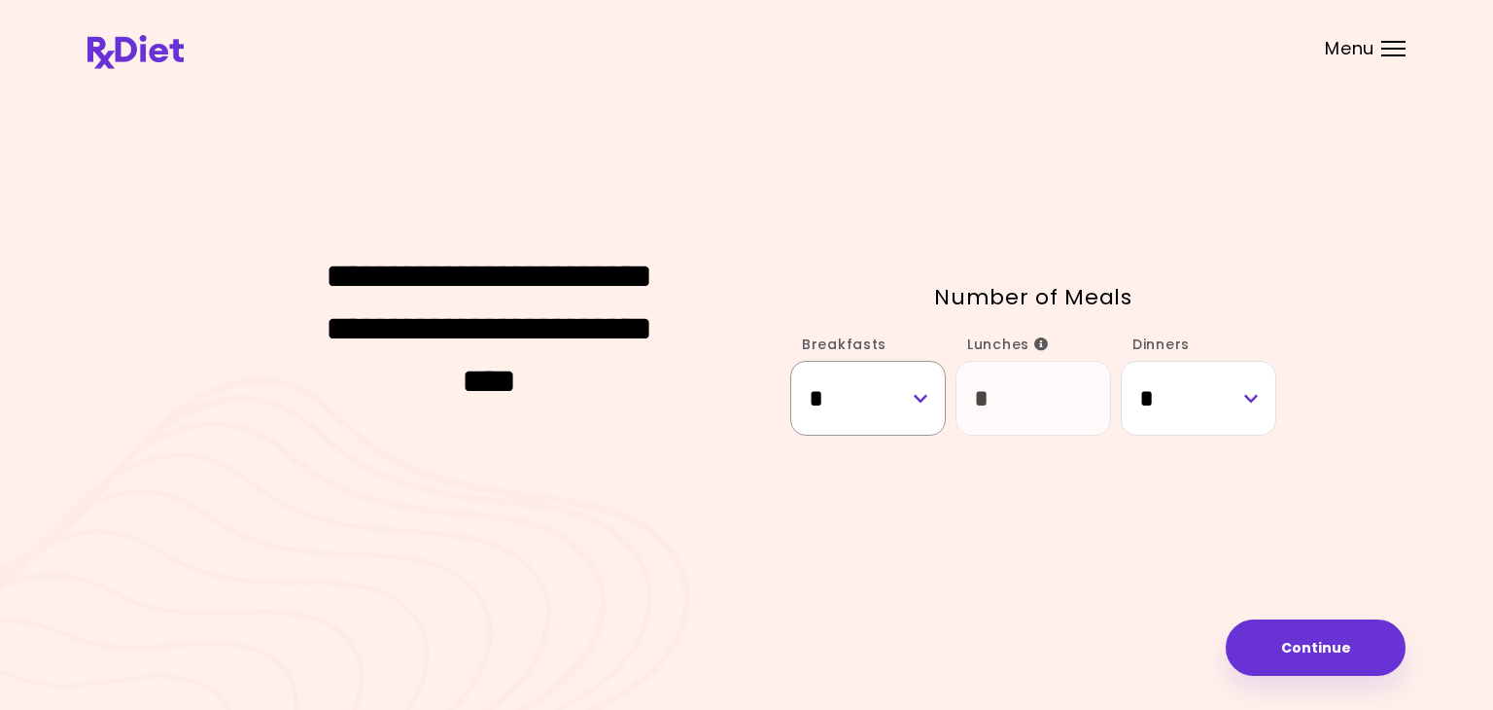
click at [920, 395] on select "* * *" at bounding box center [868, 398] width 156 height 75
select select "*"
click at [790, 361] on select "* * *" at bounding box center [868, 398] width 156 height 75
select select "*"
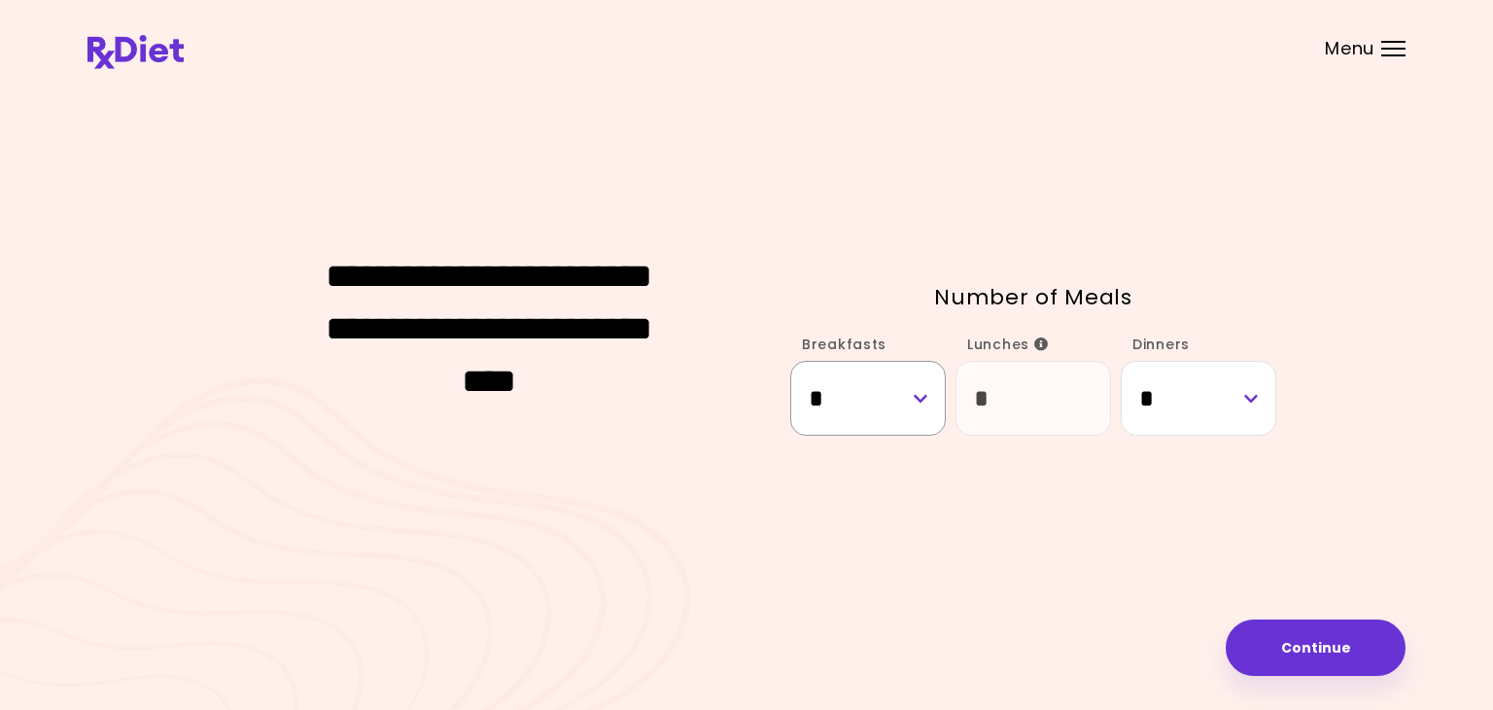
click at [923, 400] on select "* * *" at bounding box center [868, 398] width 156 height 75
select select "*"
click at [790, 361] on select "* * *" at bounding box center [868, 398] width 156 height 75
select select "*"
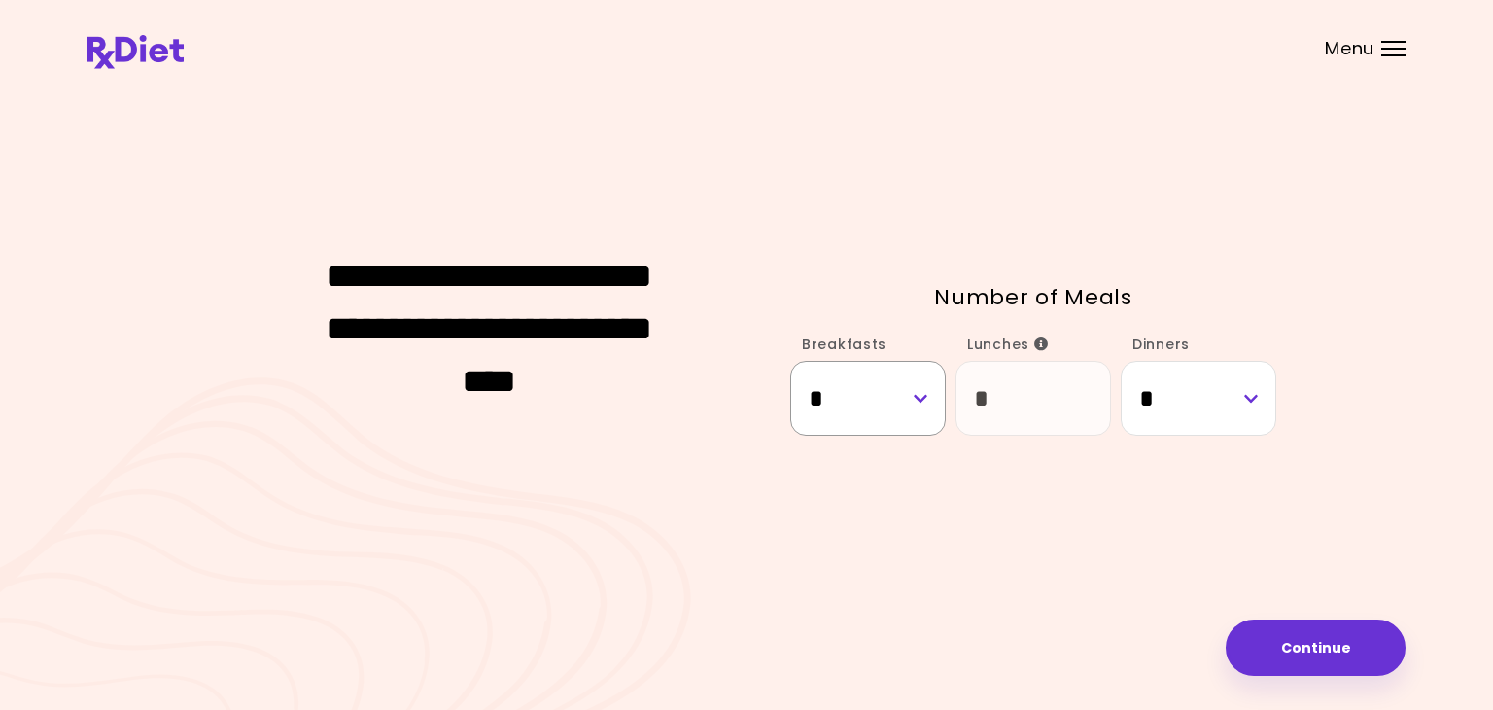
click at [921, 398] on select "* * *" at bounding box center [868, 398] width 156 height 75
select select "*"
click at [790, 361] on select "* * *" at bounding box center [868, 398] width 156 height 75
select select "*"
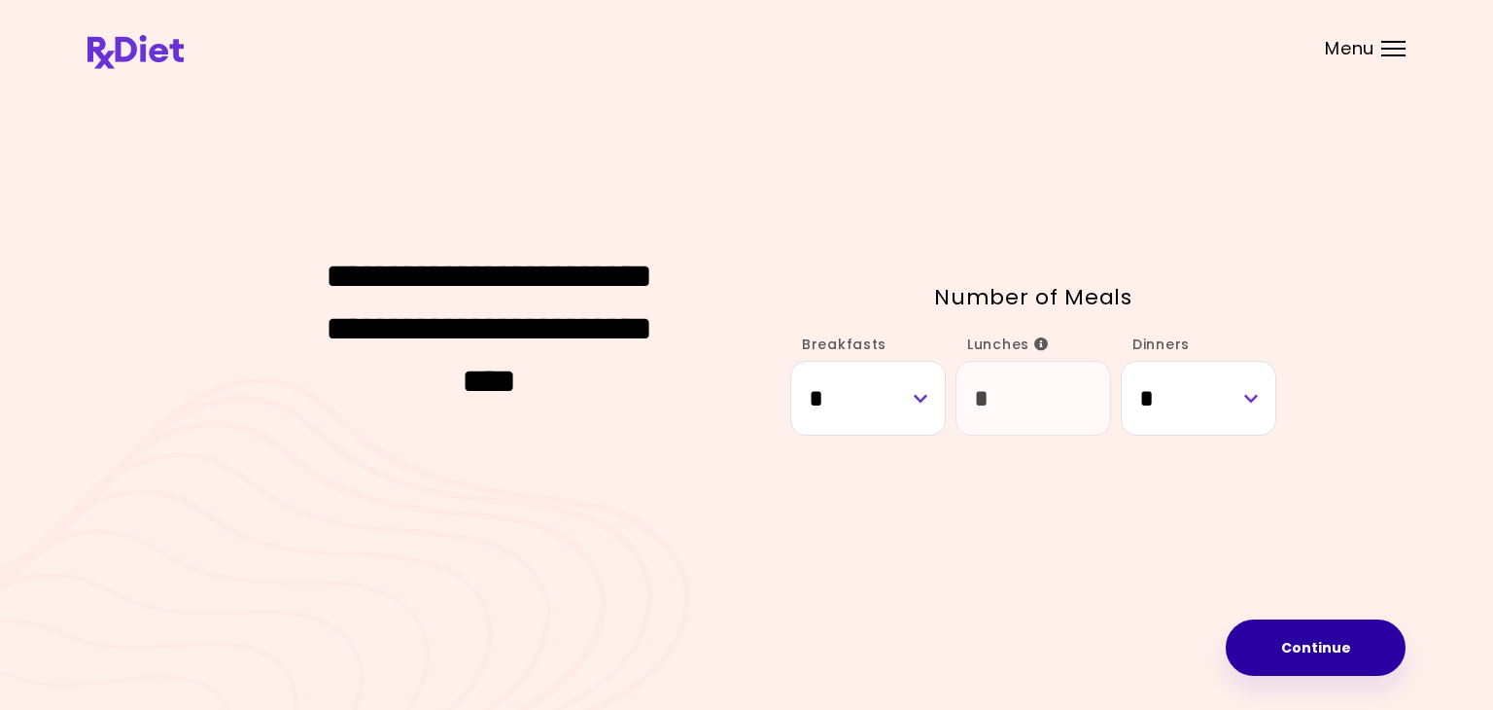
click at [1335, 655] on button "Continue" at bounding box center [1316, 647] width 180 height 56
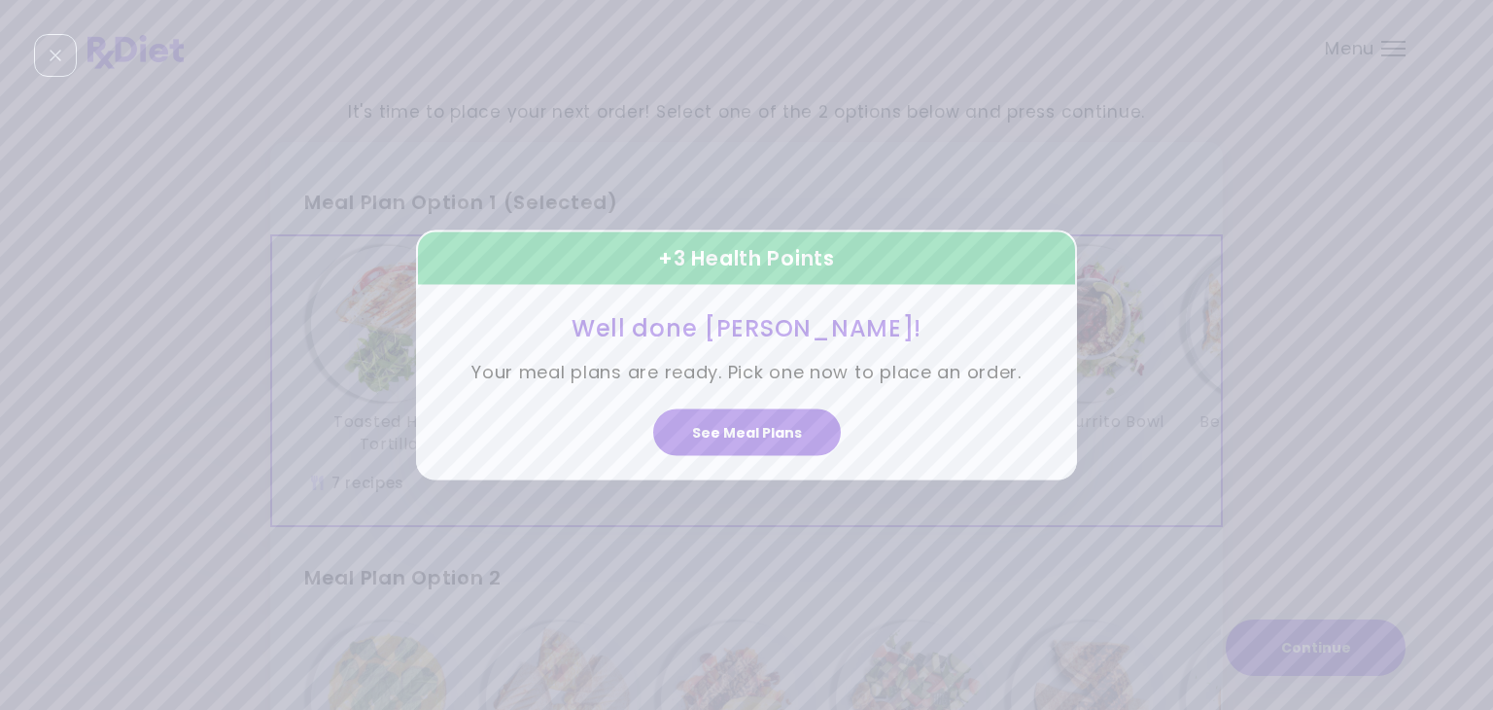
click at [784, 439] on button "See Meal Plans" at bounding box center [747, 431] width 188 height 47
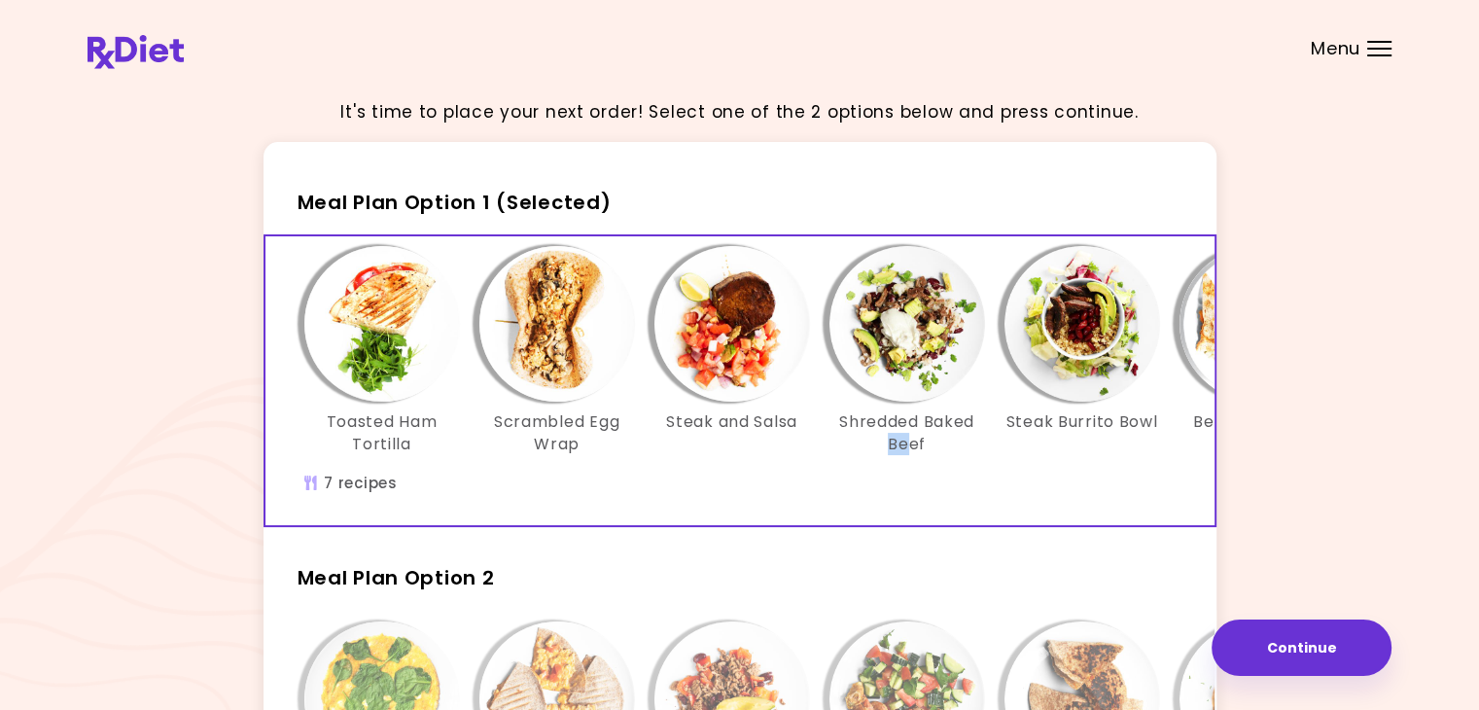
drag, startPoint x: 826, startPoint y: 522, endPoint x: 909, endPoint y: 517, distance: 82.8
click at [909, 517] on div "Toasted Ham Tortilla Scrambled Egg Wrap Steak and Salsa Shredded Baked Beef Ste…" at bounding box center [906, 380] width 1283 height 289
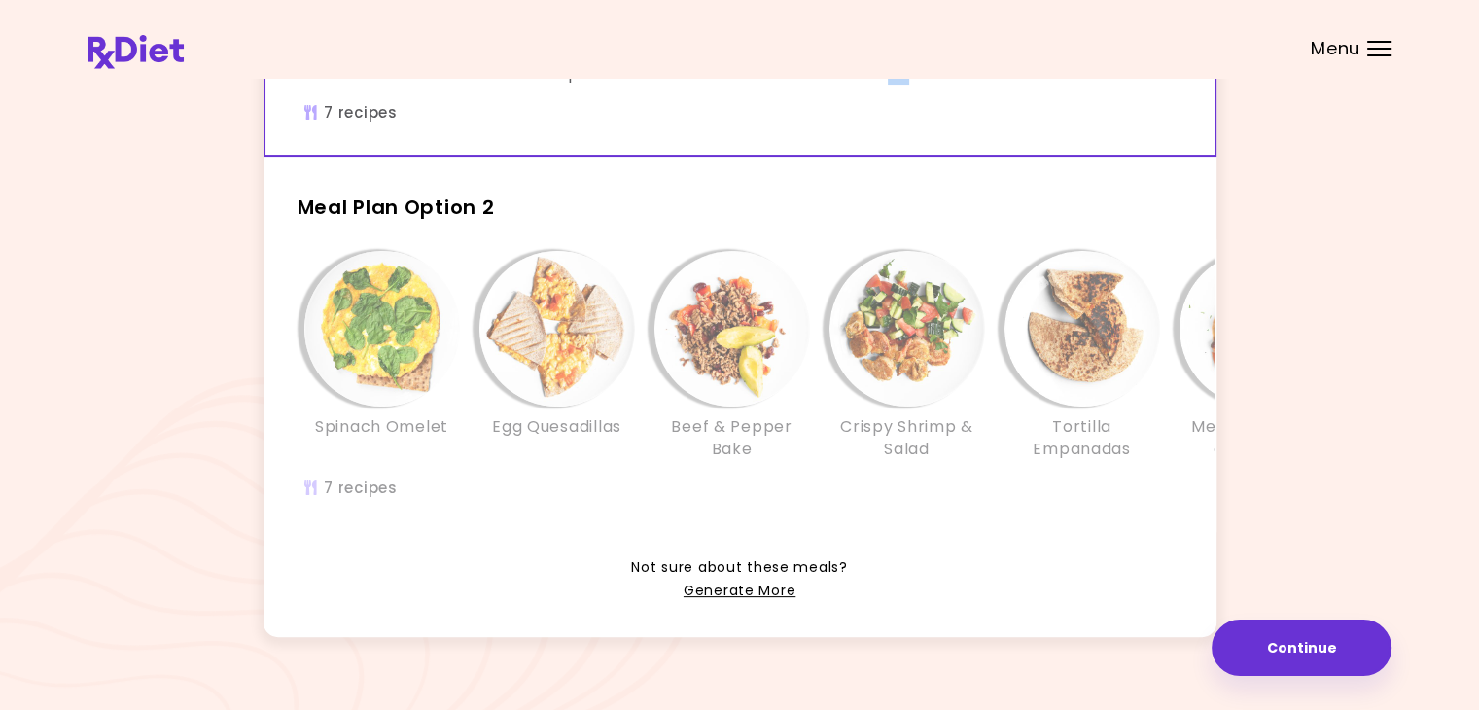
scroll to position [389, 0]
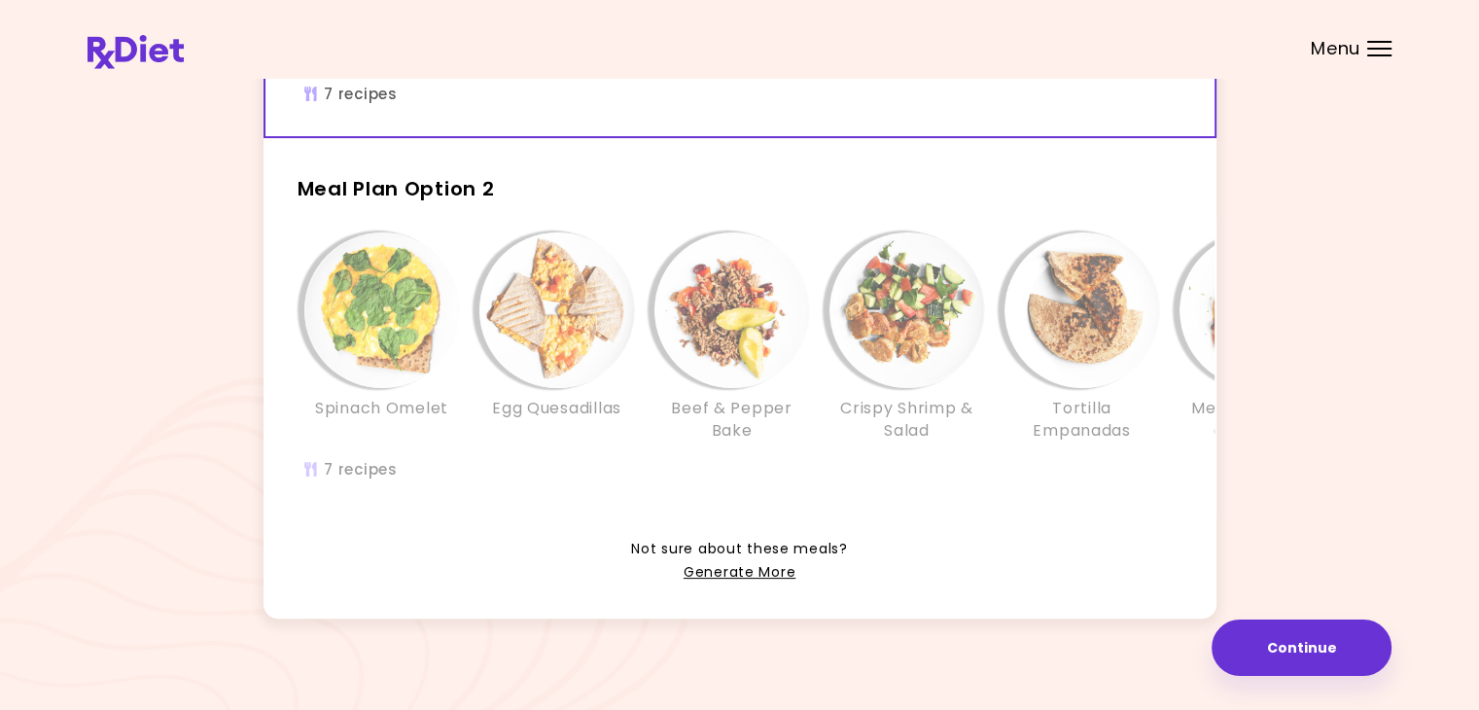
click at [559, 461] on div "Spinach Omelet Egg Quesadillas Beef & Pepper Bake Crispy Shrimp & Salad Tortill…" at bounding box center [907, 346] width 1225 height 228
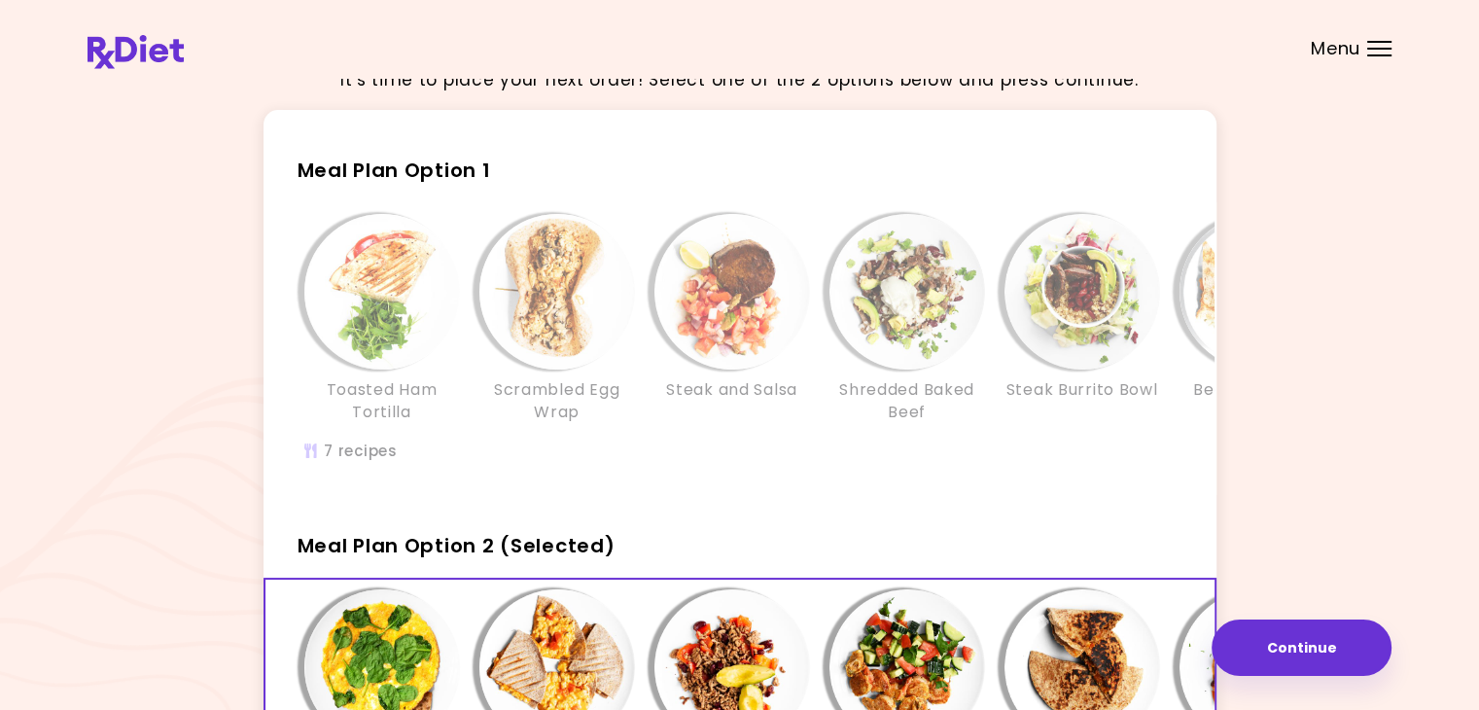
scroll to position [0, 0]
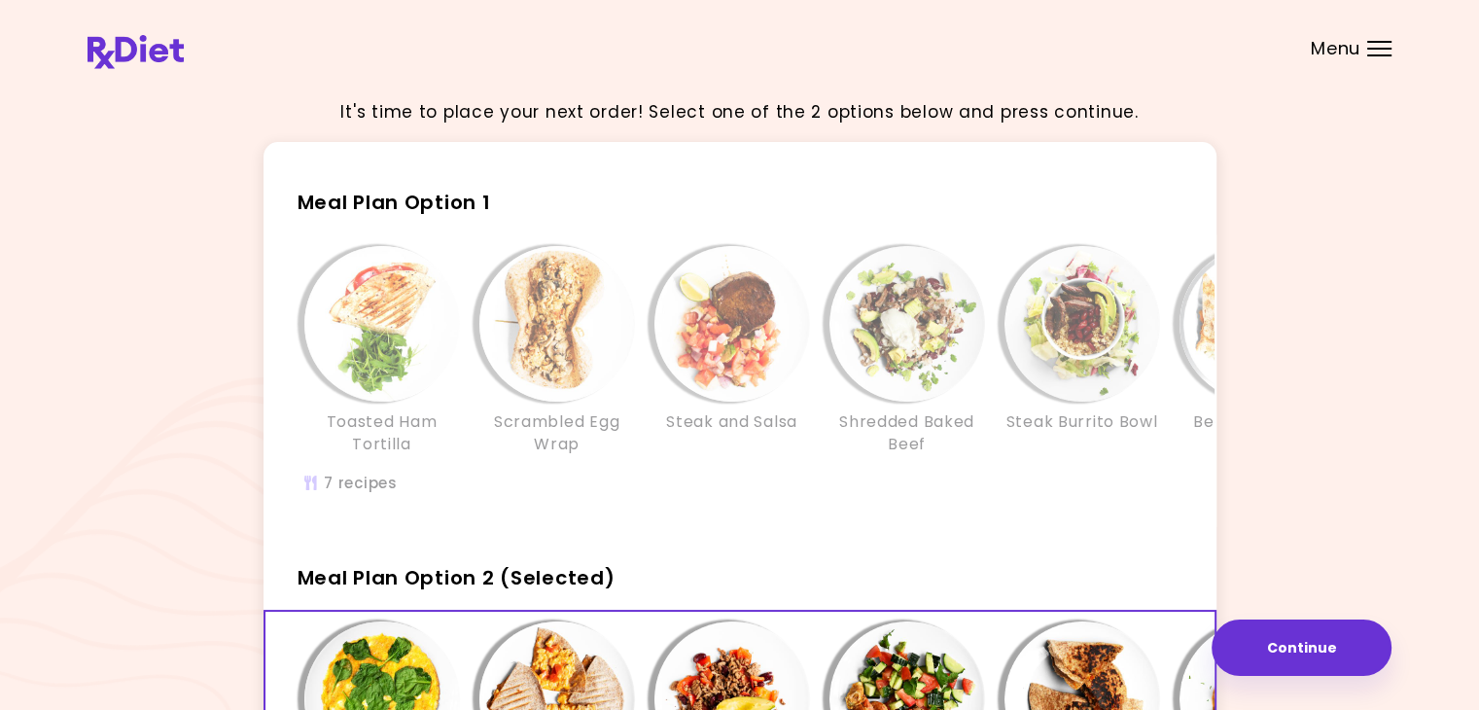
click at [599, 514] on div "Toasted Ham Tortilla Scrambled Egg Wrap Steak and Salsa Shredded Baked Beef Ste…" at bounding box center [906, 380] width 1283 height 289
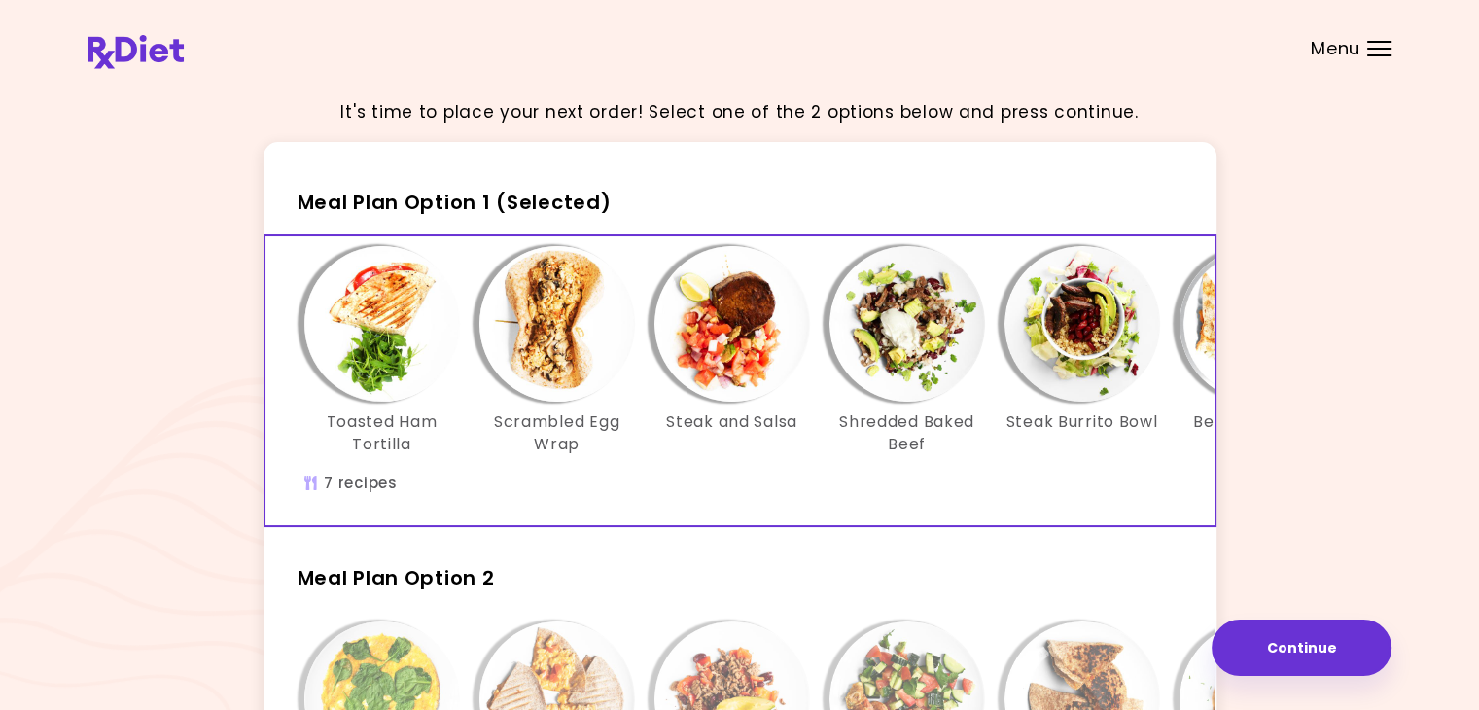
click at [699, 430] on h3 "Steak and Salsa" at bounding box center [731, 421] width 131 height 21
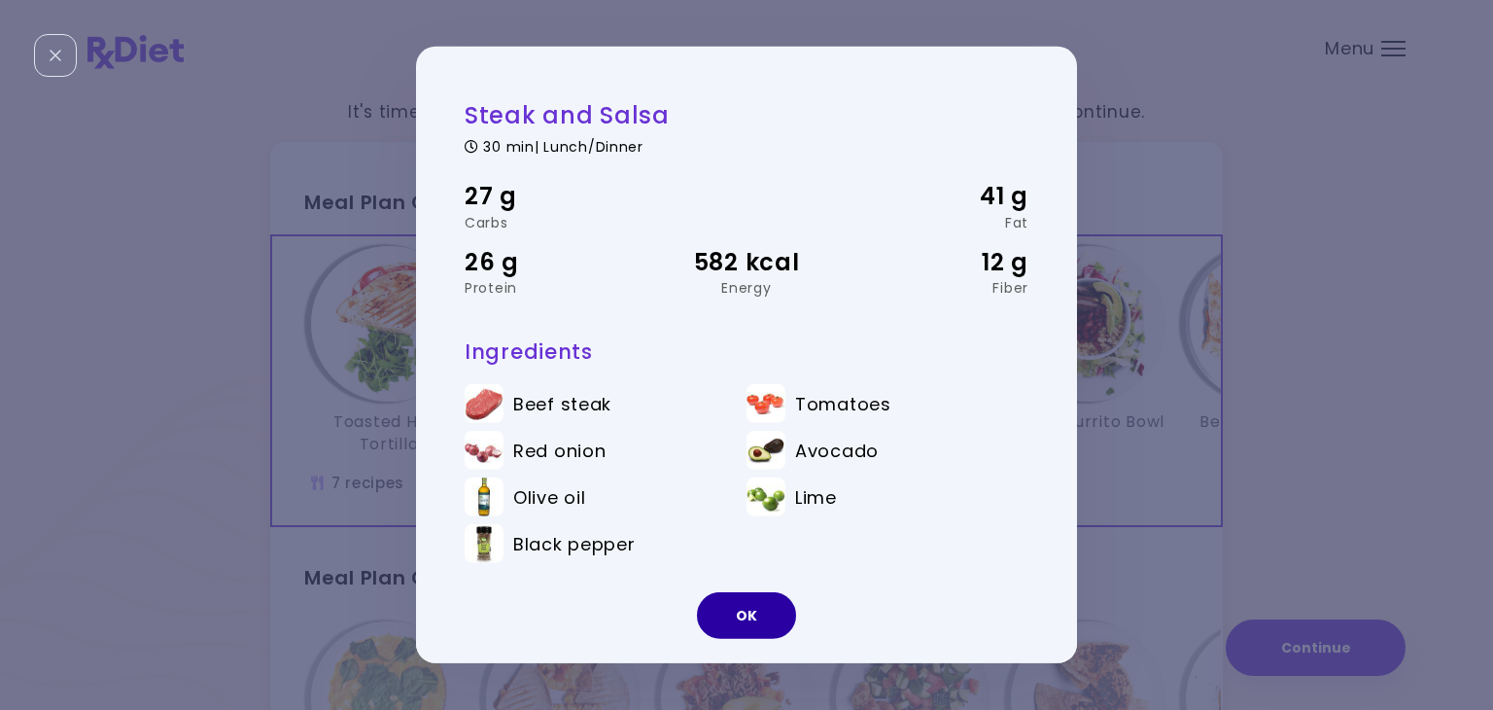
click at [742, 614] on button "OK" at bounding box center [746, 615] width 99 height 47
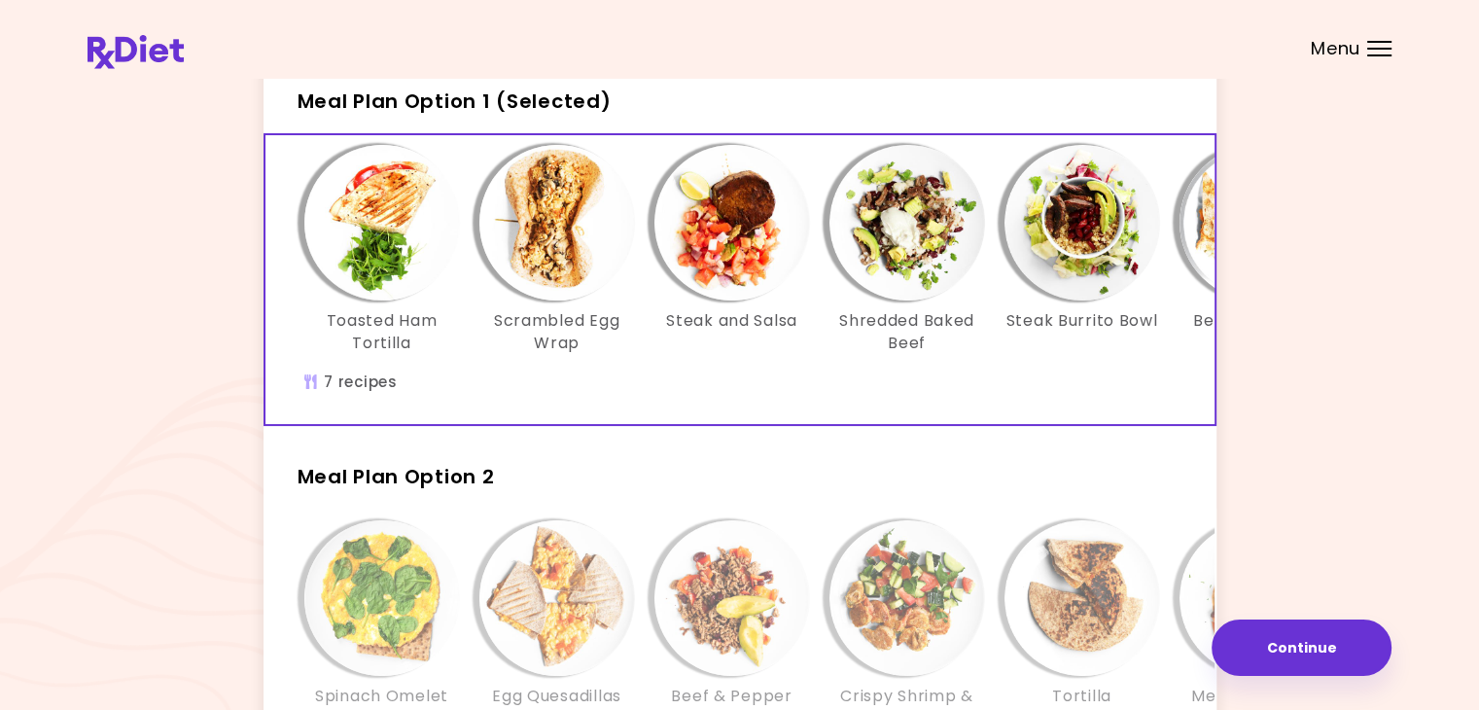
scroll to position [292, 0]
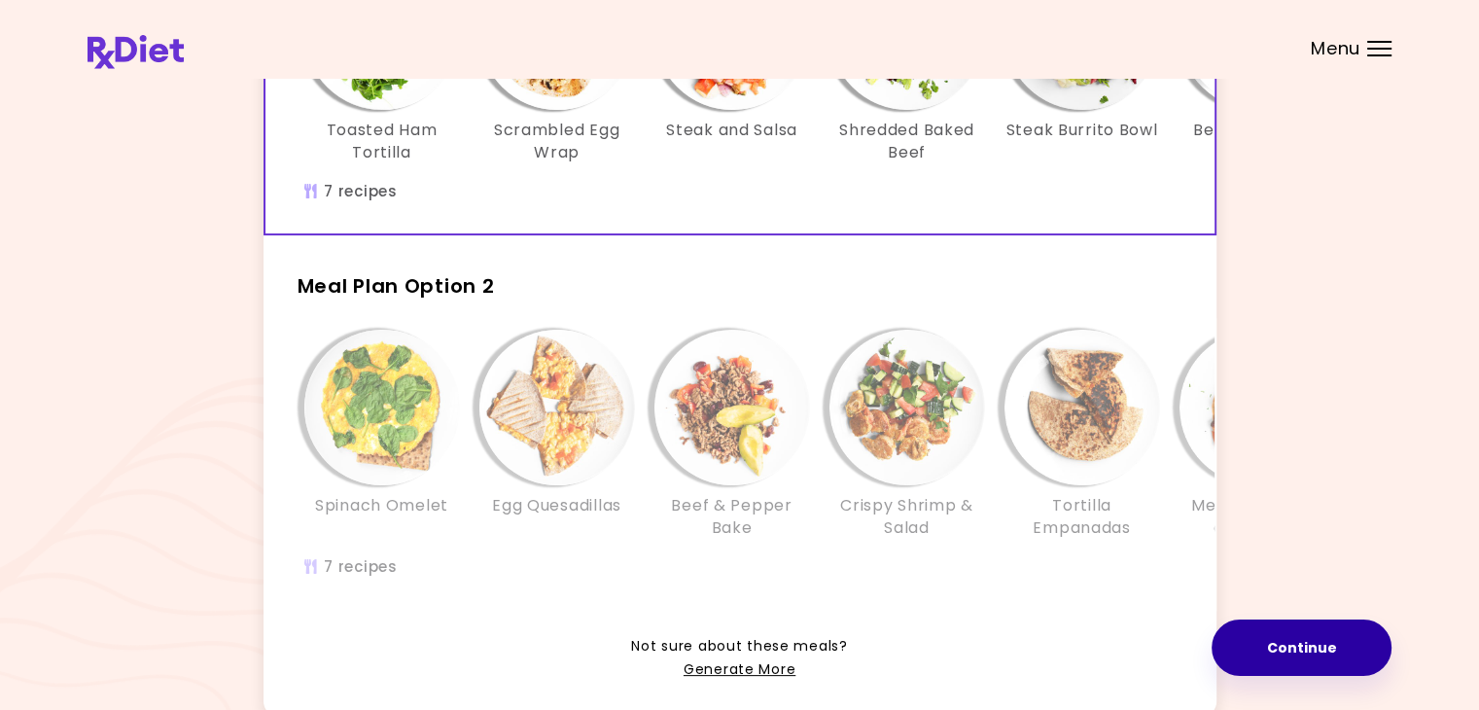
click at [1275, 645] on button "Continue" at bounding box center [1301, 647] width 180 height 56
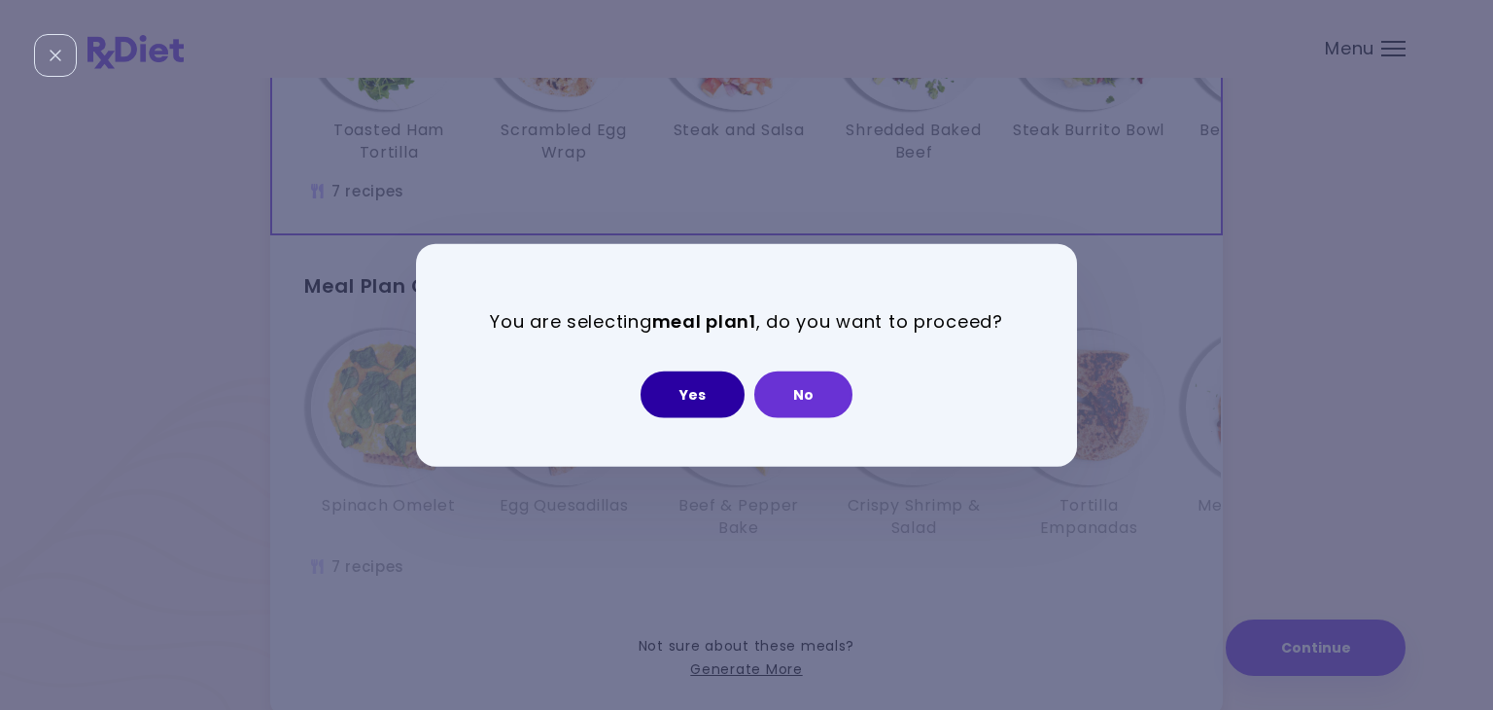
click at [696, 386] on button "Yes" at bounding box center [693, 393] width 104 height 47
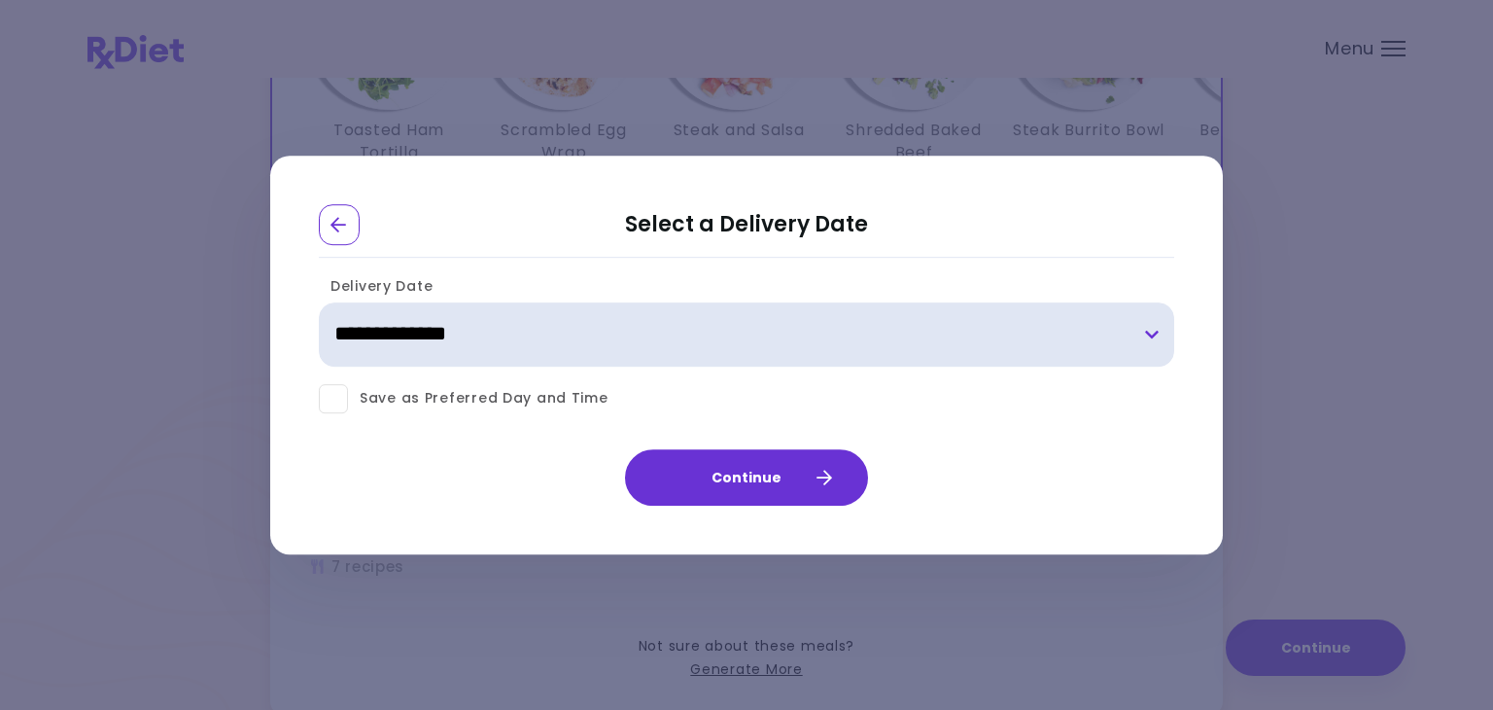
click at [450, 336] on select "**********" at bounding box center [747, 334] width 856 height 64
select select "**********"
click at [319, 302] on select "**********" at bounding box center [747, 334] width 856 height 64
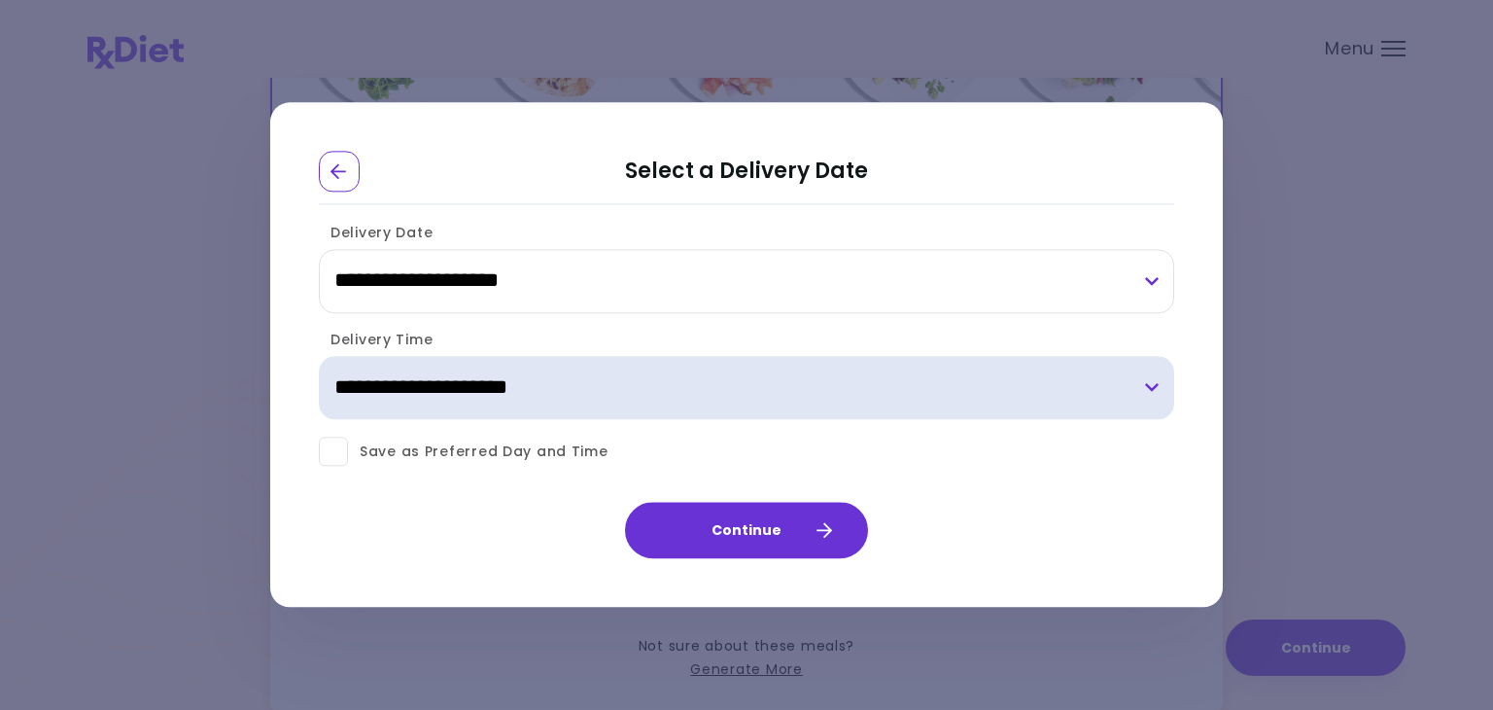
click at [698, 403] on select "**********" at bounding box center [747, 388] width 856 height 64
select select "*"
click at [319, 356] on select "**********" at bounding box center [747, 388] width 856 height 64
click at [712, 398] on select "**********" at bounding box center [747, 388] width 856 height 64
click at [319, 356] on select "**********" at bounding box center [747, 388] width 856 height 64
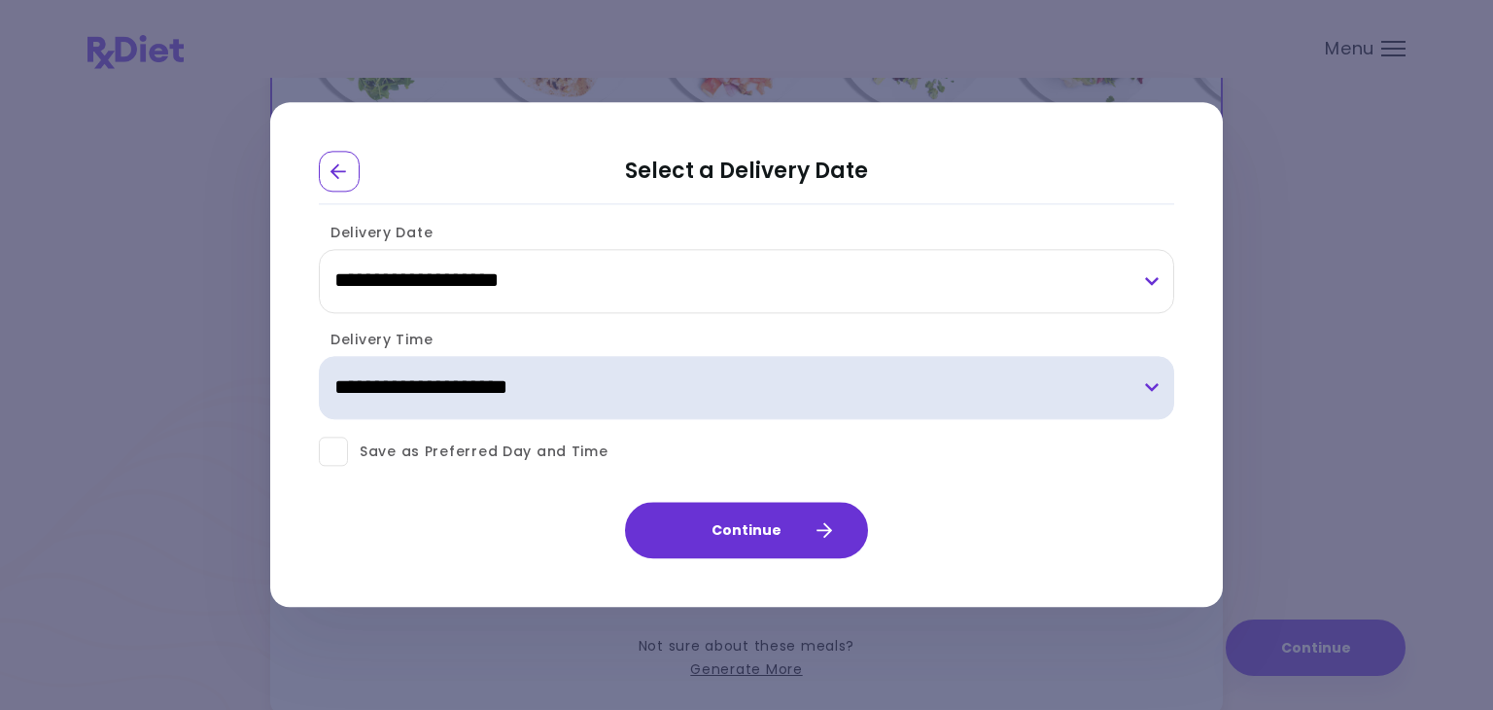
click at [471, 390] on select "**********" at bounding box center [747, 388] width 856 height 64
click at [319, 356] on select "**********" at bounding box center [747, 388] width 856 height 64
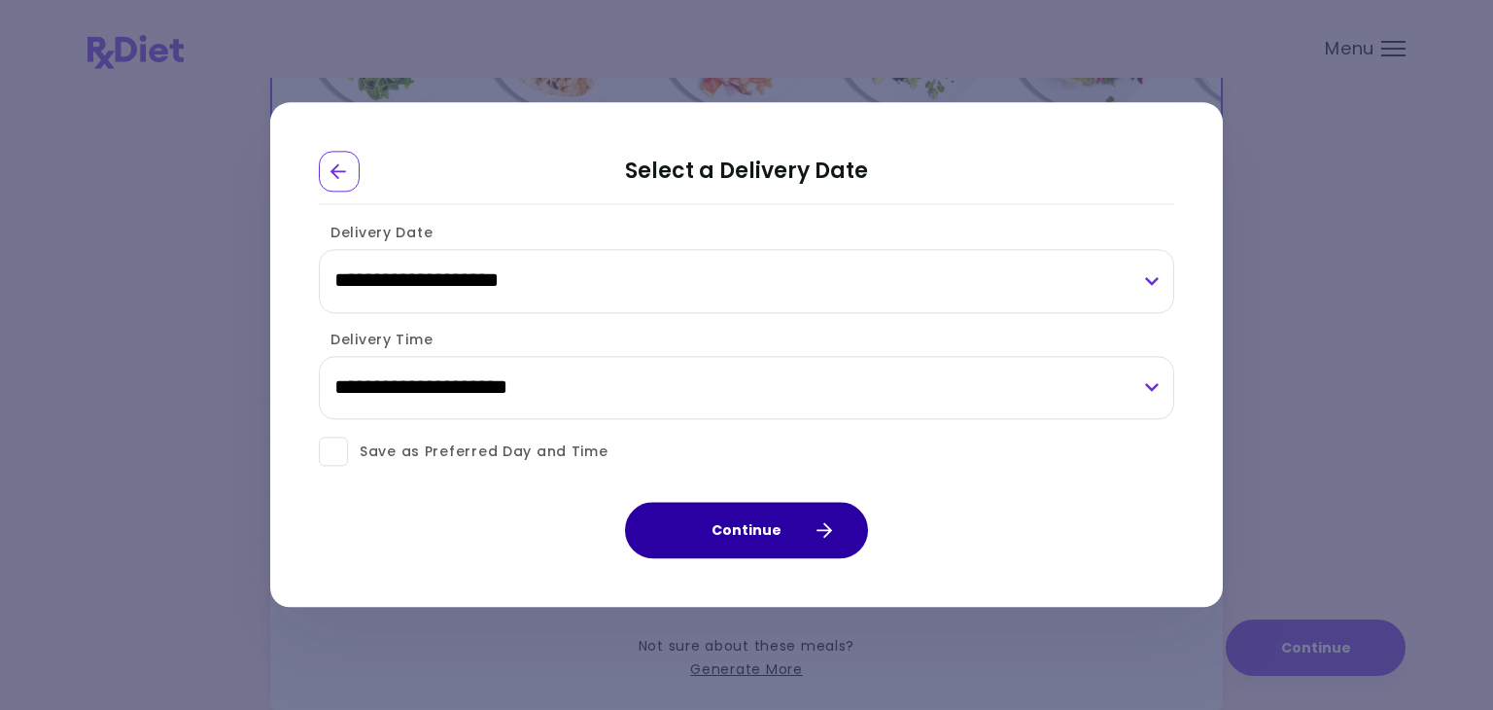
click at [692, 529] on button "Continue" at bounding box center [746, 531] width 243 height 56
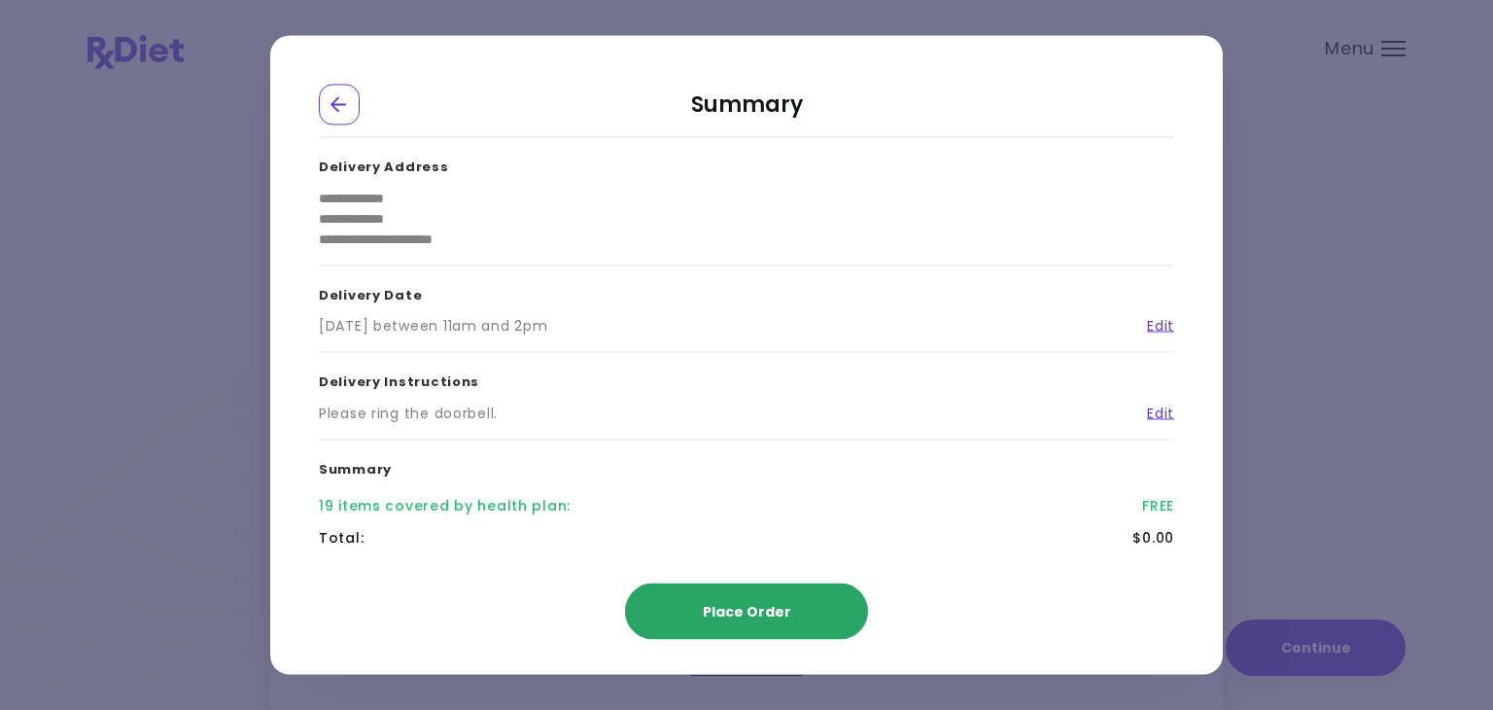
click at [714, 598] on button "Place Order" at bounding box center [746, 611] width 243 height 56
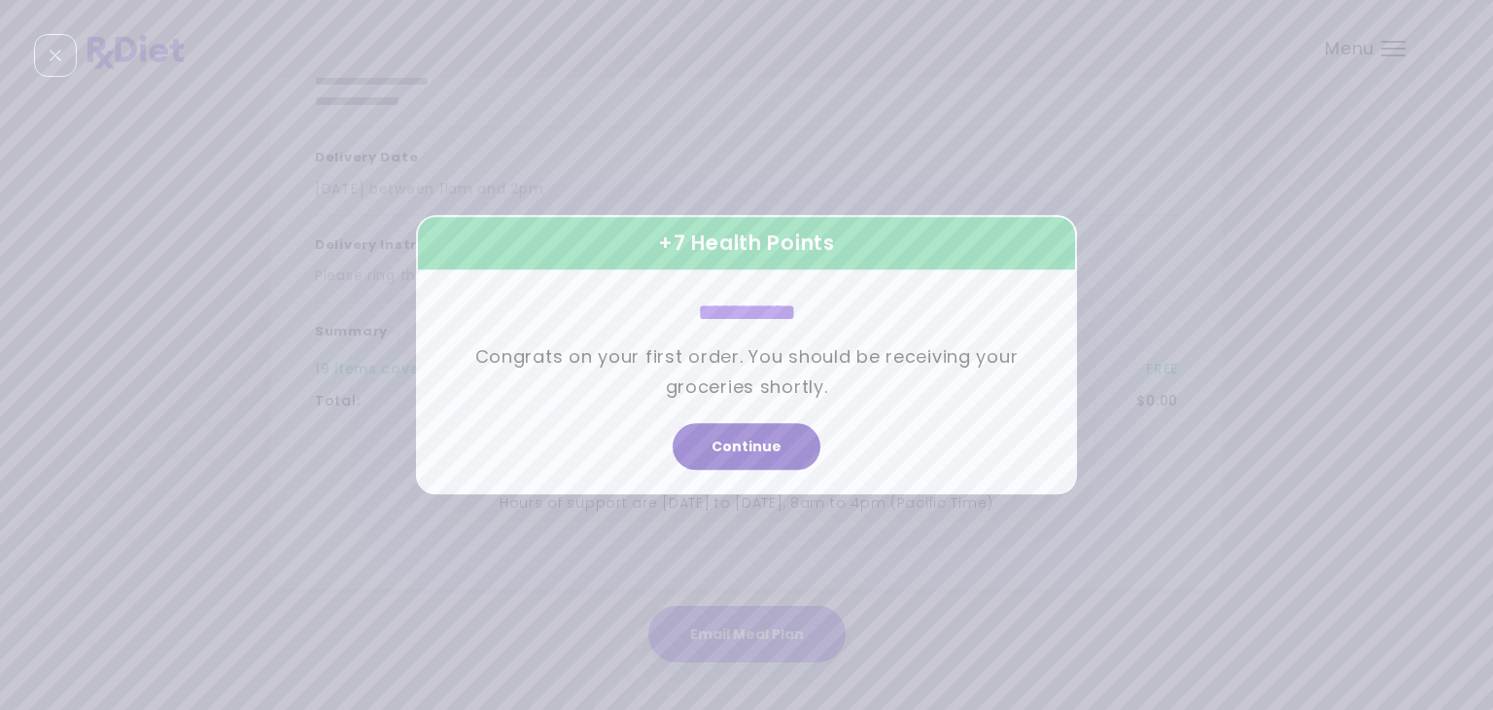
click at [719, 457] on button "Continue" at bounding box center [747, 447] width 148 height 47
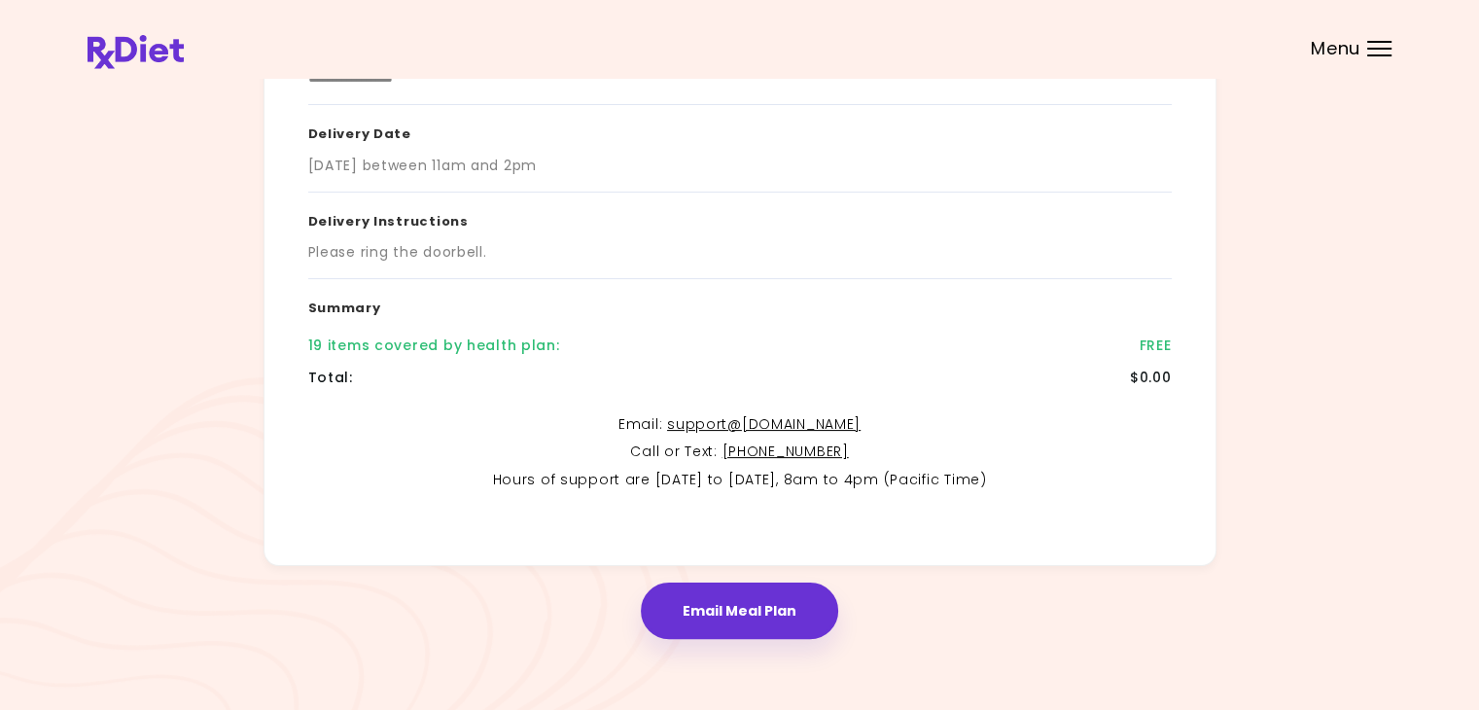
scroll to position [324, 0]
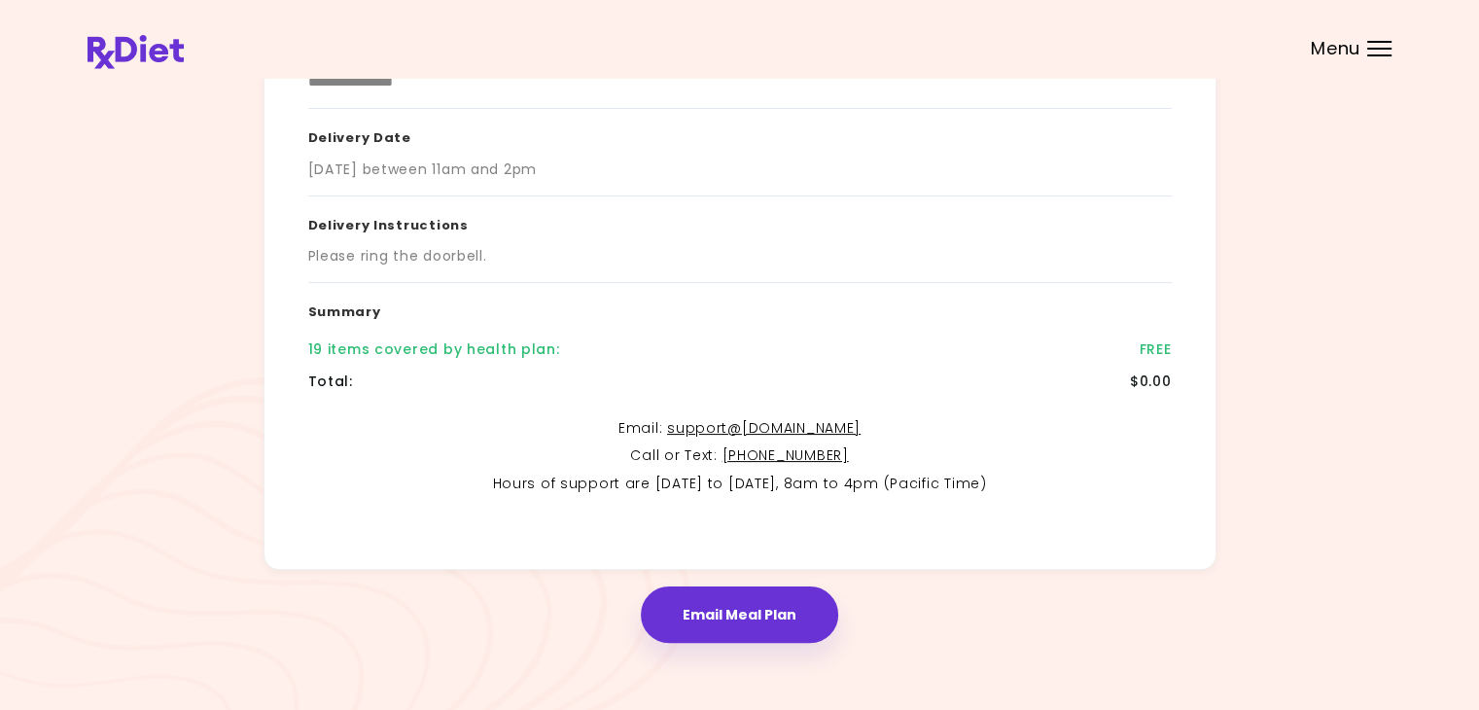
scroll to position [324, 0]
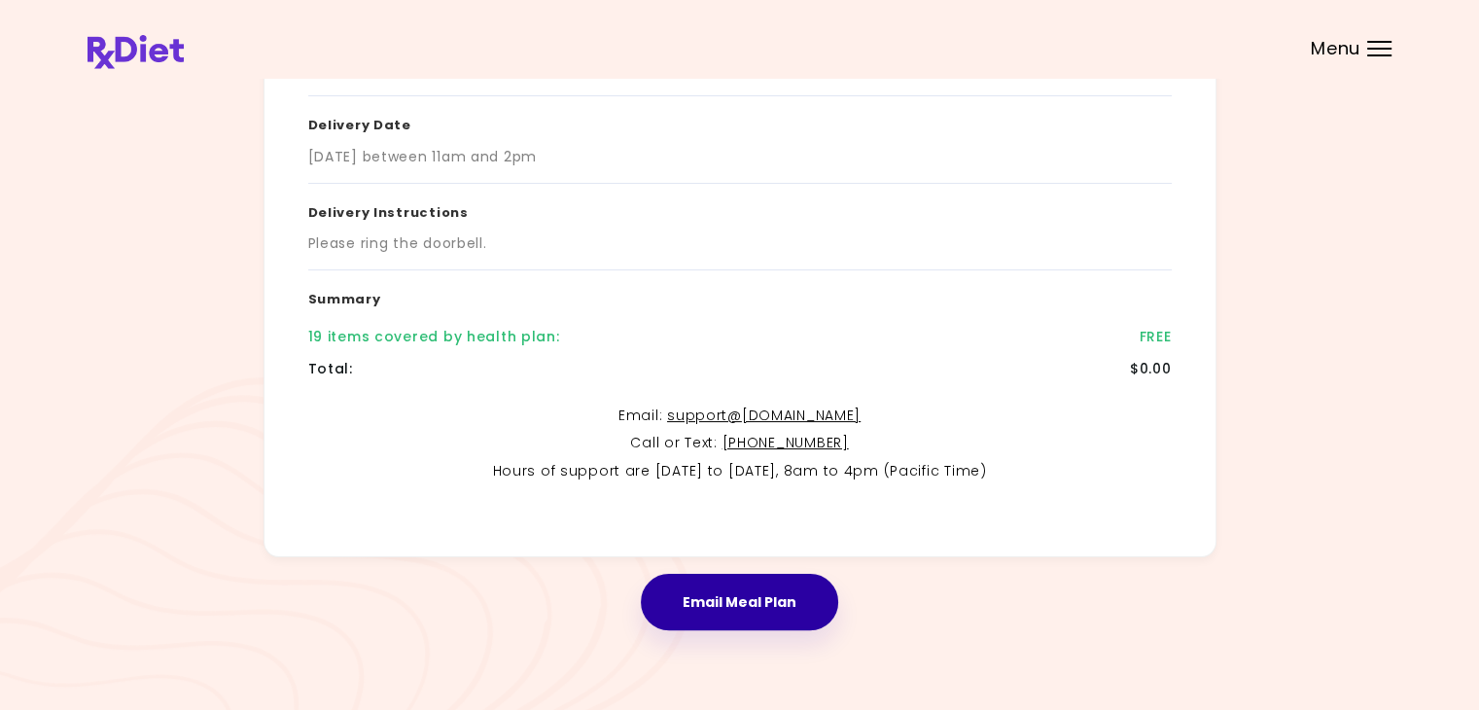
click at [714, 604] on button "Email Meal Plan" at bounding box center [739, 602] width 197 height 56
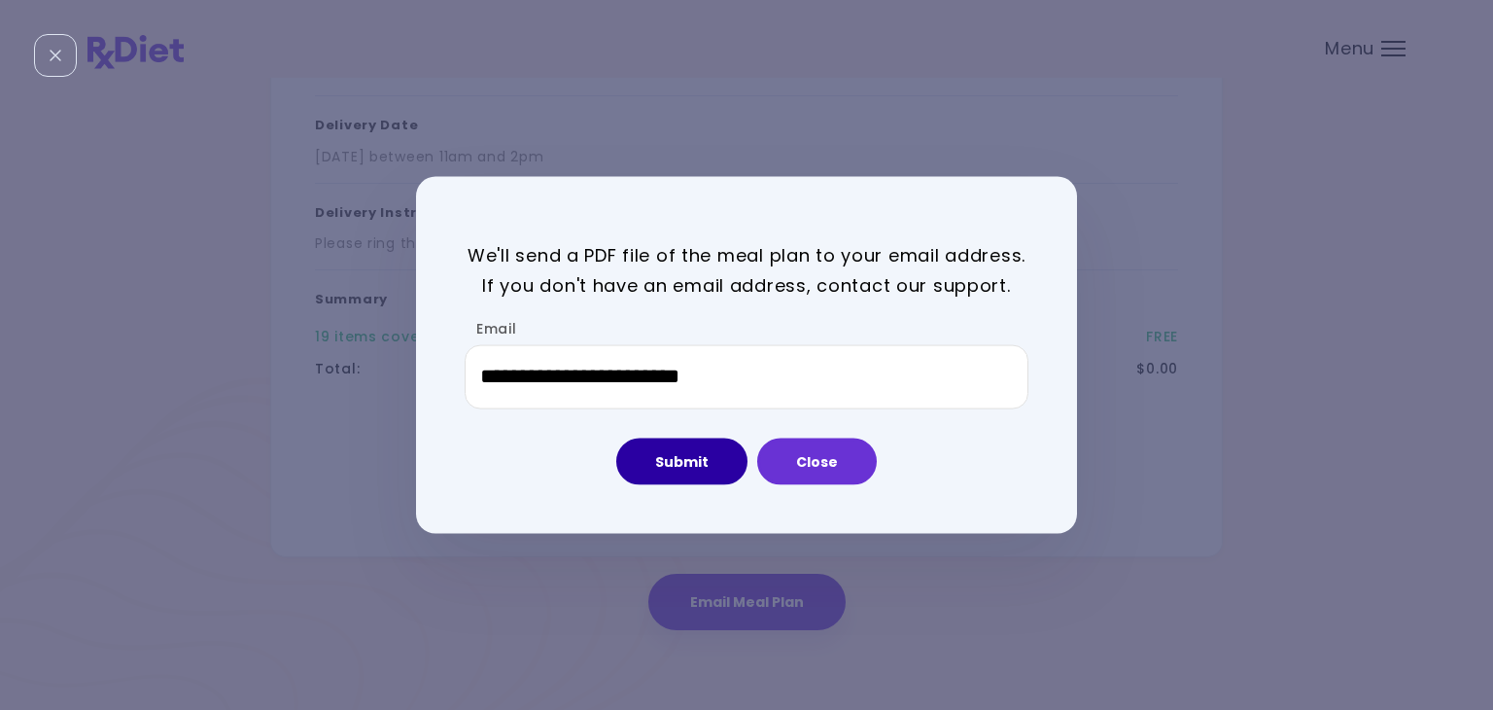
click at [693, 456] on button "Submit" at bounding box center [681, 460] width 131 height 47
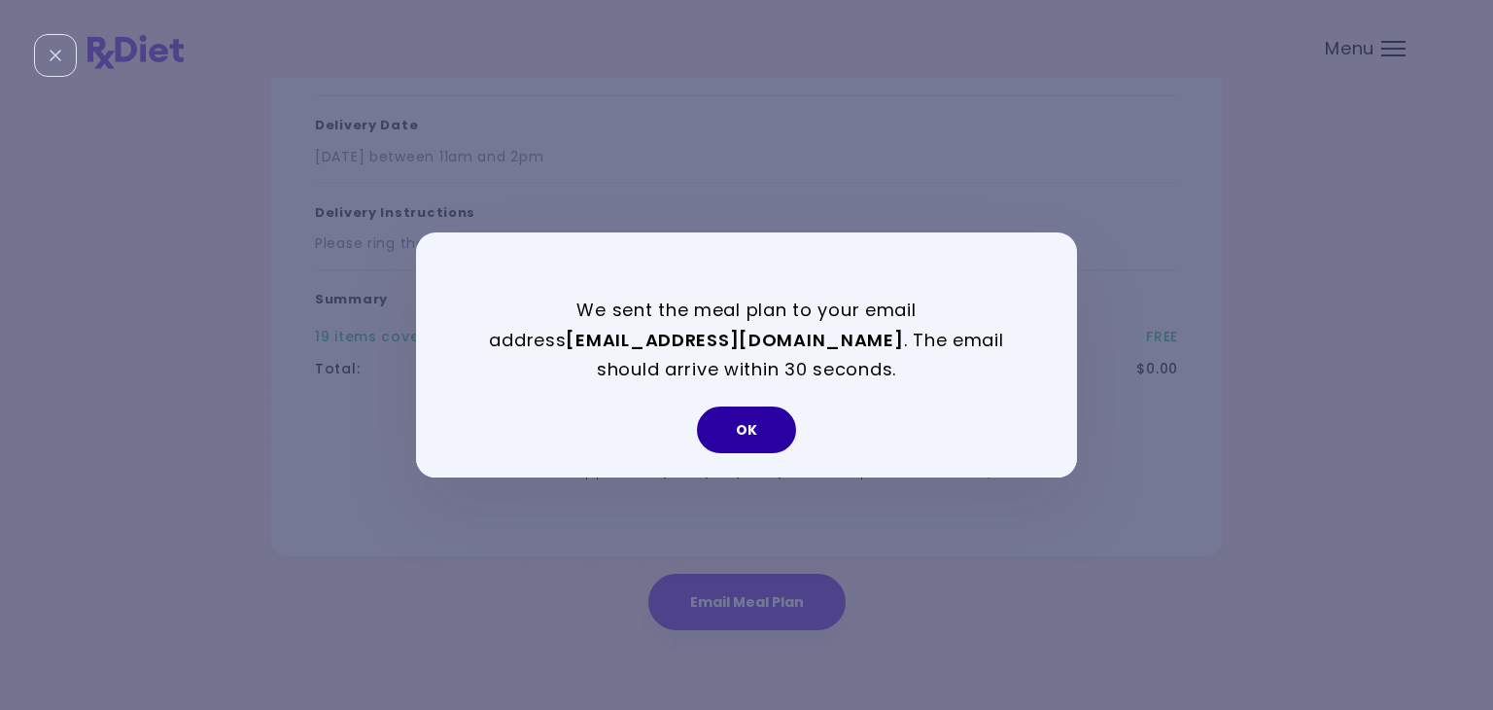
click at [740, 438] on button "OK" at bounding box center [746, 429] width 99 height 47
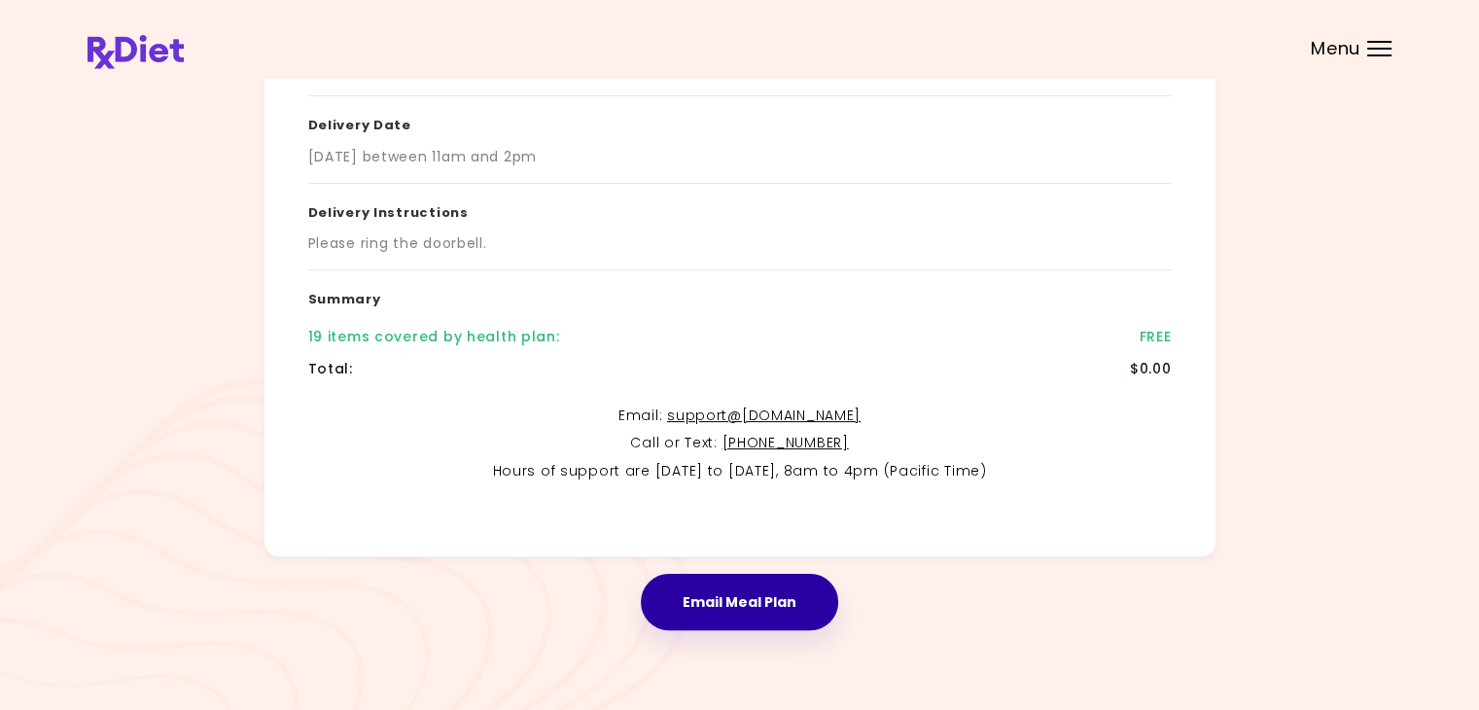
click at [750, 610] on button "Email Meal Plan" at bounding box center [739, 602] width 197 height 56
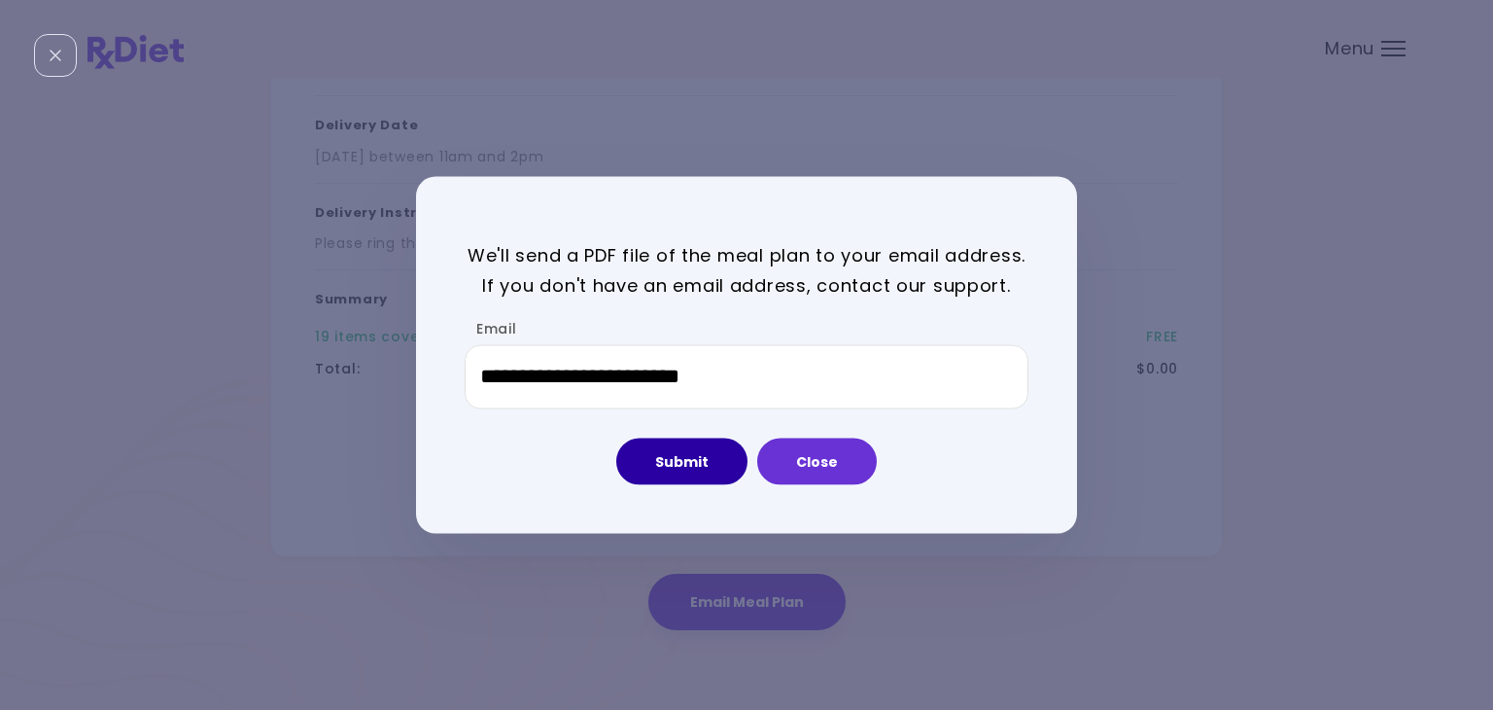
click at [713, 472] on button "Submit" at bounding box center [681, 460] width 131 height 47
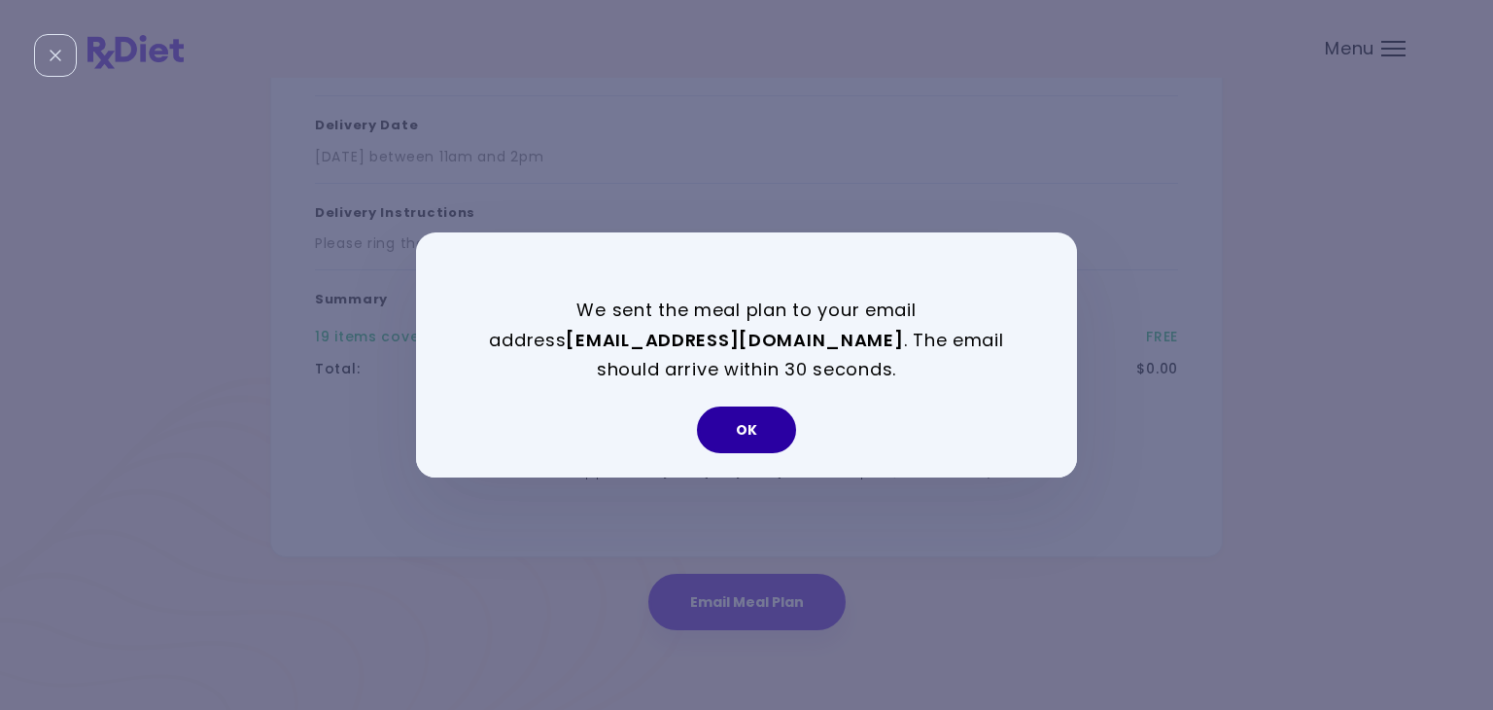
click at [743, 429] on button "OK" at bounding box center [746, 429] width 99 height 47
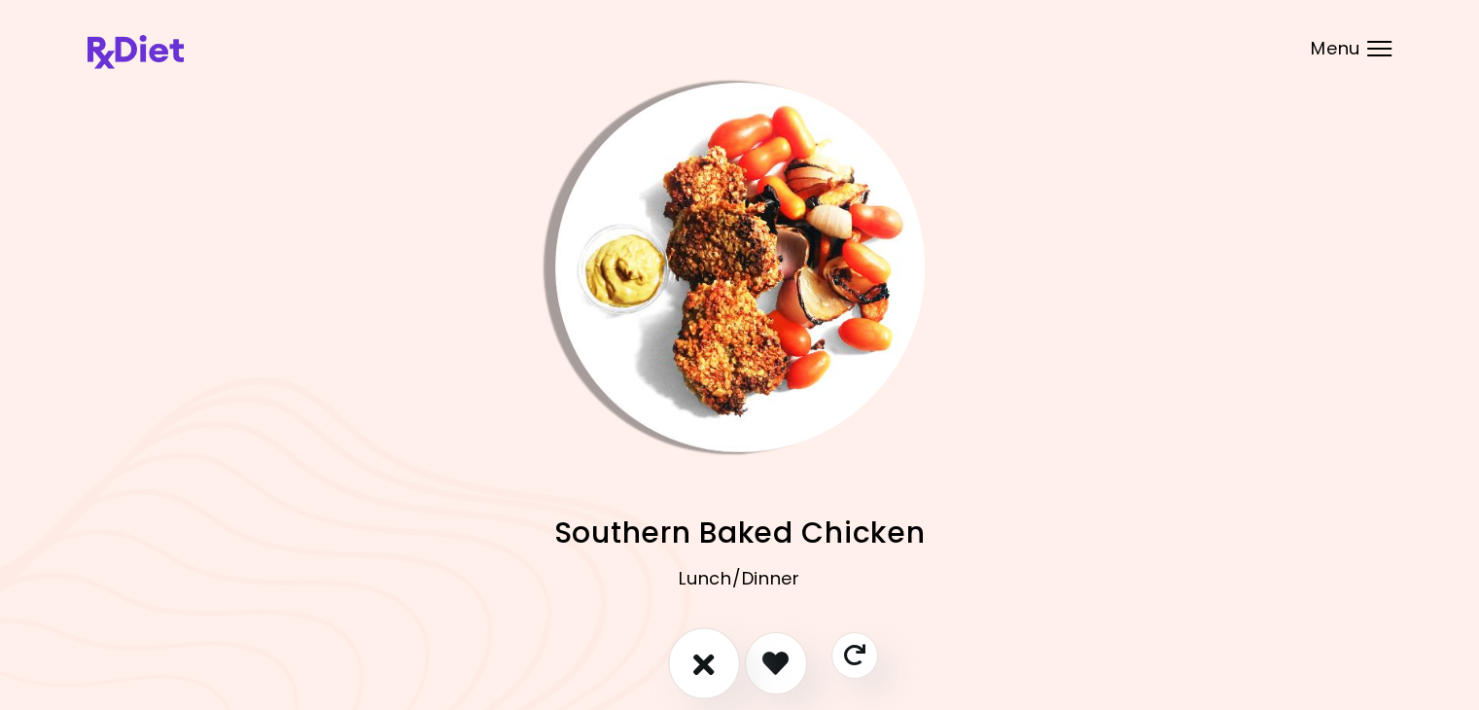
click at [709, 685] on button "I don't like this recipe" at bounding box center [704, 663] width 72 height 72
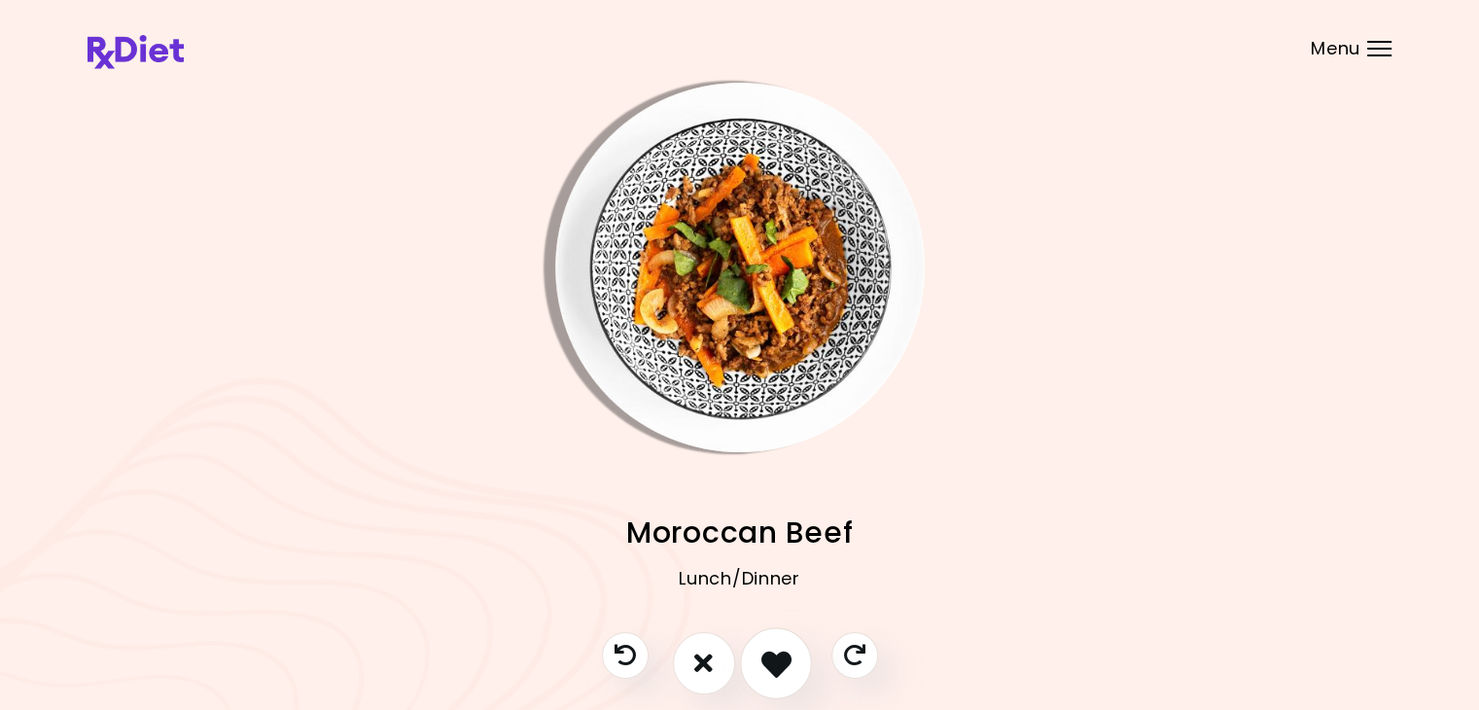
click at [762, 670] on icon "I like this recipe" at bounding box center [775, 662] width 30 height 30
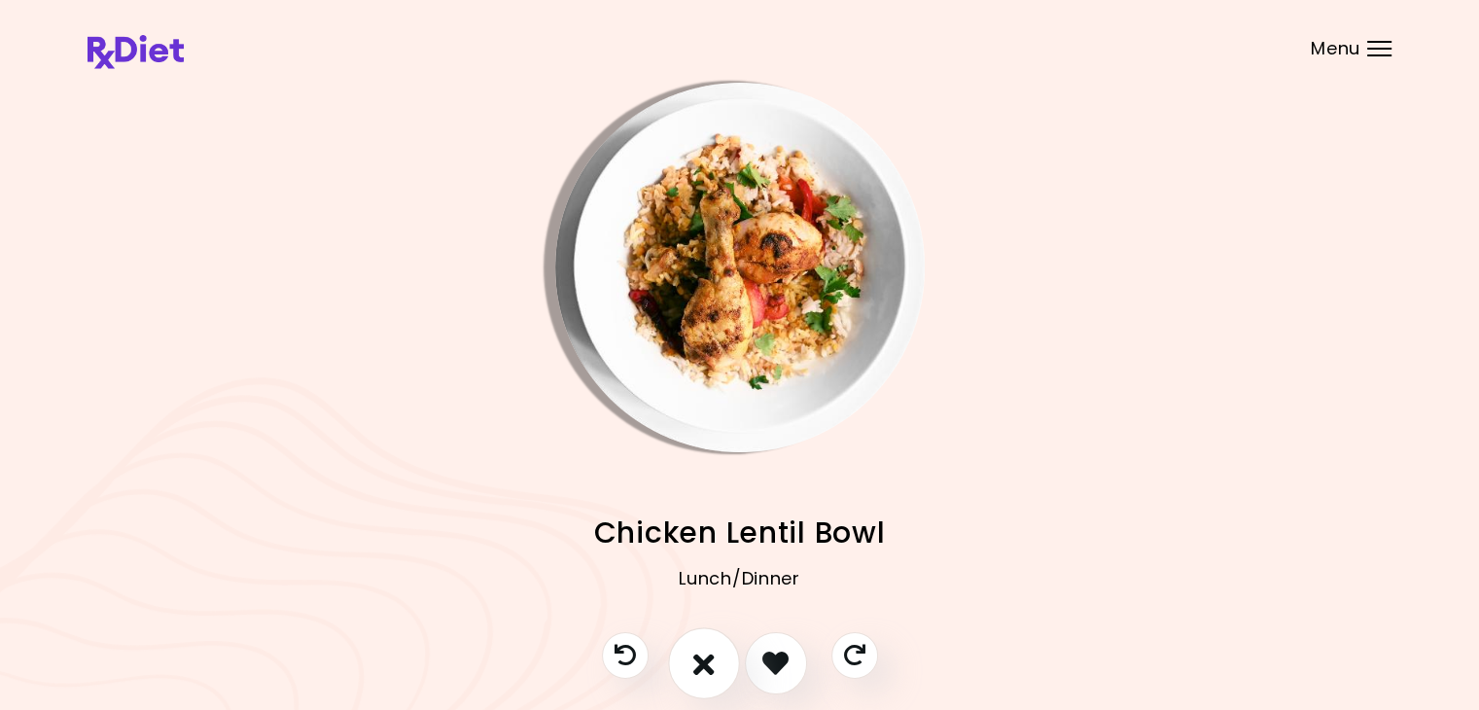
click at [703, 661] on icon "I don't like this recipe" at bounding box center [703, 662] width 21 height 30
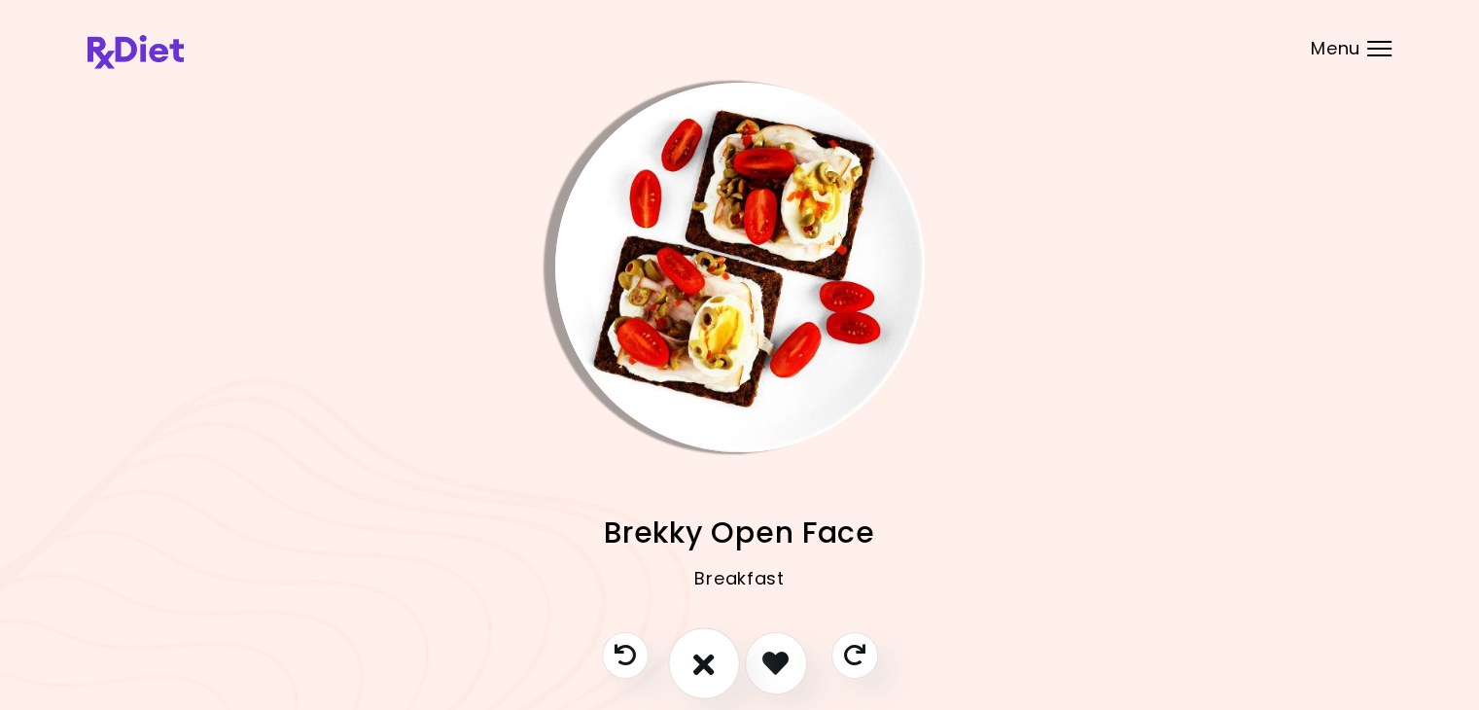
click at [702, 661] on icon "I don't like this recipe" at bounding box center [703, 662] width 21 height 30
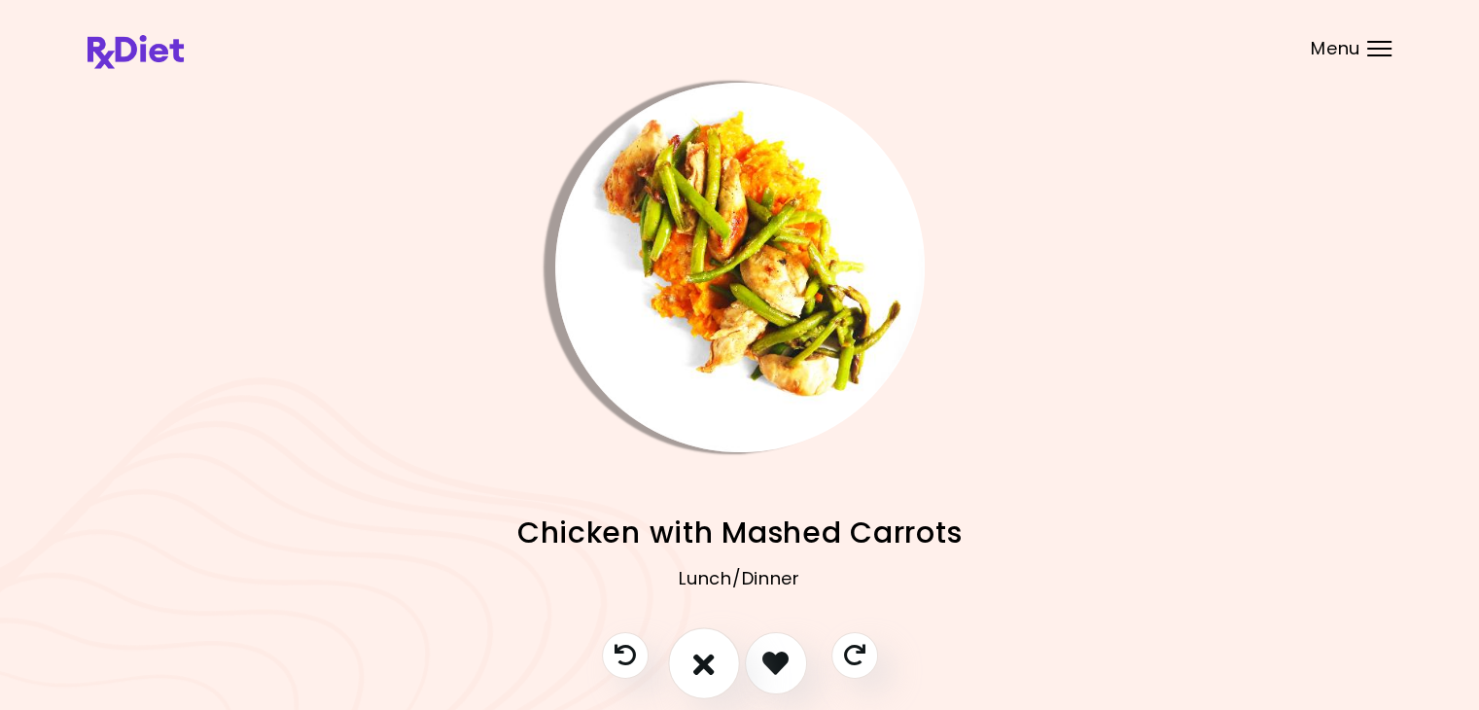
click at [701, 661] on icon "I don't like this recipe" at bounding box center [703, 662] width 21 height 30
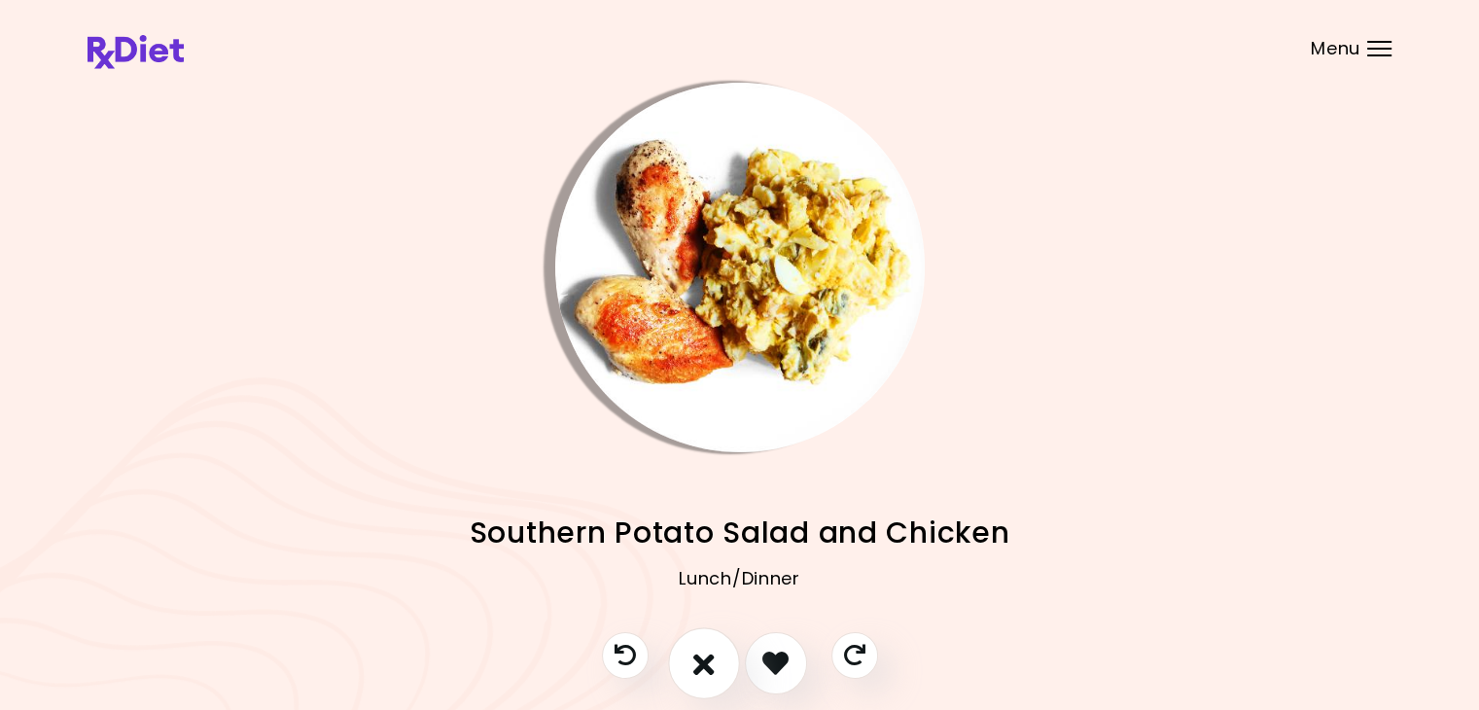
click at [701, 661] on icon "I don't like this recipe" at bounding box center [703, 662] width 21 height 30
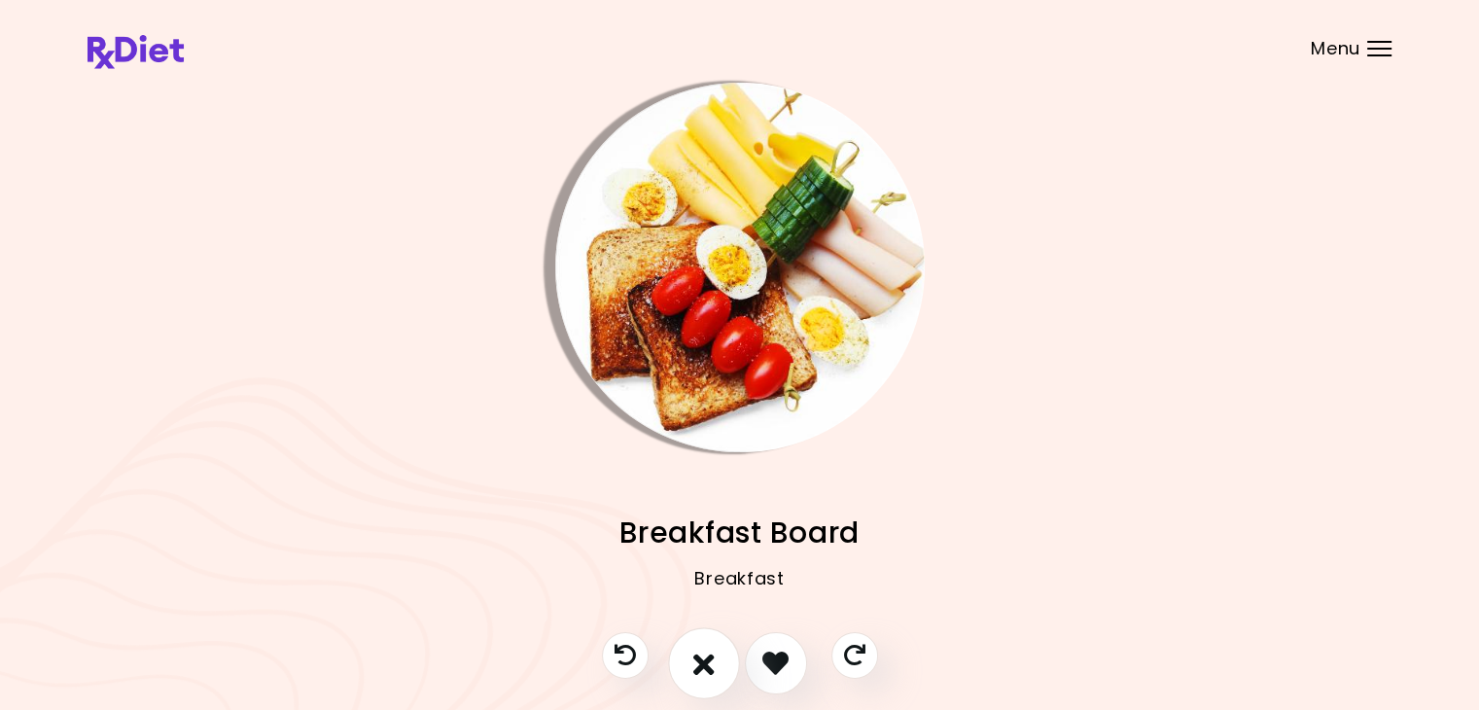
click at [701, 661] on icon "I don't like this recipe" at bounding box center [703, 662] width 21 height 30
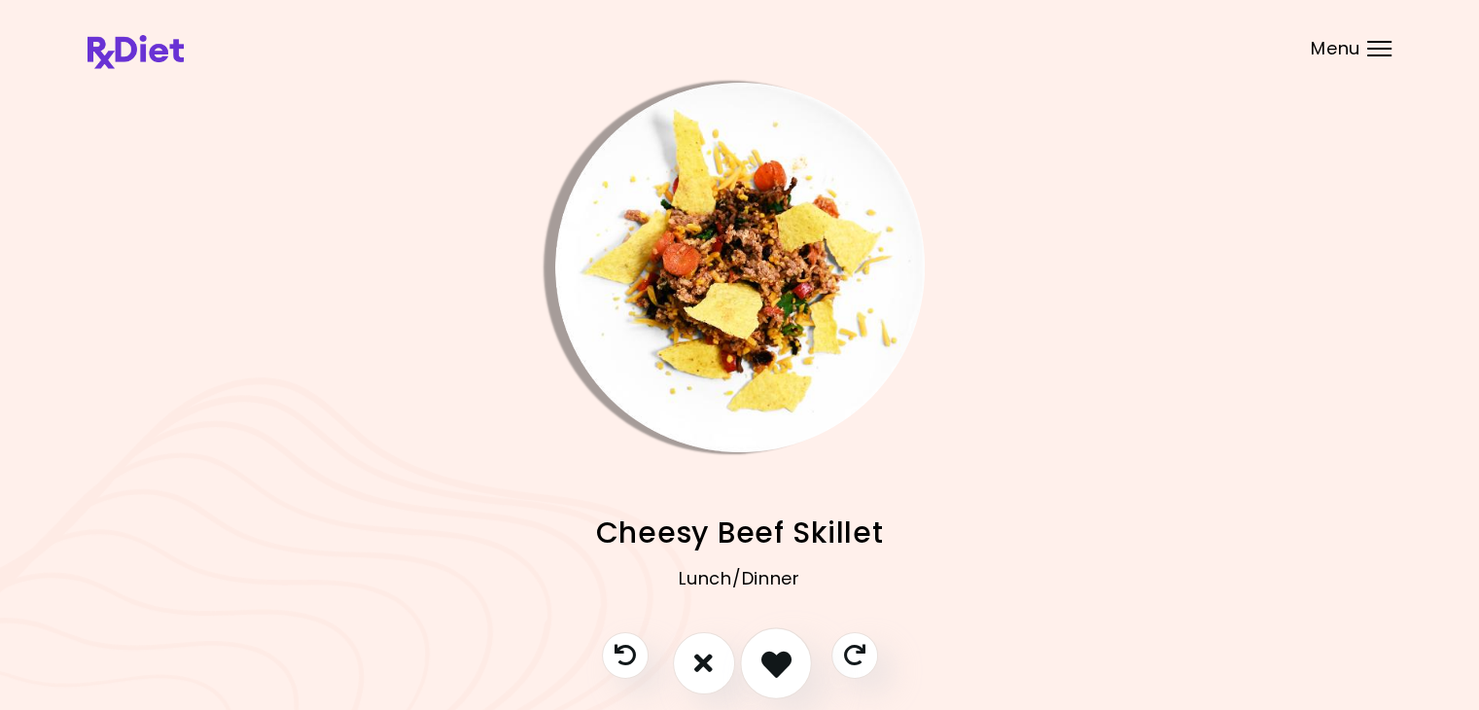
click at [758, 660] on button "I like this recipe" at bounding box center [776, 663] width 72 height 72
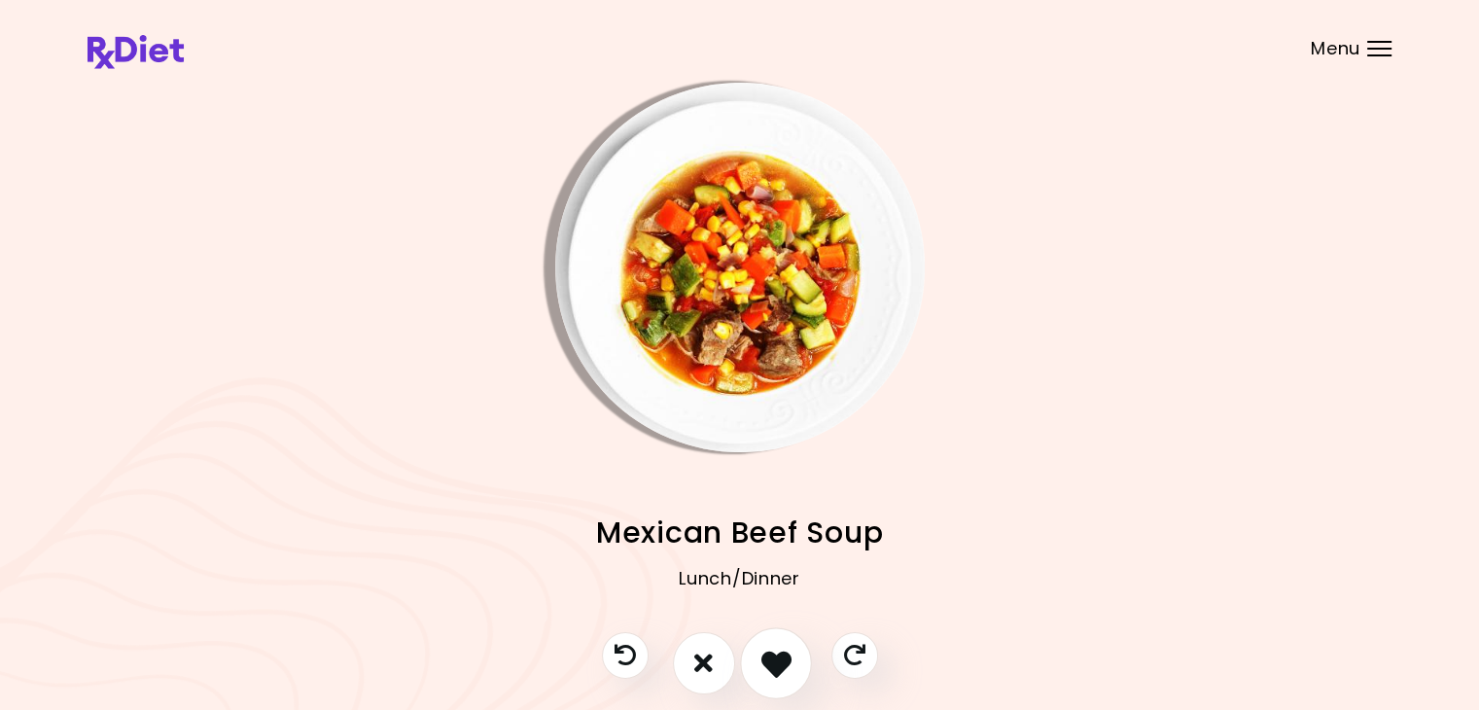
click at [763, 660] on icon "I like this recipe" at bounding box center [775, 662] width 30 height 30
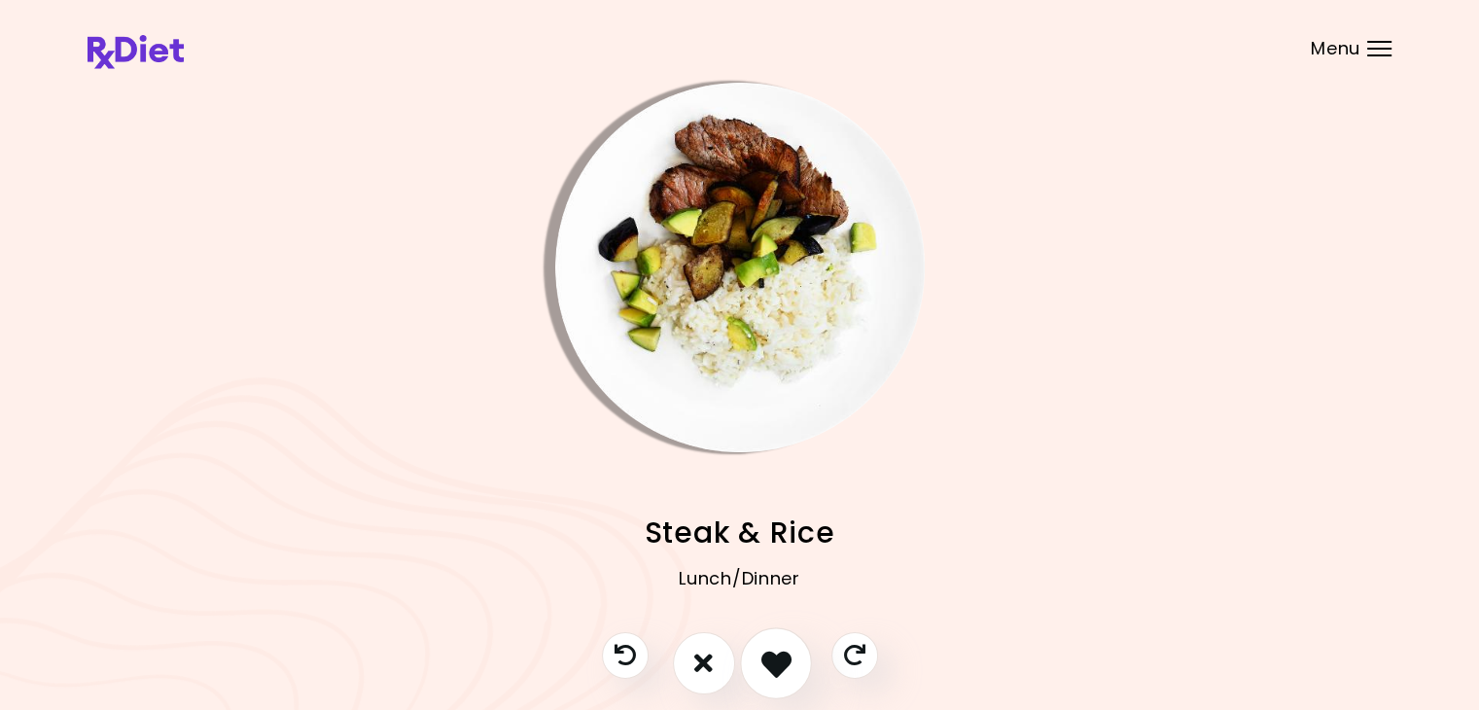
click at [758, 662] on button "I like this recipe" at bounding box center [776, 663] width 72 height 72
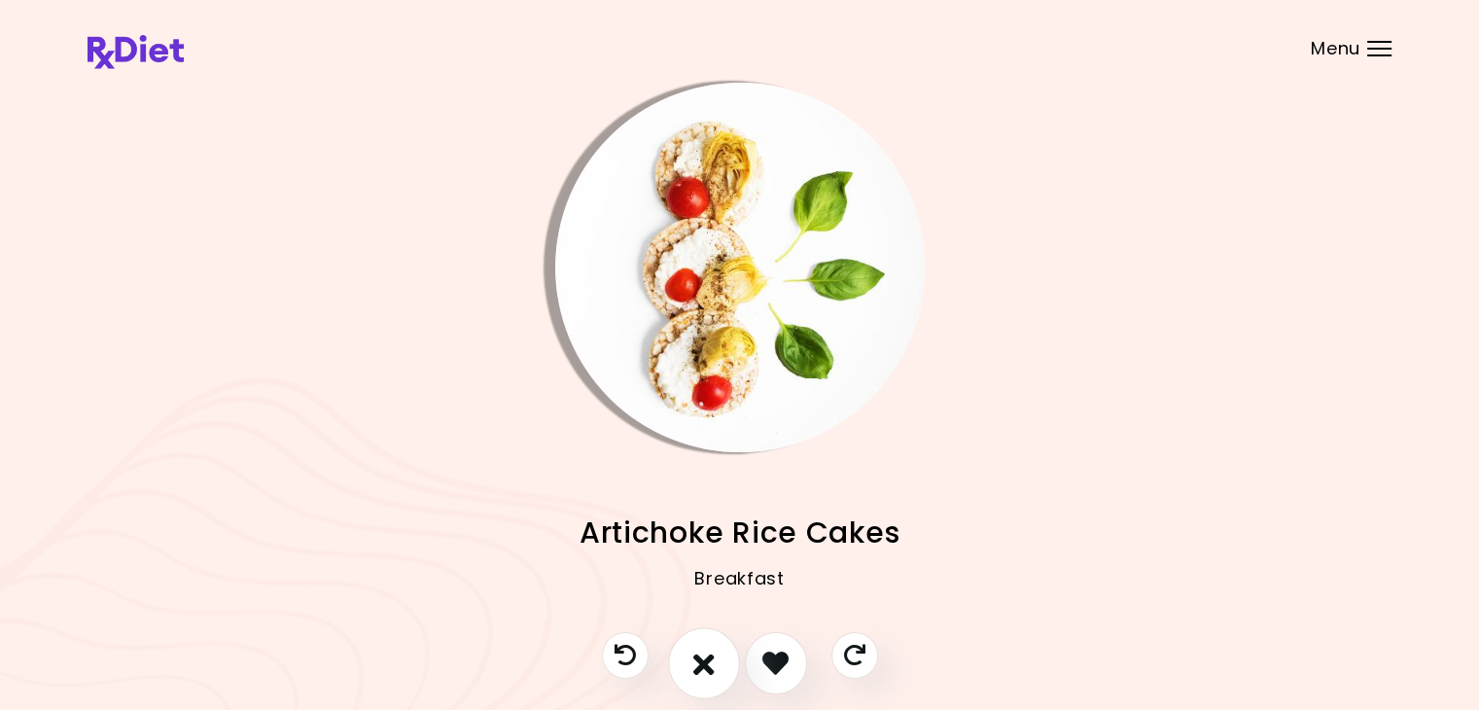
click at [714, 660] on button "I don't like this recipe" at bounding box center [704, 663] width 72 height 72
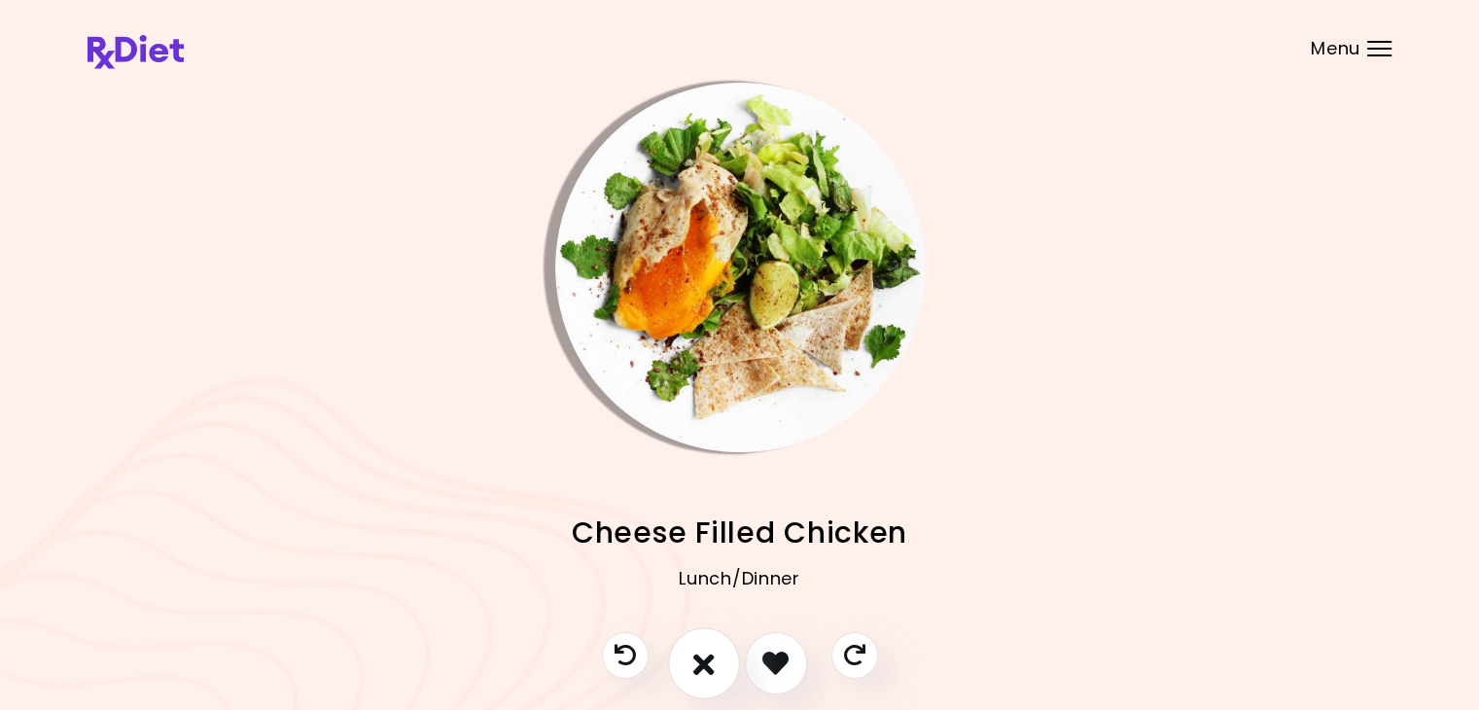
click at [708, 663] on icon "I don't like this recipe" at bounding box center [703, 662] width 21 height 30
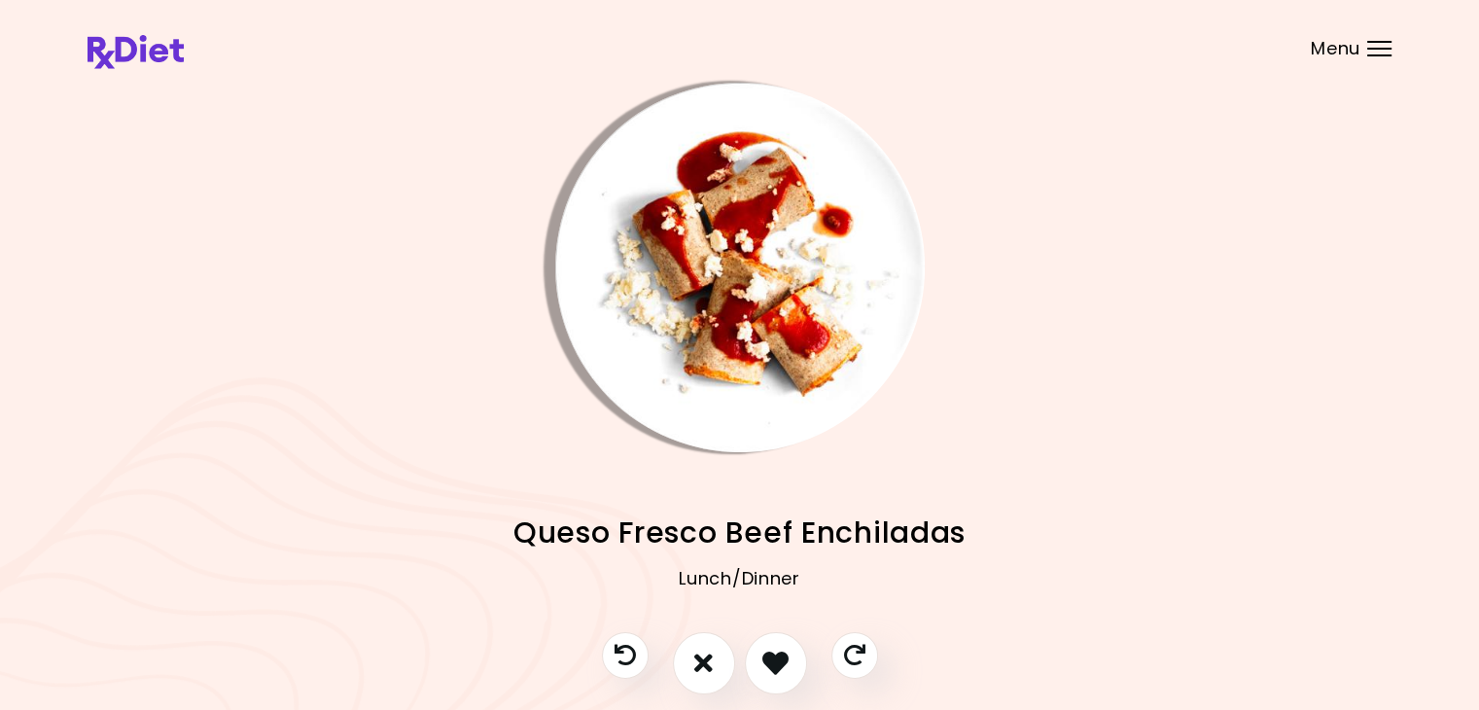
drag, startPoint x: 708, startPoint y: 663, endPoint x: 751, endPoint y: 683, distance: 47.4
click at [750, 685] on div at bounding box center [739, 673] width 315 height 82
click at [727, 666] on button "I don't like this recipe" at bounding box center [704, 663] width 72 height 72
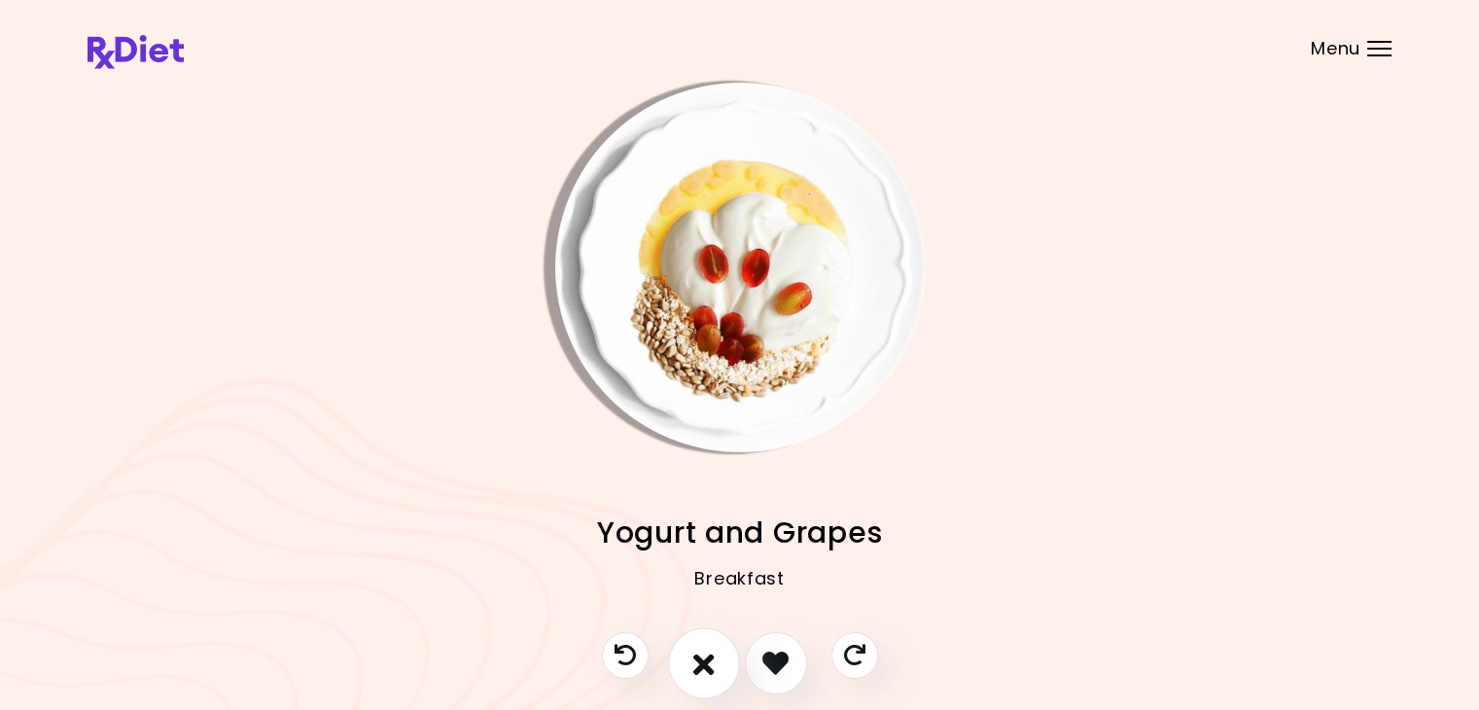
click at [706, 666] on icon "I don't like this recipe" at bounding box center [703, 662] width 21 height 30
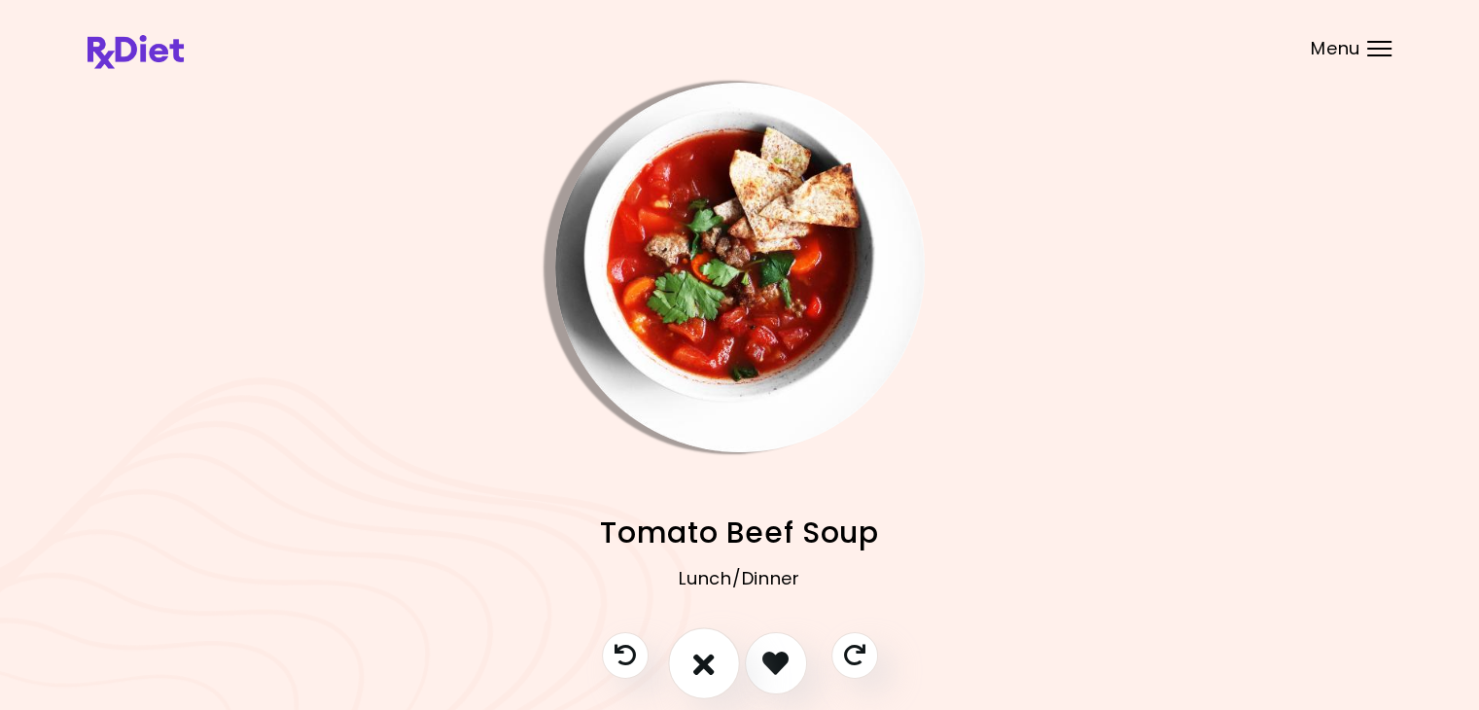
click at [706, 666] on icon "I don't like this recipe" at bounding box center [703, 662] width 21 height 30
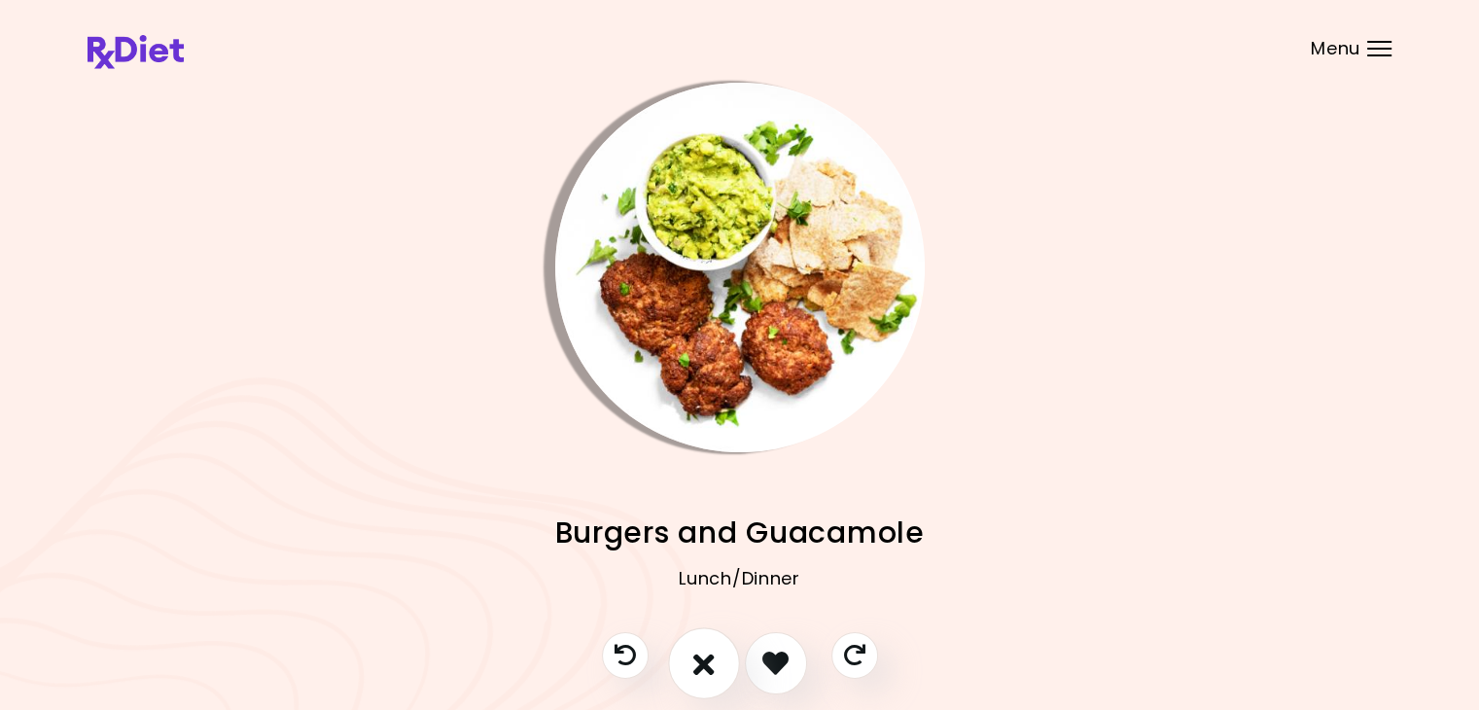
click at [706, 666] on icon "I don't like this recipe" at bounding box center [703, 662] width 21 height 30
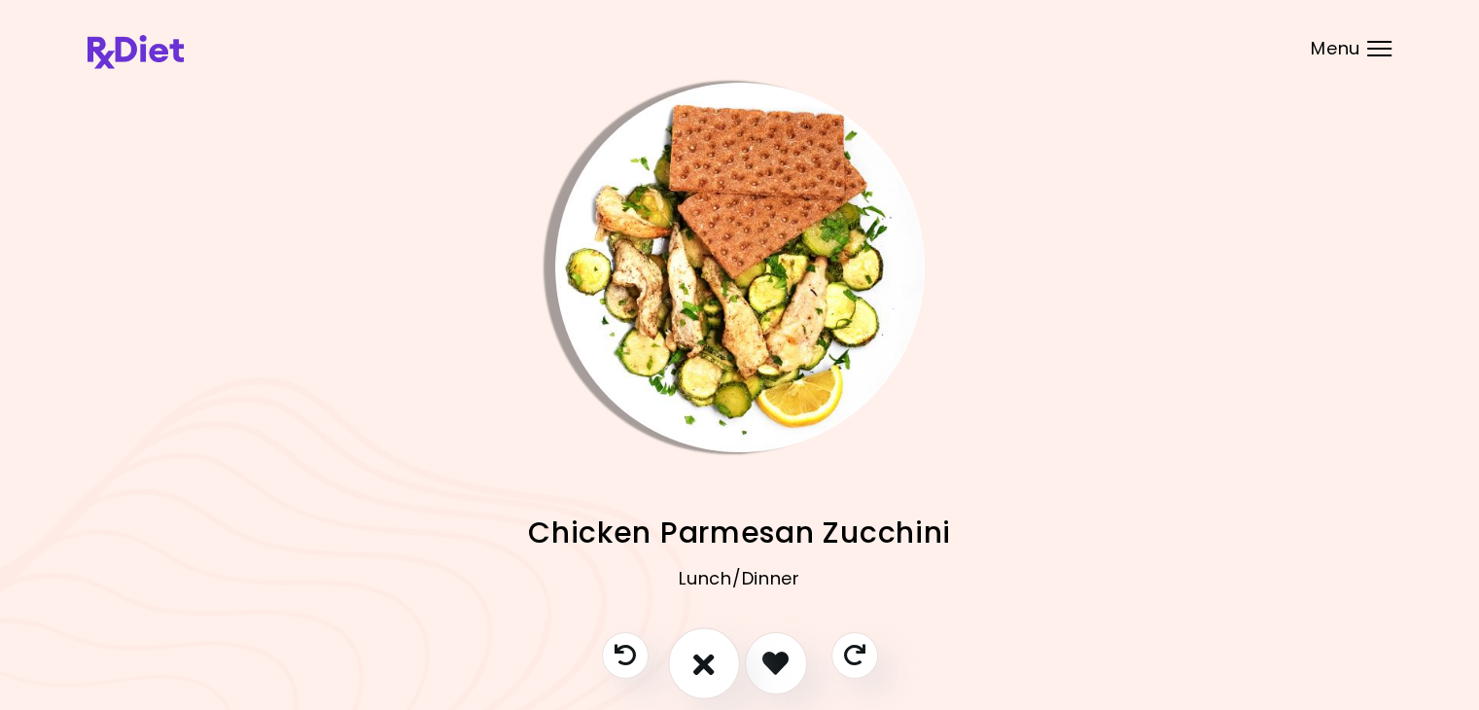
click at [706, 666] on icon "I don't like this recipe" at bounding box center [703, 662] width 21 height 30
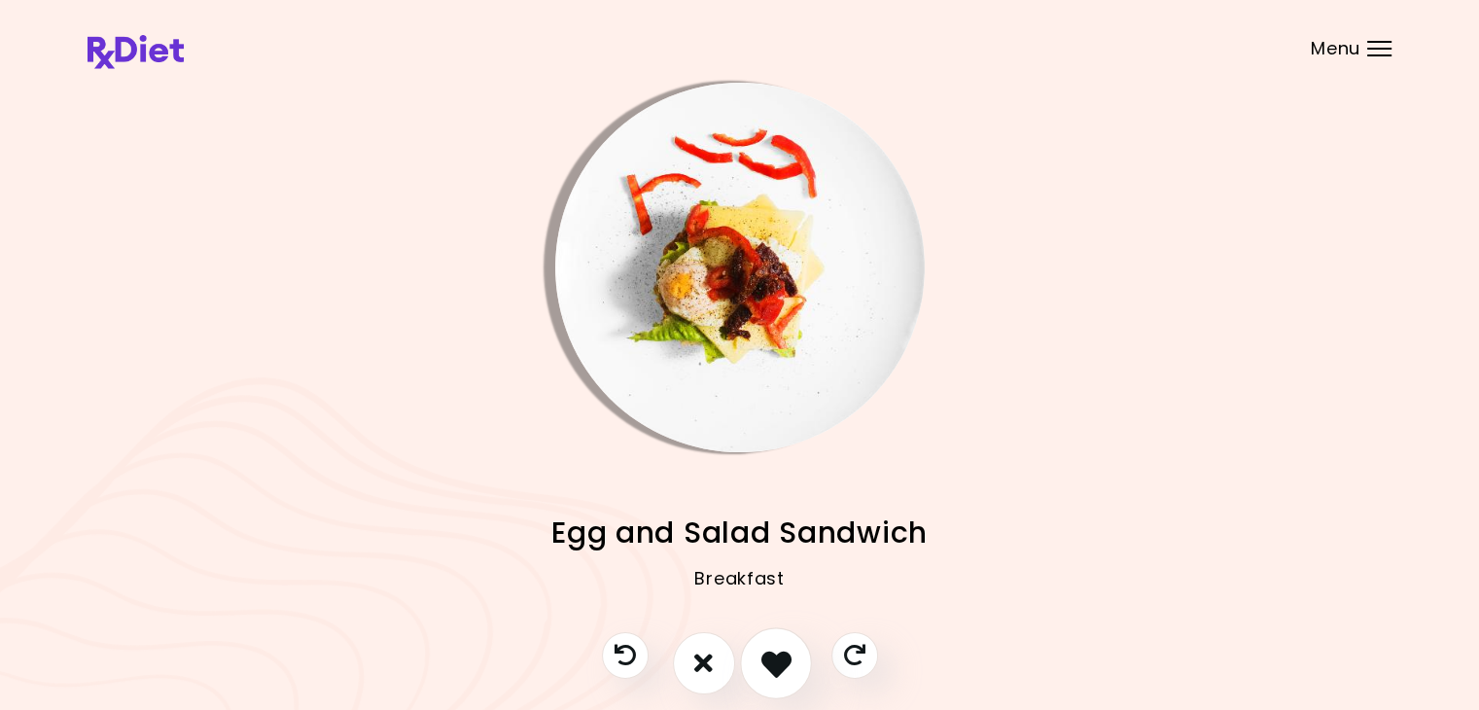
click at [767, 661] on icon "I like this recipe" at bounding box center [775, 662] width 30 height 30
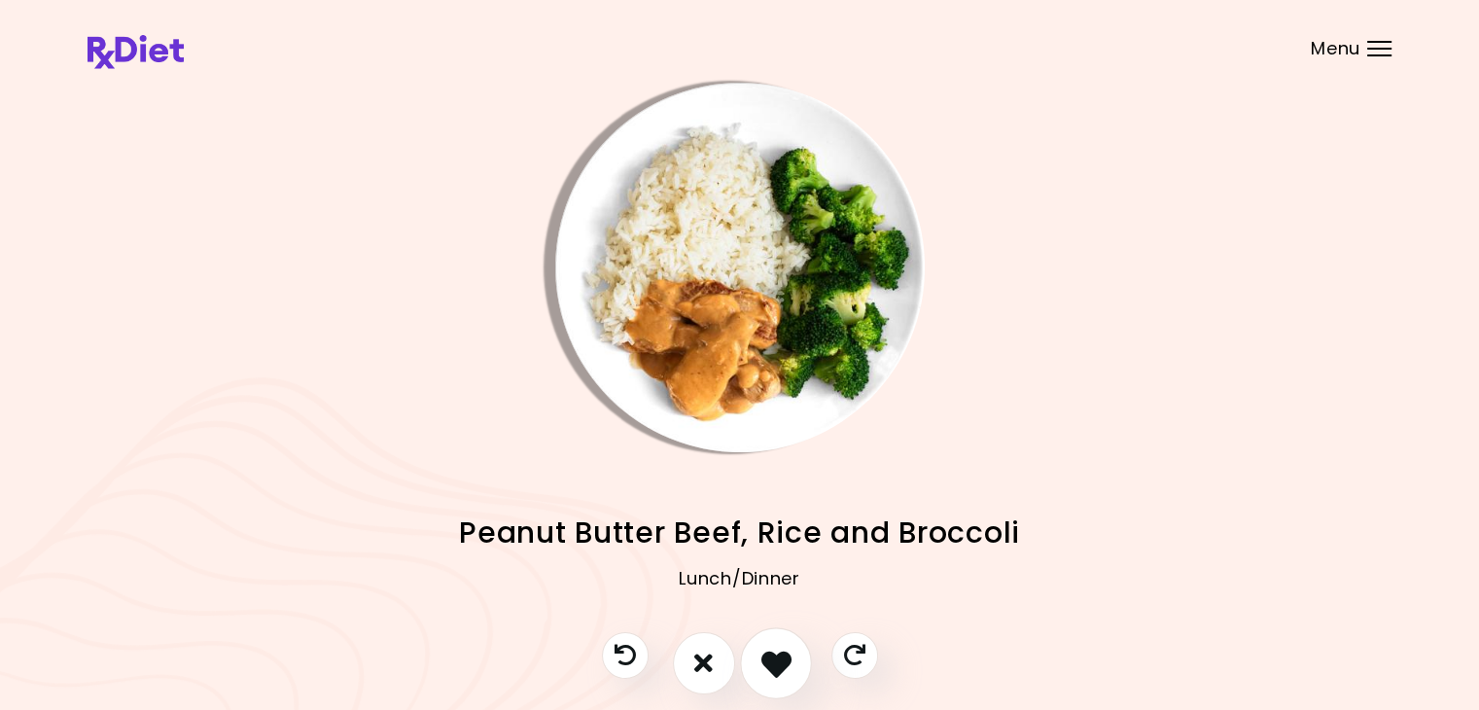
click at [750, 662] on button "I like this recipe" at bounding box center [776, 663] width 72 height 72
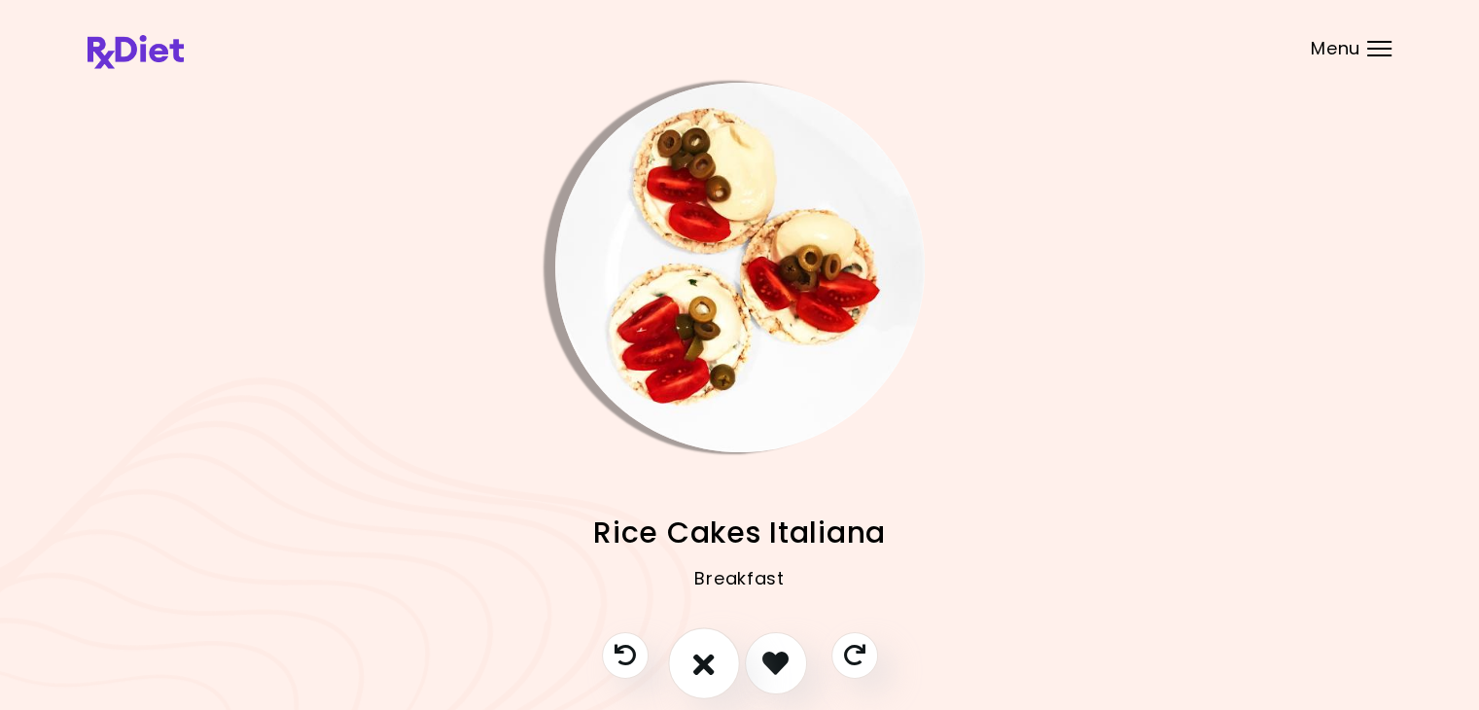
click at [713, 662] on icon "I don't like this recipe" at bounding box center [703, 662] width 21 height 30
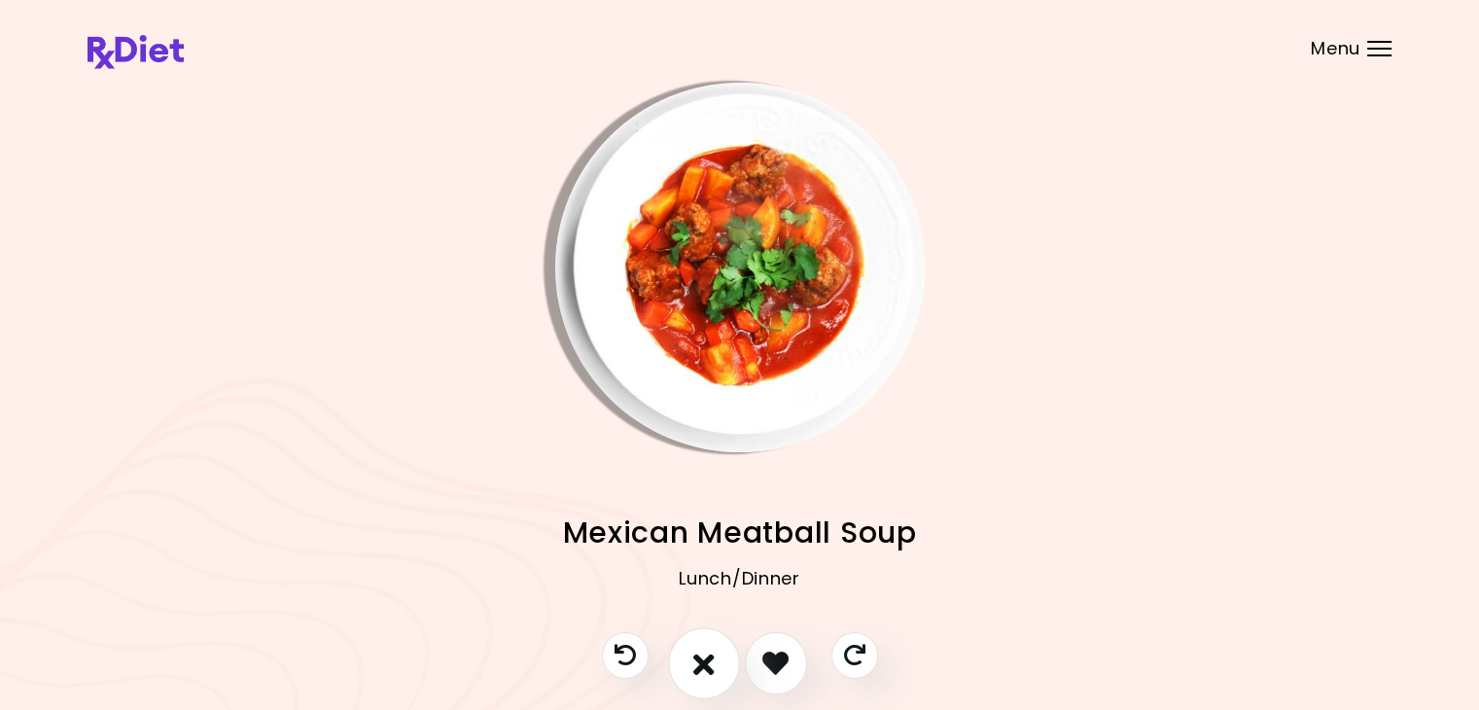
click at [713, 662] on icon "I don't like this recipe" at bounding box center [703, 662] width 21 height 30
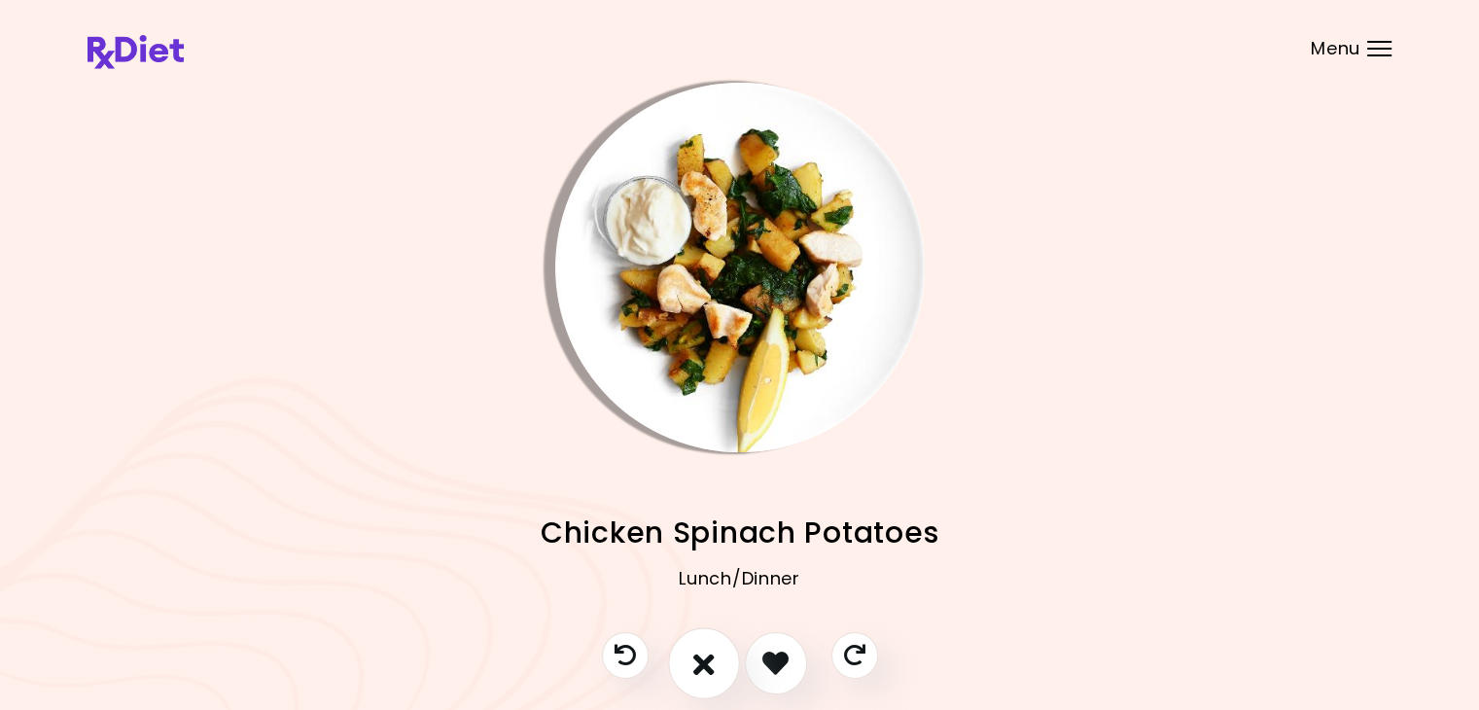
click at [713, 662] on icon "I don't like this recipe" at bounding box center [703, 662] width 21 height 30
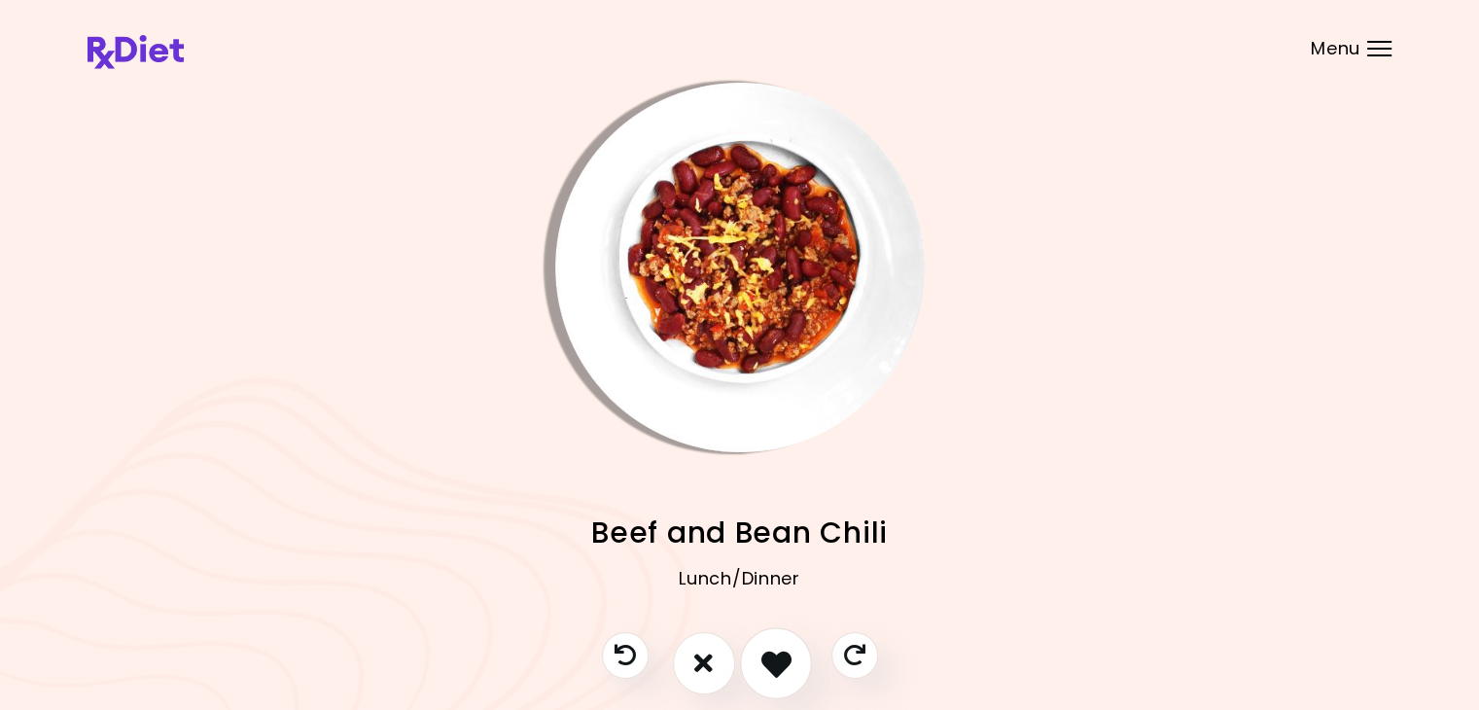
drag, startPoint x: 764, startPoint y: 662, endPoint x: 752, endPoint y: 662, distance: 11.7
click at [763, 662] on icon "I like this recipe" at bounding box center [775, 662] width 30 height 30
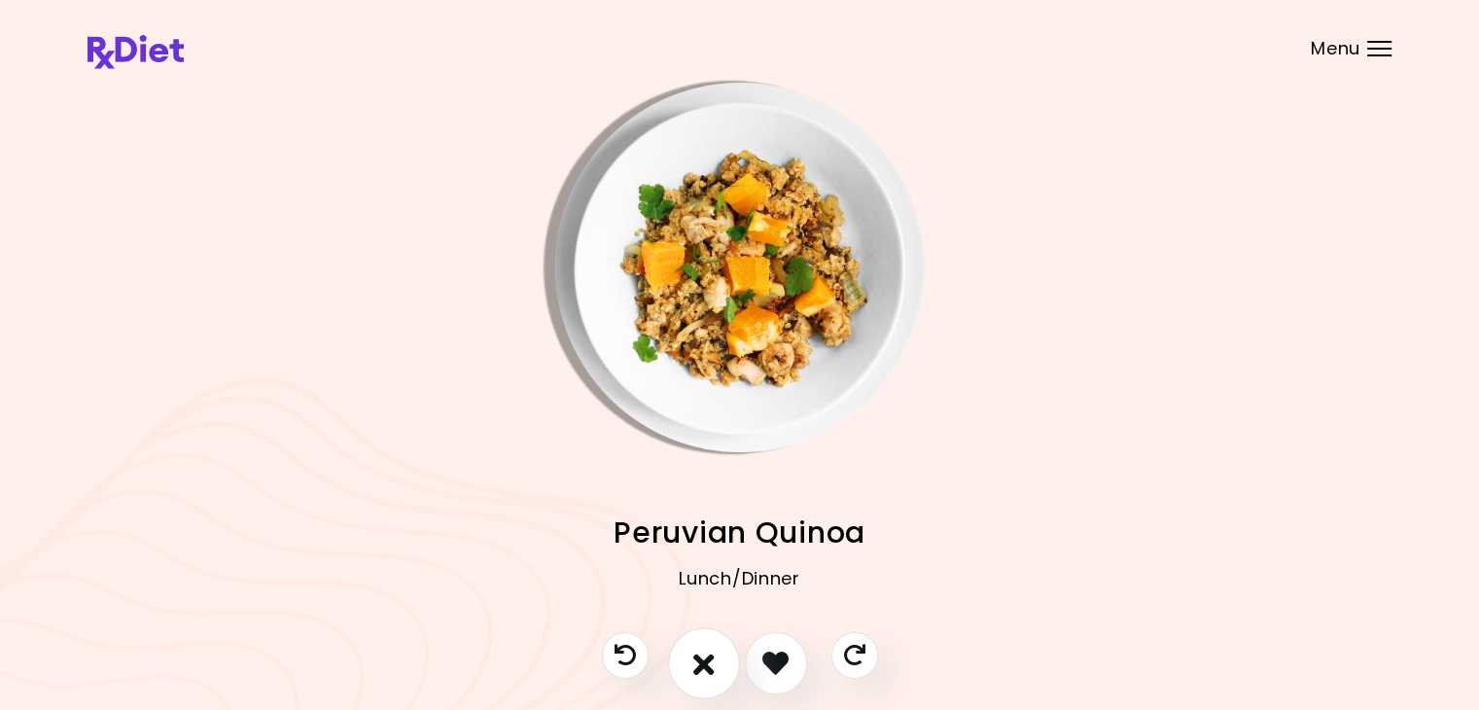
click at [707, 663] on icon "I don't like this recipe" at bounding box center [703, 662] width 21 height 30
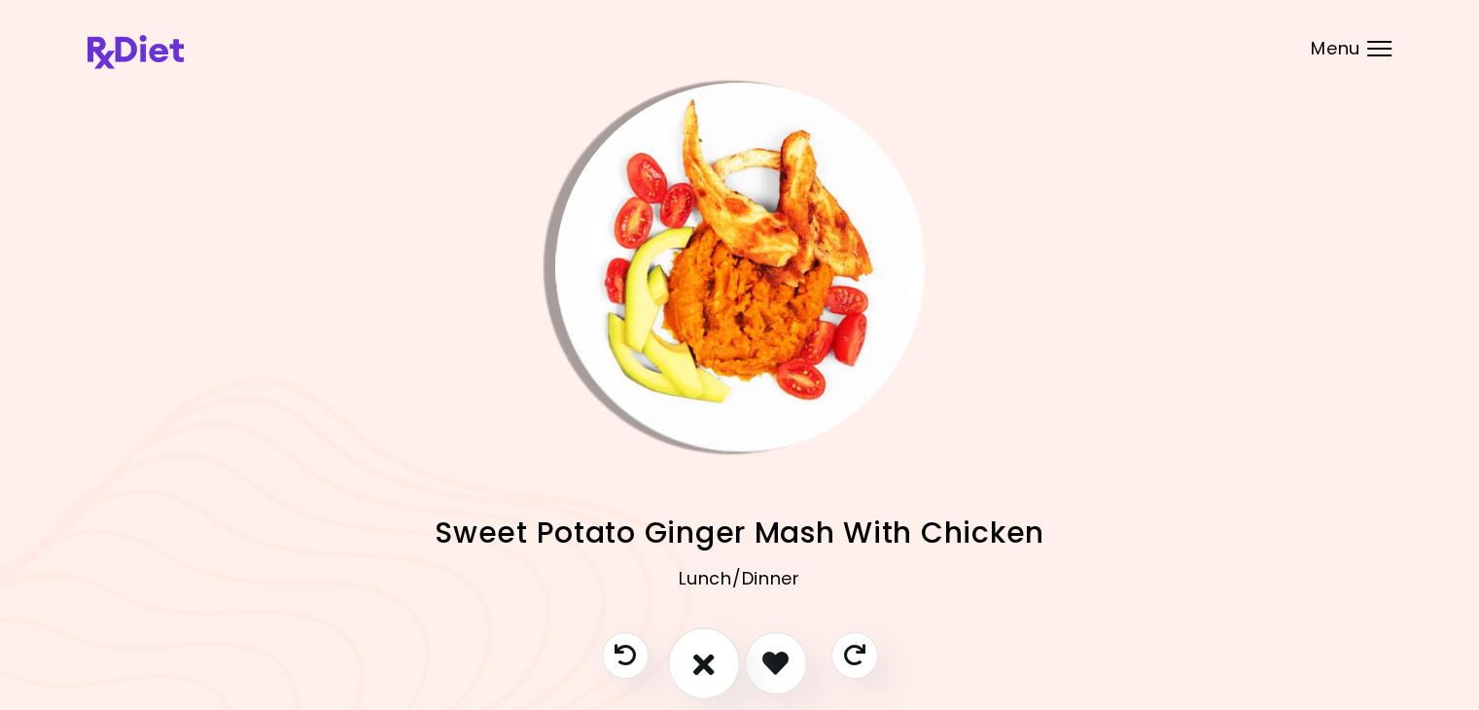
click at [707, 663] on icon "I don't like this recipe" at bounding box center [703, 662] width 21 height 30
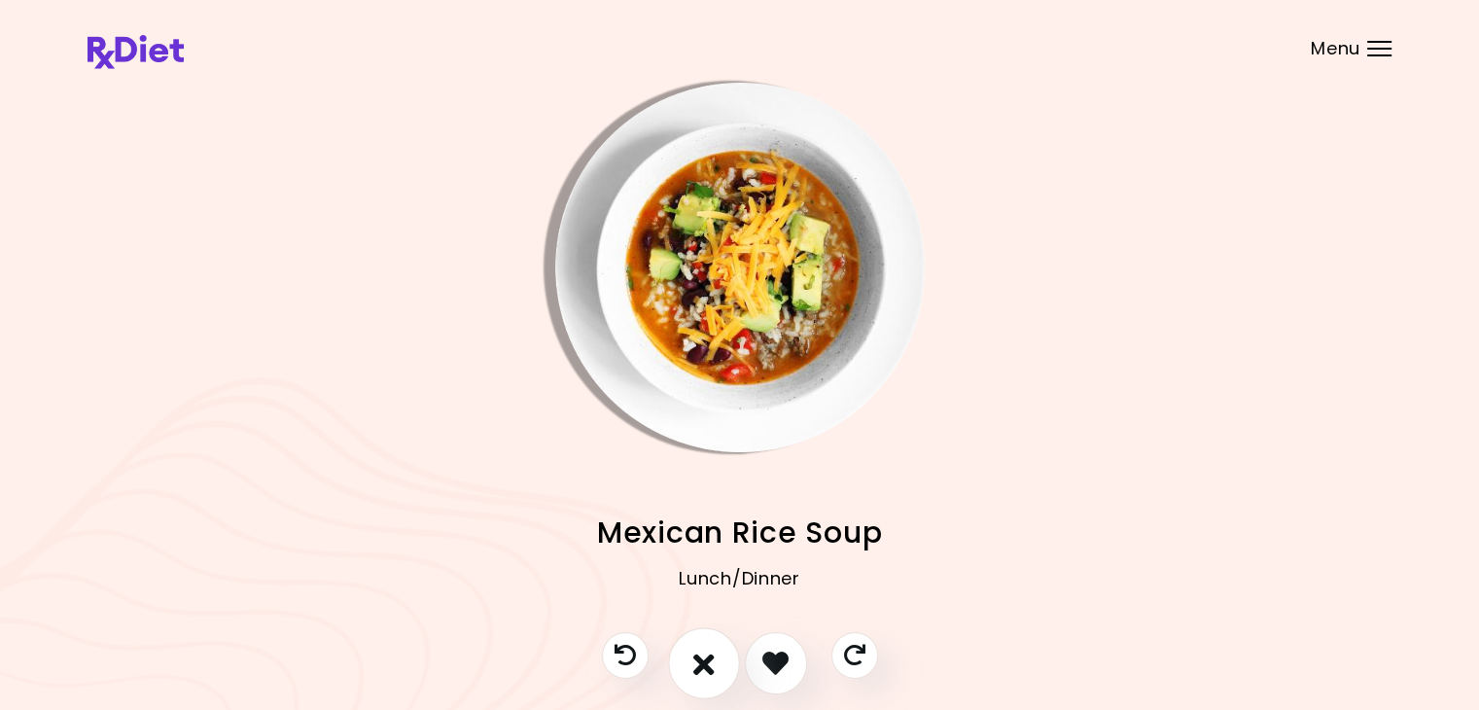
click at [707, 663] on icon "I don't like this recipe" at bounding box center [703, 662] width 21 height 30
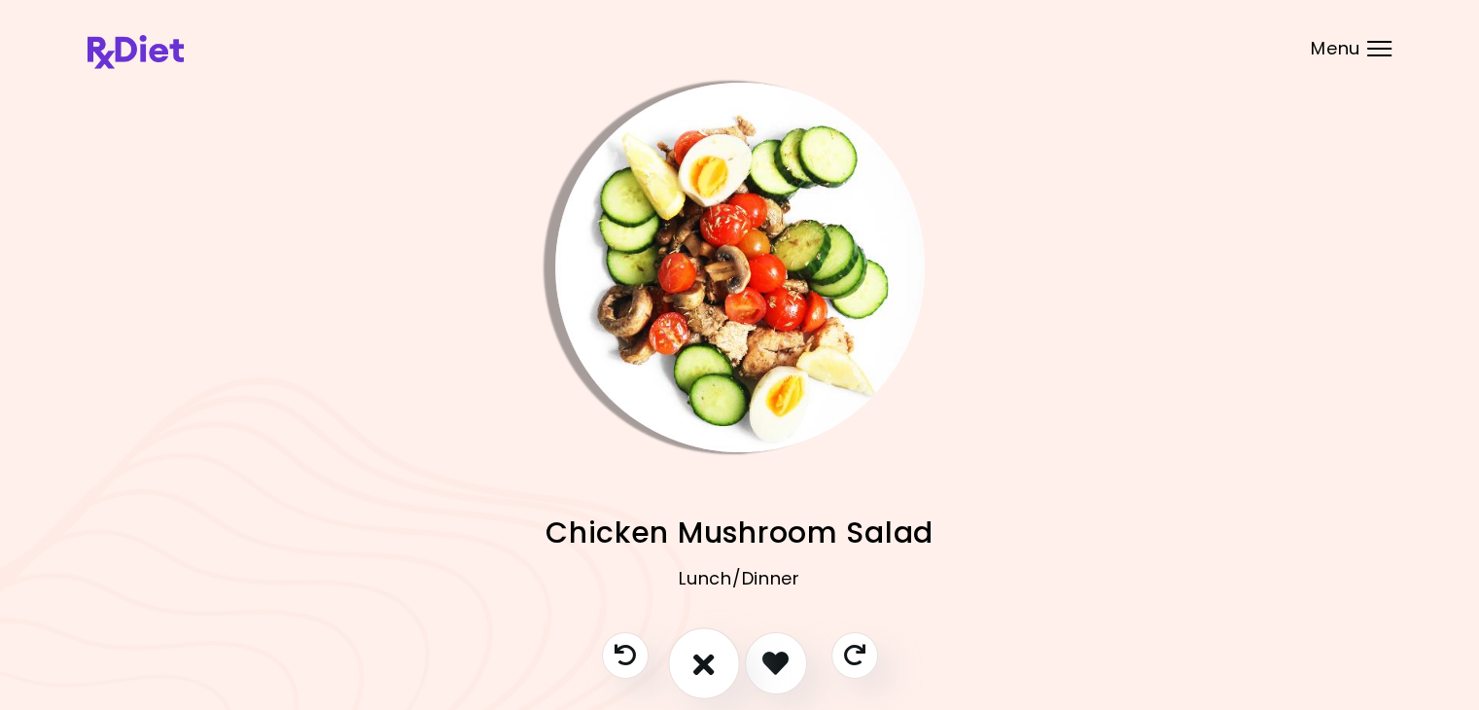
click at [697, 664] on icon "I don't like this recipe" at bounding box center [703, 662] width 21 height 30
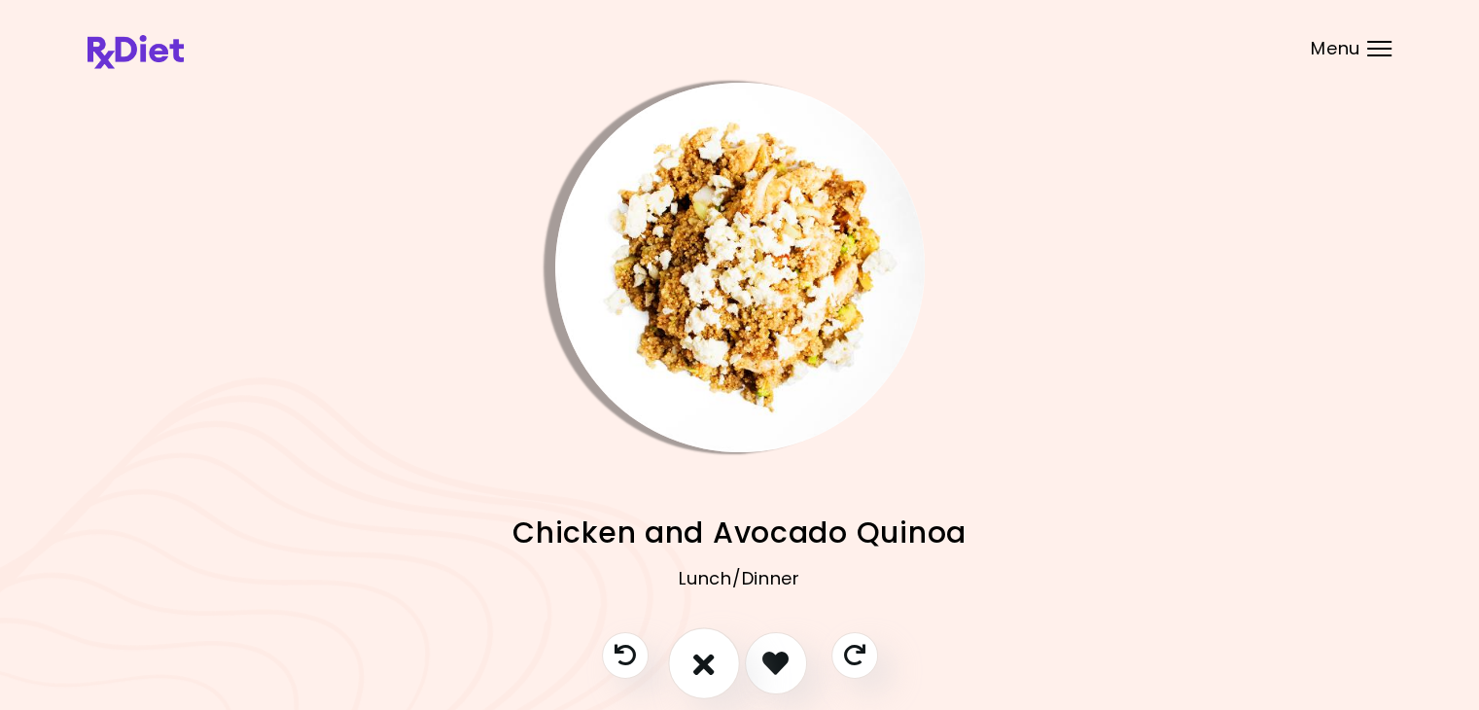
click at [697, 664] on icon "I don't like this recipe" at bounding box center [703, 662] width 21 height 30
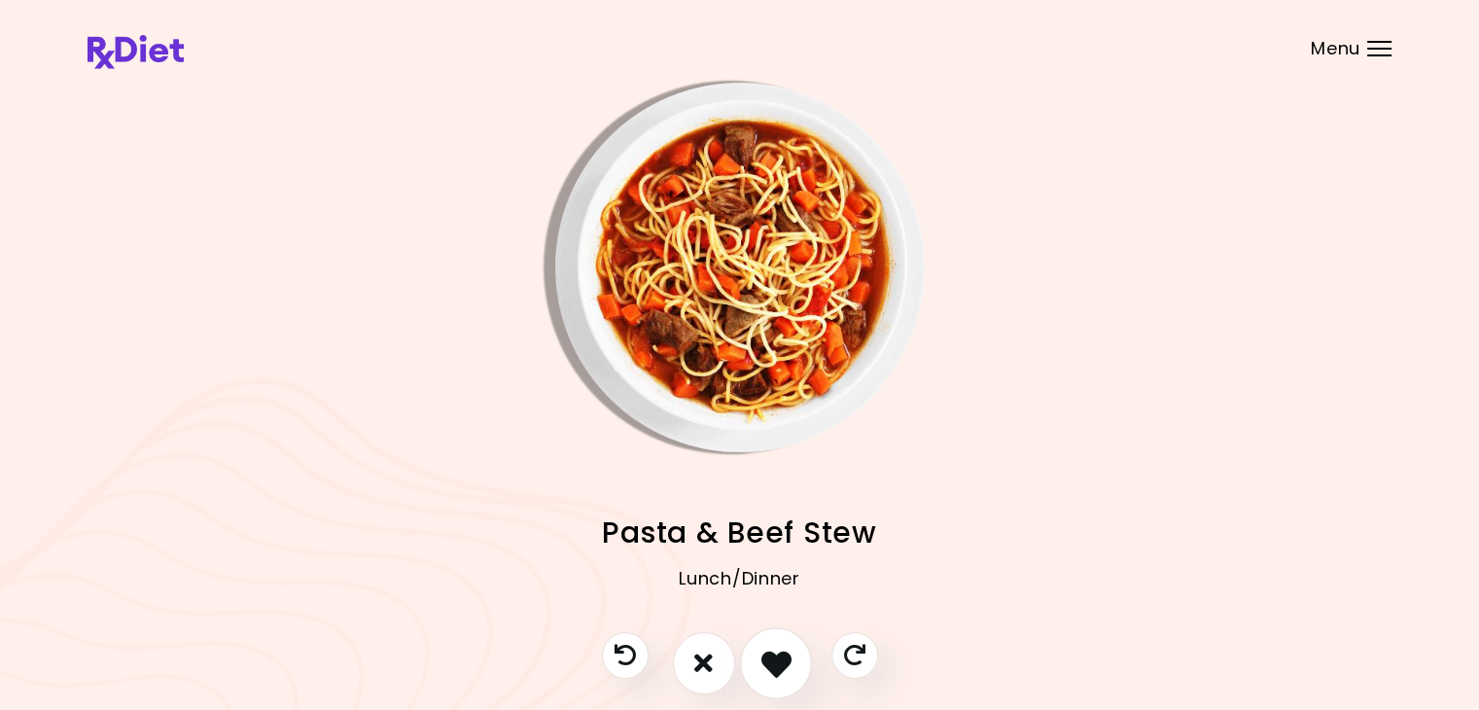
click at [766, 663] on icon "I like this recipe" at bounding box center [775, 662] width 30 height 30
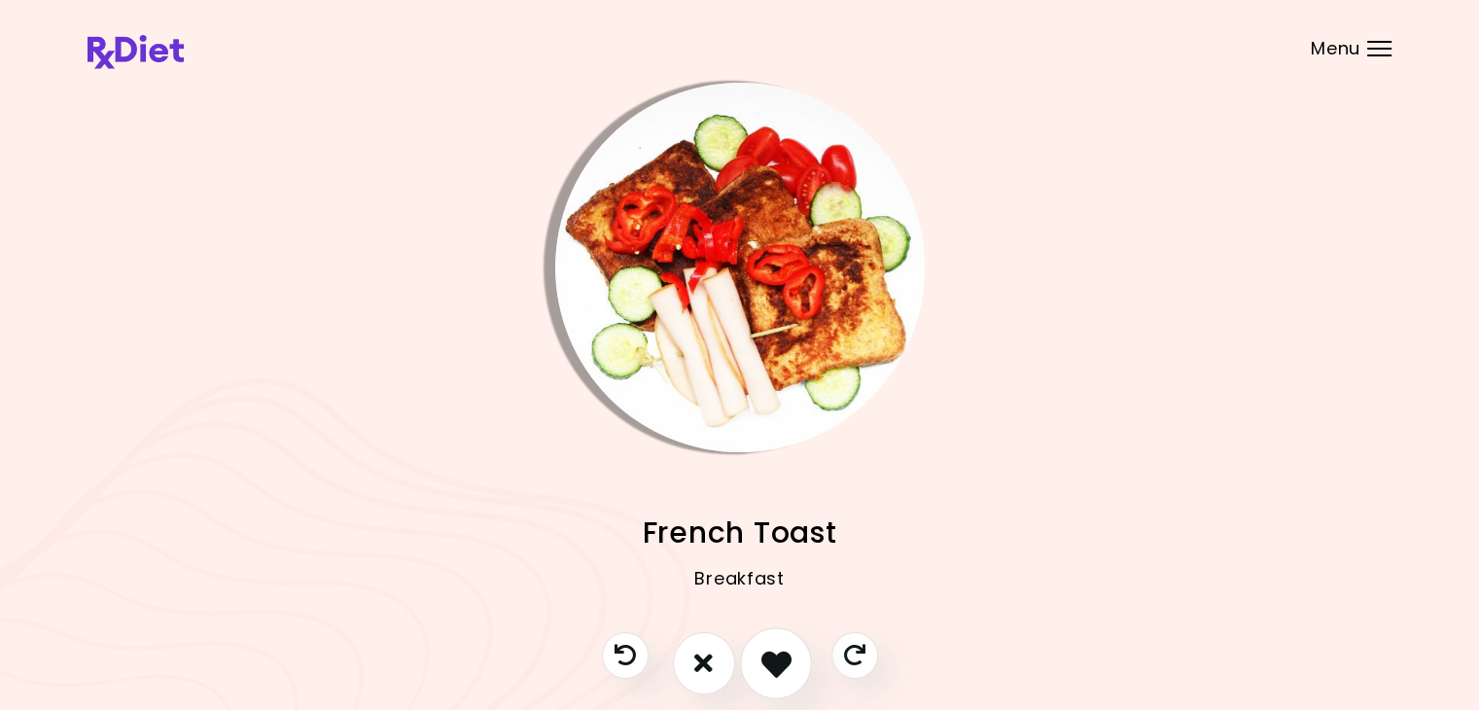
click at [769, 664] on icon "I like this recipe" at bounding box center [775, 662] width 30 height 30
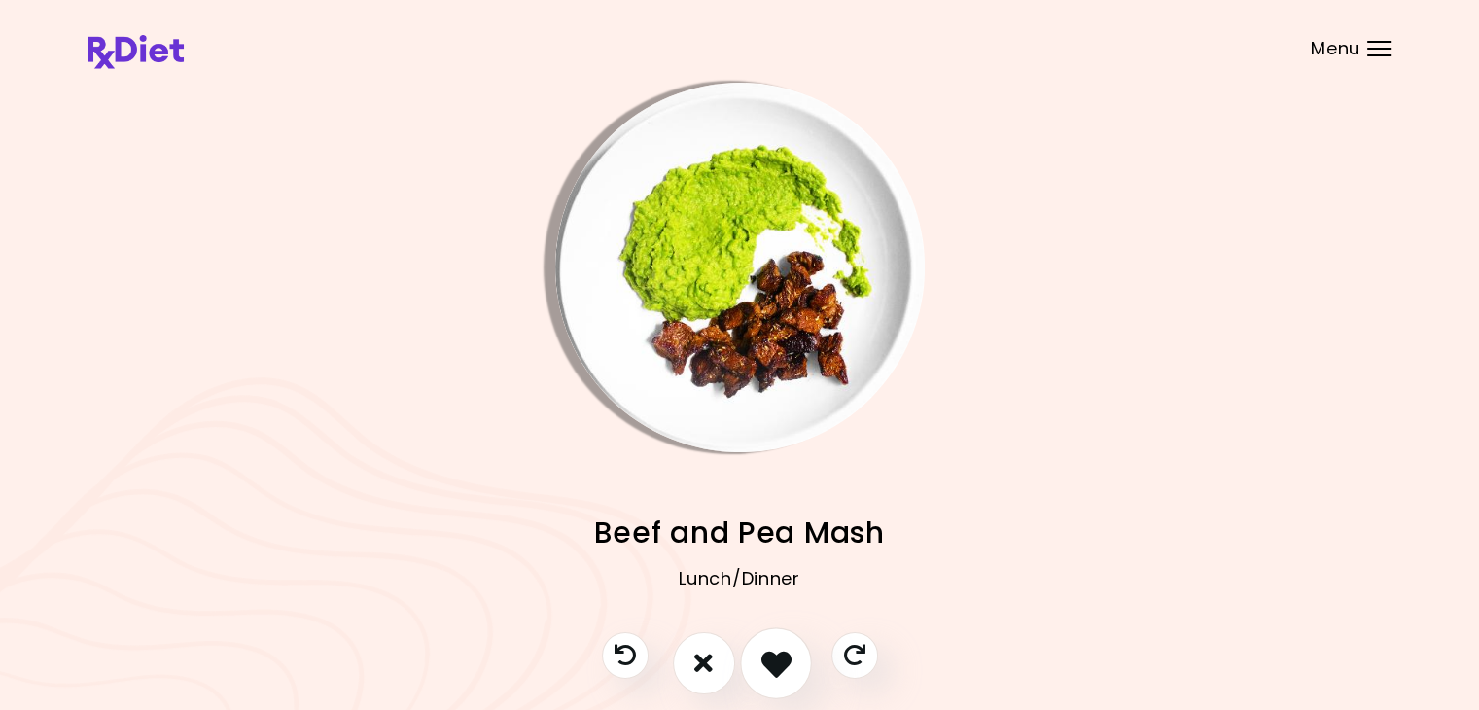
click at [766, 663] on icon "I like this recipe" at bounding box center [775, 662] width 30 height 30
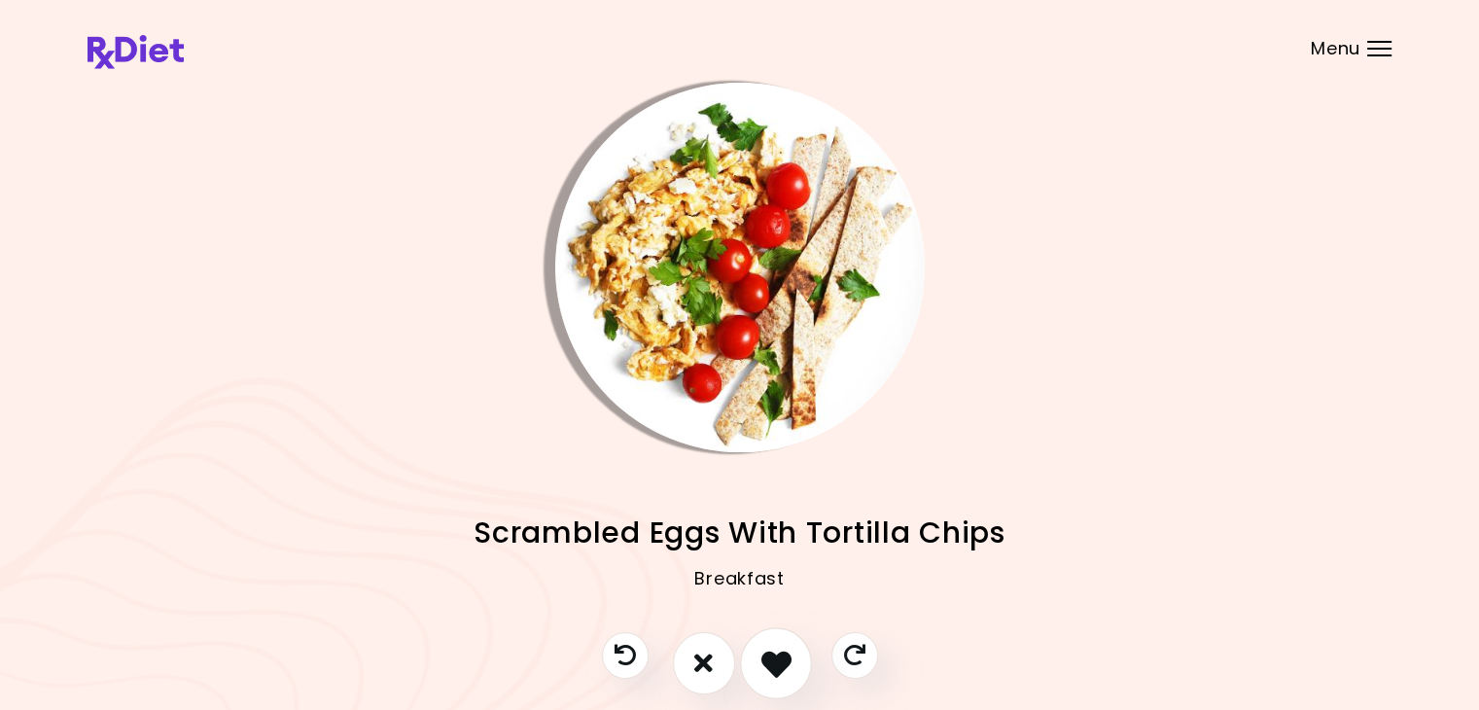
click at [766, 663] on icon "I like this recipe" at bounding box center [775, 662] width 30 height 30
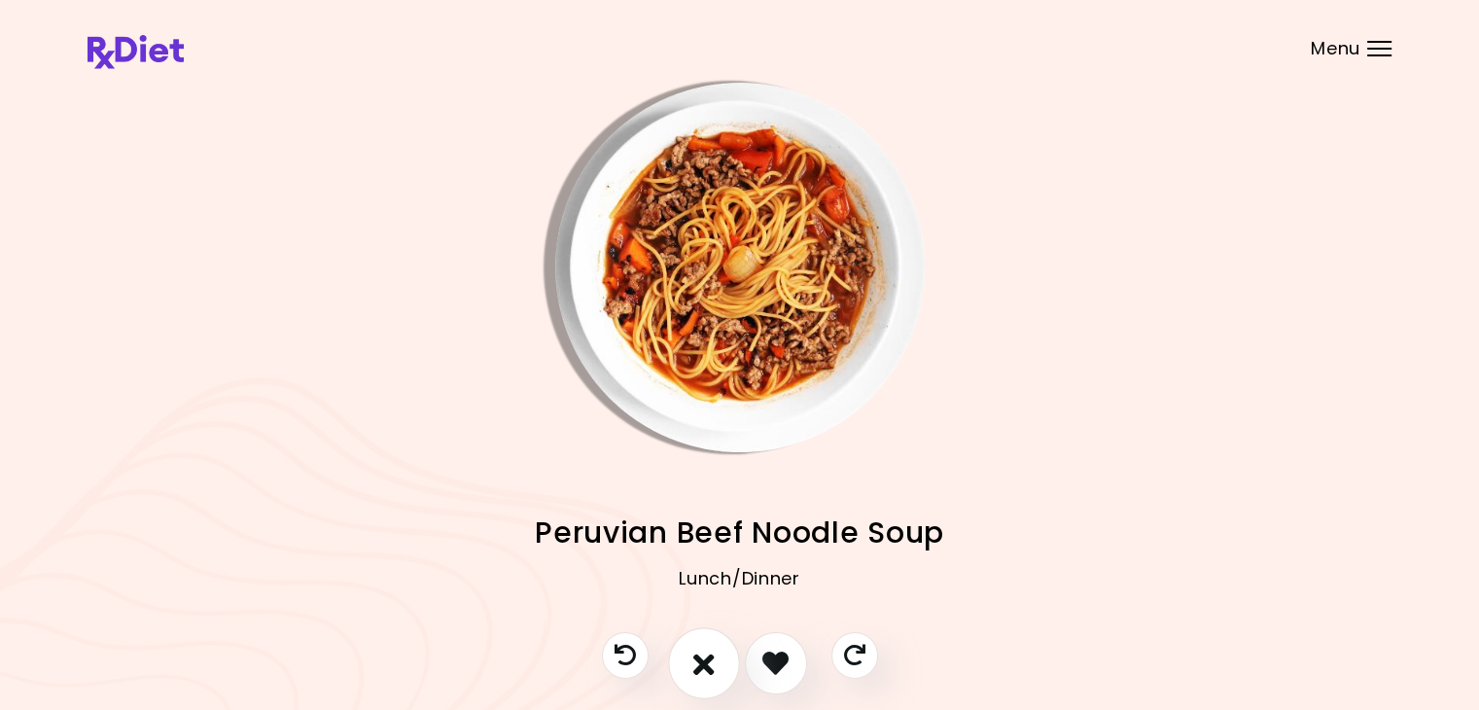
click at [711, 664] on icon "I don't like this recipe" at bounding box center [703, 662] width 21 height 30
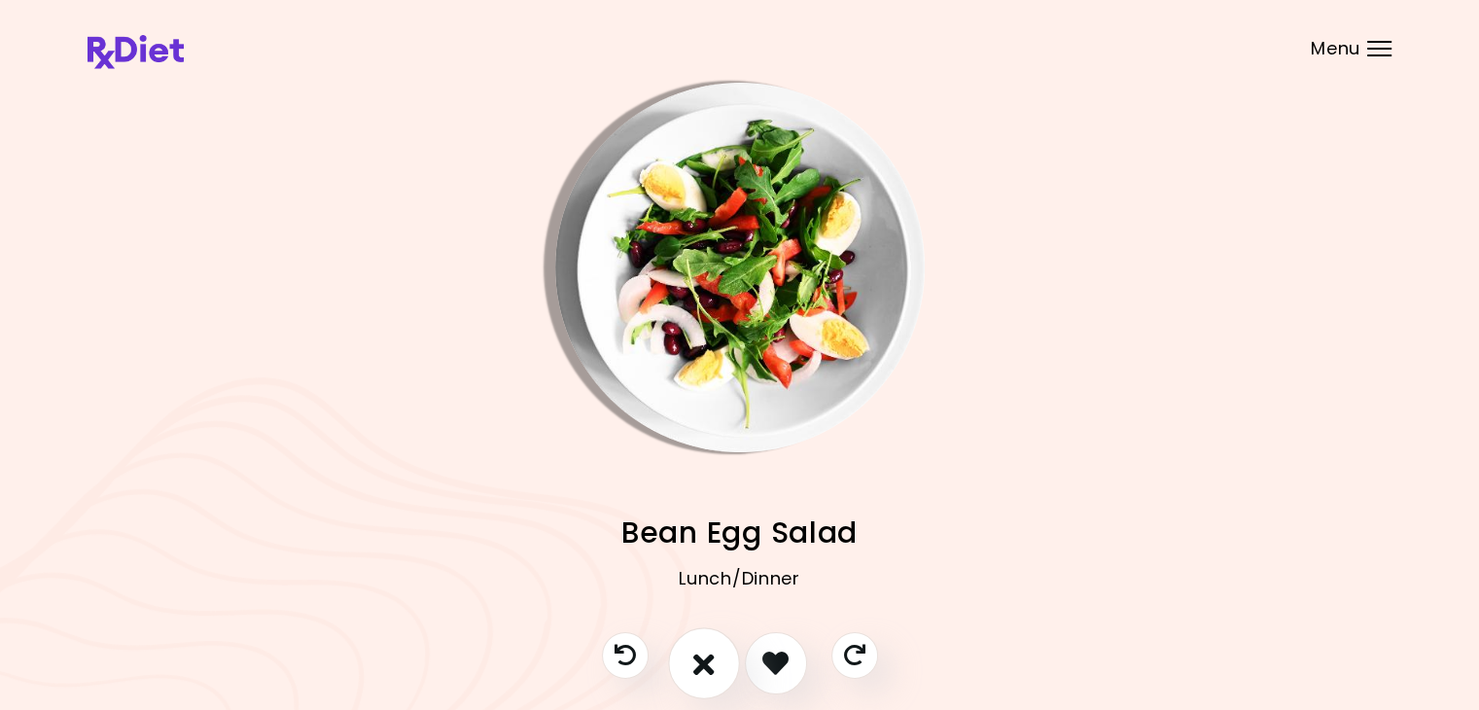
click at [711, 664] on icon "I don't like this recipe" at bounding box center [703, 662] width 21 height 30
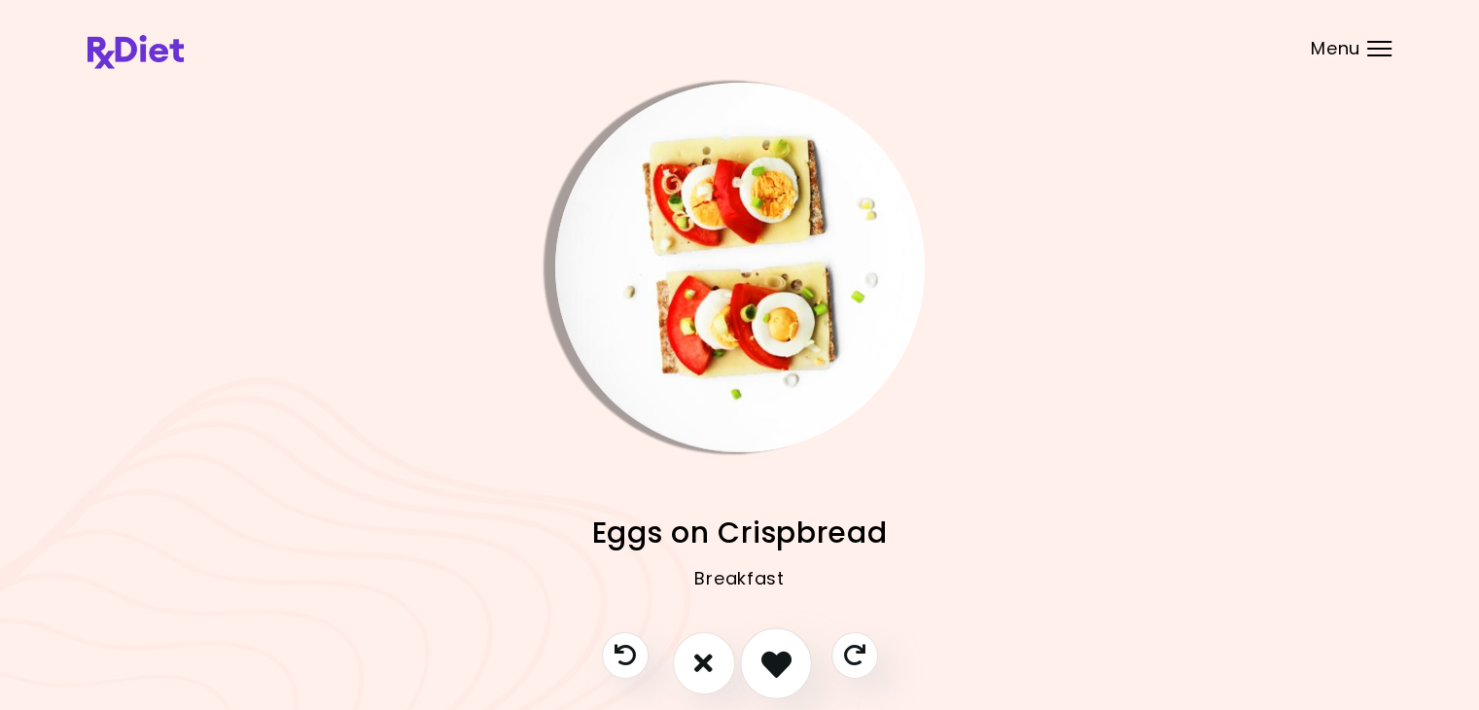
click at [773, 663] on icon "I like this recipe" at bounding box center [775, 662] width 30 height 30
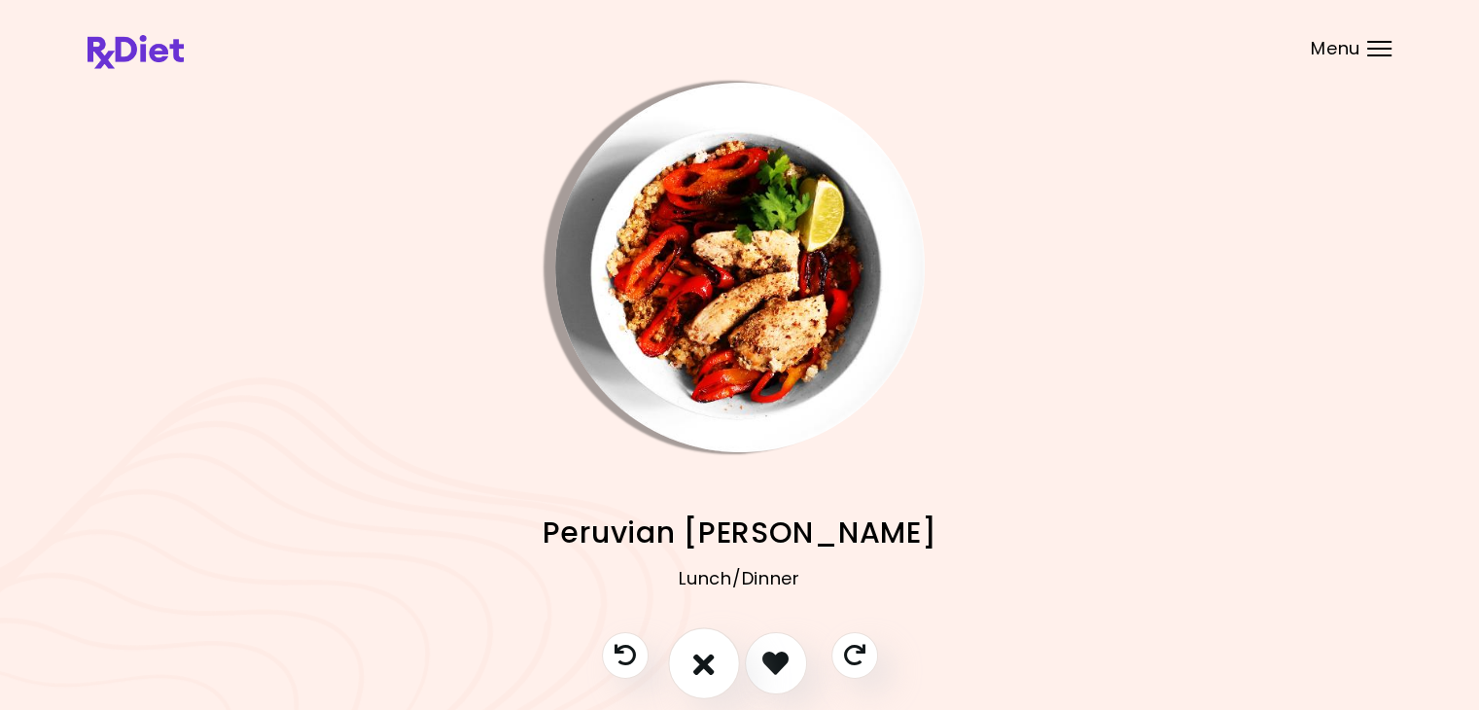
click at [683, 663] on button "I don't like this recipe" at bounding box center [704, 663] width 72 height 72
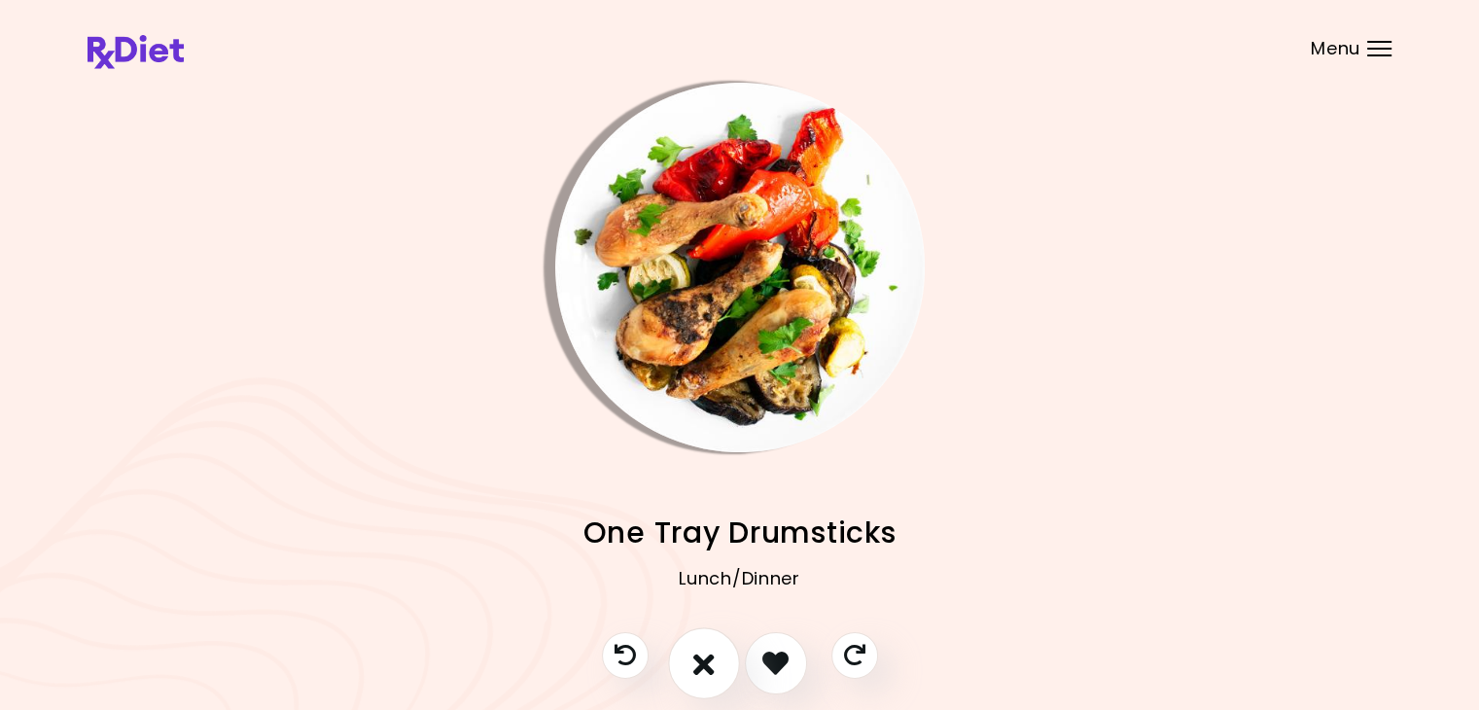
click at [704, 663] on icon "I don't like this recipe" at bounding box center [703, 662] width 21 height 30
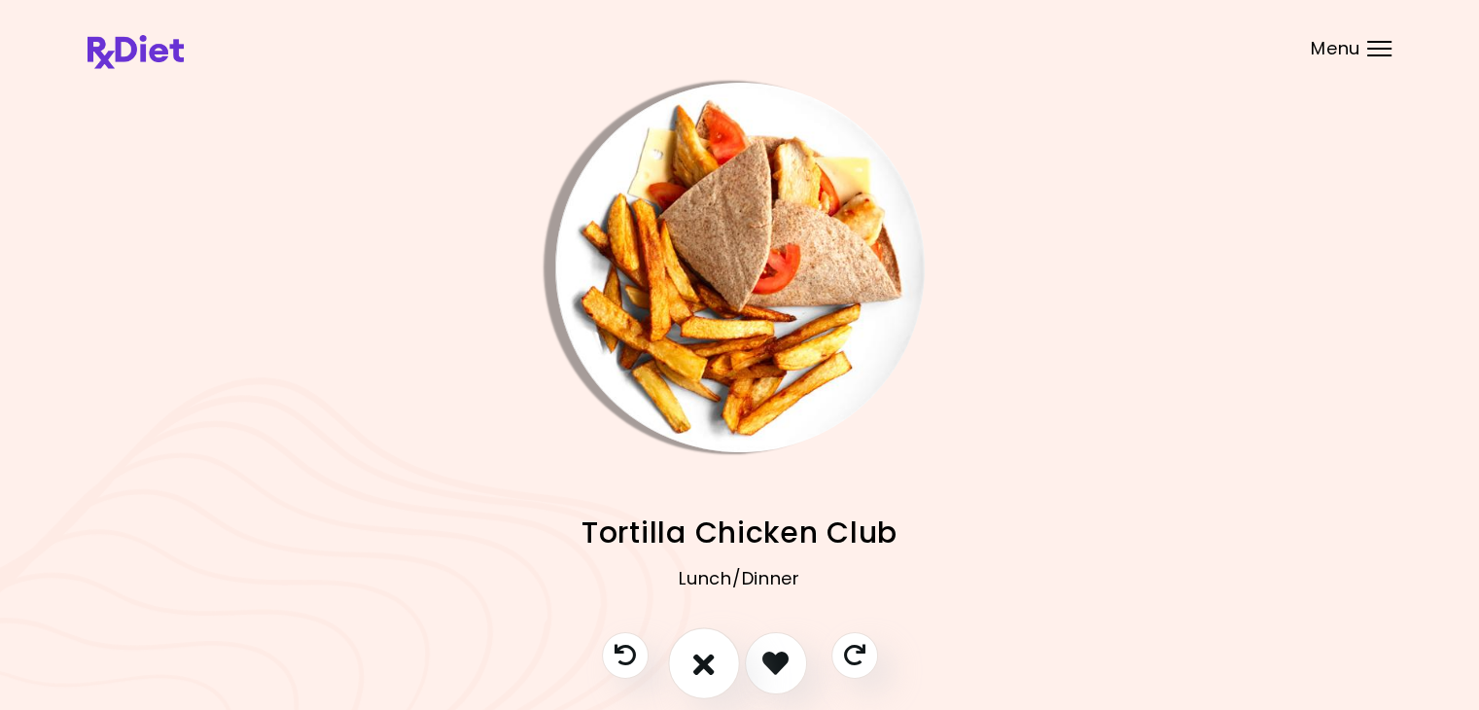
click at [704, 663] on icon "I don't like this recipe" at bounding box center [703, 662] width 21 height 30
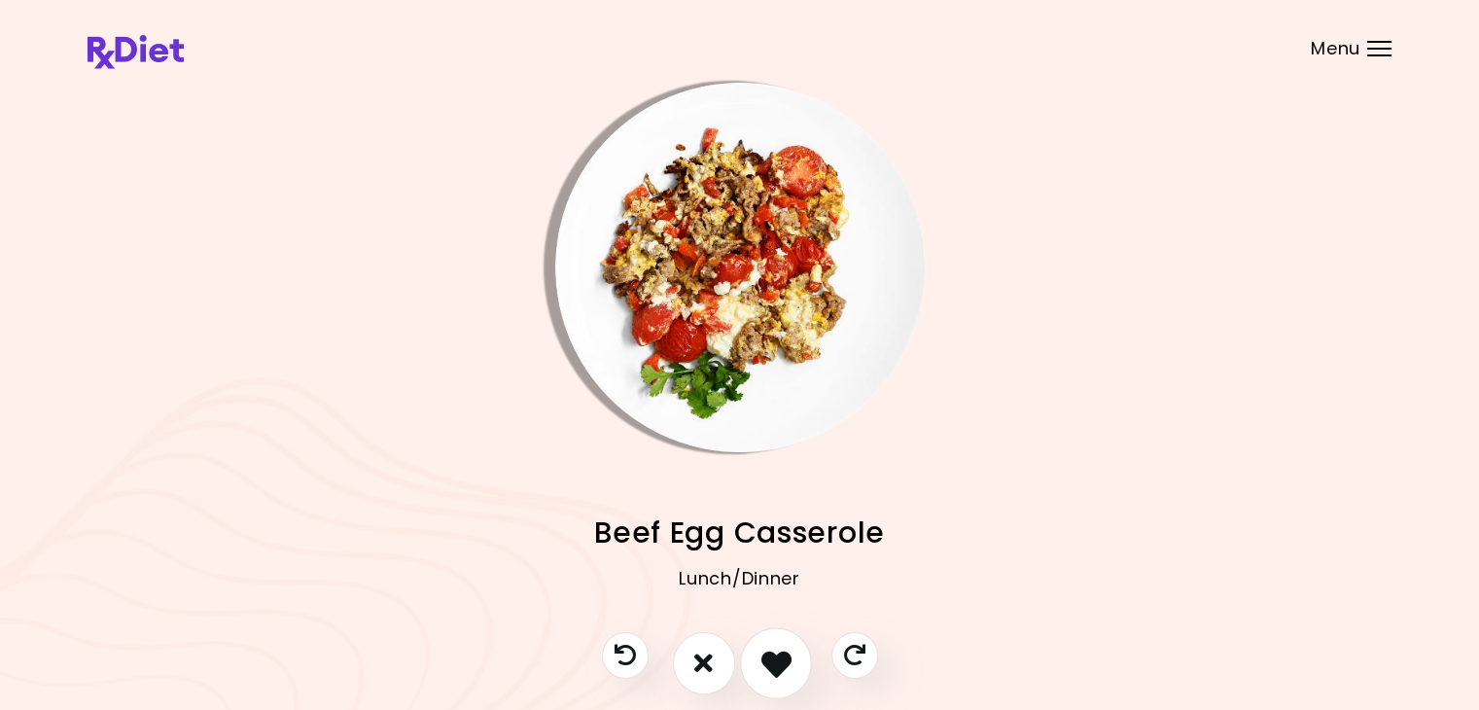
click at [768, 664] on icon "I like this recipe" at bounding box center [775, 662] width 30 height 30
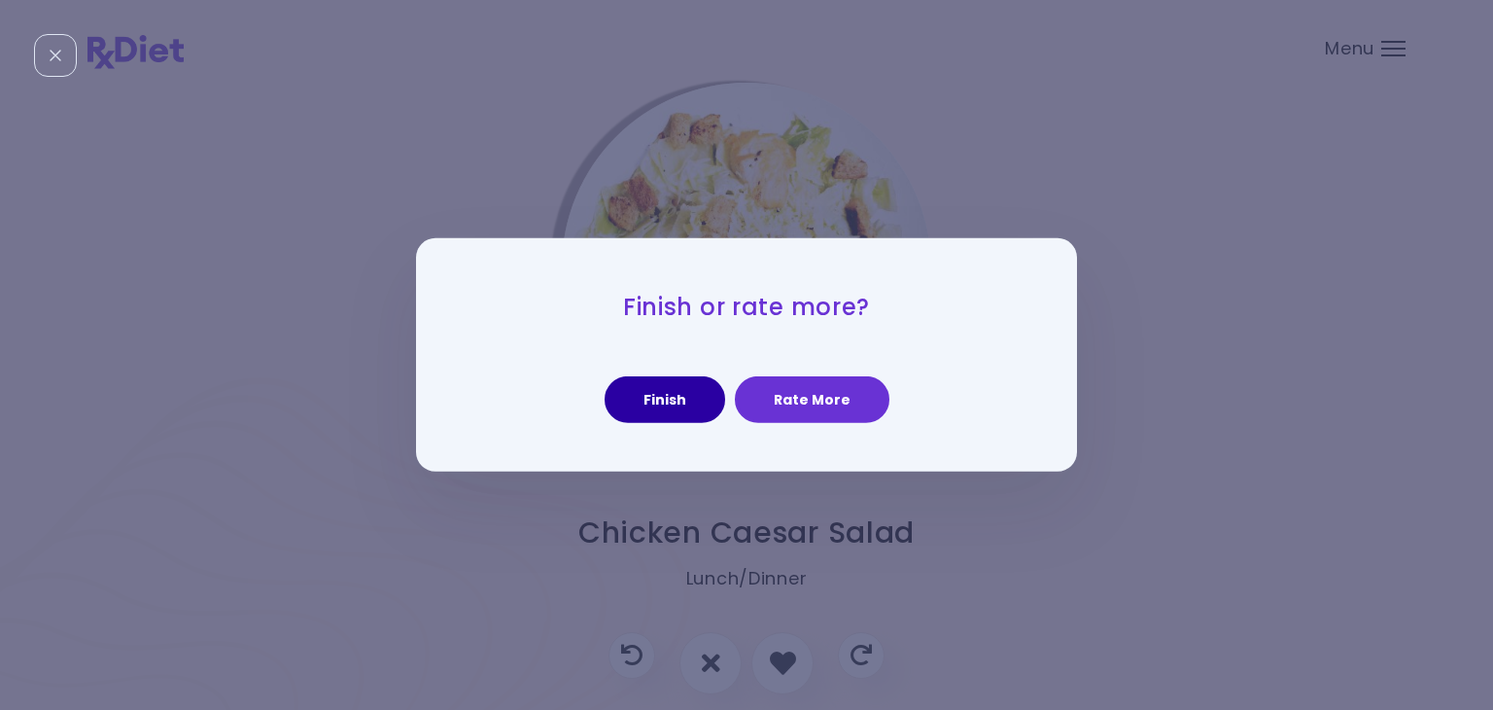
click at [680, 417] on button "Finish" at bounding box center [665, 399] width 121 height 47
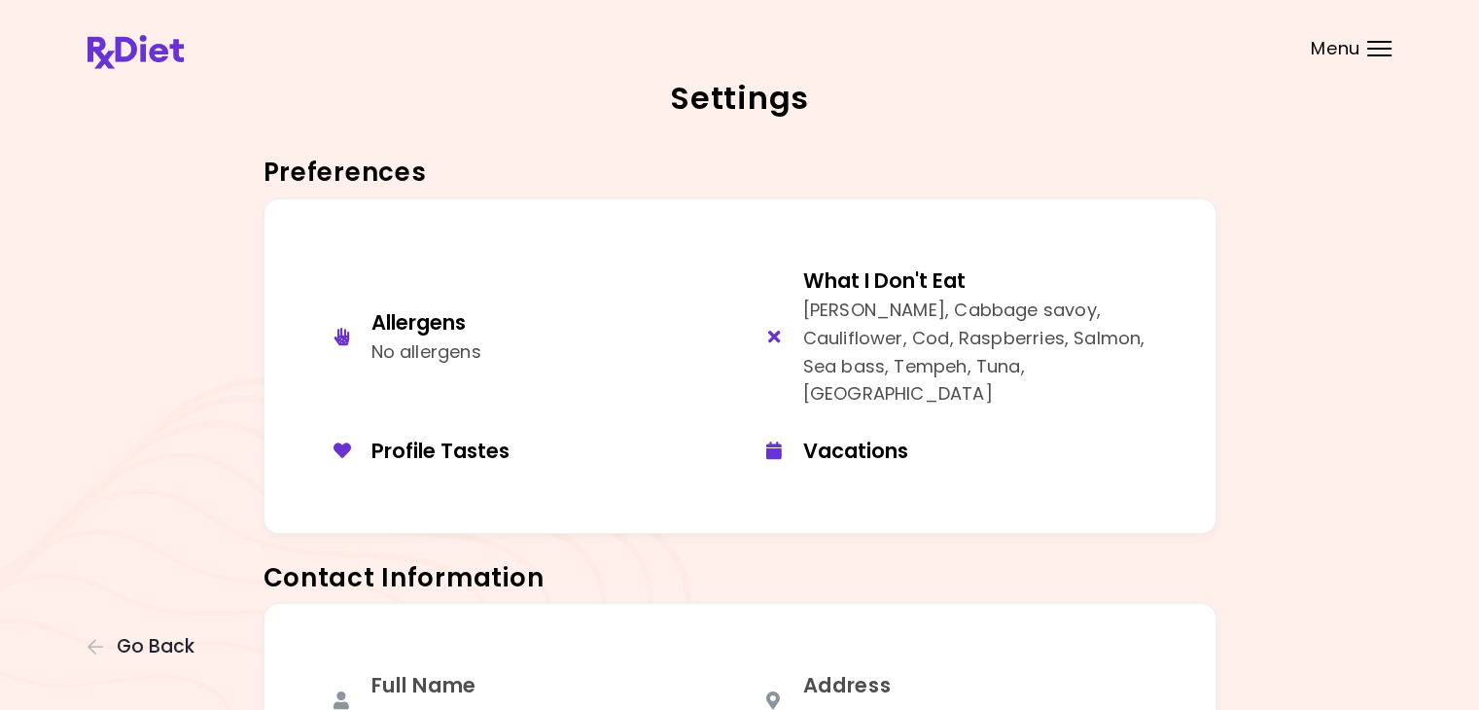
click at [1373, 52] on div "Menu" at bounding box center [1379, 49] width 24 height 16
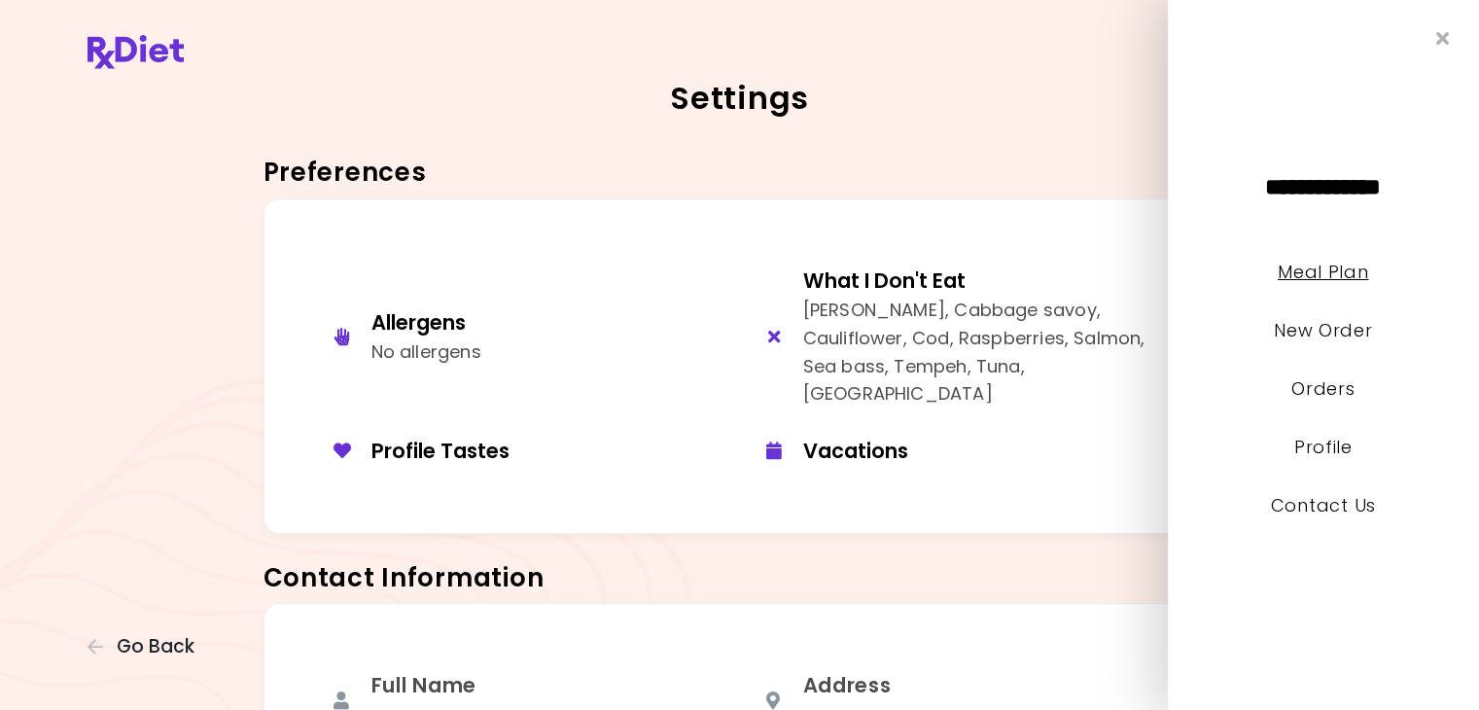
click at [1303, 276] on link "Meal Plan" at bounding box center [1322, 272] width 90 height 24
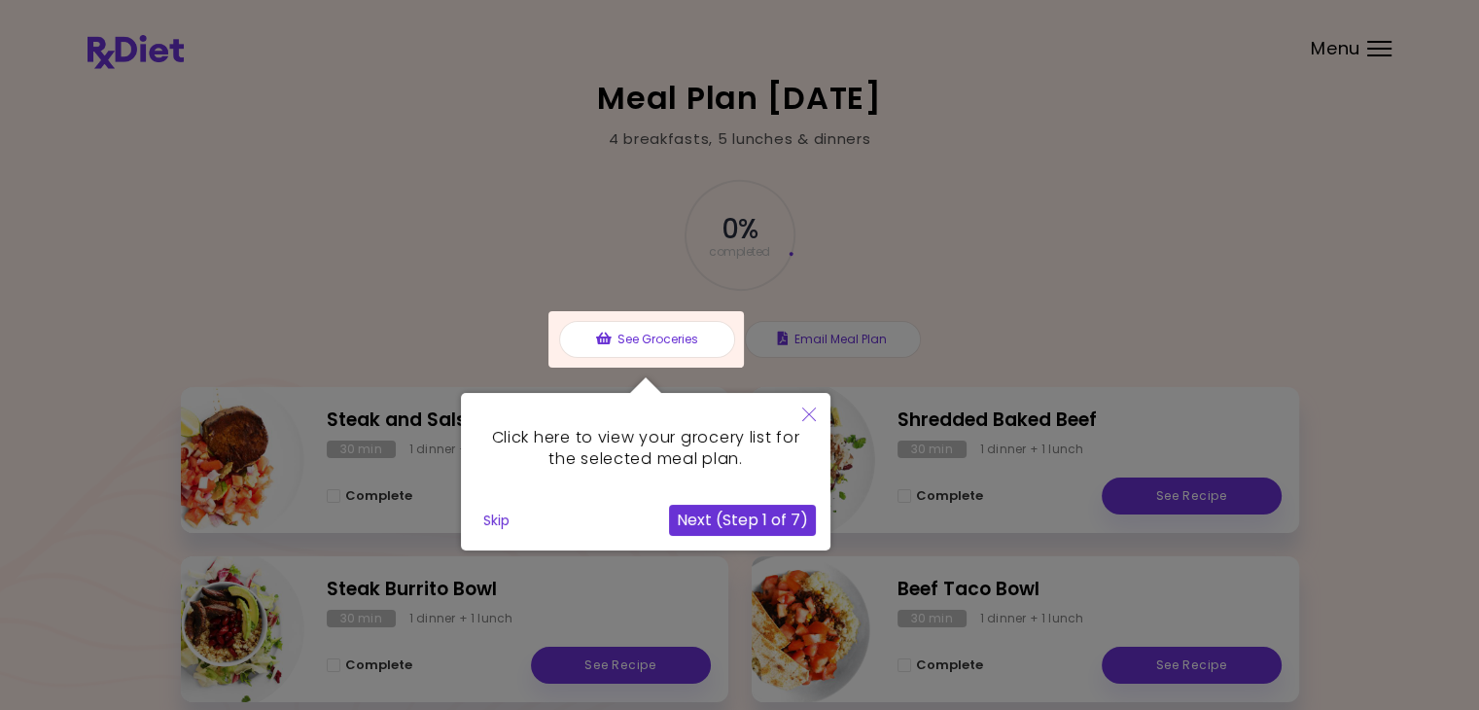
click at [806, 415] on icon "Close" at bounding box center [809, 414] width 14 height 14
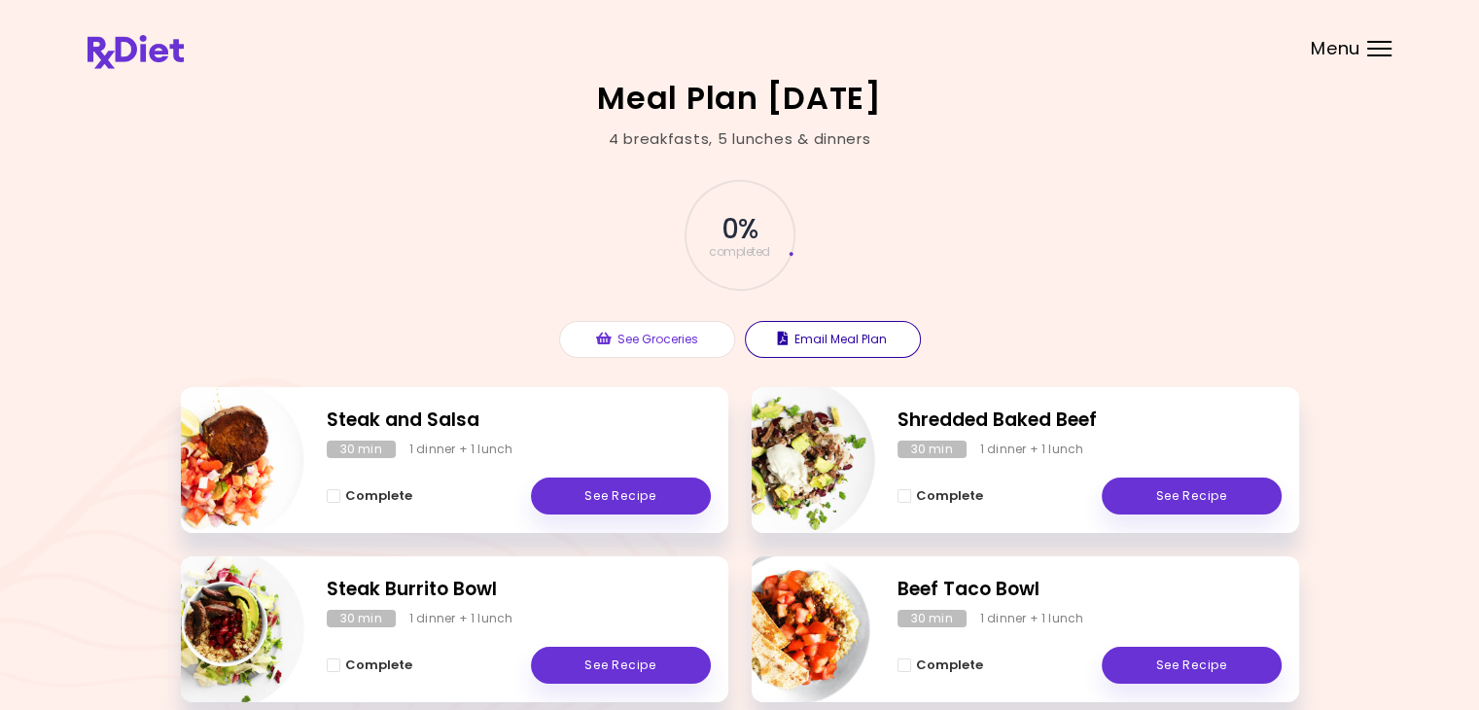
click at [900, 344] on button "Email Meal Plan" at bounding box center [833, 339] width 176 height 37
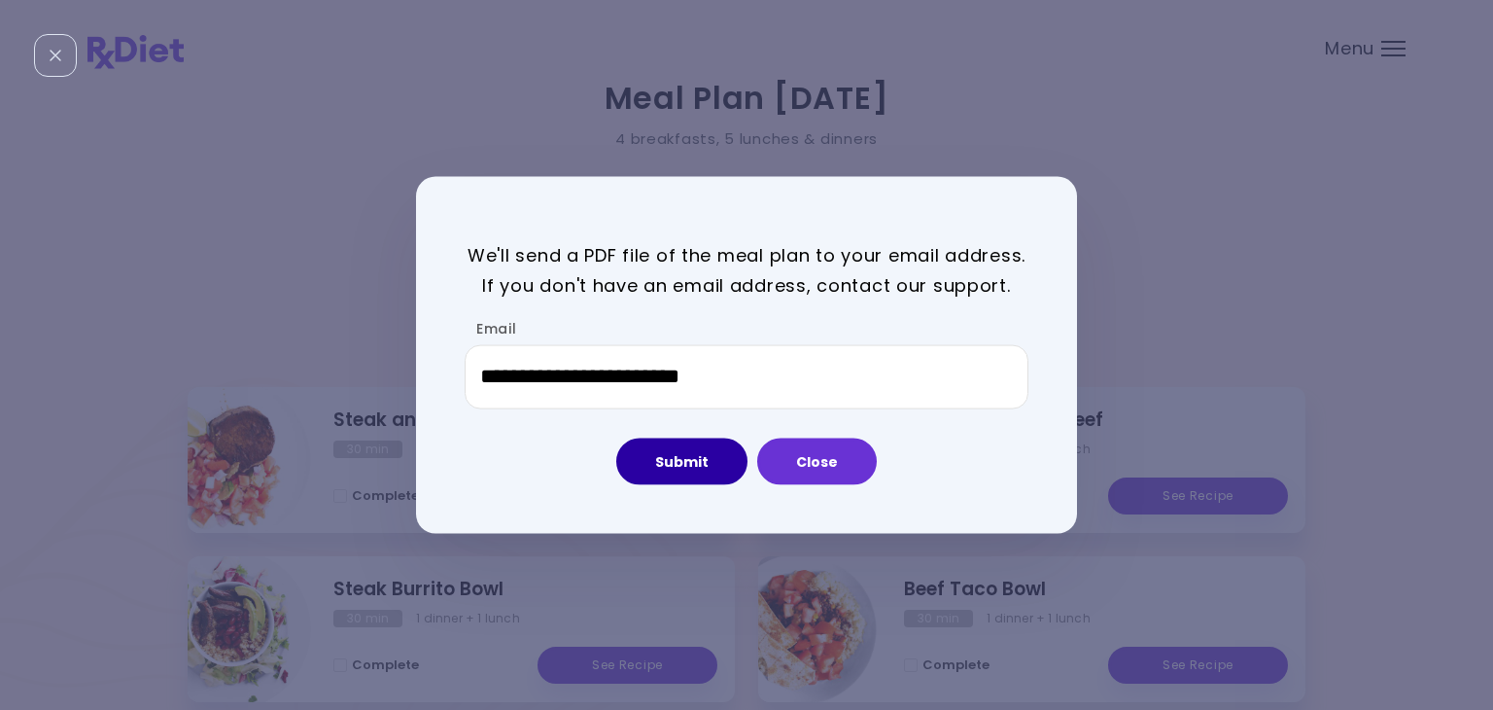
click at [692, 451] on button "Submit" at bounding box center [681, 460] width 131 height 47
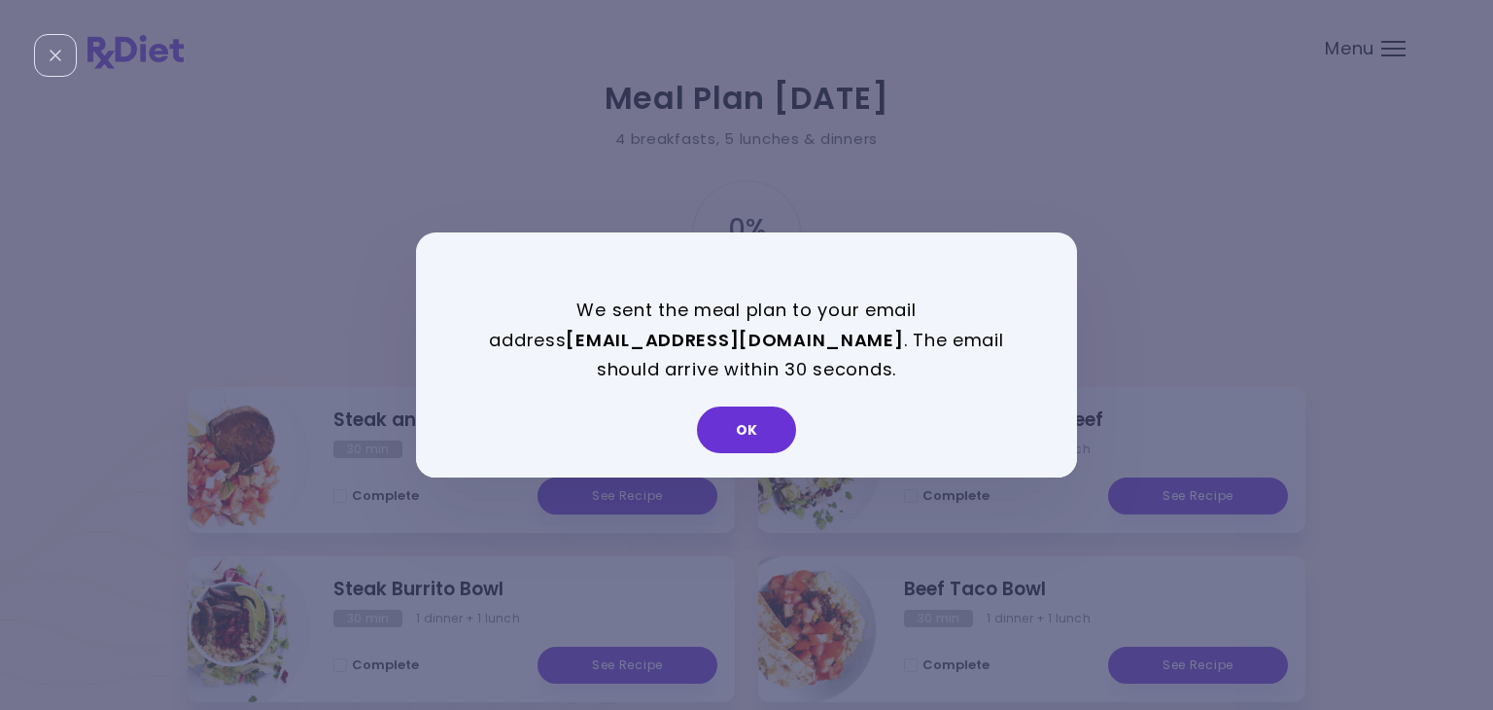
drag, startPoint x: 770, startPoint y: 418, endPoint x: 786, endPoint y: 392, distance: 30.5
click at [770, 417] on button "OK" at bounding box center [746, 429] width 99 height 47
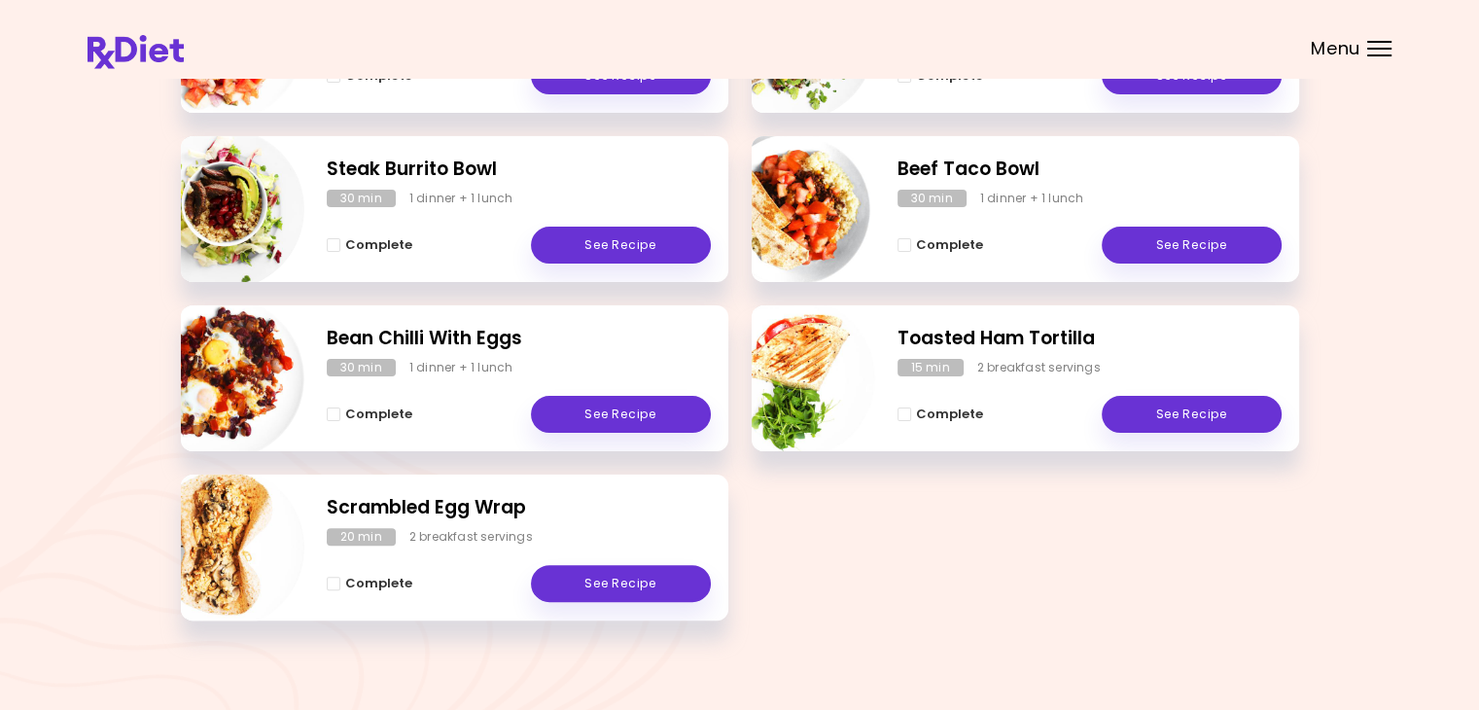
scroll to position [437, 0]
